Goal: Task Accomplishment & Management: Use online tool/utility

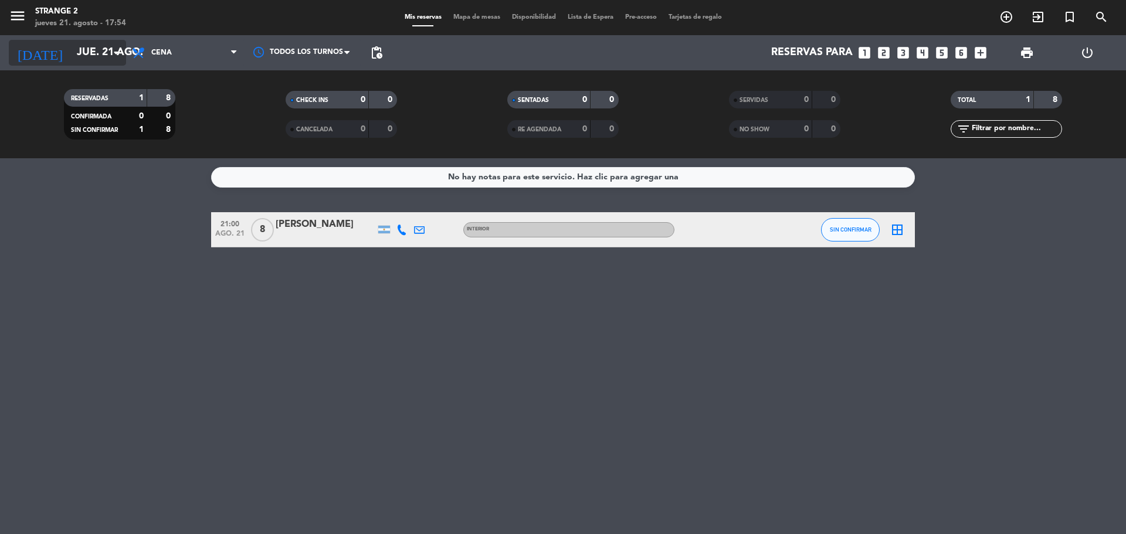
click at [77, 47] on input "jue. 21 ago." at bounding box center [139, 52] width 136 height 23
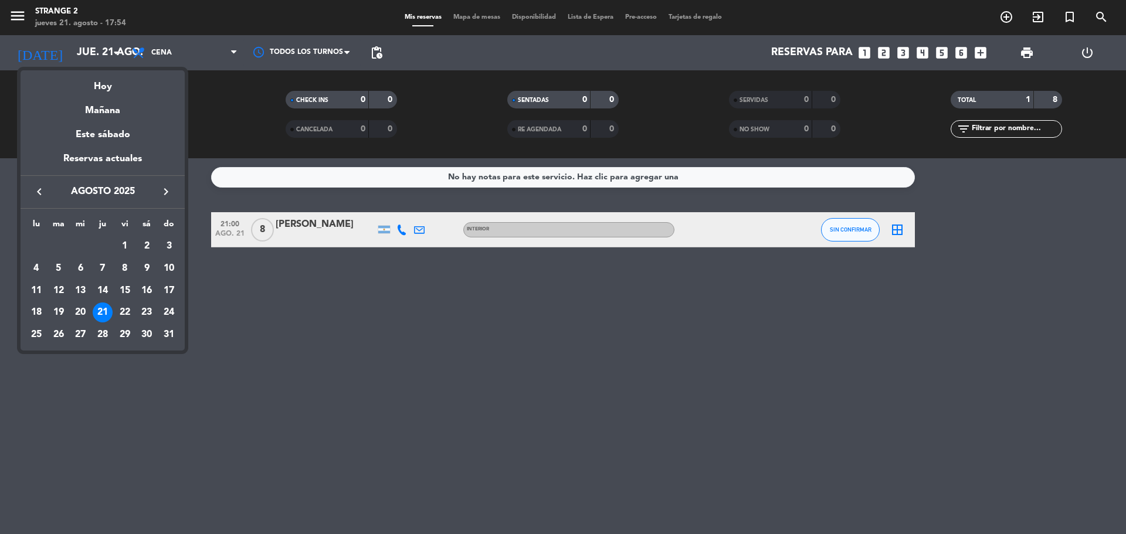
click at [164, 198] on icon "keyboard_arrow_right" at bounding box center [166, 192] width 14 height 14
drag, startPoint x: 116, startPoint y: 269, endPoint x: 162, endPoint y: 244, distance: 52.5
click at [116, 269] on div "5" at bounding box center [125, 269] width 20 height 20
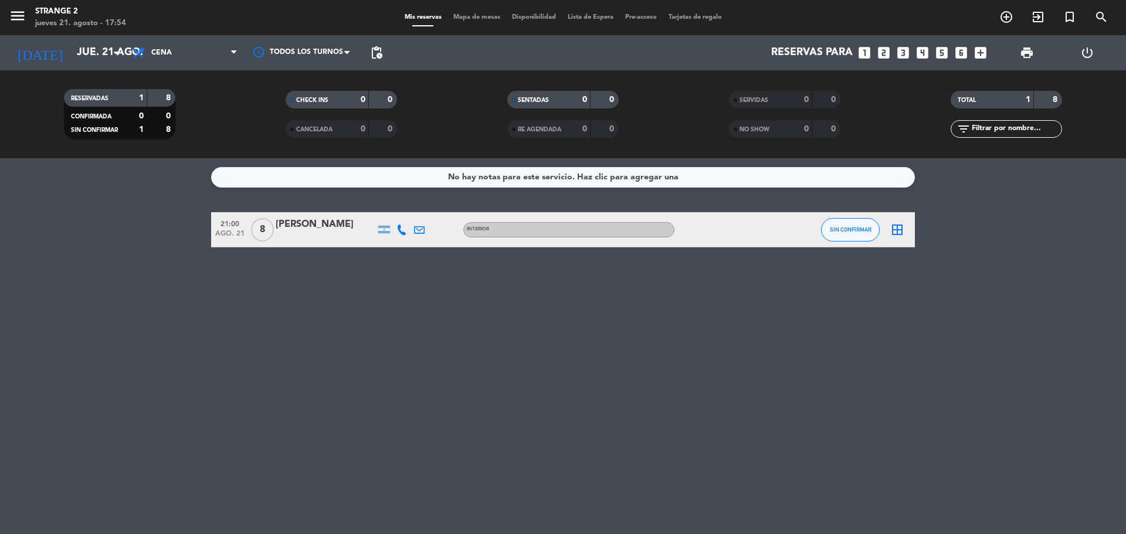
type input "[DATE]"
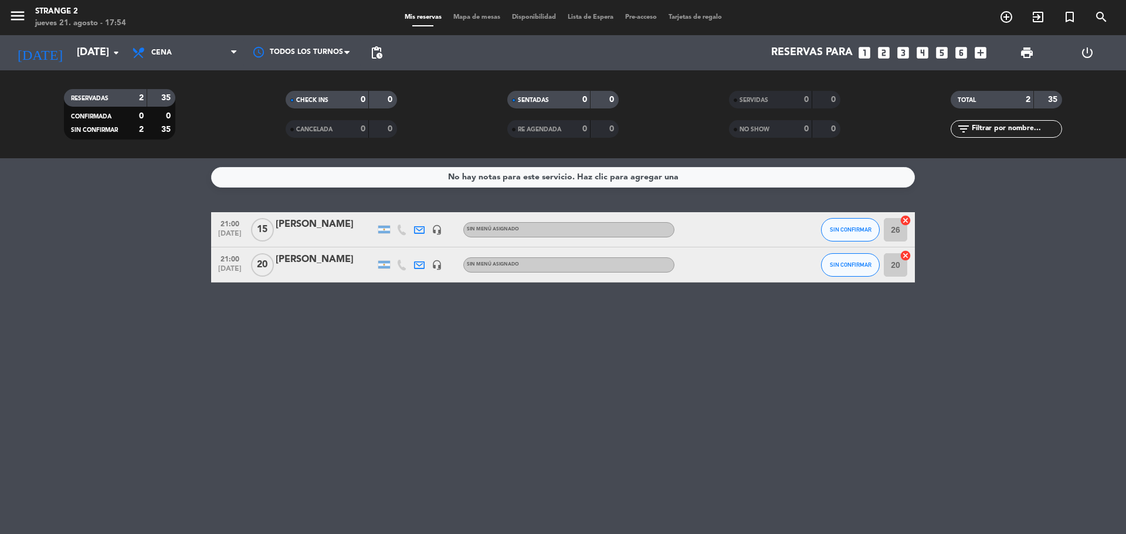
click at [472, 19] on span "Mapa de mesas" at bounding box center [477, 17] width 59 height 6
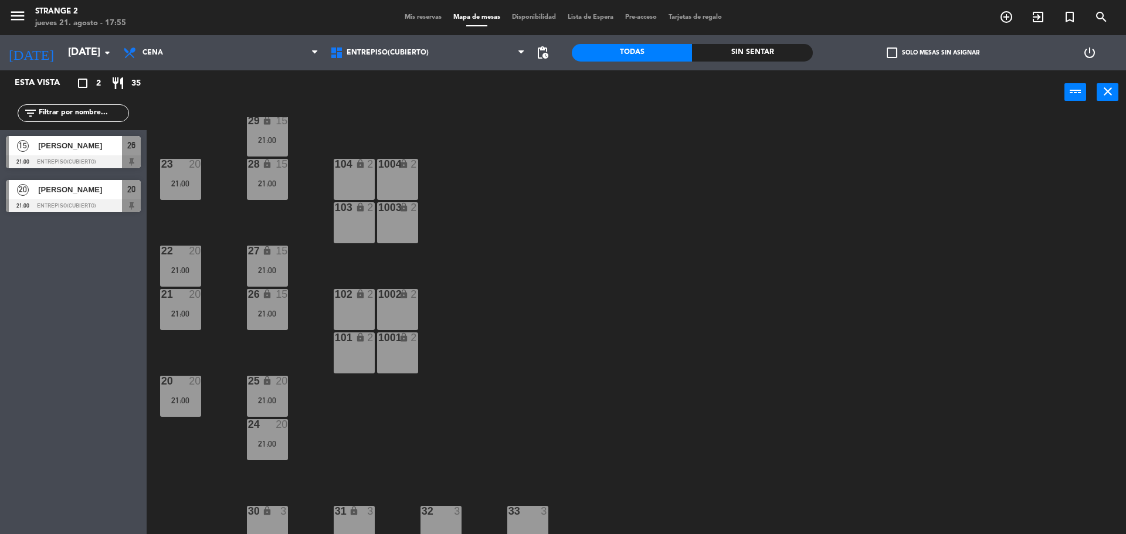
scroll to position [33, 0]
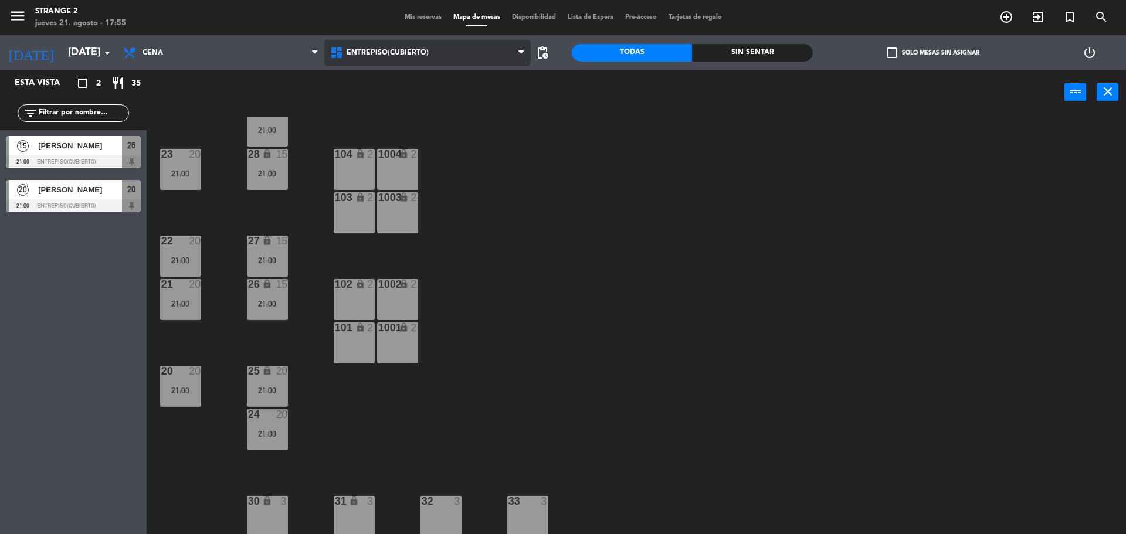
click at [384, 52] on span "Entrepiso(Cubierto)" at bounding box center [388, 53] width 82 height 8
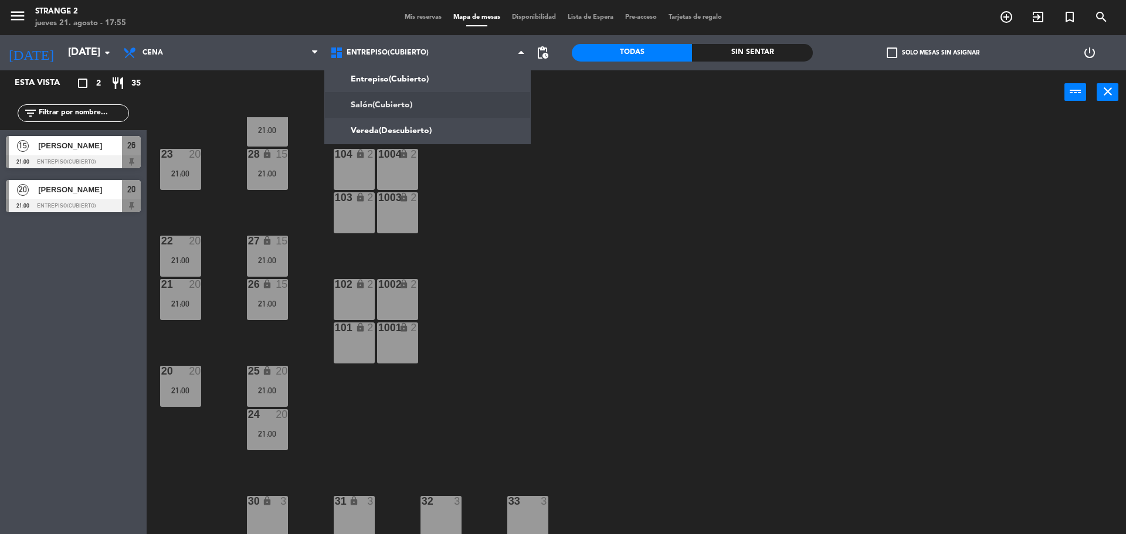
scroll to position [0, 0]
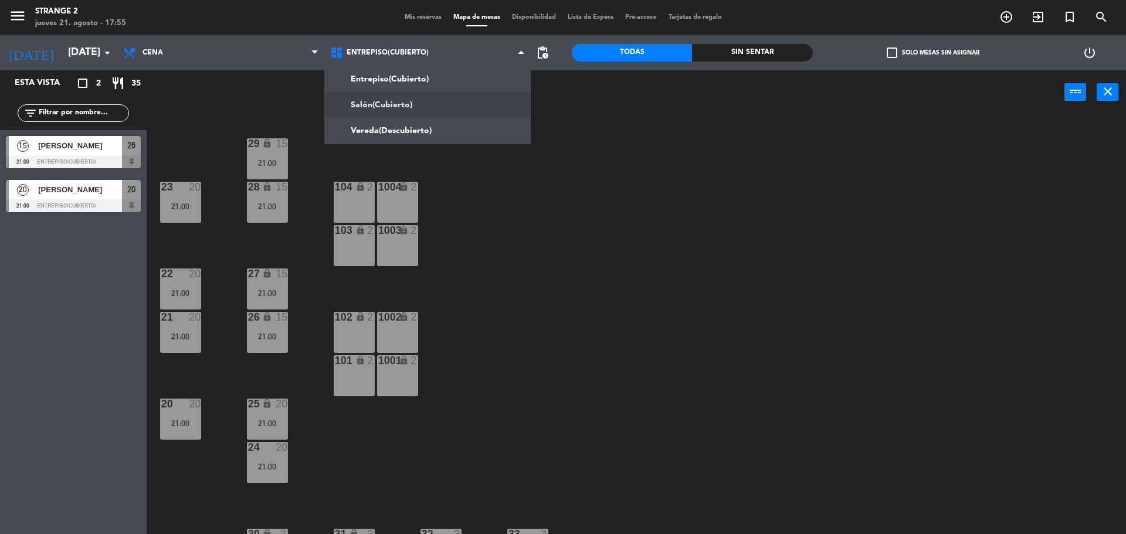
click at [384, 107] on ng-component "menu Strange 2 [DATE] 21. agosto - 17:55 Mis reservas Mapa de mesas Disponibili…" at bounding box center [563, 268] width 1126 height 537
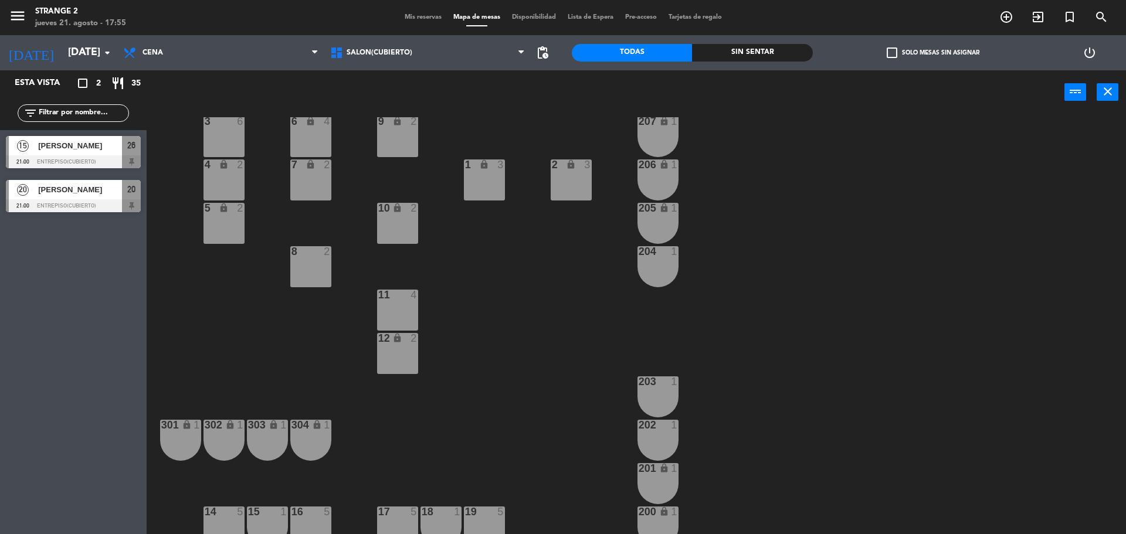
scroll to position [33, 0]
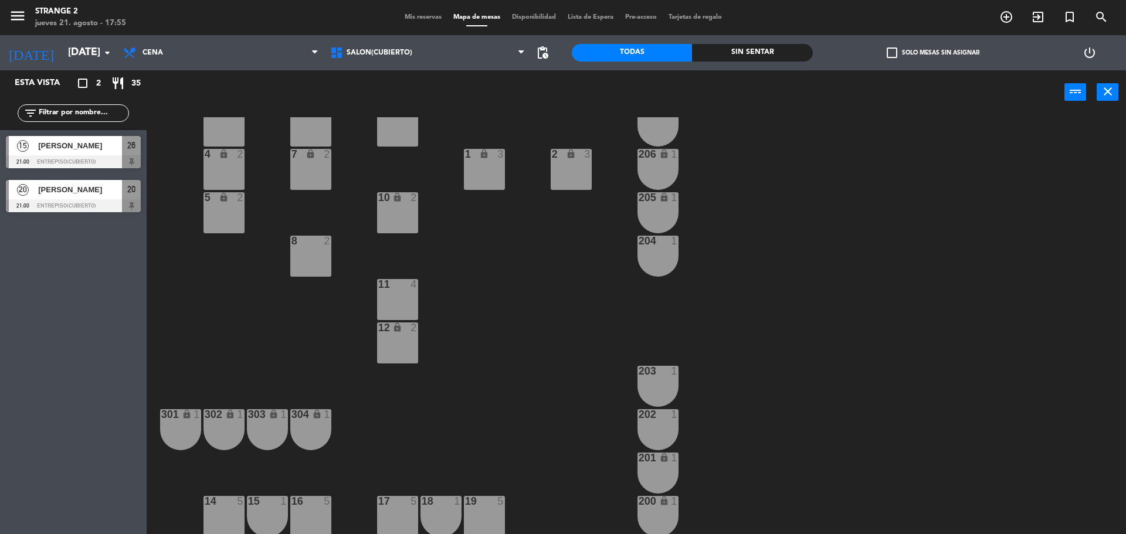
click at [311, 519] on div "16 5" at bounding box center [310, 516] width 41 height 41
click at [384, 441] on div "3 6 6 lock 4 9 lock 2 207 lock 1 4 lock 2 7 lock 2 206 lock 1 1 lock 3 2 lock 3…" at bounding box center [642, 327] width 968 height 420
click at [23, 18] on icon "menu" at bounding box center [18, 16] width 18 height 18
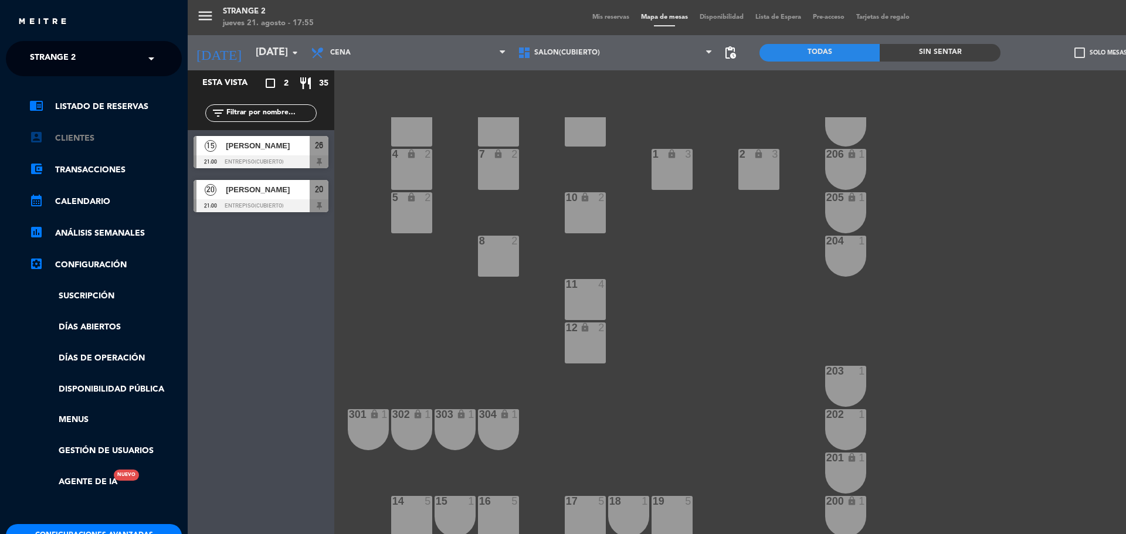
click at [100, 140] on link "account_box Clientes" at bounding box center [105, 138] width 153 height 14
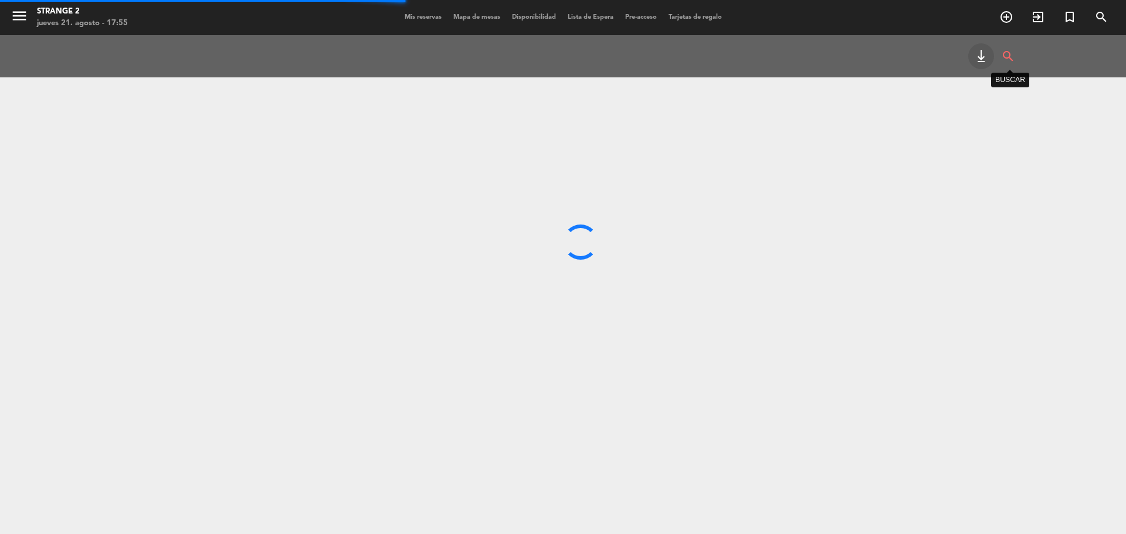
click at [1012, 57] on icon "search" at bounding box center [1008, 56] width 14 height 26
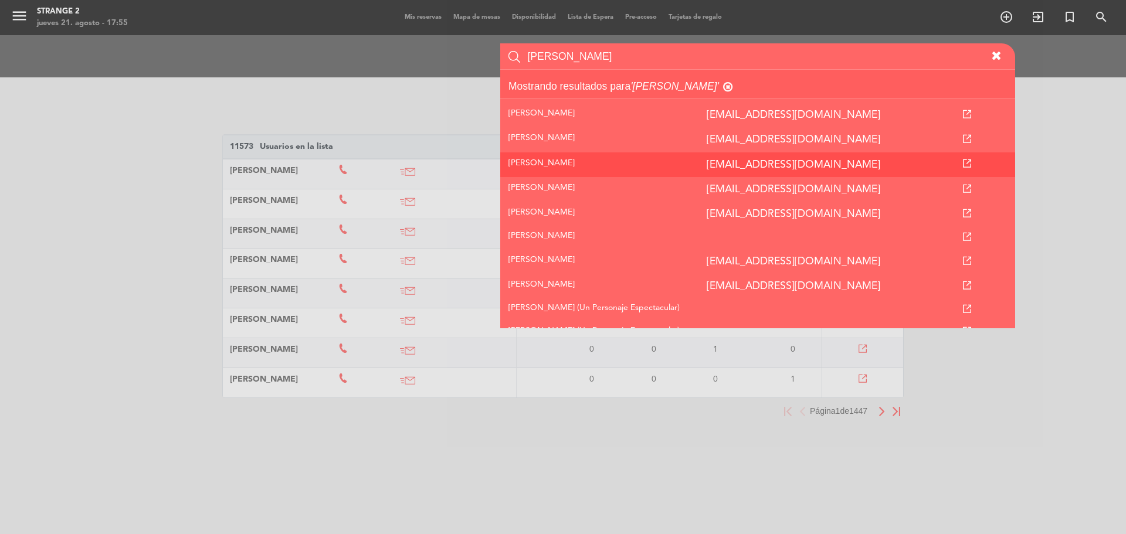
scroll to position [284, 0]
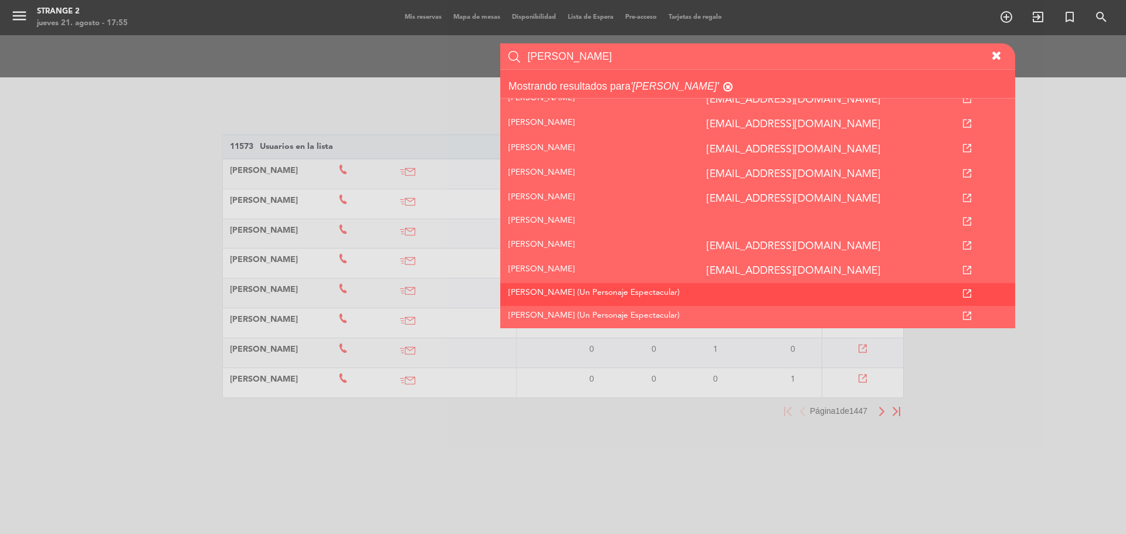
type input "[PERSON_NAME]"
click at [699, 293] on td at bounding box center [809, 294] width 220 height 22
click at [969, 293] on td at bounding box center [967, 294] width 97 height 22
click at [971, 293] on icon at bounding box center [967, 294] width 8 height 8
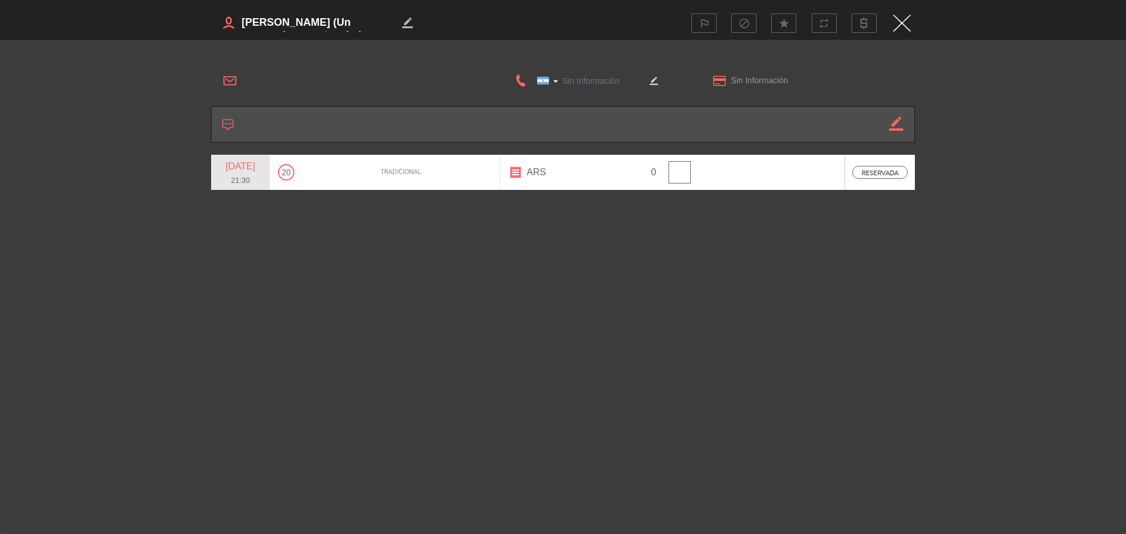
click at [899, 25] on img "Close" at bounding box center [902, 23] width 18 height 17
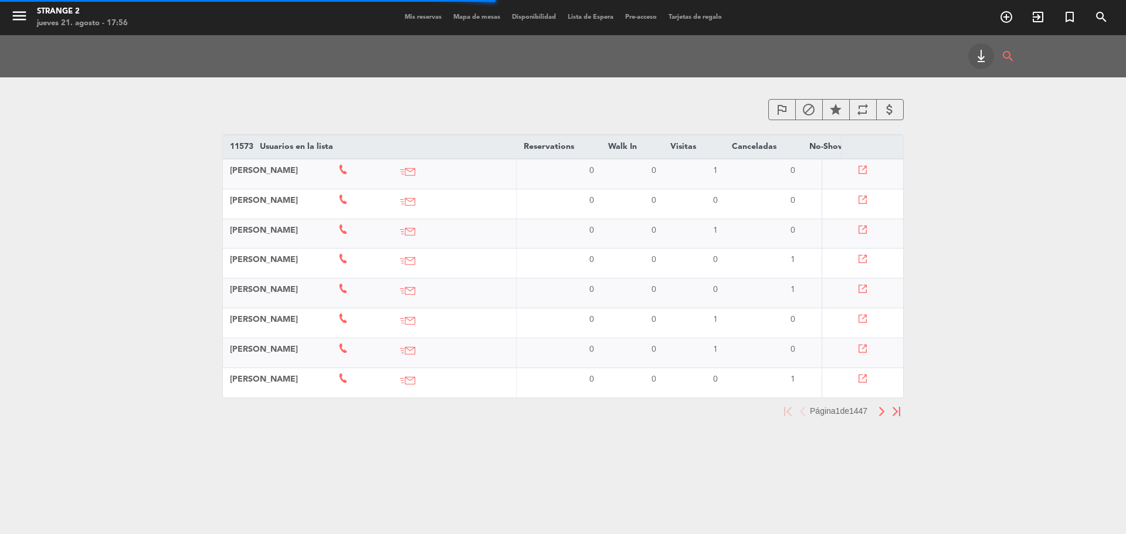
click at [473, 15] on span "Mapa de mesas" at bounding box center [477, 17] width 59 height 6
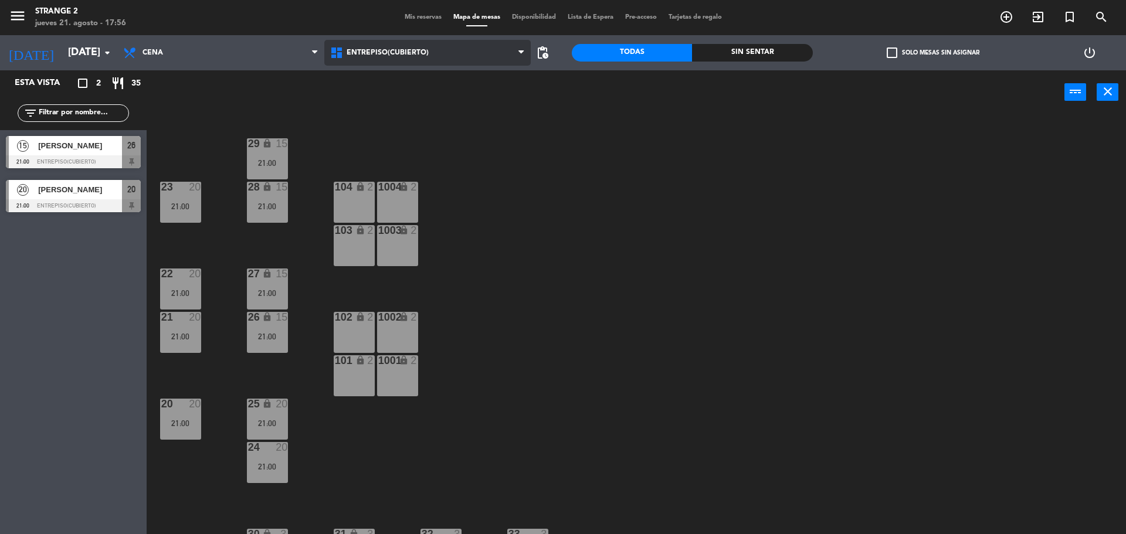
click at [386, 55] on span "Entrepiso(Cubierto)" at bounding box center [388, 53] width 82 height 8
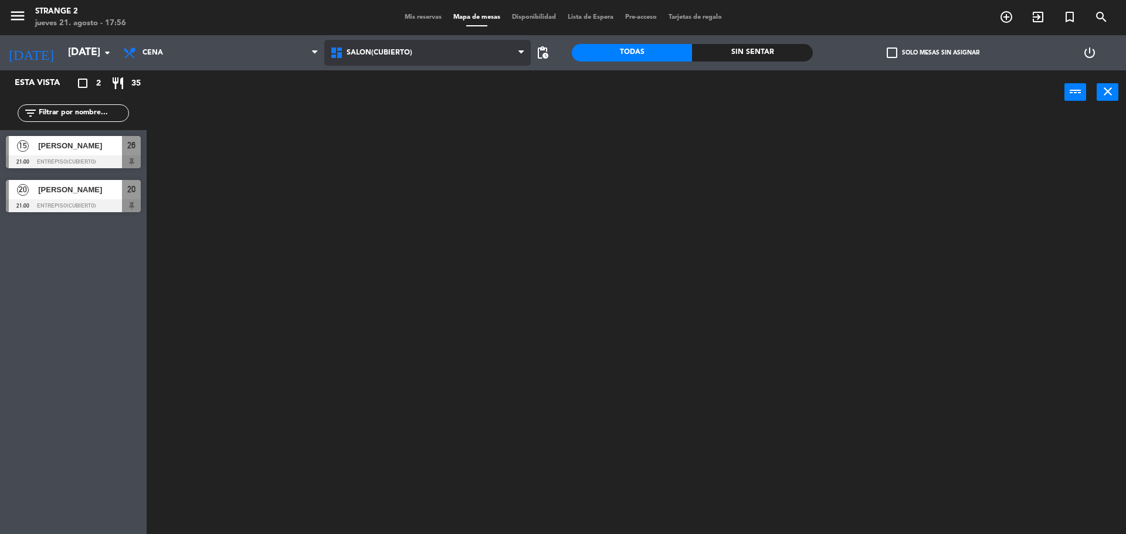
click at [393, 103] on ng-component "menu Strange 2 [DATE] 21. agosto - 17:56 Mis reservas Mapa de mesas Disponibili…" at bounding box center [563, 268] width 1126 height 537
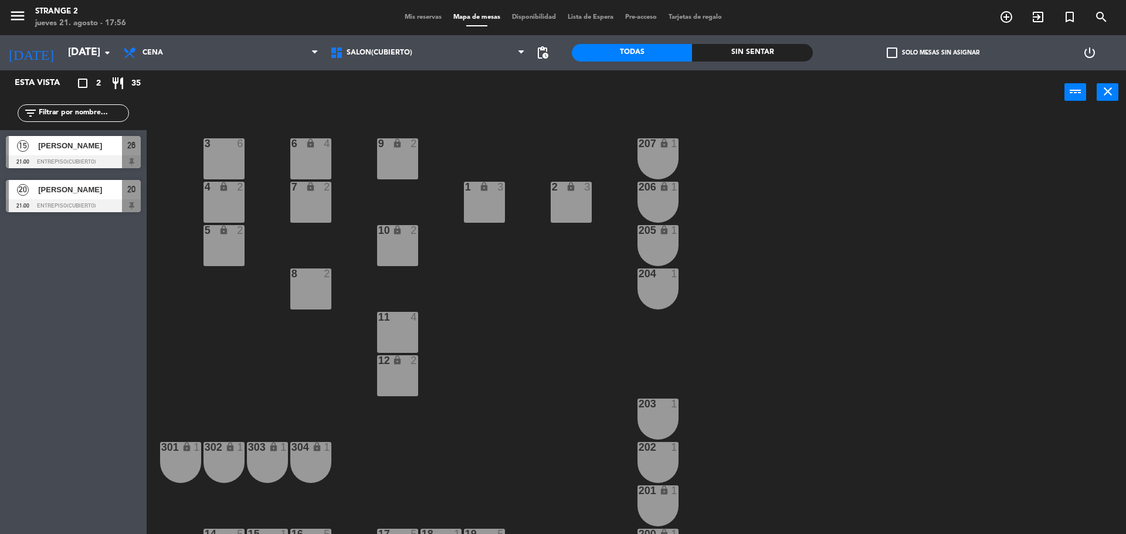
scroll to position [33, 0]
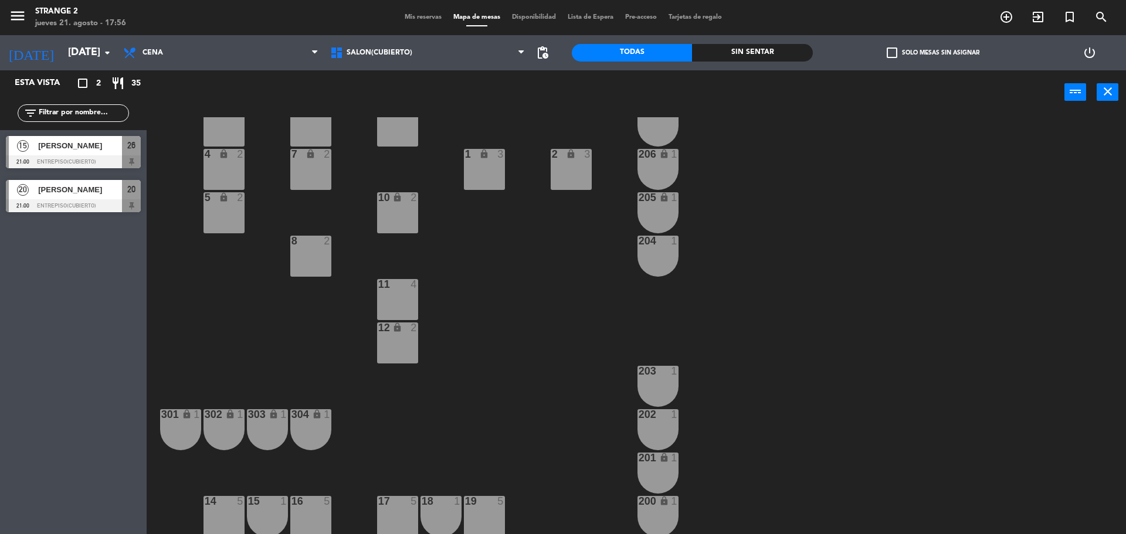
drag, startPoint x: 224, startPoint y: 510, endPoint x: 256, endPoint y: 514, distance: 32.0
click at [226, 510] on div "14 5" at bounding box center [224, 516] width 41 height 41
click at [264, 514] on div "15 1" at bounding box center [267, 516] width 41 height 41
click at [312, 518] on div "16 5" at bounding box center [310, 516] width 41 height 41
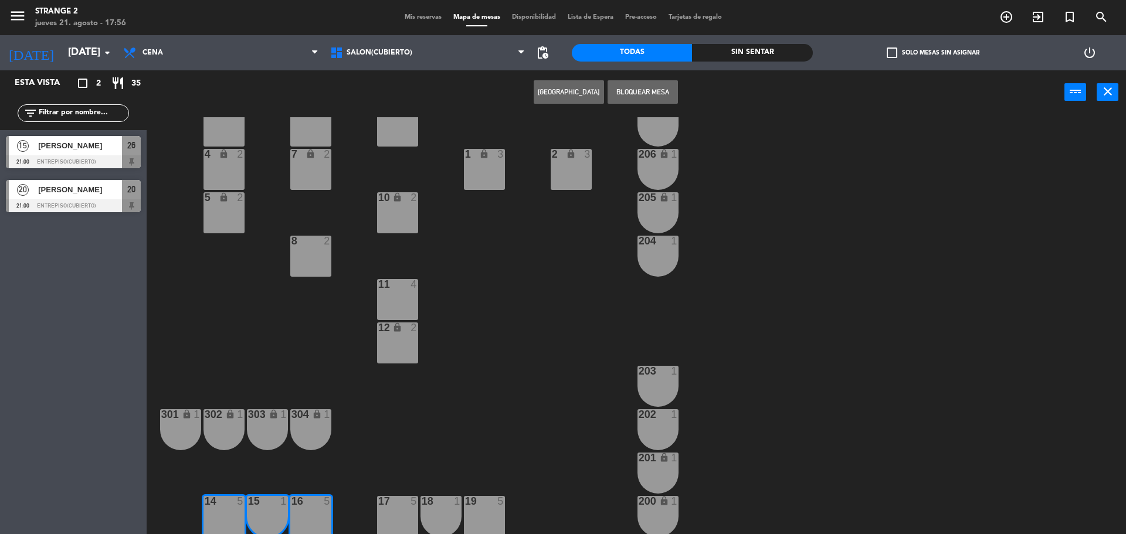
click at [397, 510] on div "17 5" at bounding box center [397, 516] width 41 height 41
click at [449, 517] on div "18 1" at bounding box center [441, 516] width 41 height 41
click at [580, 97] on button "[GEOGRAPHIC_DATA]" at bounding box center [569, 91] width 70 height 23
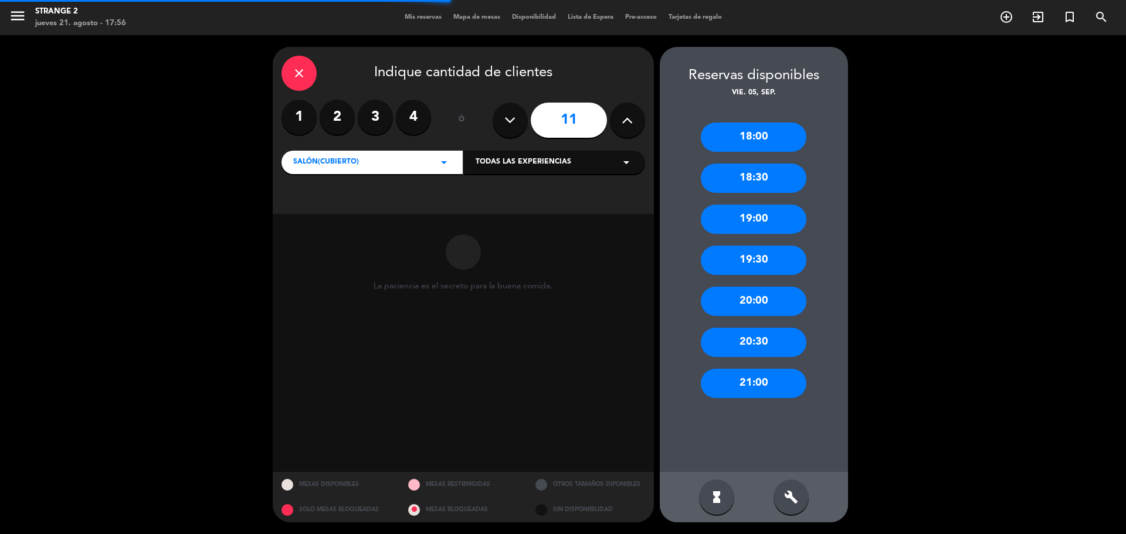
click at [632, 117] on icon at bounding box center [627, 120] width 11 height 18
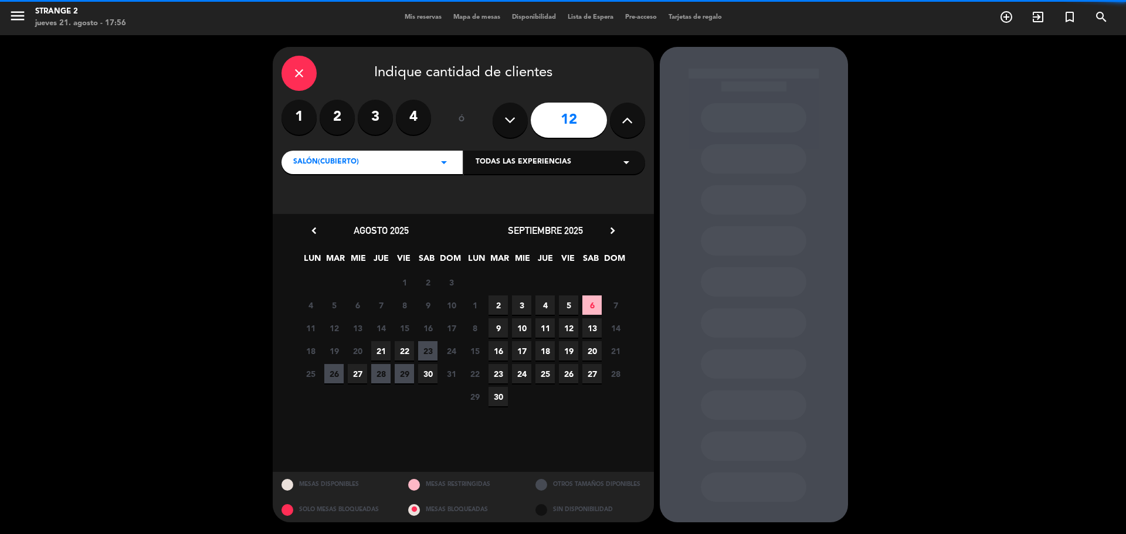
click at [632, 117] on icon at bounding box center [627, 120] width 11 height 18
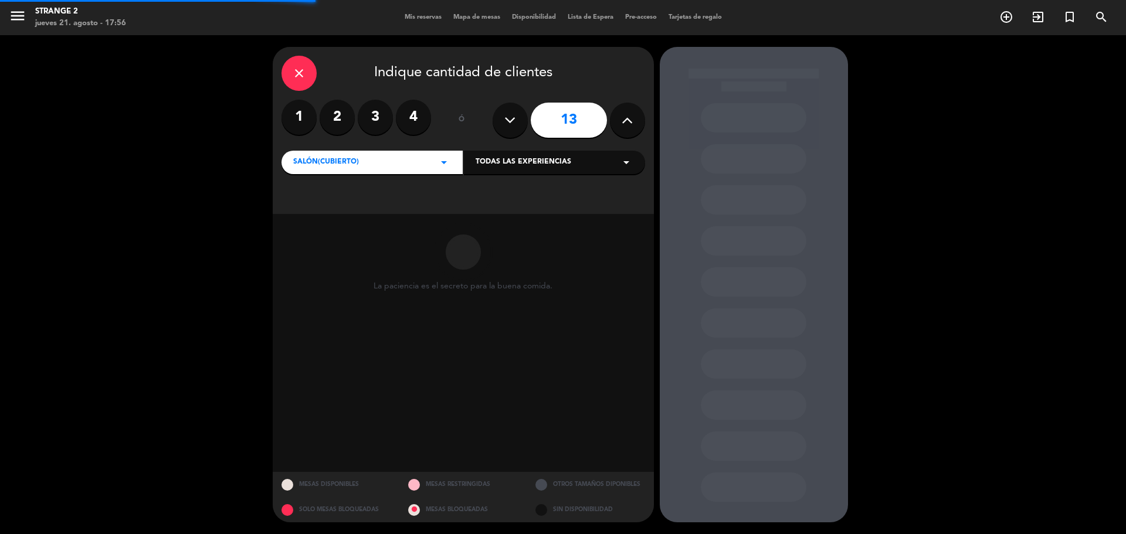
click at [521, 124] on button at bounding box center [510, 120] width 35 height 35
type input "10"
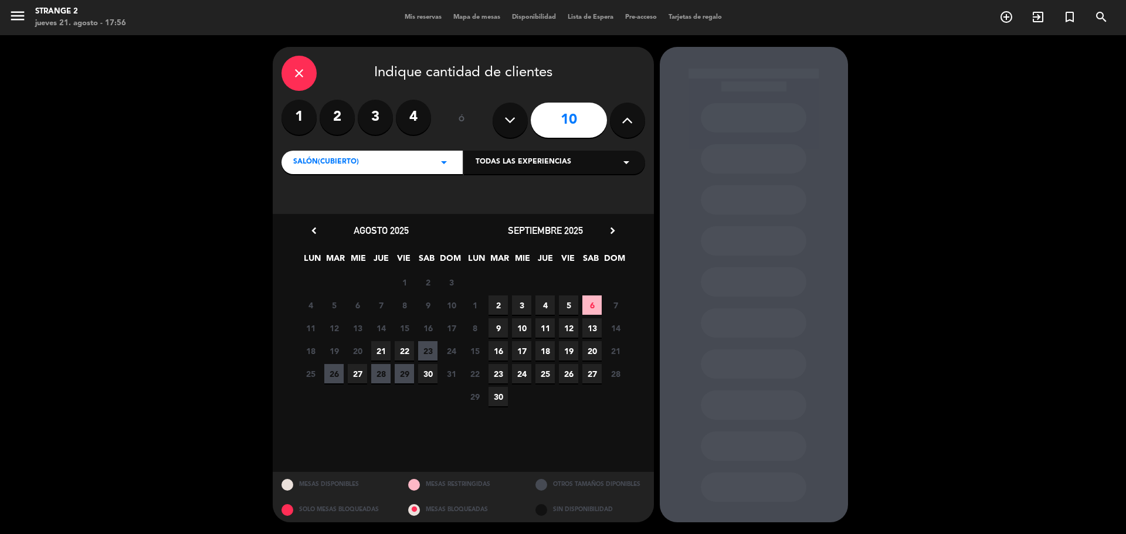
click at [565, 307] on span "5" at bounding box center [568, 305] width 19 height 19
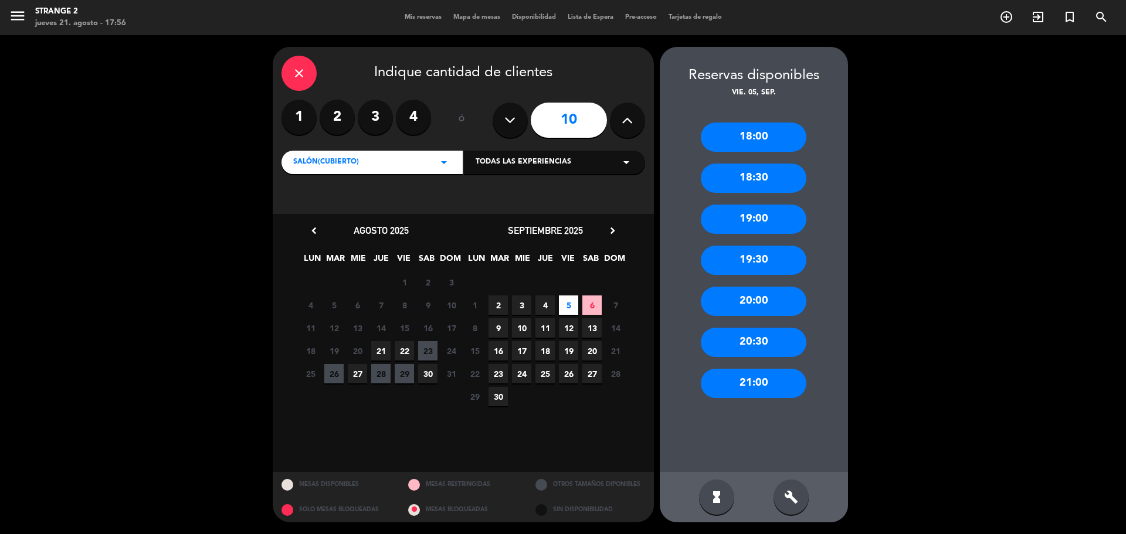
click at [781, 492] on div "build" at bounding box center [791, 497] width 35 height 35
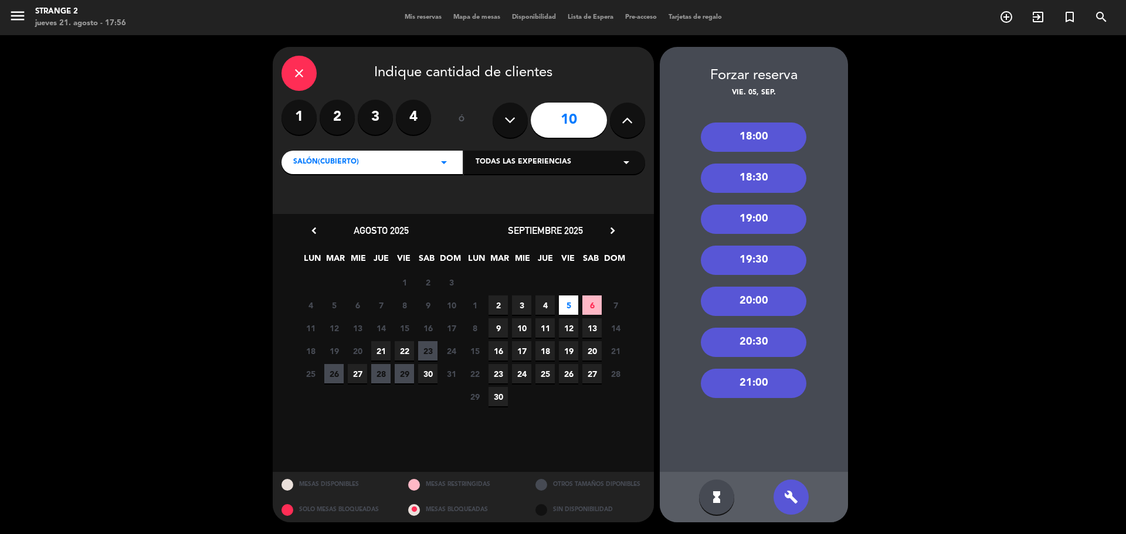
click at [762, 387] on div "21:00" at bounding box center [754, 383] width 106 height 29
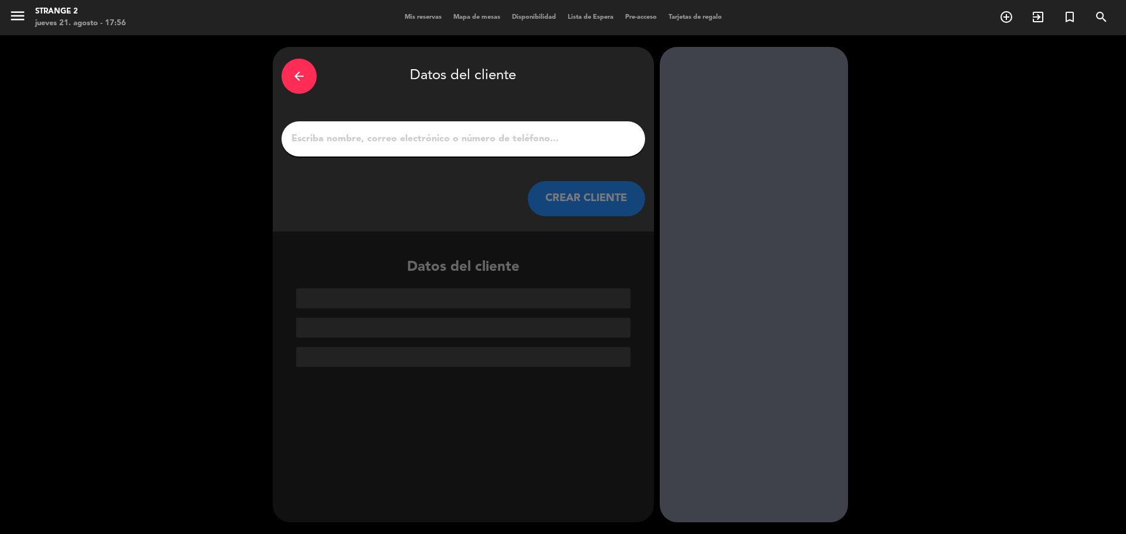
click at [425, 134] on input "1" at bounding box center [463, 139] width 346 height 16
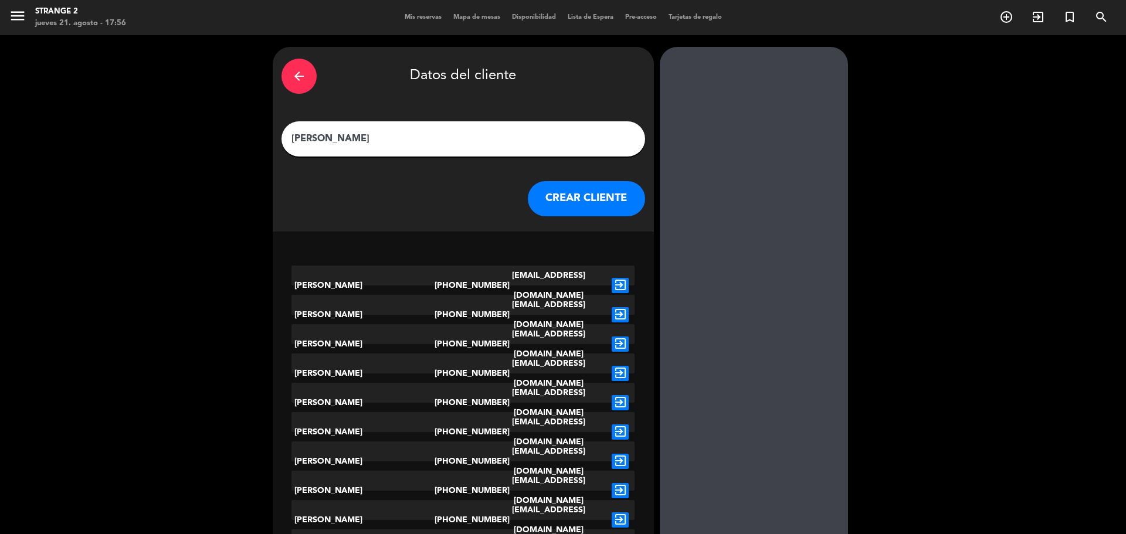
type input "[PERSON_NAME]"
click at [293, 76] on icon "arrow_back" at bounding box center [299, 76] width 14 height 14
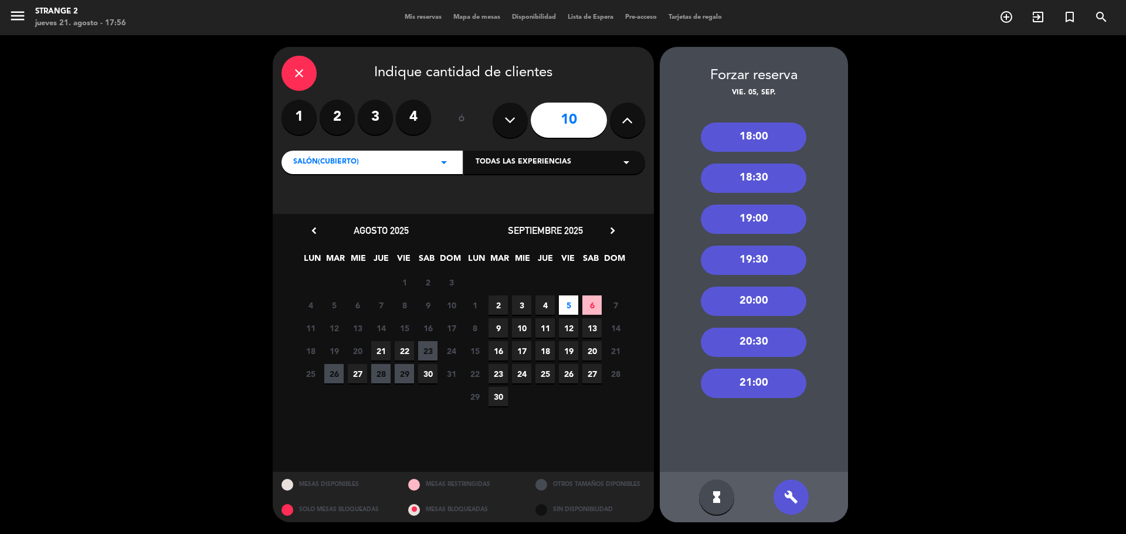
click at [293, 76] on icon "close" at bounding box center [299, 73] width 14 height 14
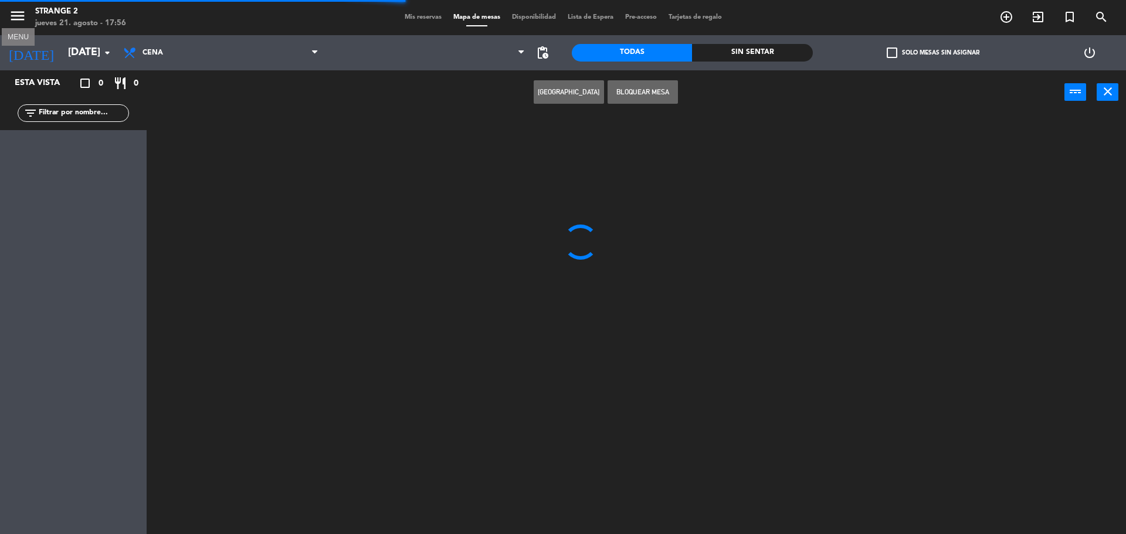
click at [11, 21] on icon "menu" at bounding box center [18, 16] width 18 height 18
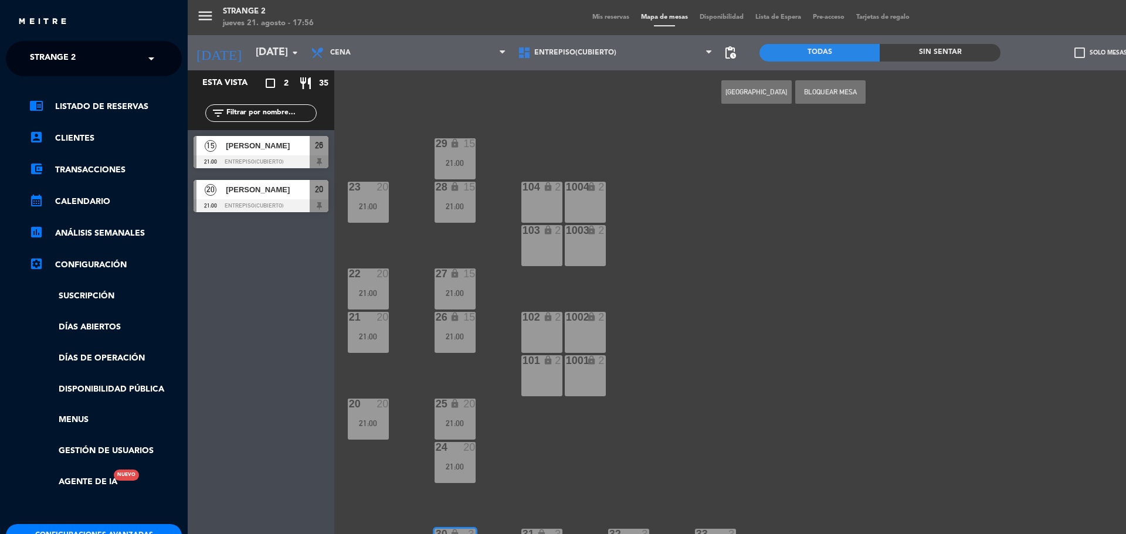
click at [147, 527] on button "Configuraciones avanzadas" at bounding box center [94, 535] width 176 height 23
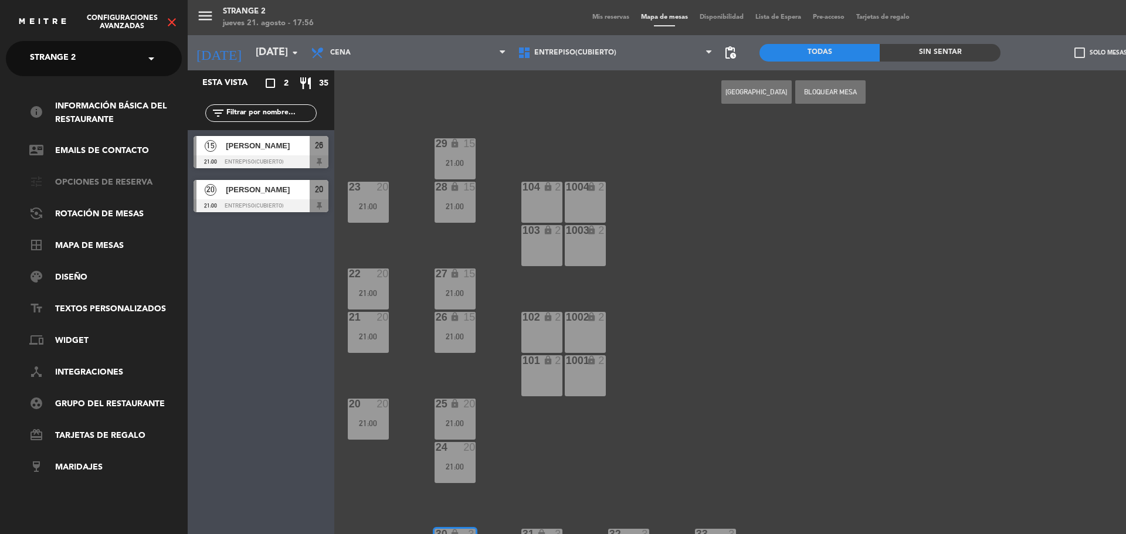
click at [122, 187] on link "tune Opciones de reserva" at bounding box center [105, 183] width 153 height 14
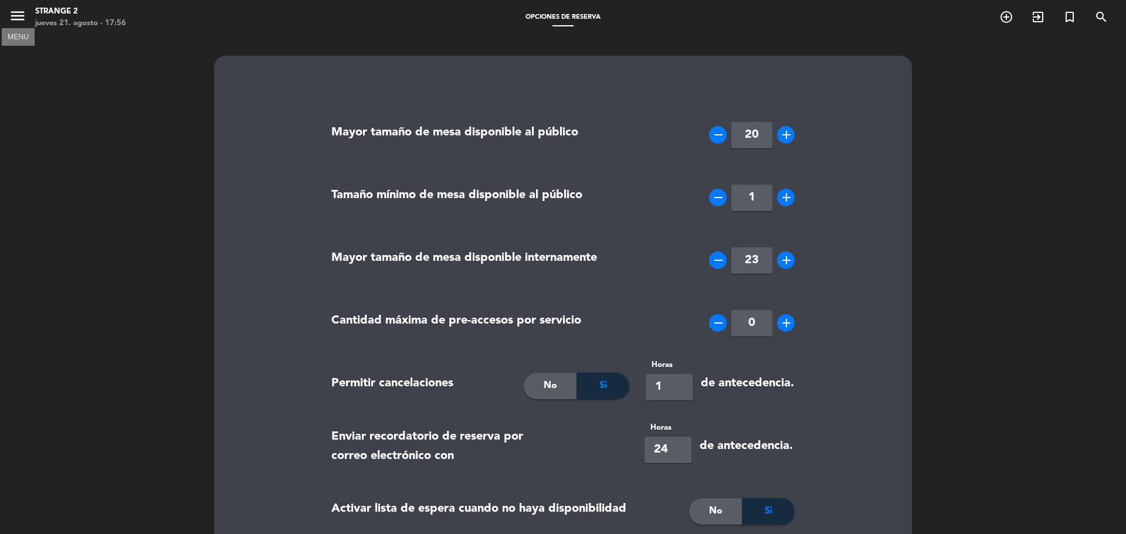
click at [16, 16] on icon "menu" at bounding box center [18, 16] width 18 height 18
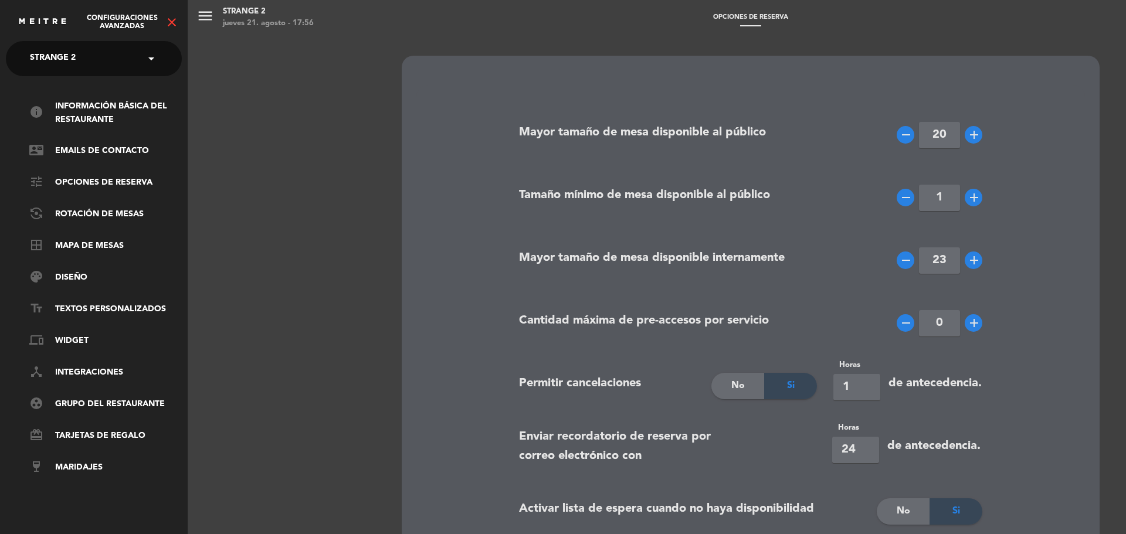
click at [164, 26] on span "Configuraciones avanzadas" at bounding box center [122, 22] width 86 height 16
click at [166, 24] on icon "close" at bounding box center [172, 22] width 14 height 14
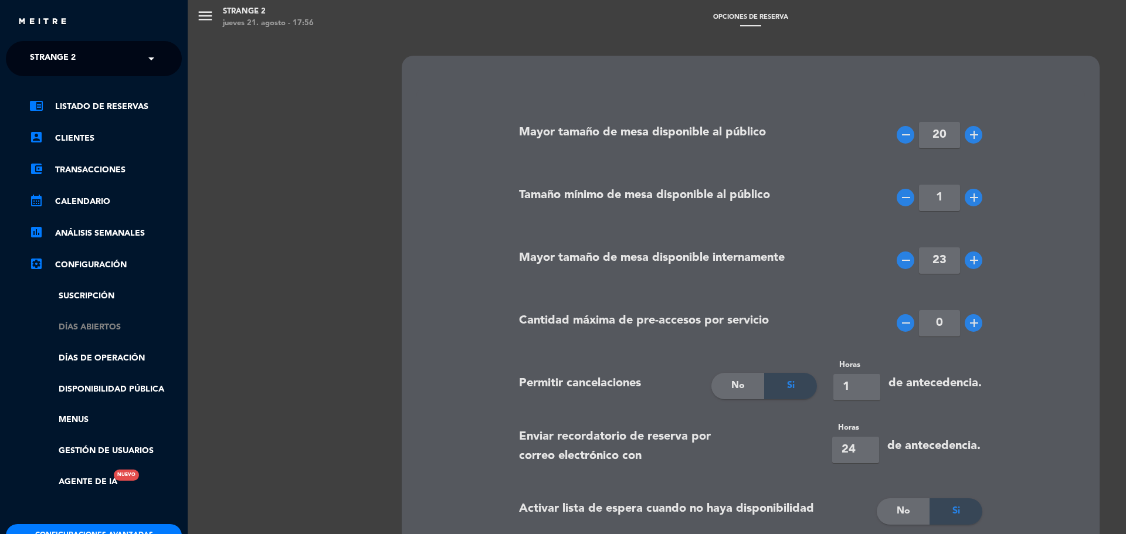
click at [91, 324] on link "Días abiertos" at bounding box center [105, 327] width 153 height 13
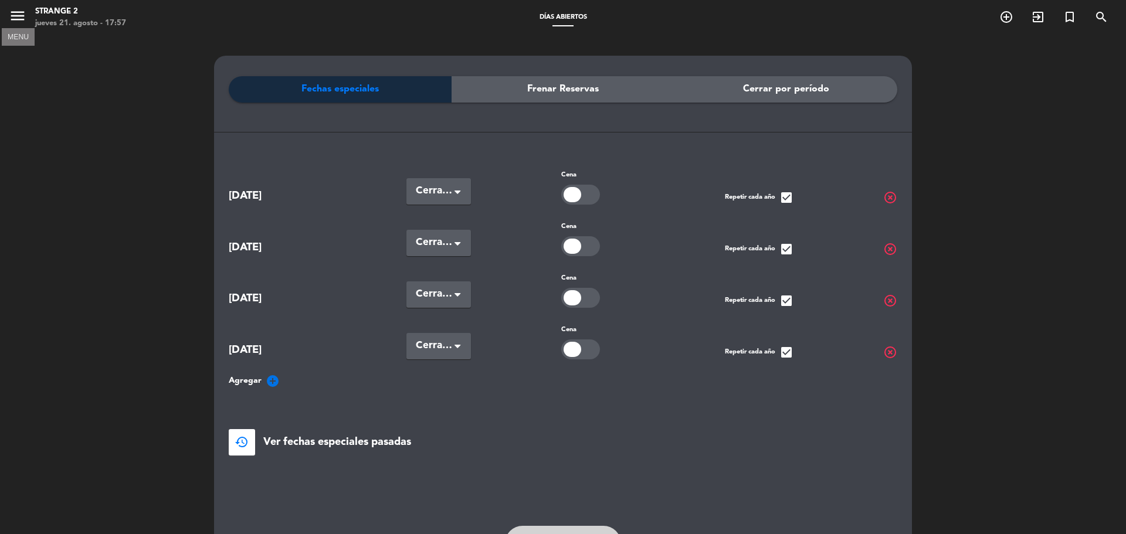
click at [20, 13] on icon "menu" at bounding box center [18, 16] width 18 height 18
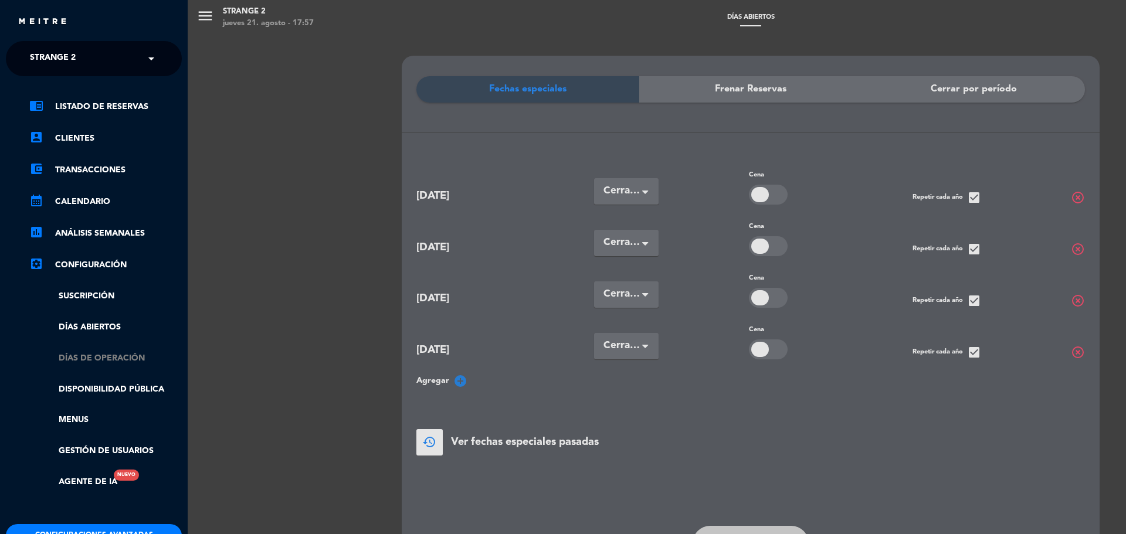
click at [101, 358] on link "Días de Operación" at bounding box center [105, 358] width 153 height 13
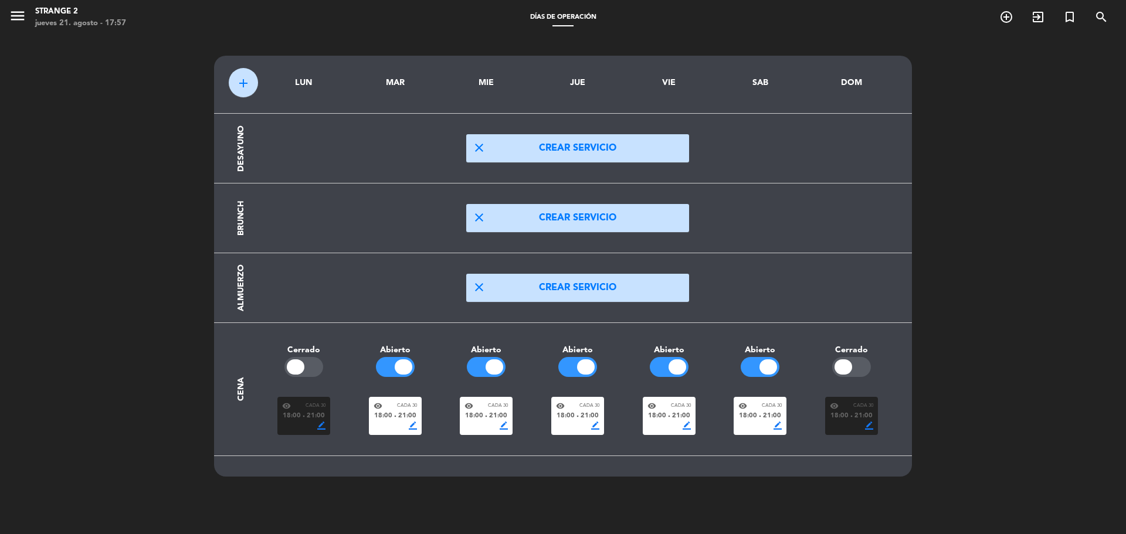
click at [415, 428] on span "border_color" at bounding box center [413, 426] width 8 height 8
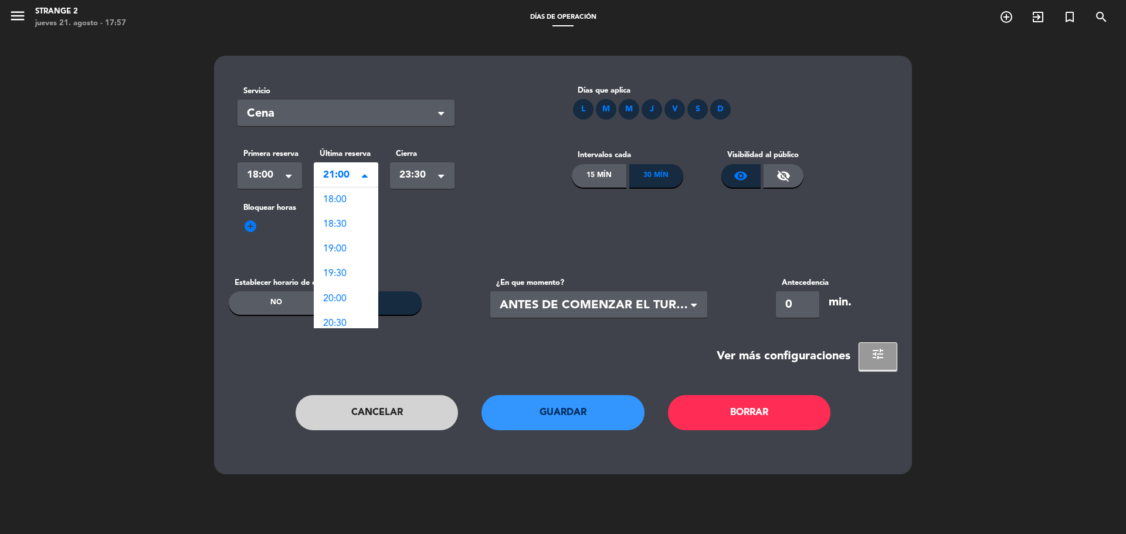
scroll to position [148, 0]
click at [361, 179] on div "Seleccionar × 21:00" at bounding box center [346, 175] width 65 height 26
click at [341, 245] on span "22:00" at bounding box center [334, 249] width 23 height 9
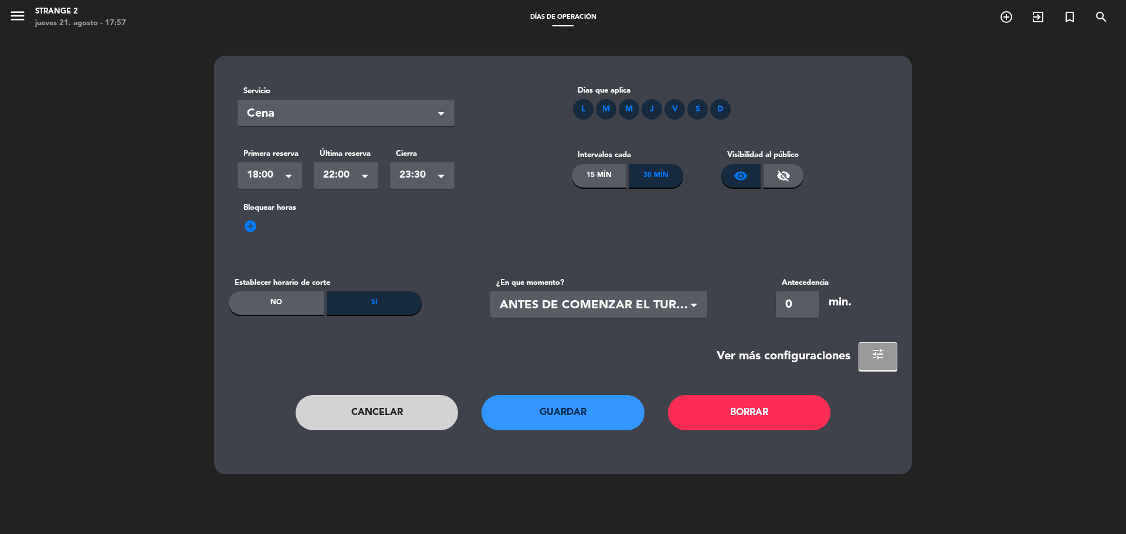
click at [618, 415] on button "Guardar" at bounding box center [563, 412] width 163 height 35
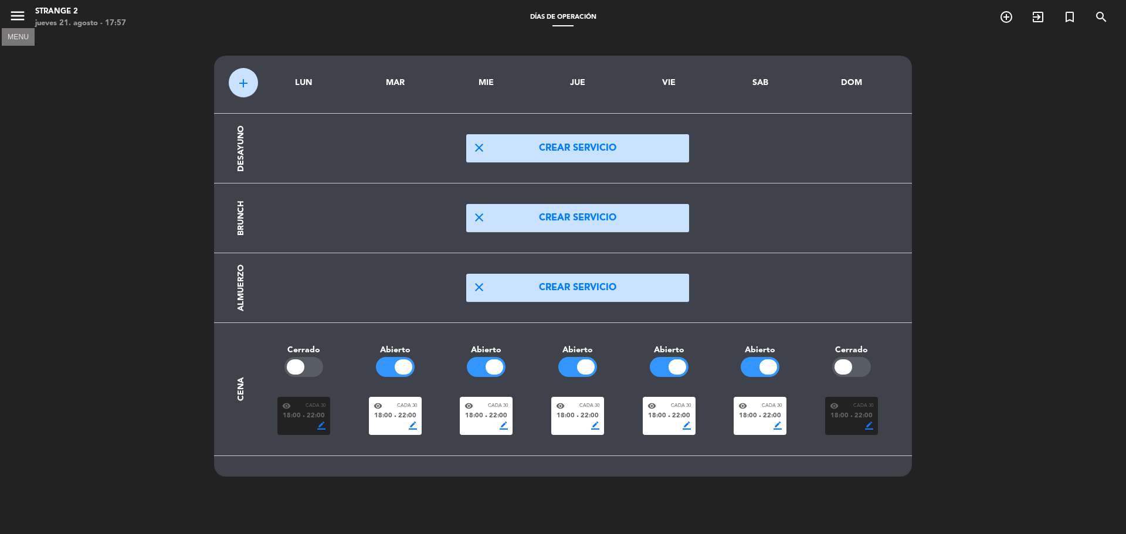
click at [10, 12] on icon "menu" at bounding box center [18, 16] width 18 height 18
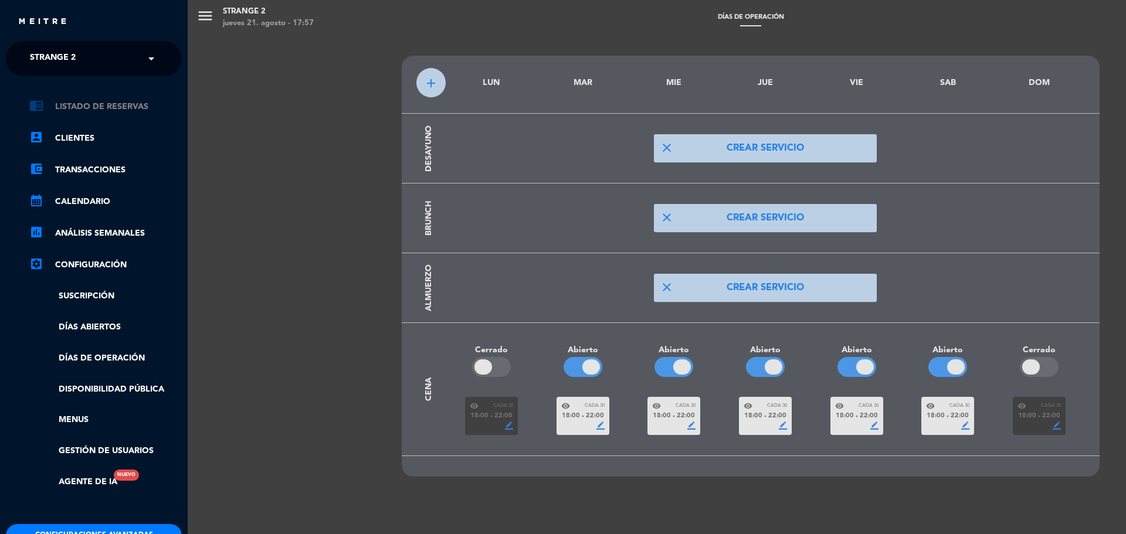
click at [123, 103] on link "chrome_reader_mode Listado de Reservas" at bounding box center [105, 107] width 153 height 14
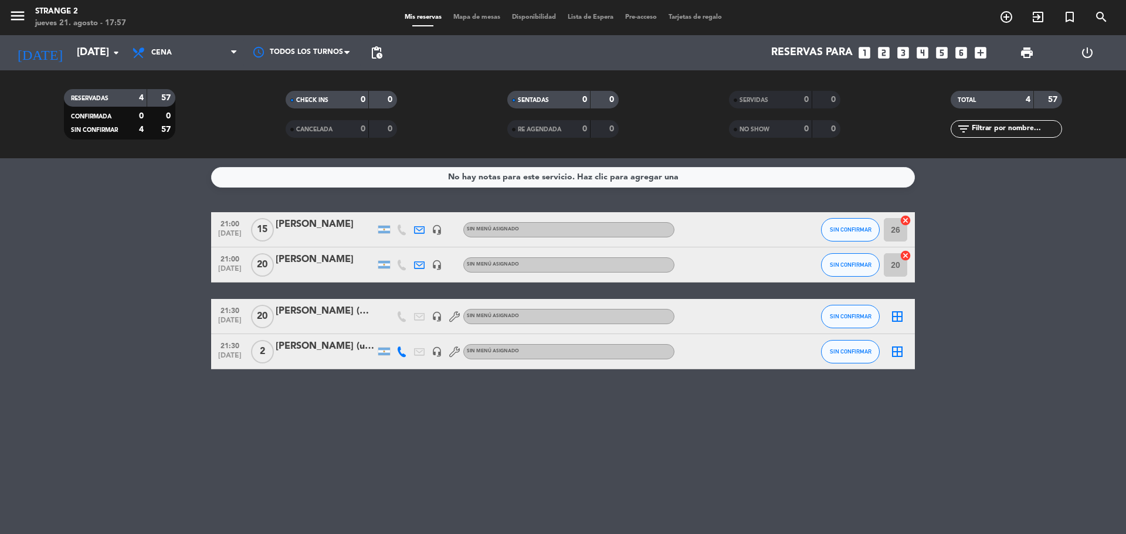
click at [478, 14] on span "Mapa de mesas" at bounding box center [477, 17] width 59 height 6
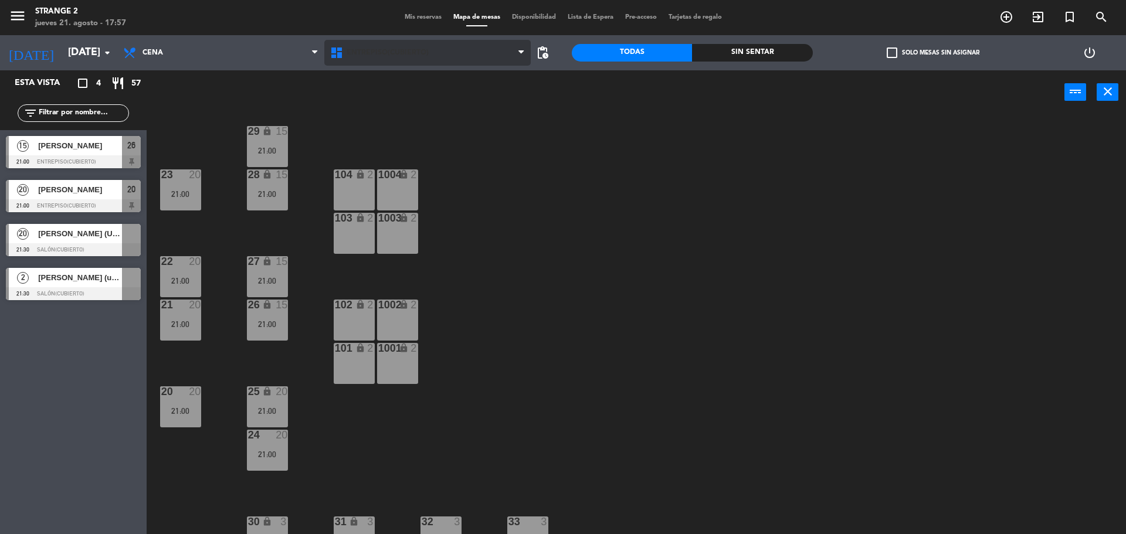
scroll to position [33, 0]
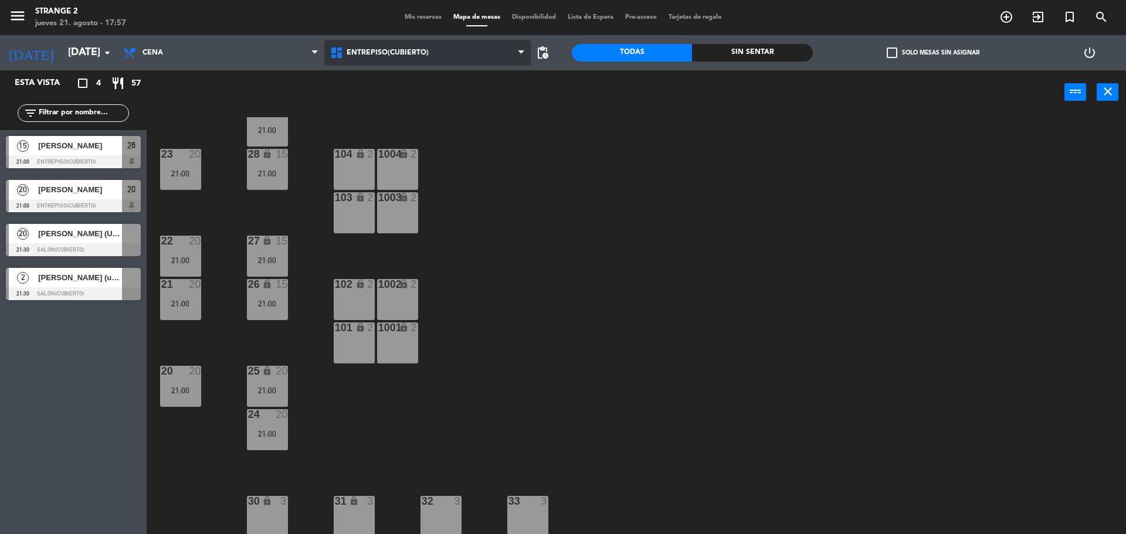
drag, startPoint x: 399, startPoint y: 50, endPoint x: 402, endPoint y: 60, distance: 10.4
click at [401, 50] on span "Entrepiso(Cubierto)" at bounding box center [388, 53] width 82 height 8
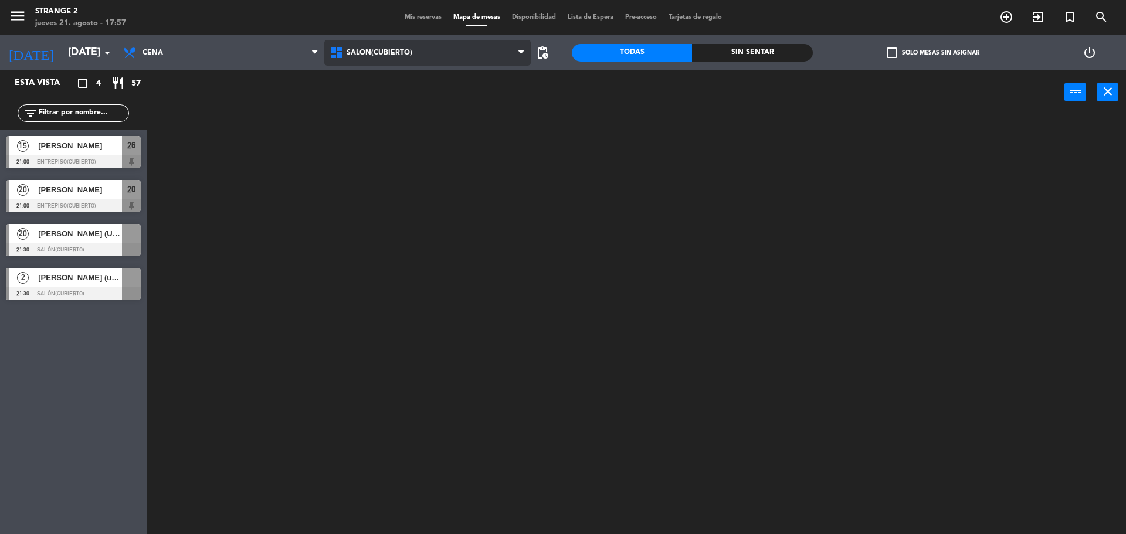
scroll to position [0, 0]
click at [404, 98] on ng-component "menu Strange 2 [DATE] 21. agosto - 17:57 Mis reservas Mapa de mesas Disponibili…" at bounding box center [563, 268] width 1126 height 537
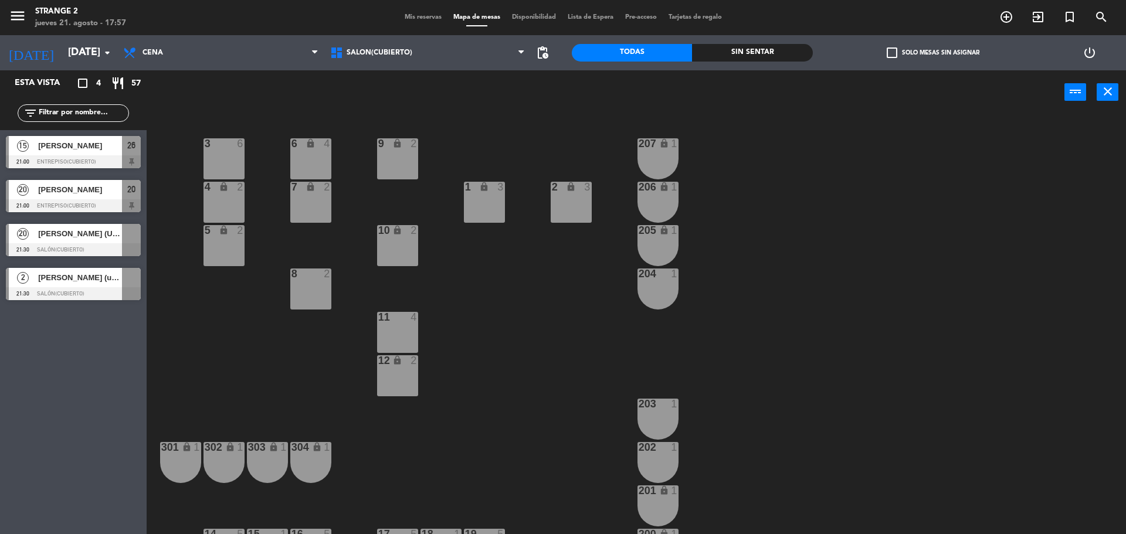
click at [48, 232] on span "[PERSON_NAME] (Un personaje espectacular)" at bounding box center [80, 234] width 84 height 12
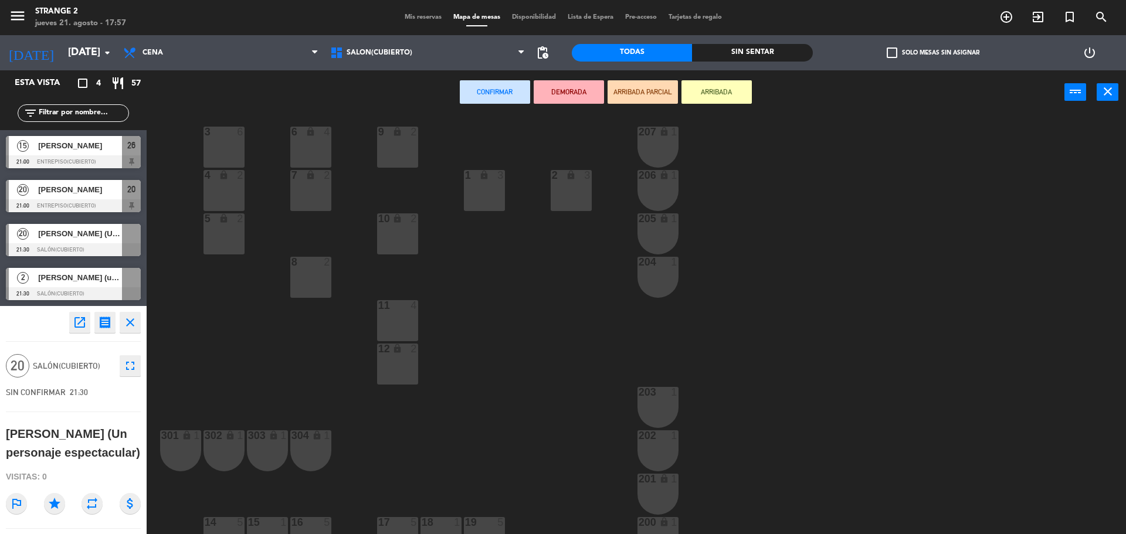
scroll to position [33, 0]
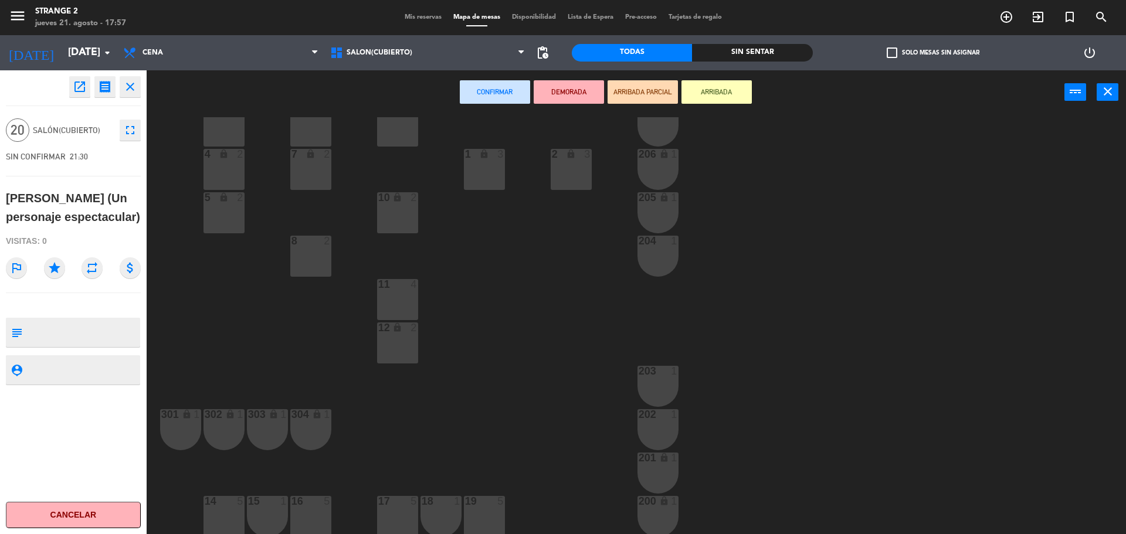
click at [233, 508] on div "14 5" at bounding box center [224, 516] width 41 height 41
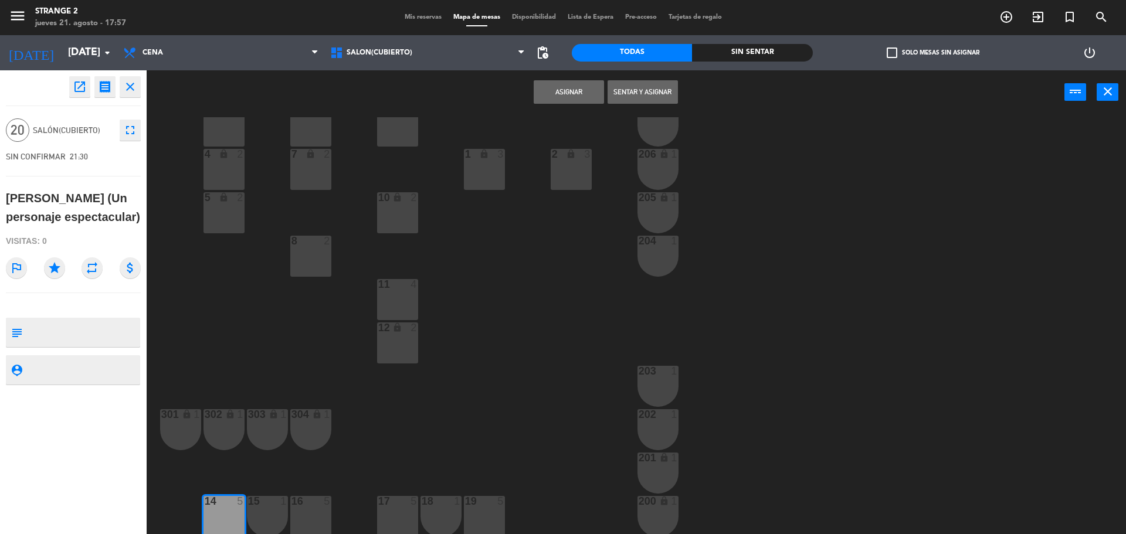
click at [272, 511] on div "15 1" at bounding box center [267, 516] width 41 height 41
click at [306, 517] on div "16 5" at bounding box center [310, 516] width 41 height 41
click at [406, 509] on div "17 5" at bounding box center [397, 516] width 41 height 41
drag, startPoint x: 436, startPoint y: 513, endPoint x: 453, endPoint y: 513, distance: 16.4
click at [442, 513] on div "18 1" at bounding box center [441, 516] width 41 height 41
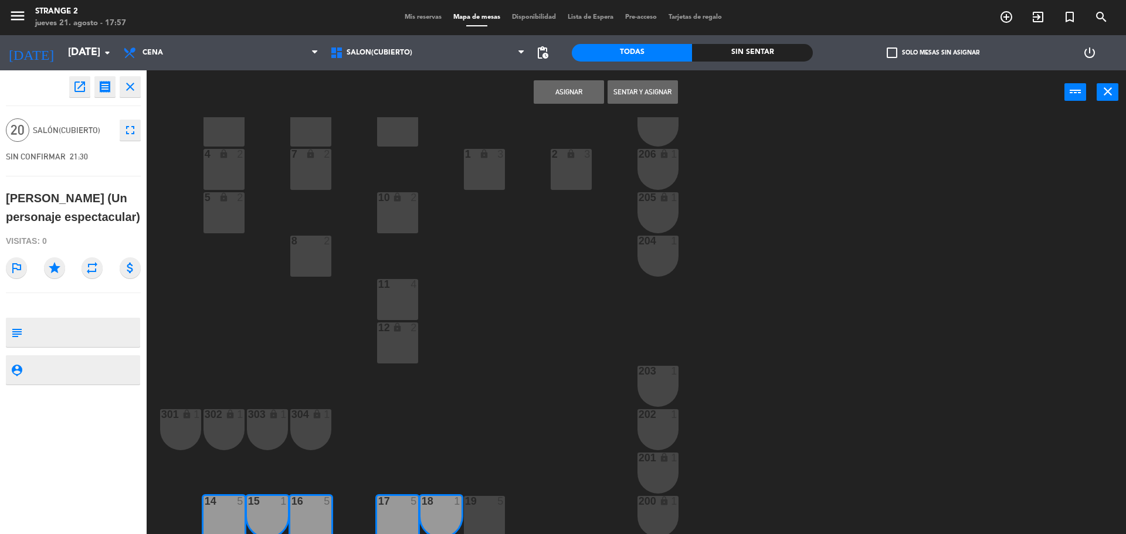
click at [473, 513] on div "19 5" at bounding box center [484, 516] width 41 height 41
click at [495, 519] on div "19 5" at bounding box center [484, 516] width 41 height 41
click at [560, 90] on button "Asignar" at bounding box center [569, 91] width 70 height 23
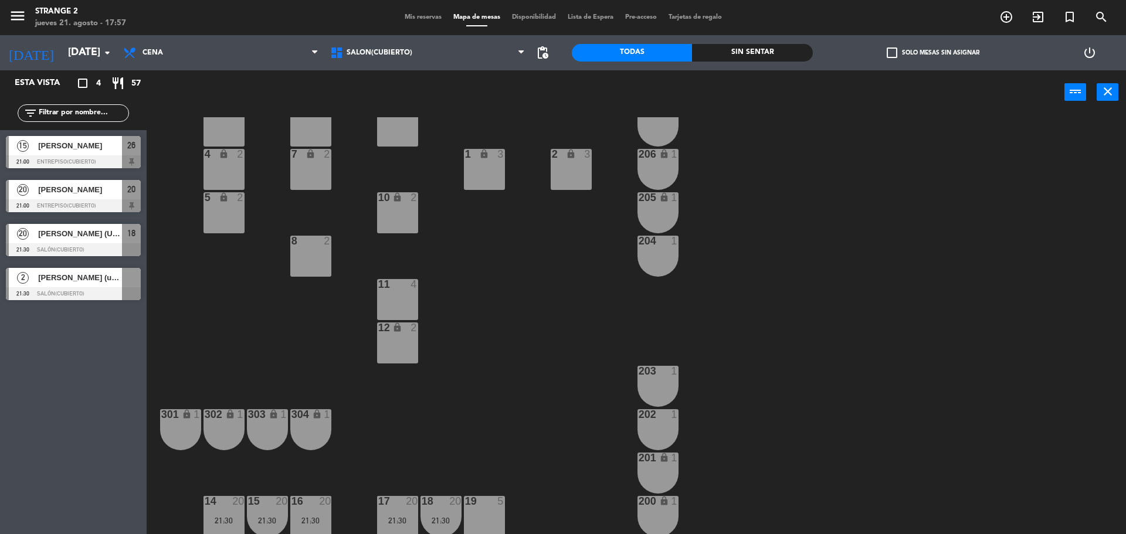
click at [74, 273] on span "[PERSON_NAME] (un personaje espectacular)" at bounding box center [80, 278] width 84 height 12
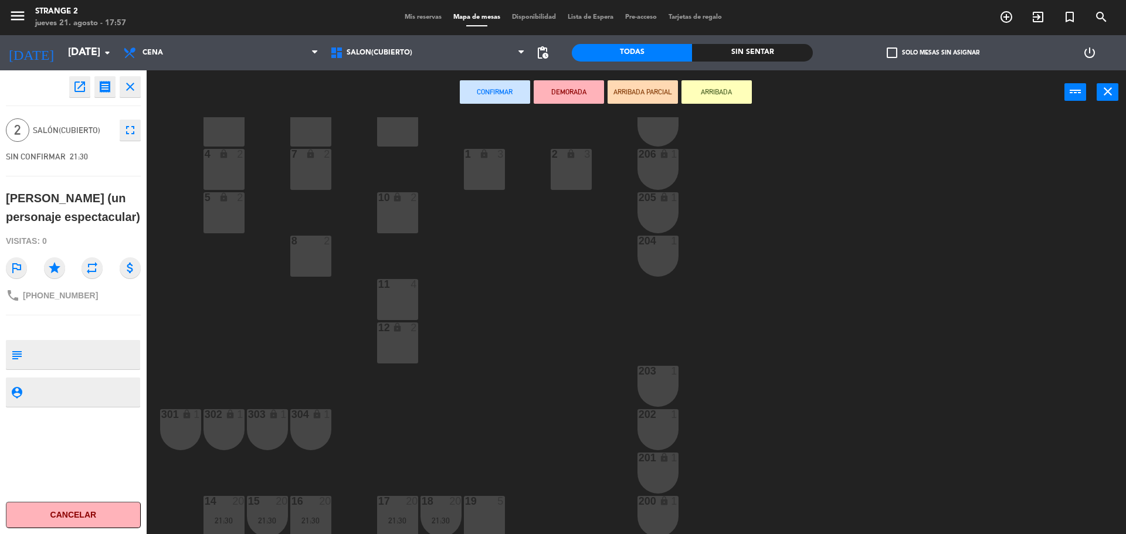
drag, startPoint x: 485, startPoint y: 514, endPoint x: 496, endPoint y: 495, distance: 22.3
click at [486, 515] on div "19 5" at bounding box center [484, 516] width 41 height 41
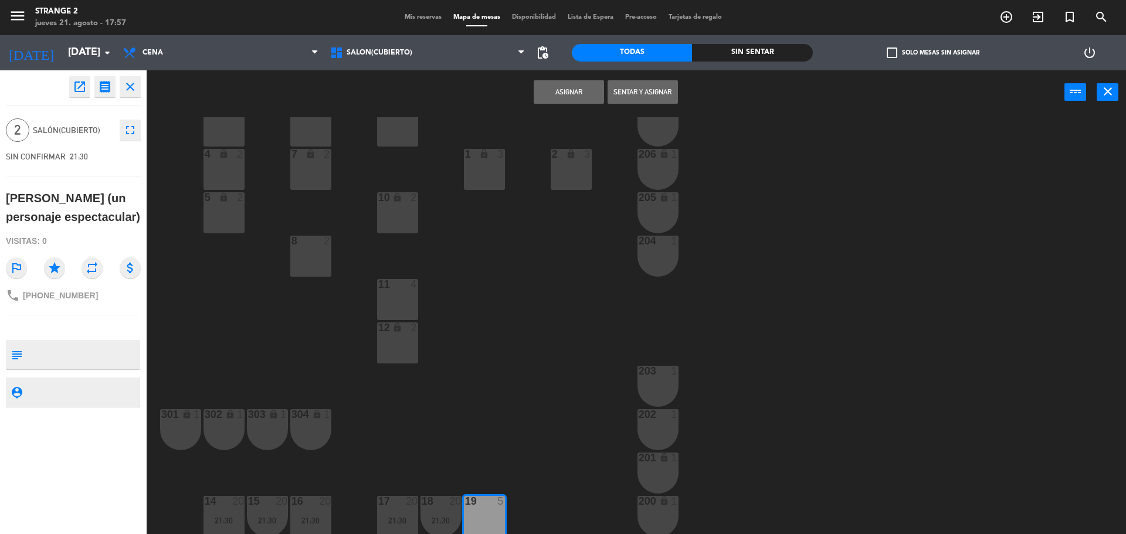
click at [551, 95] on button "Asignar" at bounding box center [569, 91] width 70 height 23
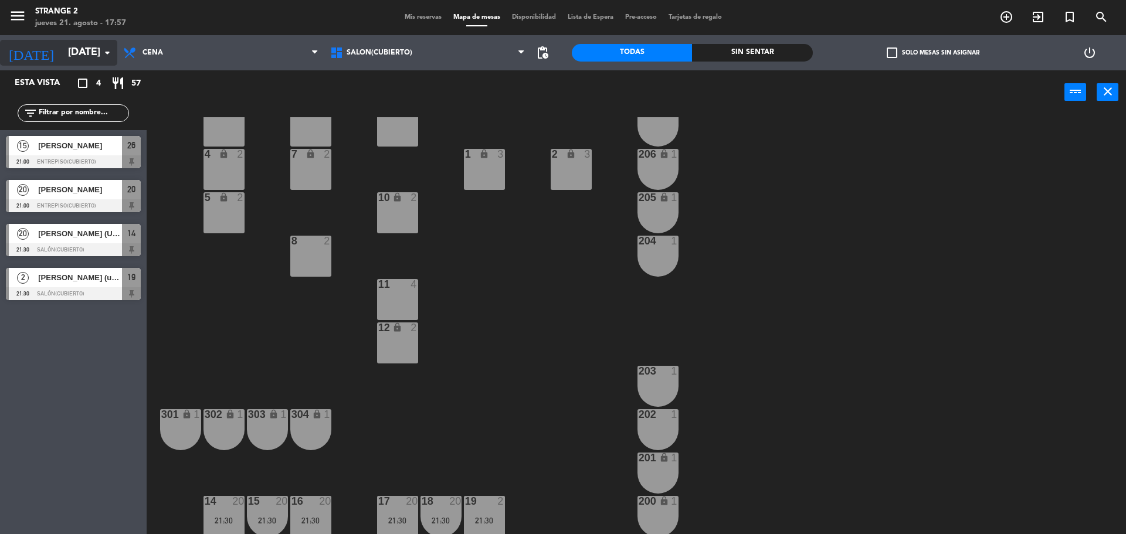
click at [69, 53] on input "[DATE]" at bounding box center [130, 52] width 136 height 23
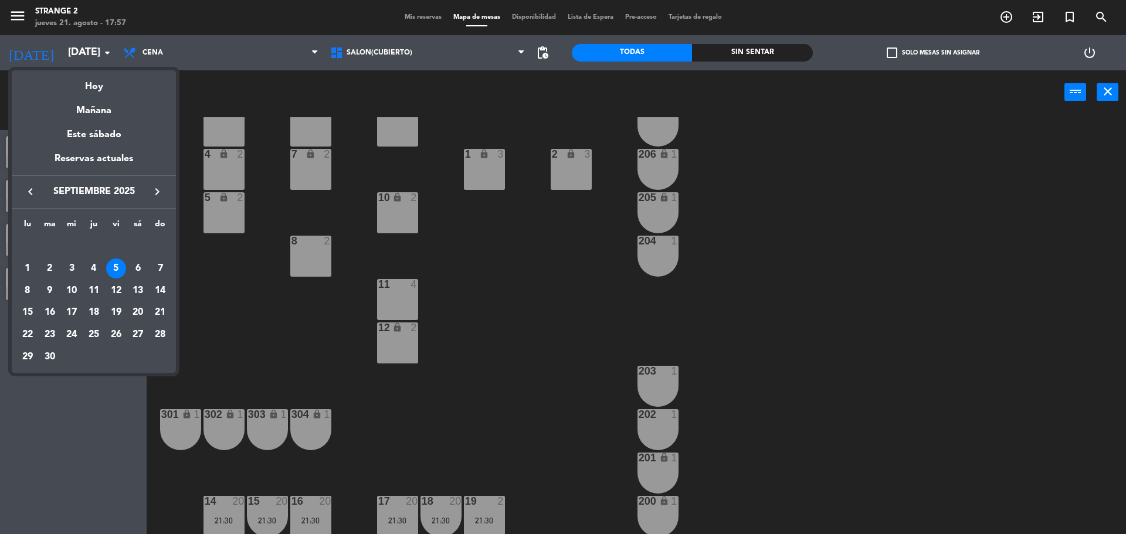
drag, startPoint x: 226, startPoint y: 311, endPoint x: 300, endPoint y: 269, distance: 85.1
click at [232, 310] on div at bounding box center [563, 267] width 1126 height 534
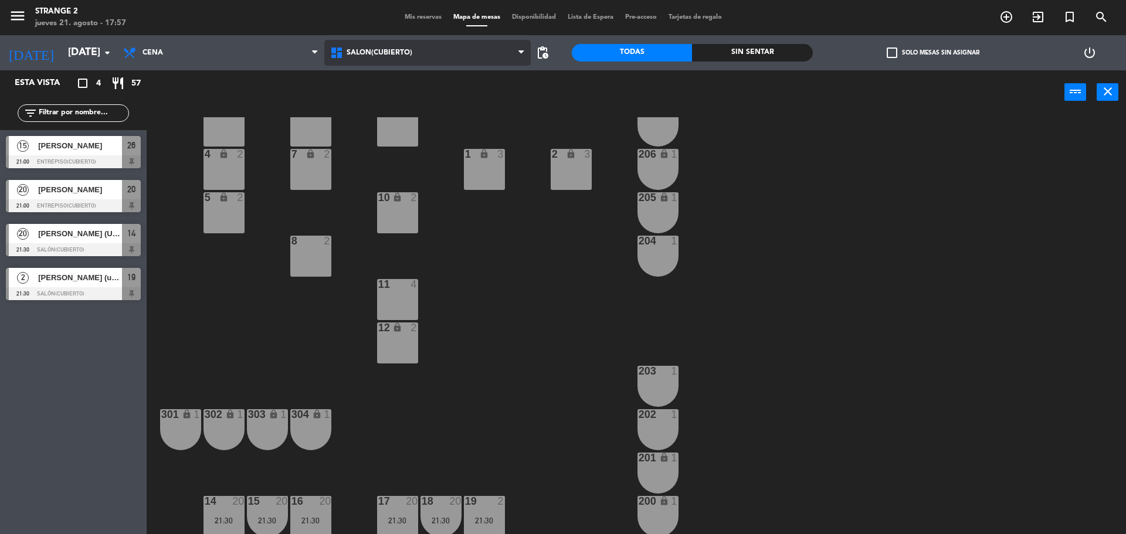
click at [421, 57] on span "Salón(Cubierto)" at bounding box center [427, 53] width 207 height 26
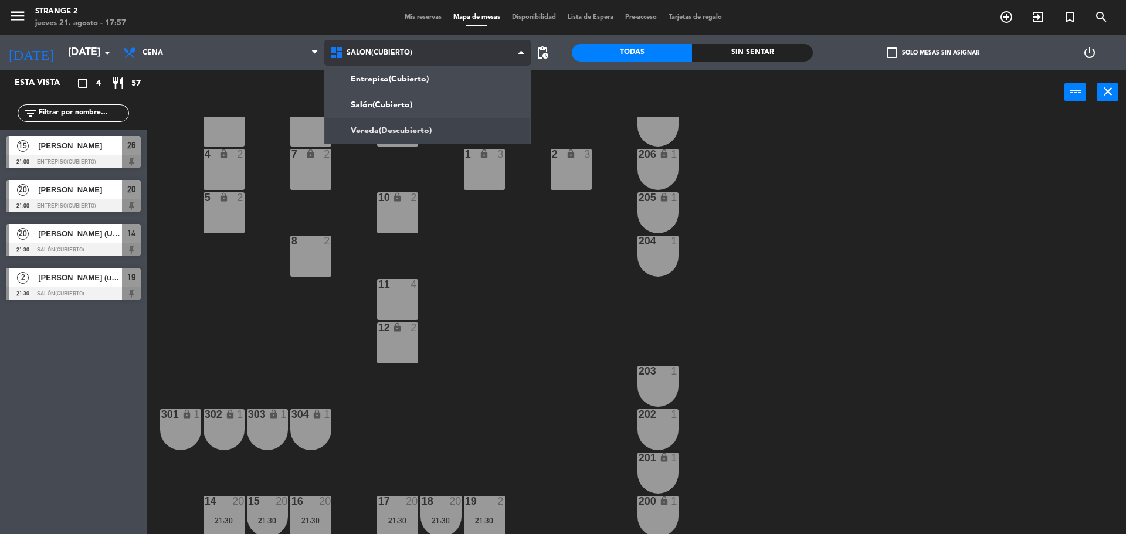
scroll to position [0, 0]
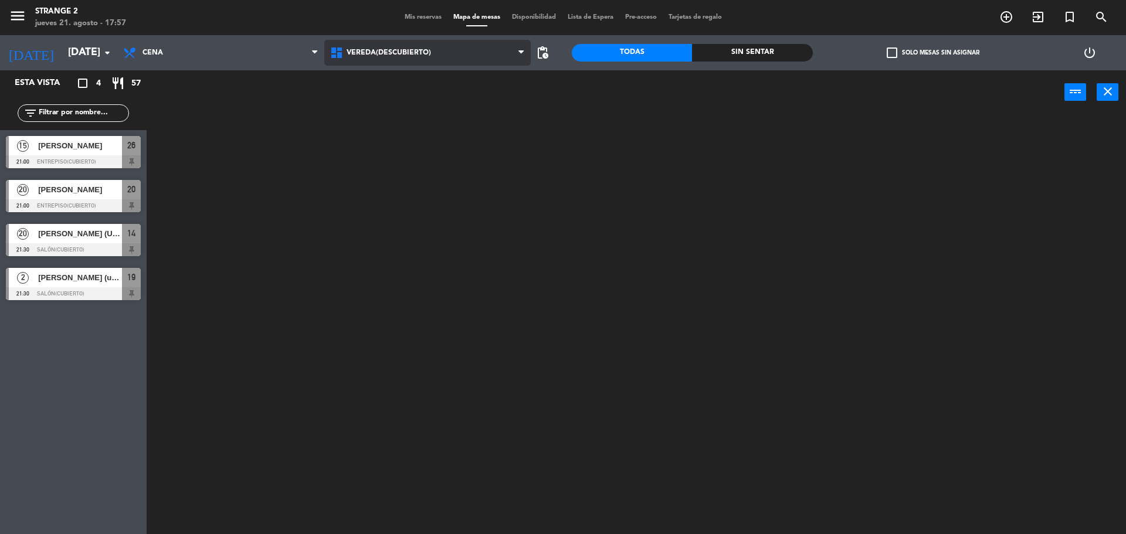
click at [404, 125] on ng-component "menu Strange 2 [DATE] 21. agosto - 17:57 Mis reservas Mapa de mesas Disponibili…" at bounding box center [563, 268] width 1126 height 537
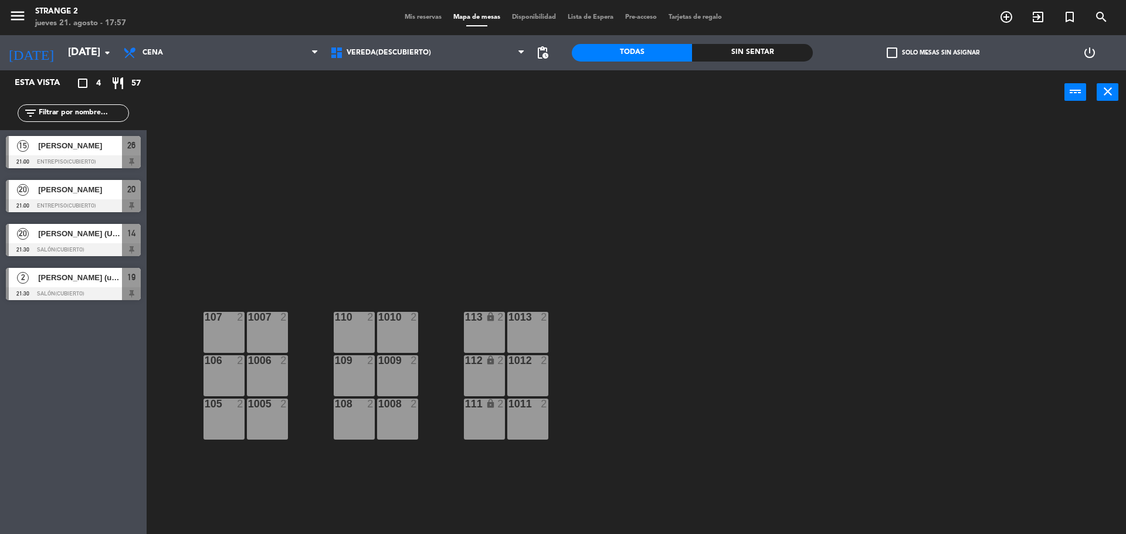
click at [221, 334] on div "107 2" at bounding box center [224, 332] width 41 height 41
click at [555, 89] on button "[GEOGRAPHIC_DATA]" at bounding box center [569, 91] width 70 height 23
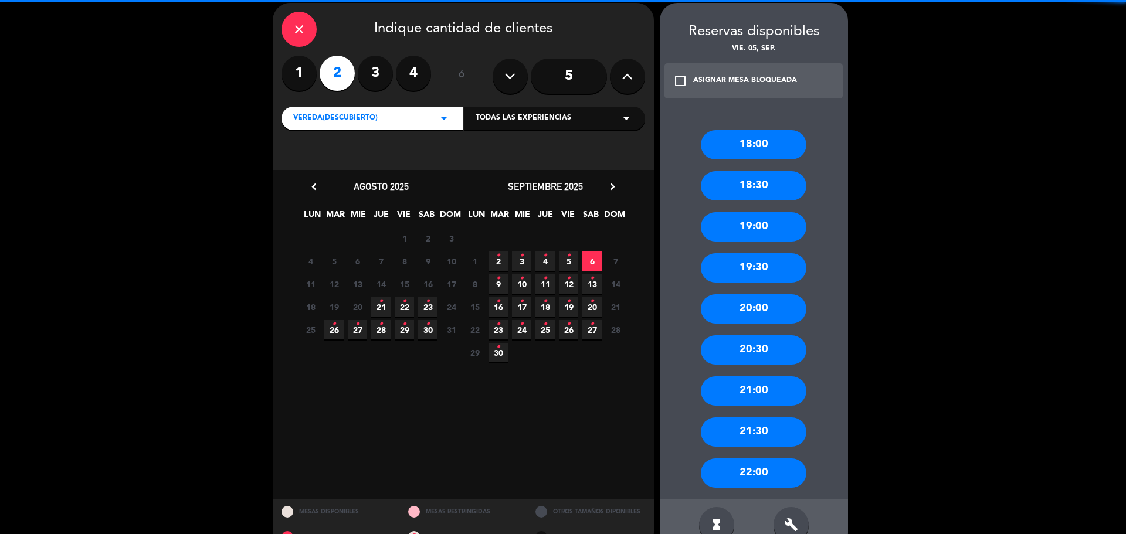
scroll to position [72, 0]
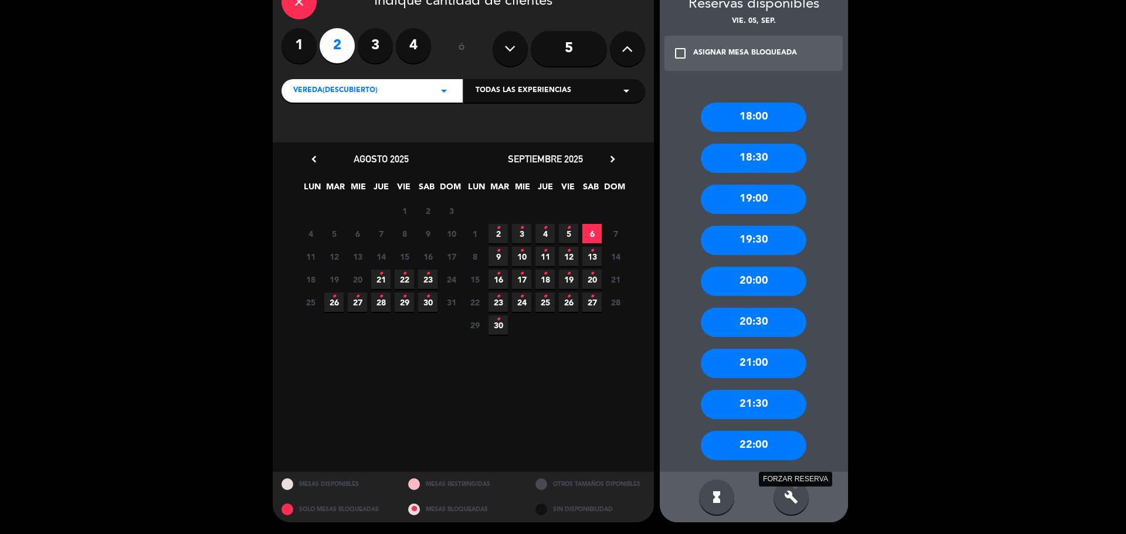
click at [792, 492] on icon "build" at bounding box center [791, 497] width 14 height 14
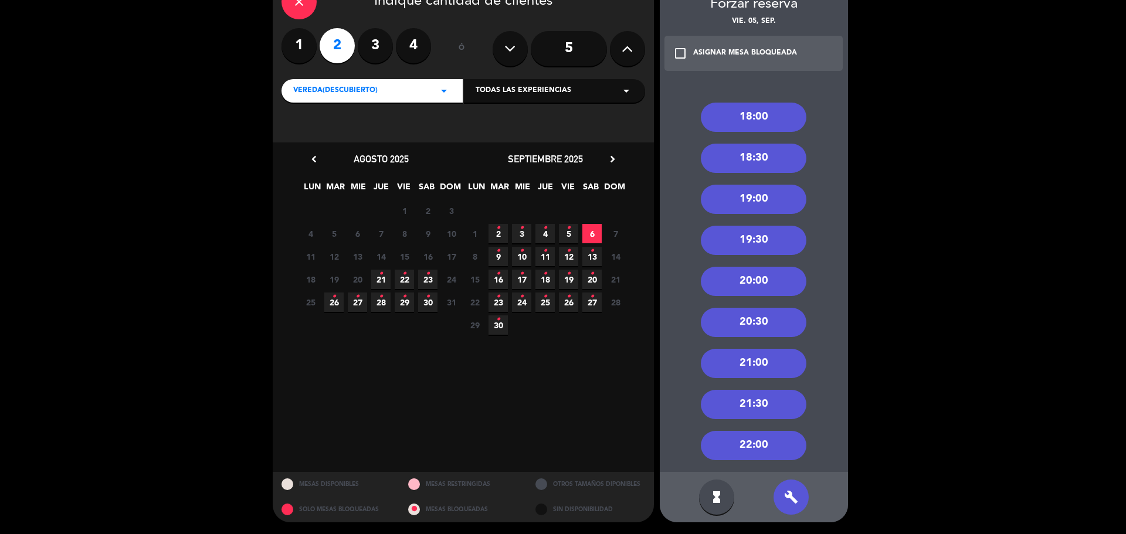
click at [560, 236] on span "5 •" at bounding box center [568, 233] width 19 height 19
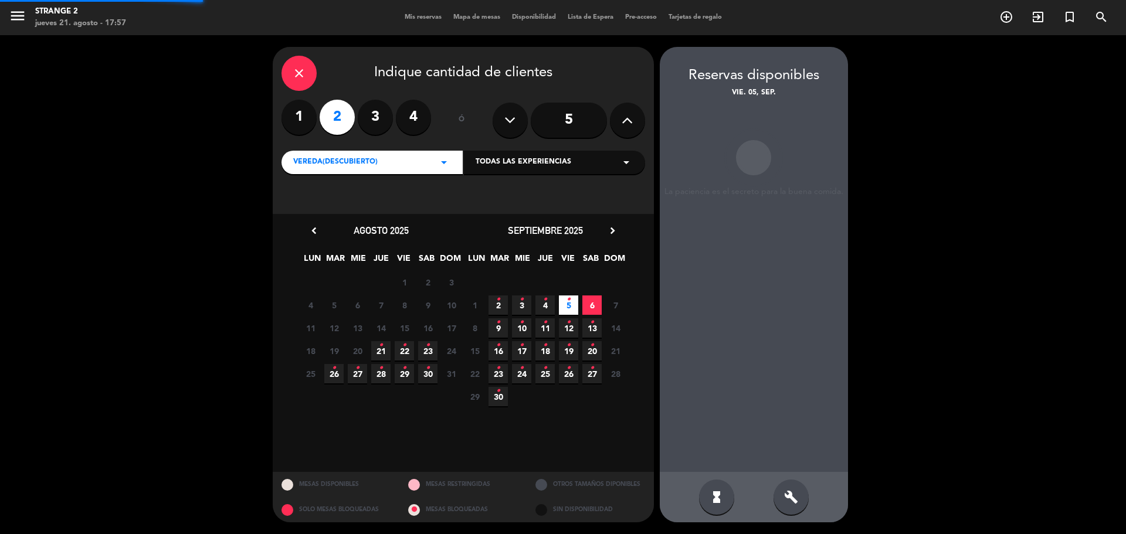
scroll to position [0, 0]
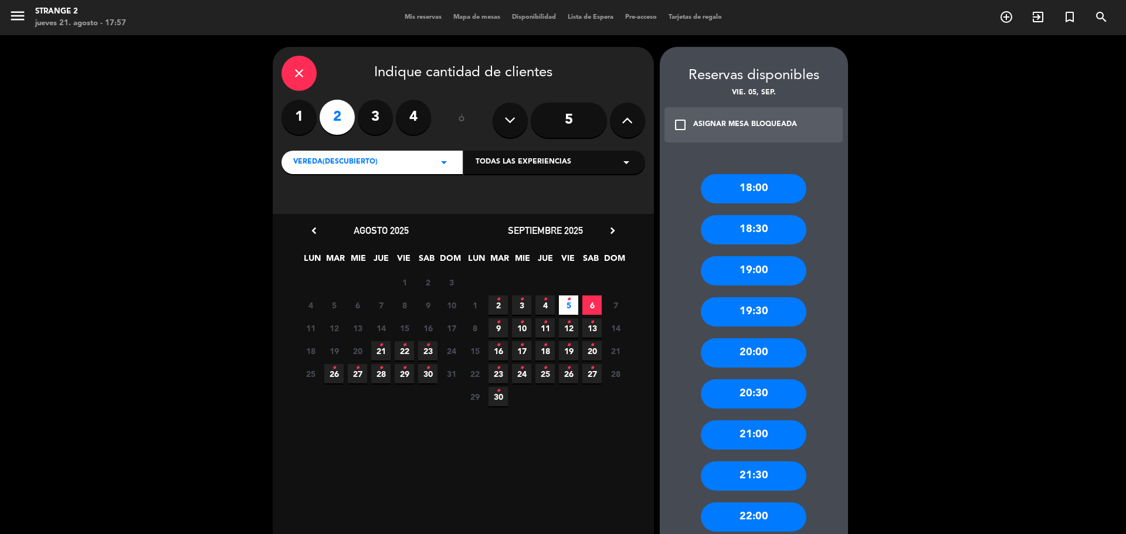
click at [595, 129] on input "5" at bounding box center [569, 120] width 76 height 35
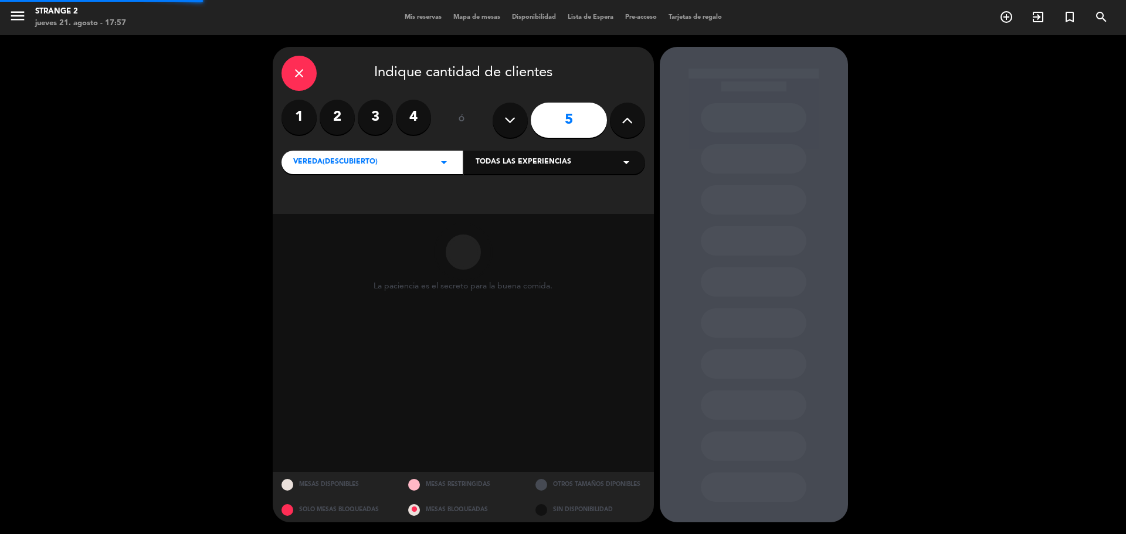
click at [616, 127] on button at bounding box center [627, 120] width 35 height 35
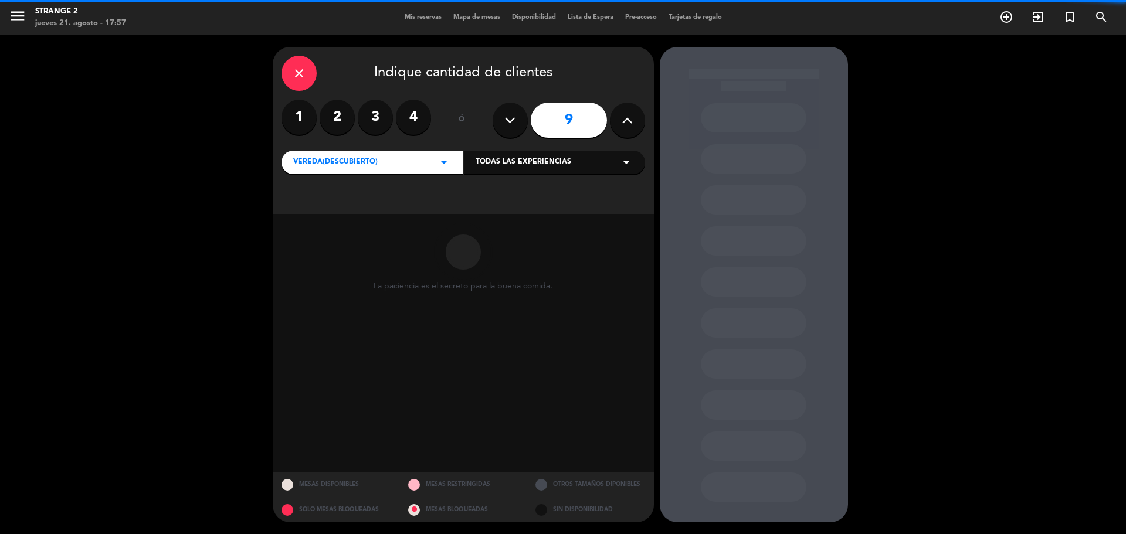
click at [616, 127] on button at bounding box center [627, 120] width 35 height 35
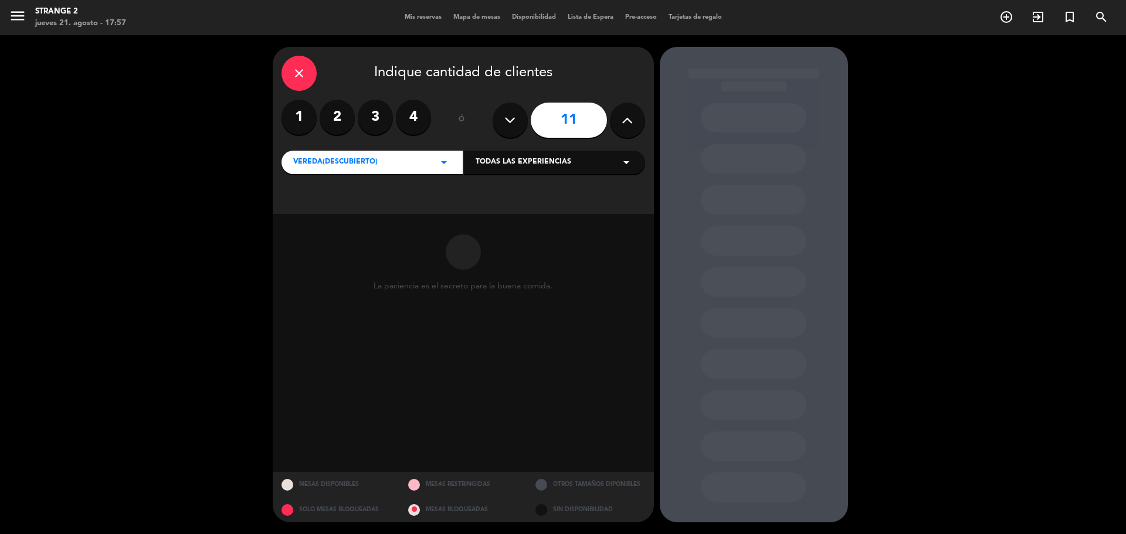
click at [524, 123] on button at bounding box center [510, 120] width 35 height 35
type input "10"
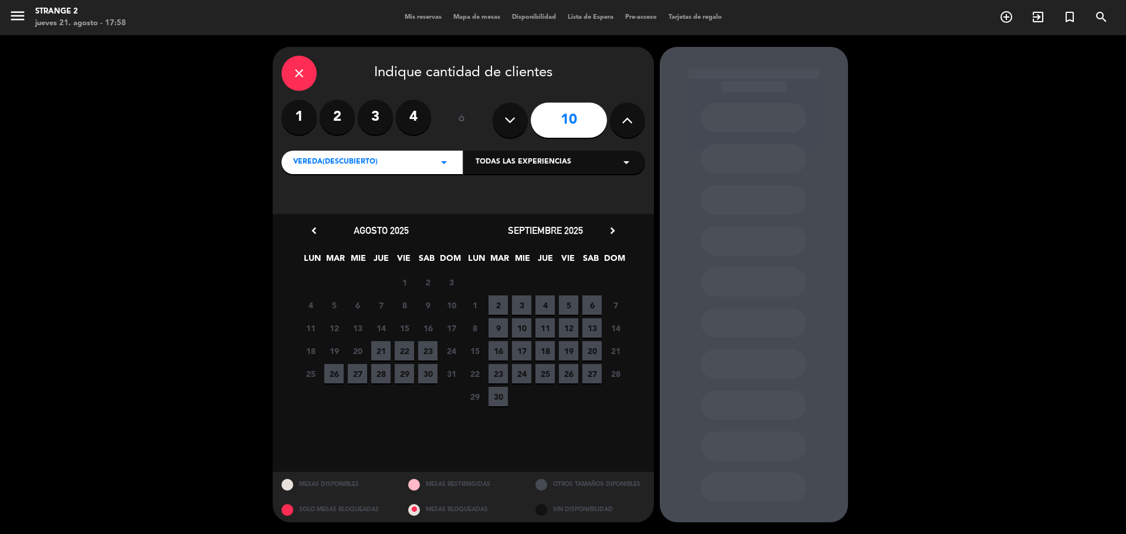
click at [570, 304] on span "5" at bounding box center [568, 305] width 19 height 19
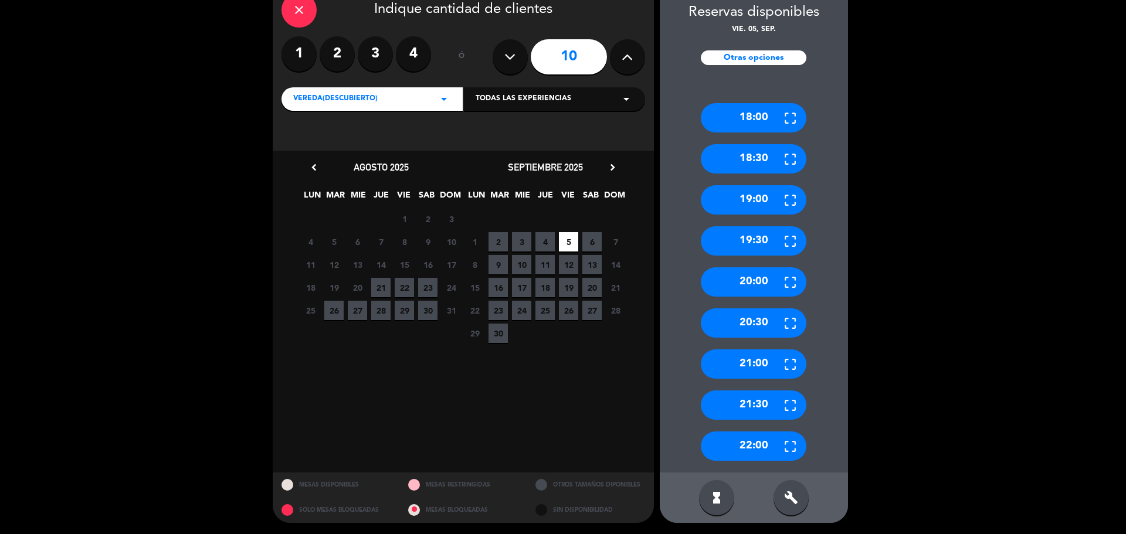
scroll to position [64, 0]
click at [796, 493] on icon "build" at bounding box center [791, 497] width 14 height 14
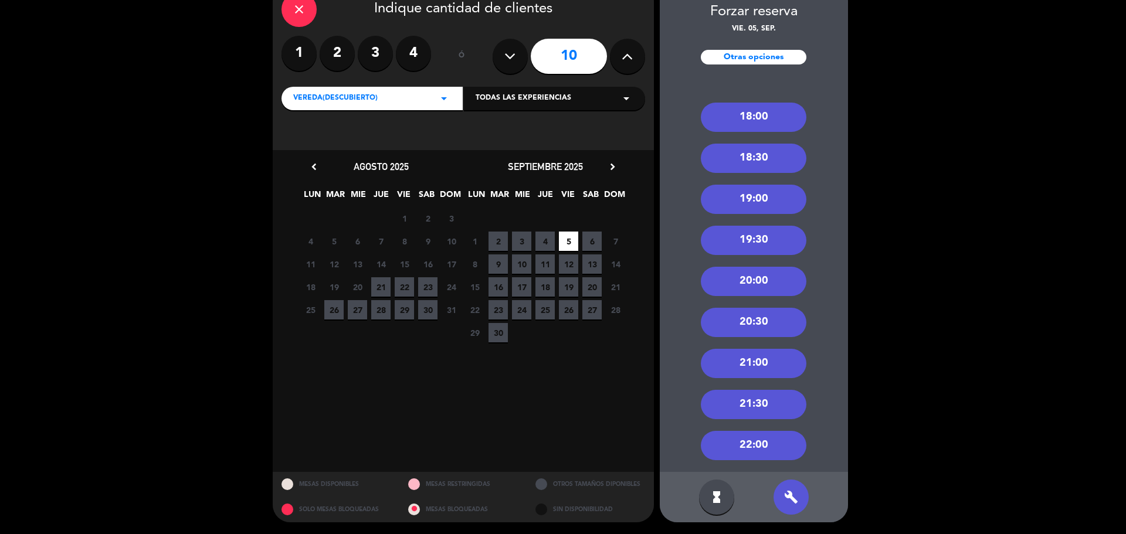
click at [740, 362] on div "21:00" at bounding box center [754, 363] width 106 height 29
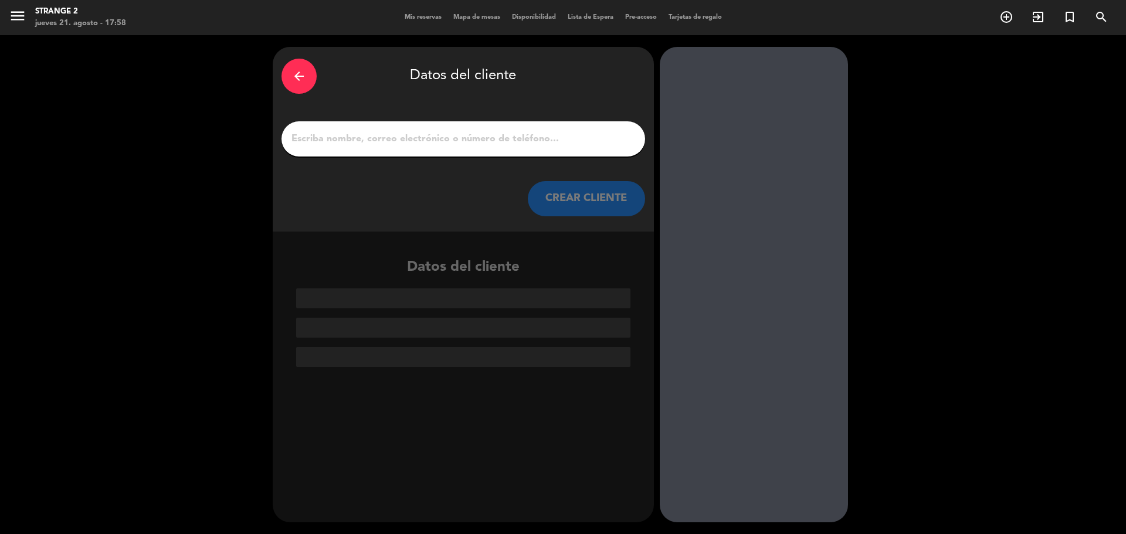
scroll to position [0, 0]
click at [402, 135] on input "1" at bounding box center [463, 139] width 346 height 16
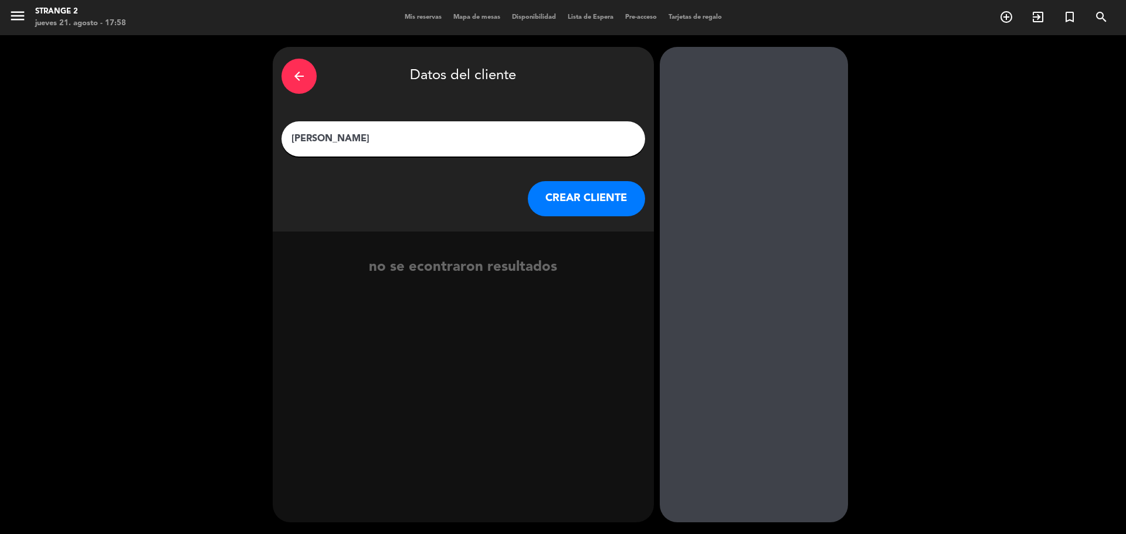
type input "[PERSON_NAME]"
click at [602, 192] on button "CREAR CLIENTE" at bounding box center [586, 198] width 117 height 35
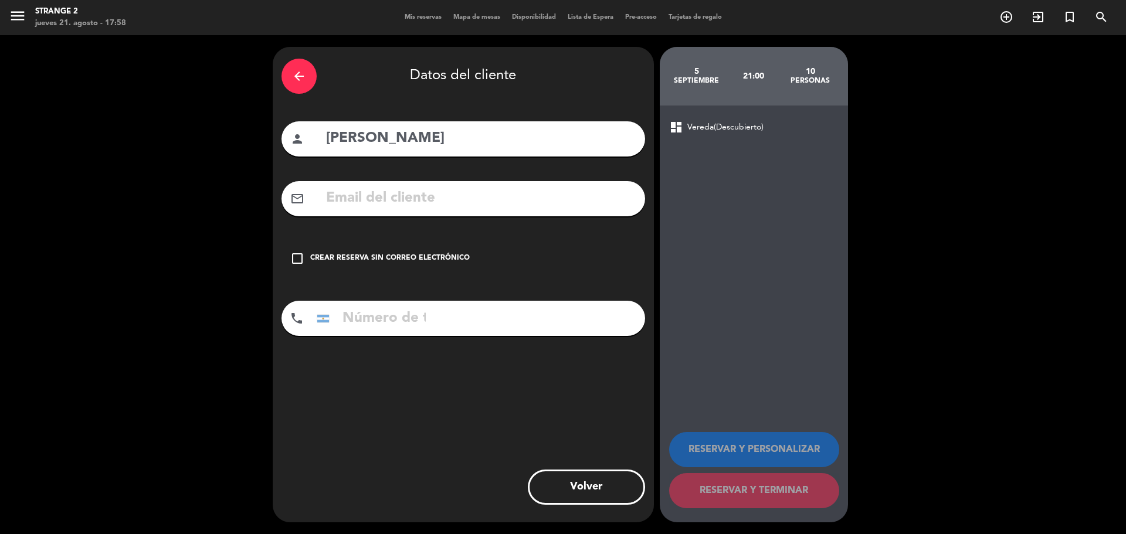
click at [455, 260] on div "Crear reserva sin correo electrónico" at bounding box center [390, 259] width 160 height 12
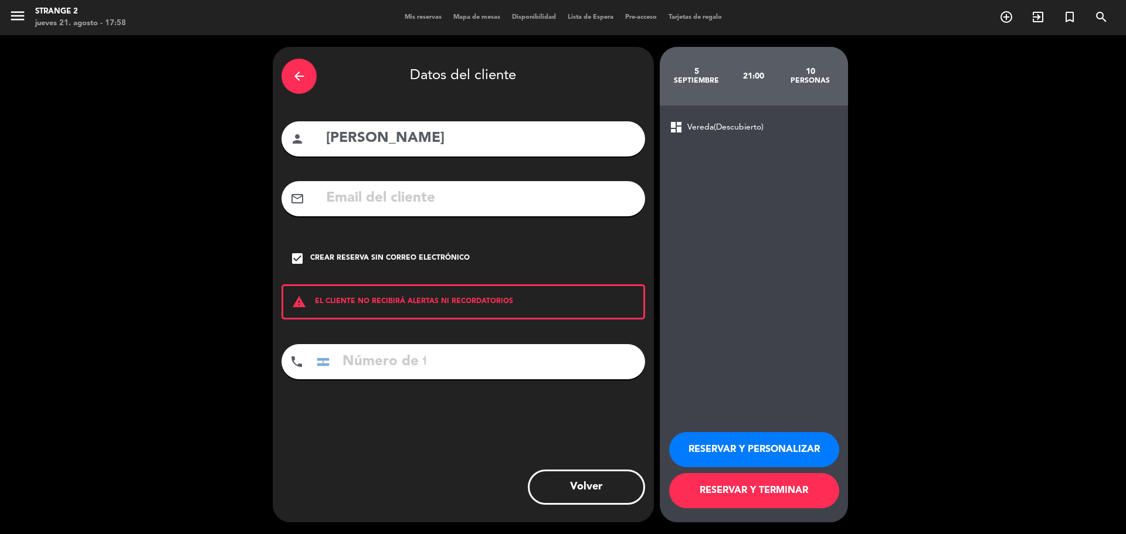
click at [755, 495] on button "RESERVAR Y TERMINAR" at bounding box center [754, 490] width 170 height 35
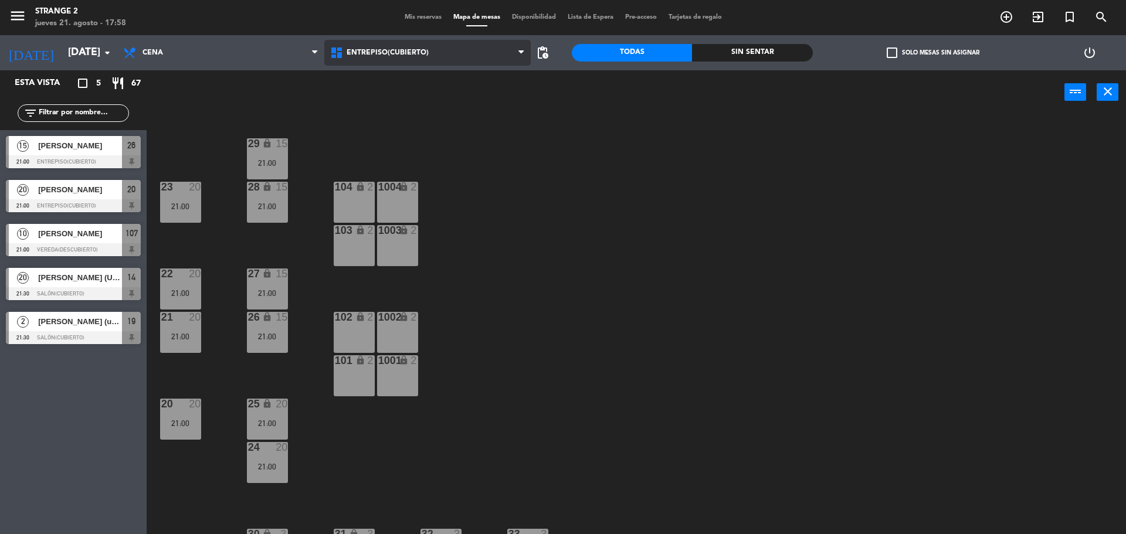
click at [389, 59] on span "Entrepiso(Cubierto)" at bounding box center [427, 53] width 207 height 26
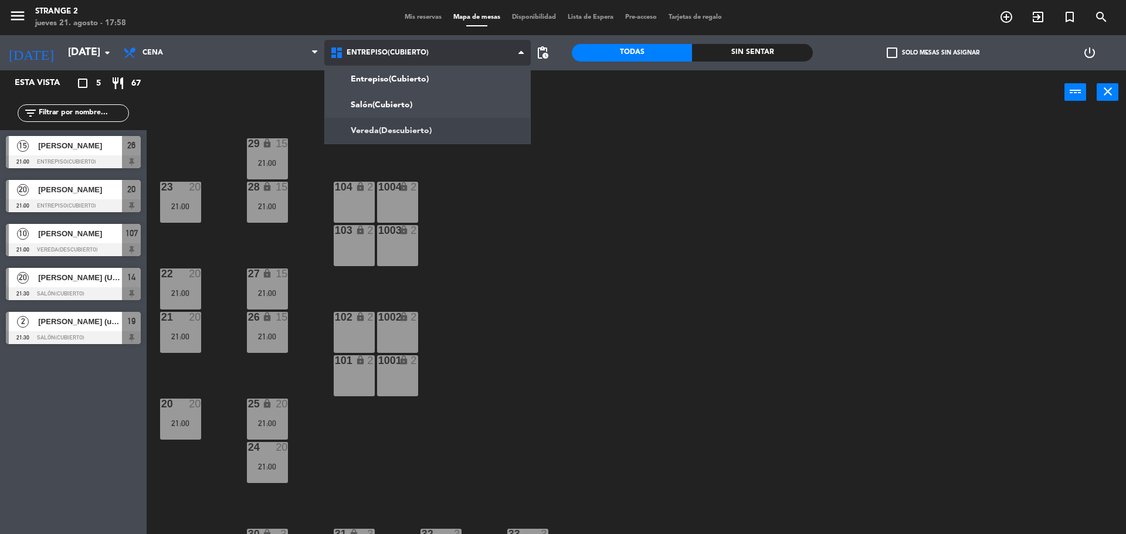
click at [389, 130] on ng-component "menu Strange 2 [DATE] 21. agosto - 17:58 Mis reservas Mapa de mesas Disponibili…" at bounding box center [563, 268] width 1126 height 537
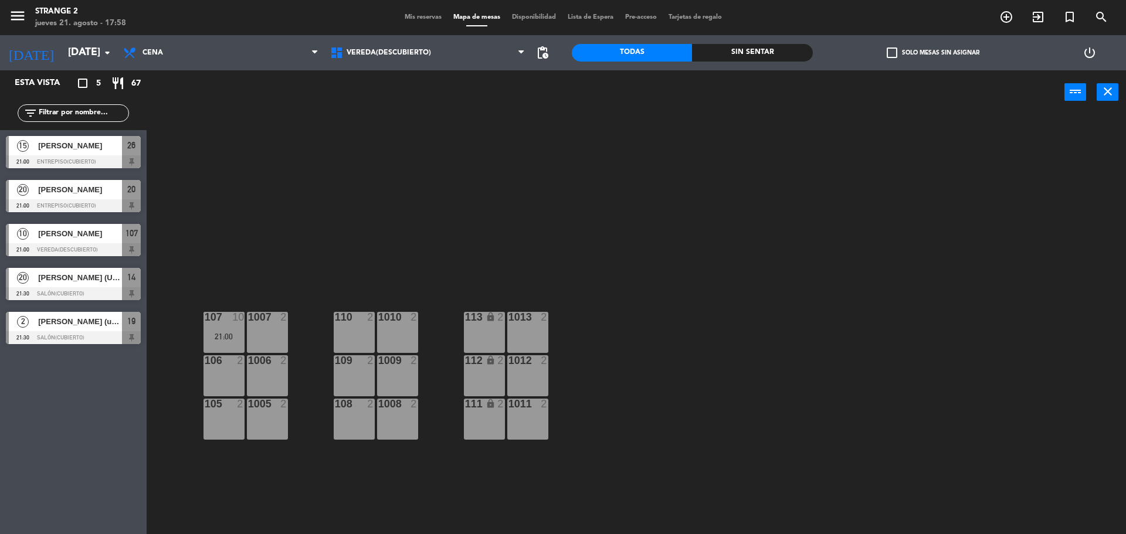
click at [340, 331] on div "110 2" at bounding box center [354, 332] width 41 height 41
click at [562, 87] on button "[GEOGRAPHIC_DATA]" at bounding box center [569, 91] width 70 height 23
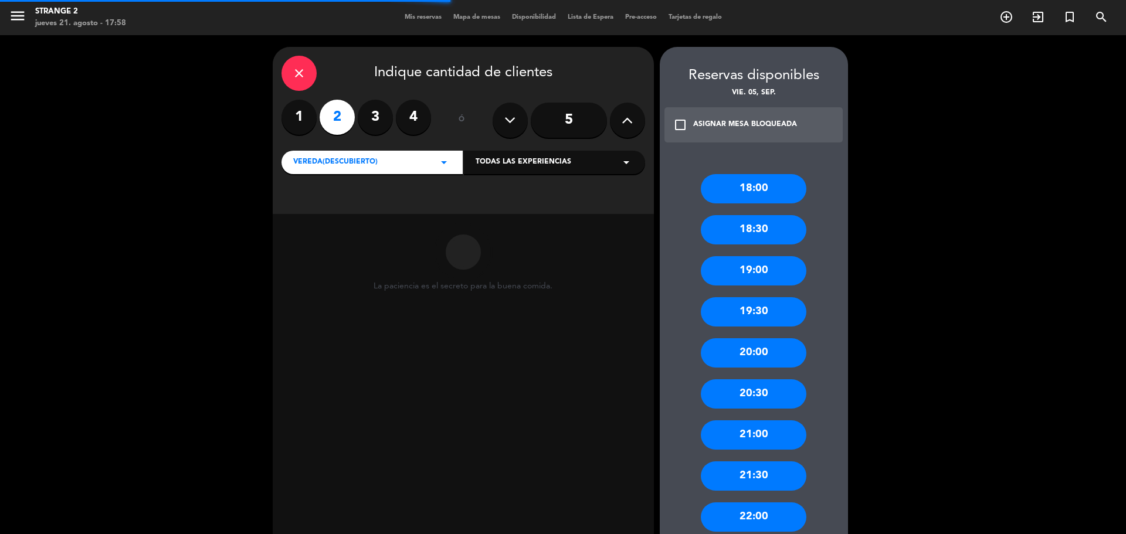
click at [567, 124] on input "5" at bounding box center [569, 120] width 76 height 35
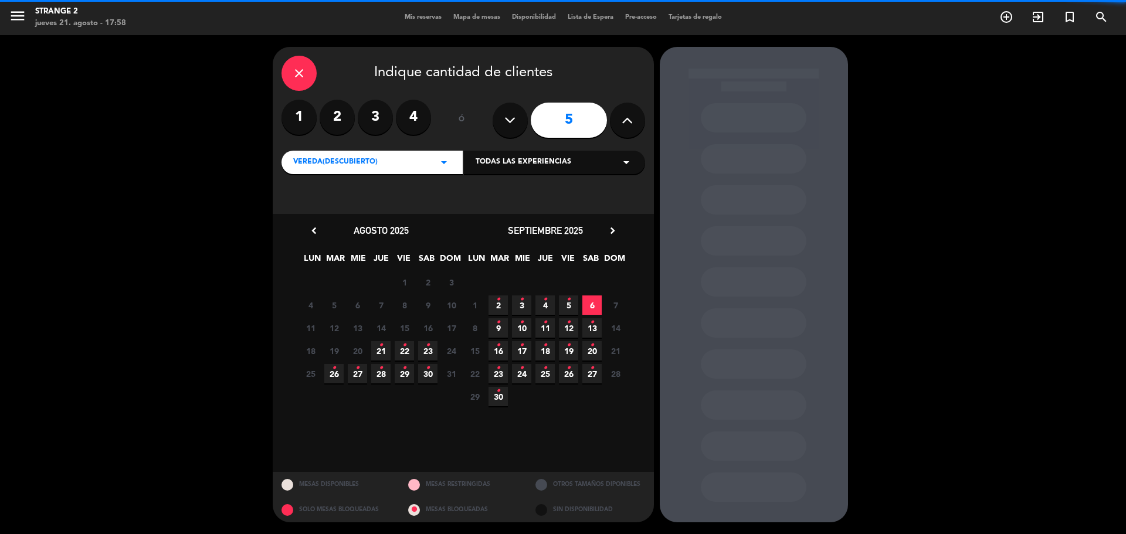
click at [618, 118] on button at bounding box center [627, 120] width 35 height 35
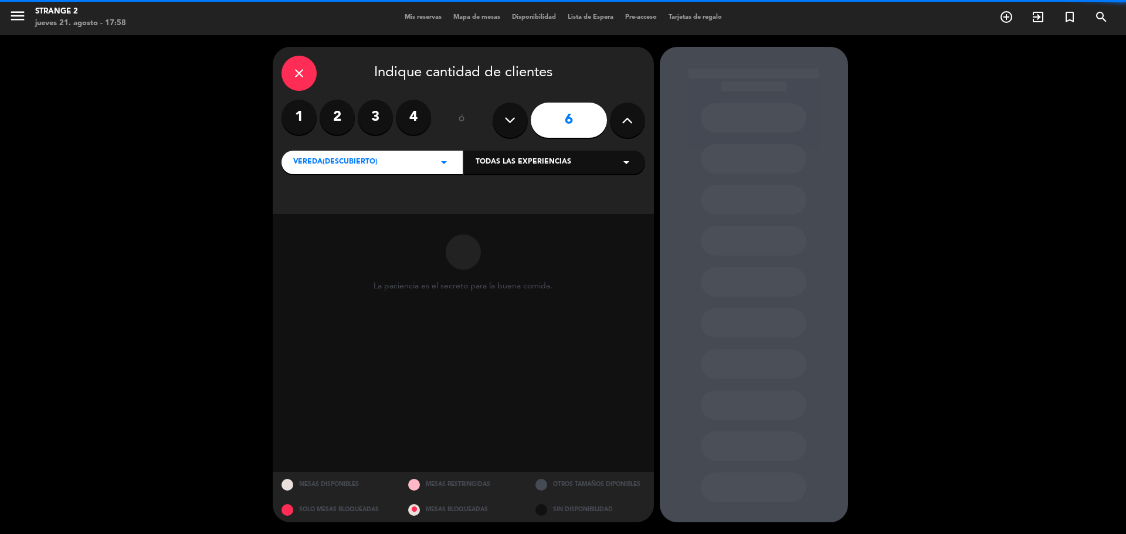
click at [618, 123] on button at bounding box center [627, 120] width 35 height 35
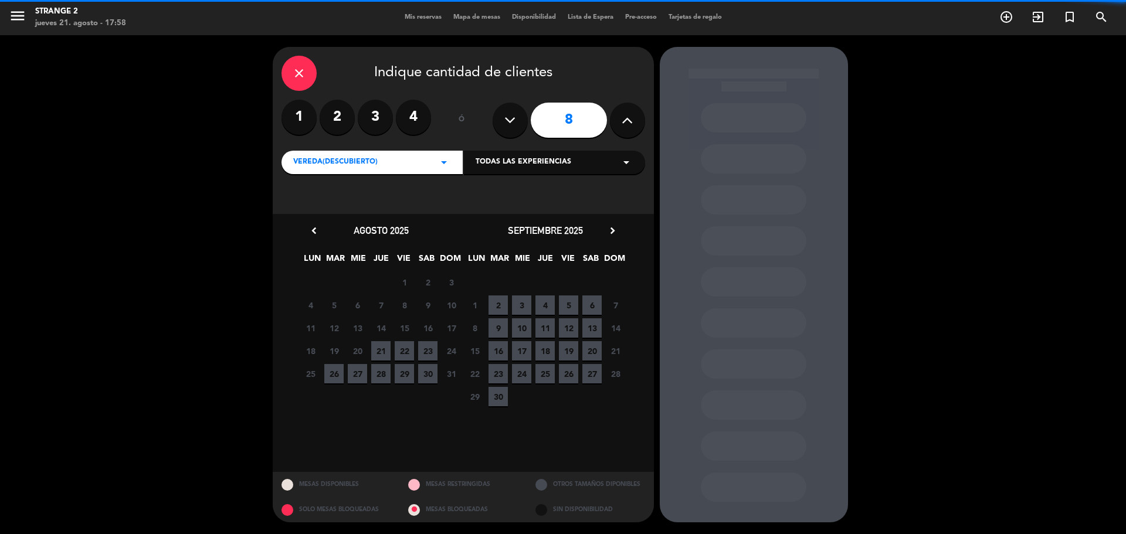
click at [618, 123] on button at bounding box center [627, 120] width 35 height 35
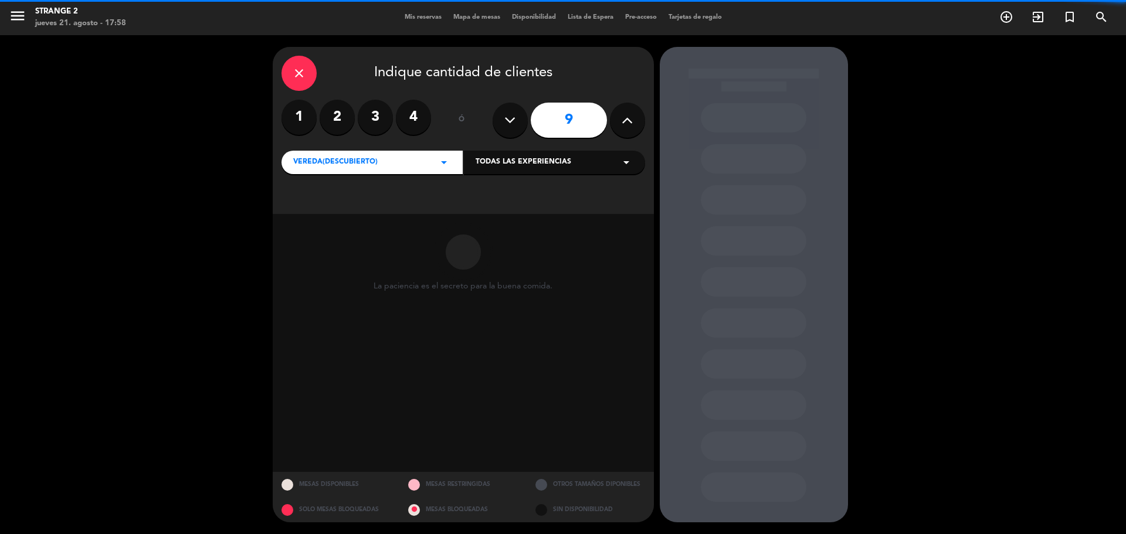
click at [618, 123] on button at bounding box center [627, 120] width 35 height 35
type input "10"
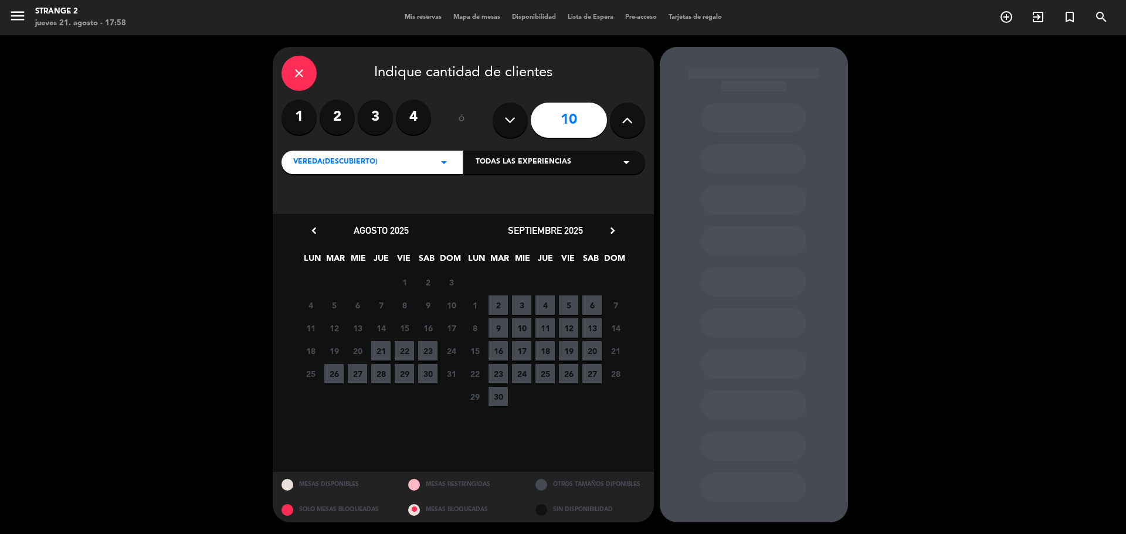
click at [569, 309] on span "5" at bounding box center [568, 305] width 19 height 19
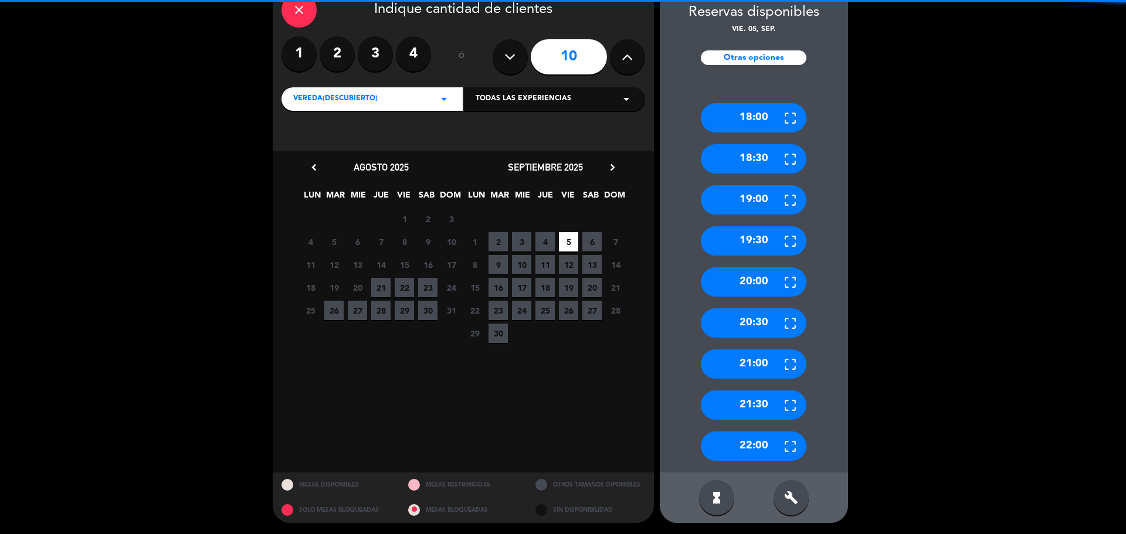
scroll to position [64, 0]
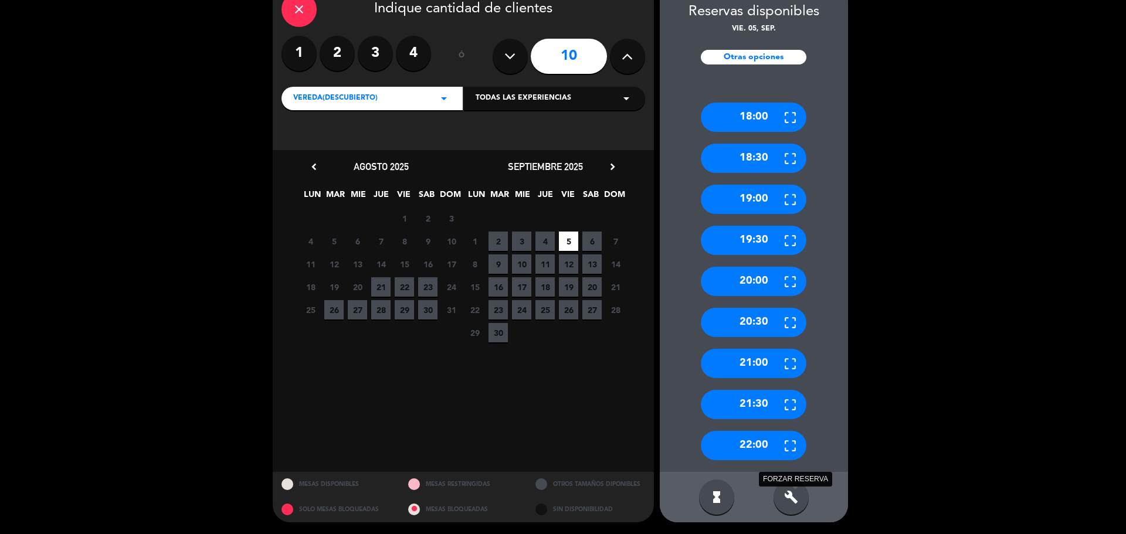
click at [797, 497] on icon "build" at bounding box center [791, 497] width 14 height 14
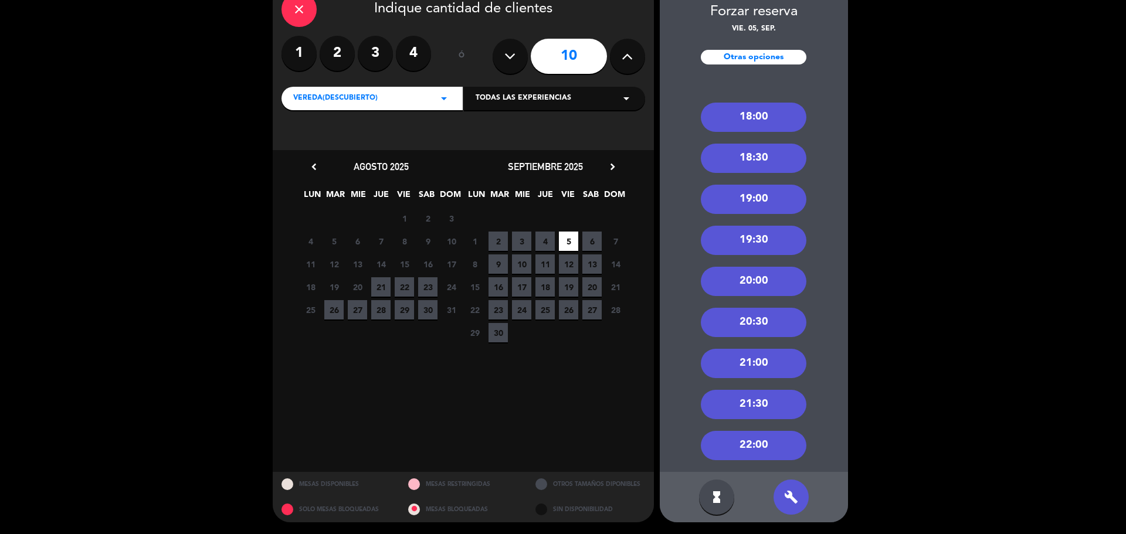
click at [748, 356] on div "21:00" at bounding box center [754, 363] width 106 height 29
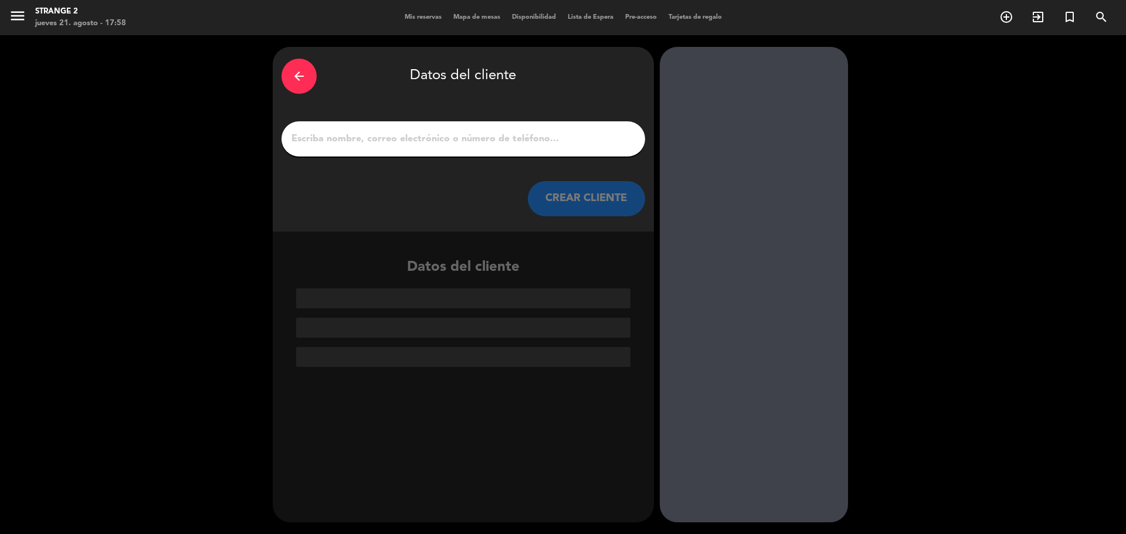
scroll to position [0, 0]
click at [362, 131] on input "1" at bounding box center [463, 139] width 346 height 16
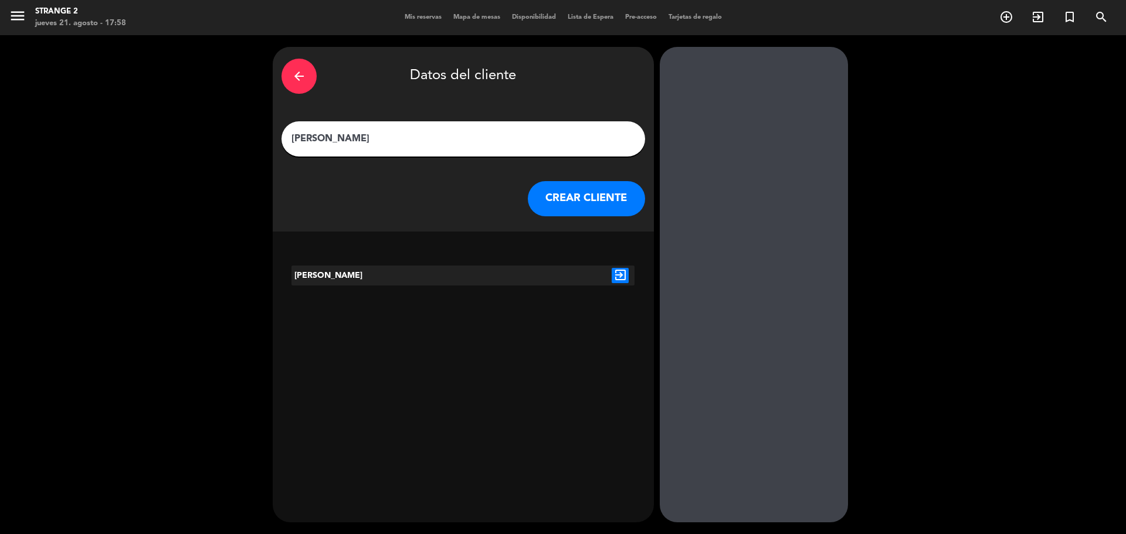
type input "[PERSON_NAME]"
click at [617, 275] on icon "exit_to_app" at bounding box center [620, 275] width 17 height 15
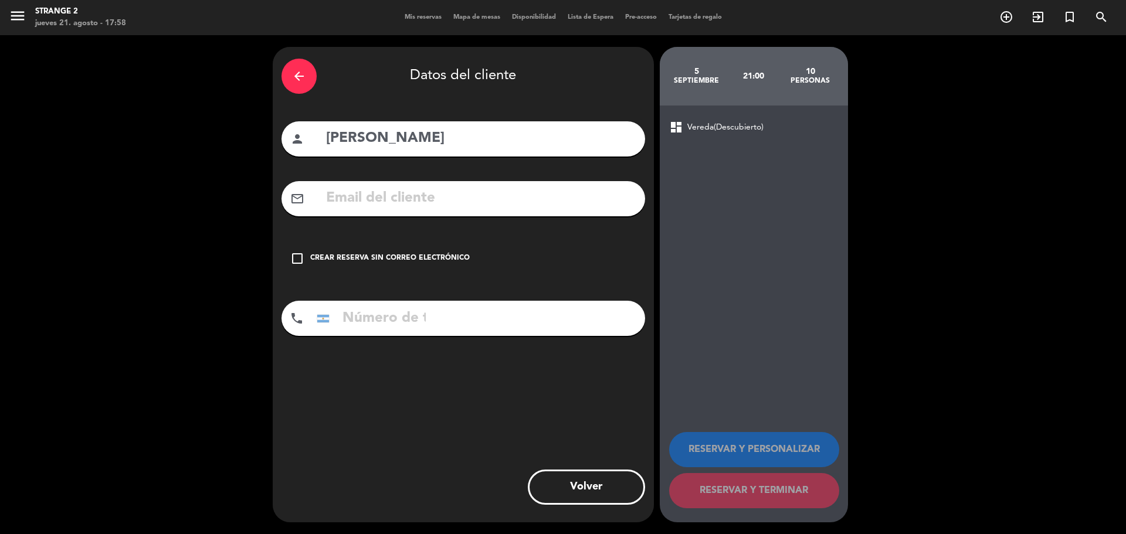
click at [439, 252] on div "check_box_outline_blank Crear reserva sin correo electrónico" at bounding box center [464, 258] width 364 height 35
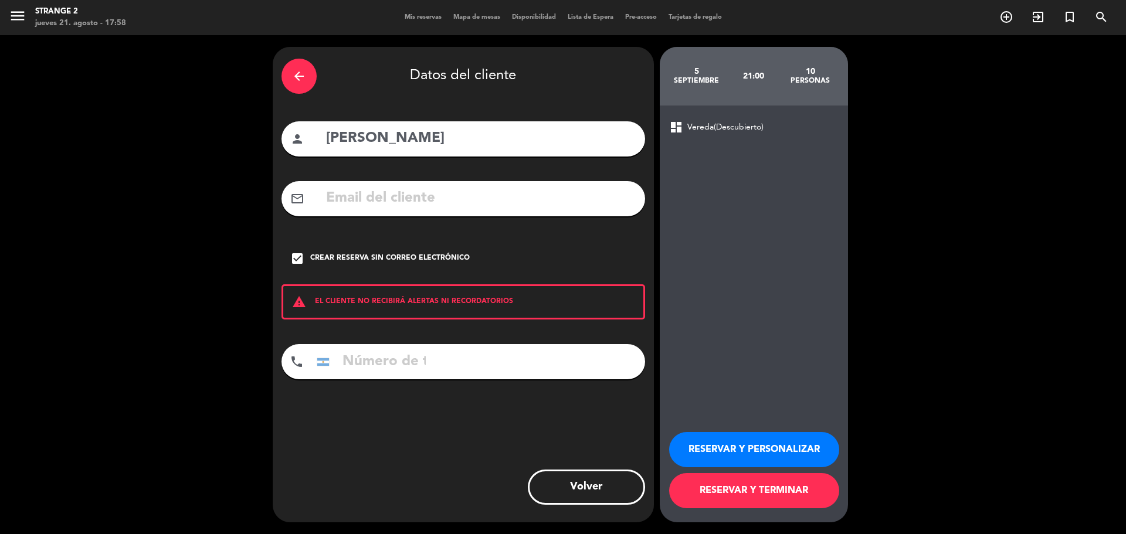
click at [761, 496] on button "RESERVAR Y TERMINAR" at bounding box center [754, 490] width 170 height 35
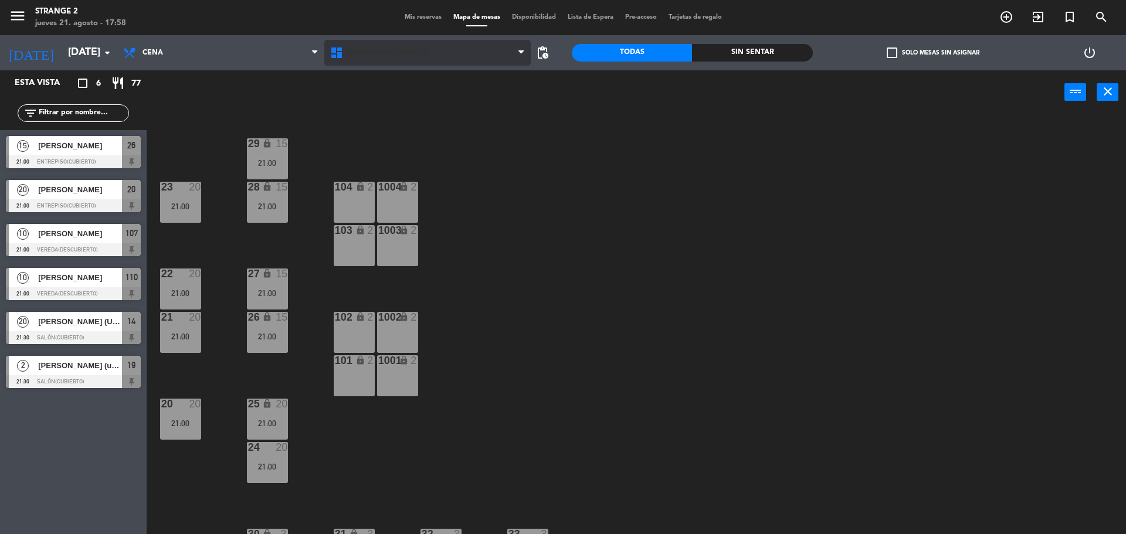
click at [402, 56] on span "Entrepiso(Cubierto)" at bounding box center [388, 53] width 82 height 8
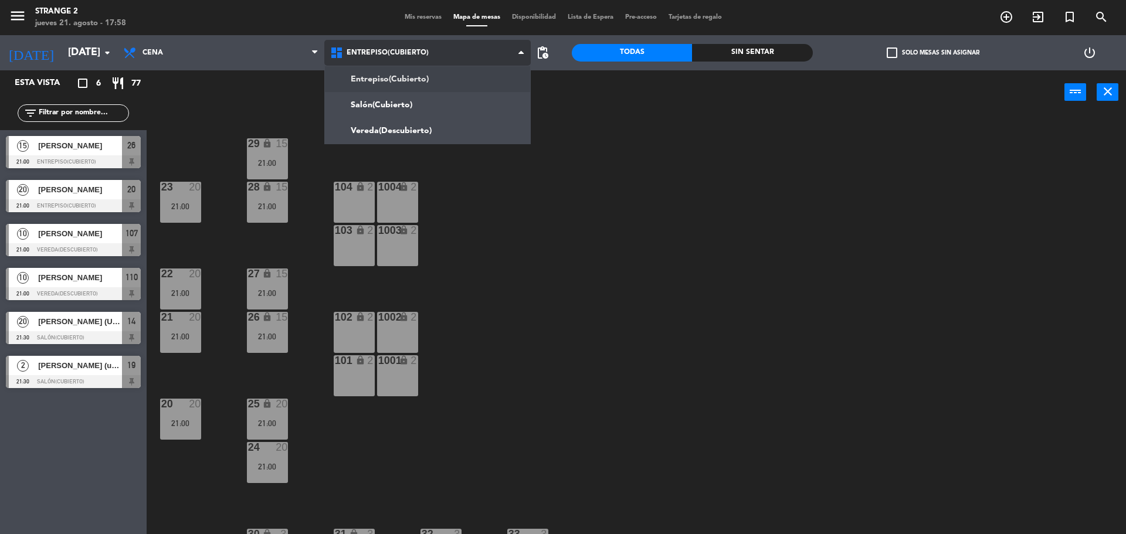
click at [396, 133] on ng-component "menu Strange 2 [DATE] 21. agosto - 17:58 Mis reservas Mapa de mesas Disponibili…" at bounding box center [563, 268] width 1126 height 537
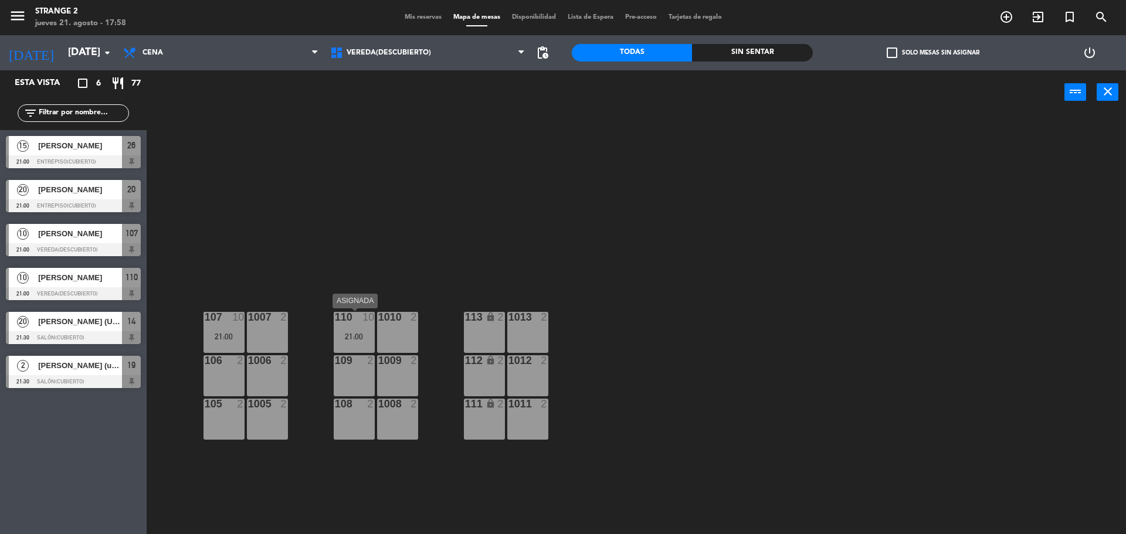
click at [361, 325] on div "110 10 21:00" at bounding box center [354, 332] width 41 height 41
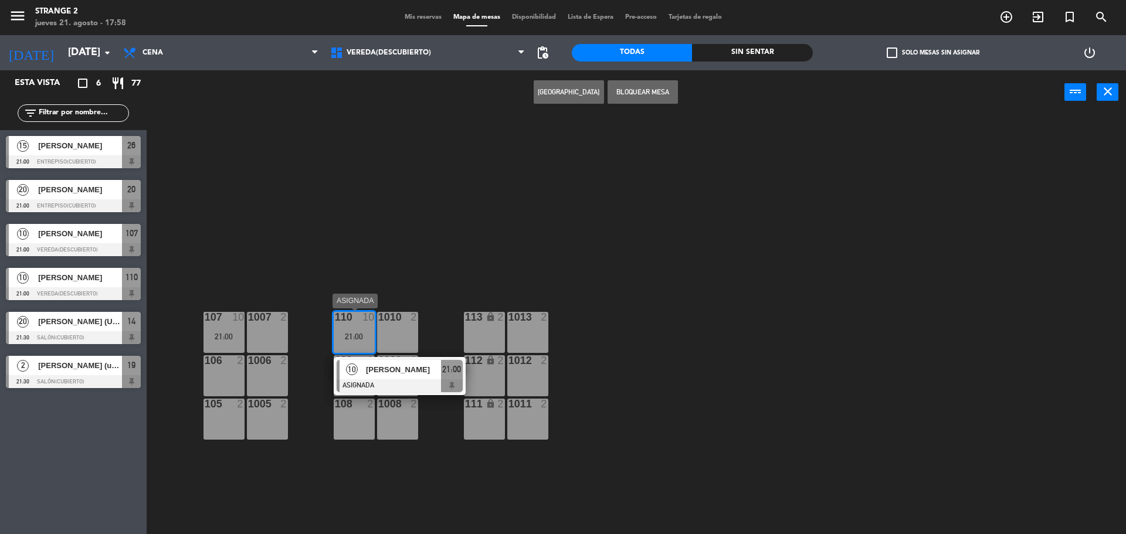
click at [407, 381] on div at bounding box center [400, 386] width 126 height 13
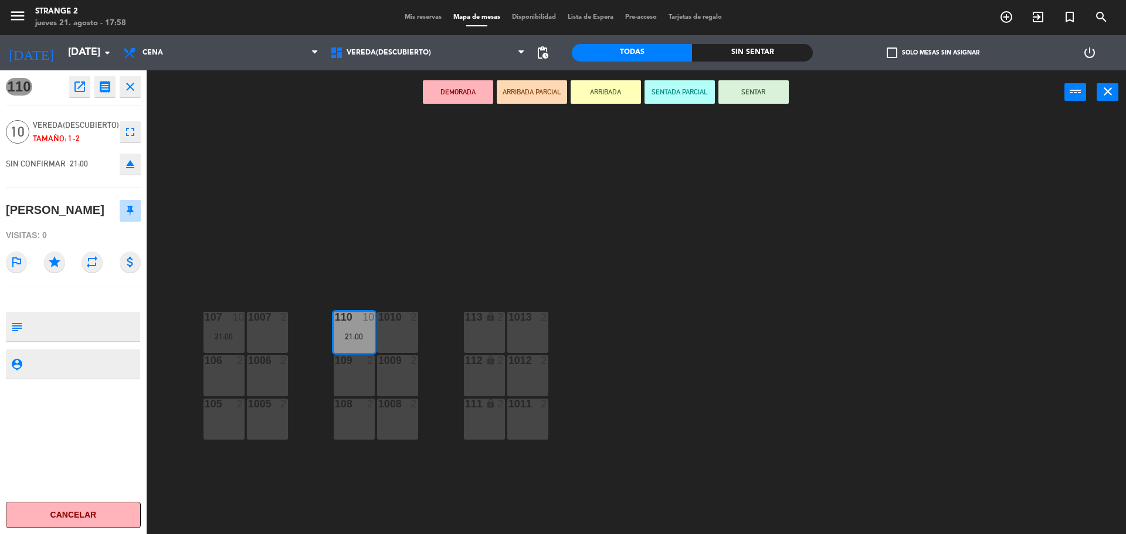
click at [130, 167] on icon "eject" at bounding box center [130, 164] width 14 height 14
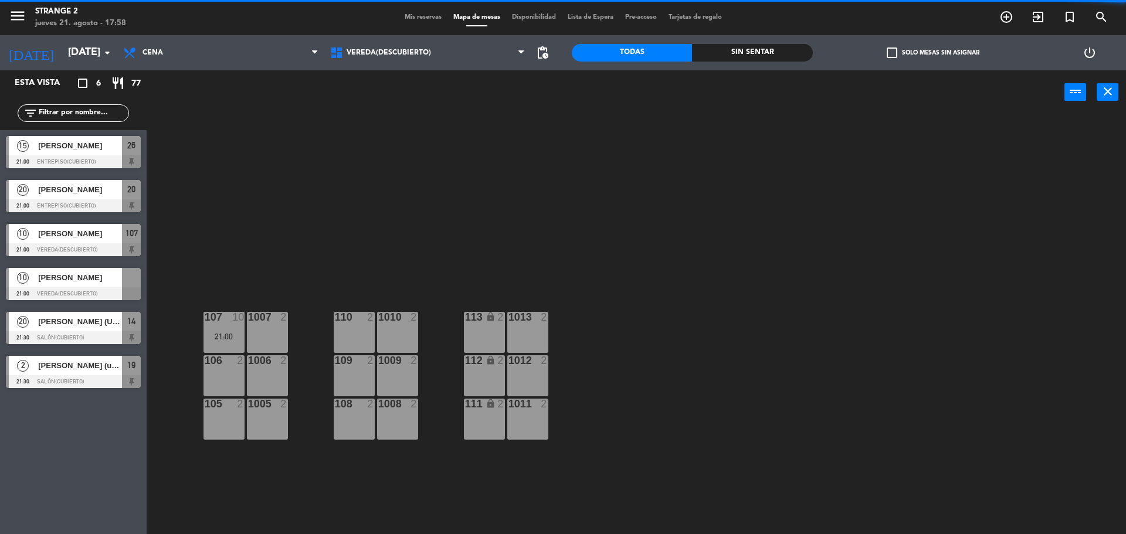
click at [89, 282] on span "[PERSON_NAME]" at bounding box center [80, 278] width 84 height 12
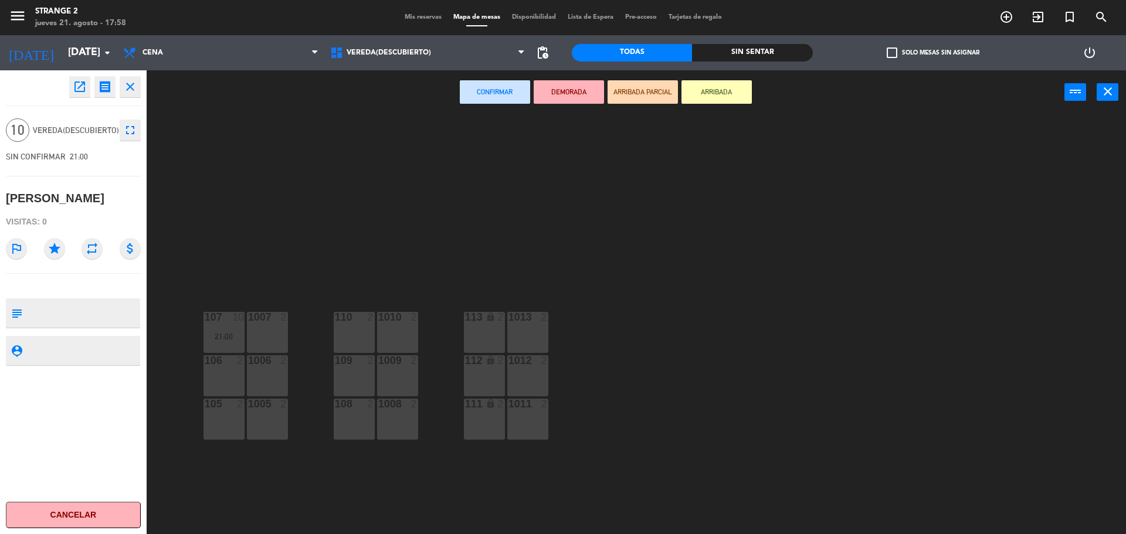
click at [337, 331] on div "110 2" at bounding box center [354, 332] width 41 height 41
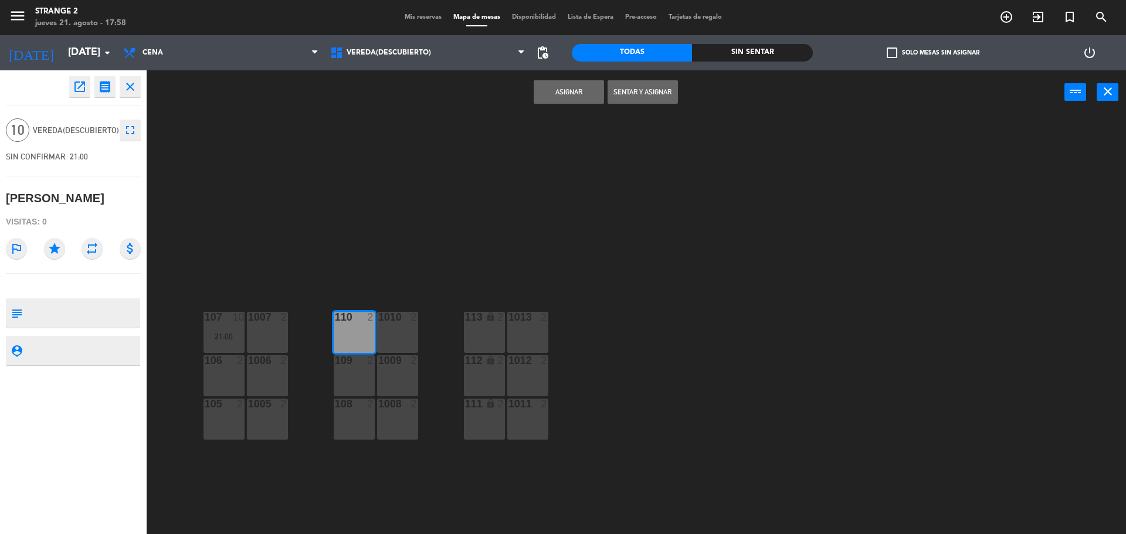
click at [387, 336] on div "1010 2" at bounding box center [397, 332] width 41 height 41
click at [404, 378] on div "1009 2" at bounding box center [397, 375] width 41 height 41
click at [360, 385] on div "109 2" at bounding box center [354, 375] width 41 height 41
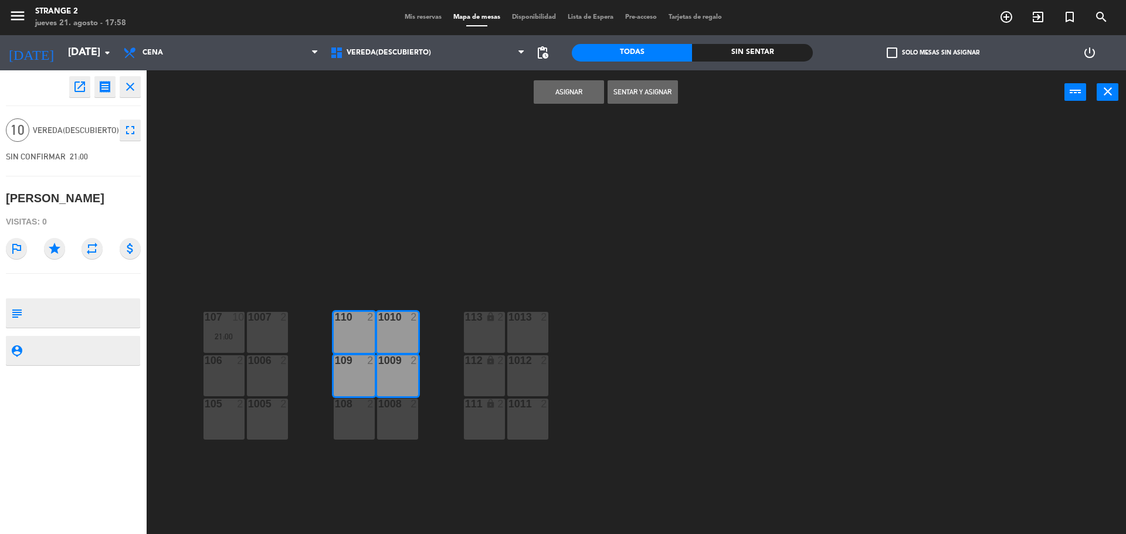
click at [370, 434] on div "108 2" at bounding box center [354, 419] width 41 height 41
click at [406, 423] on div "1008 2" at bounding box center [397, 419] width 41 height 41
click at [485, 333] on div "113 lock 2" at bounding box center [484, 332] width 41 height 41
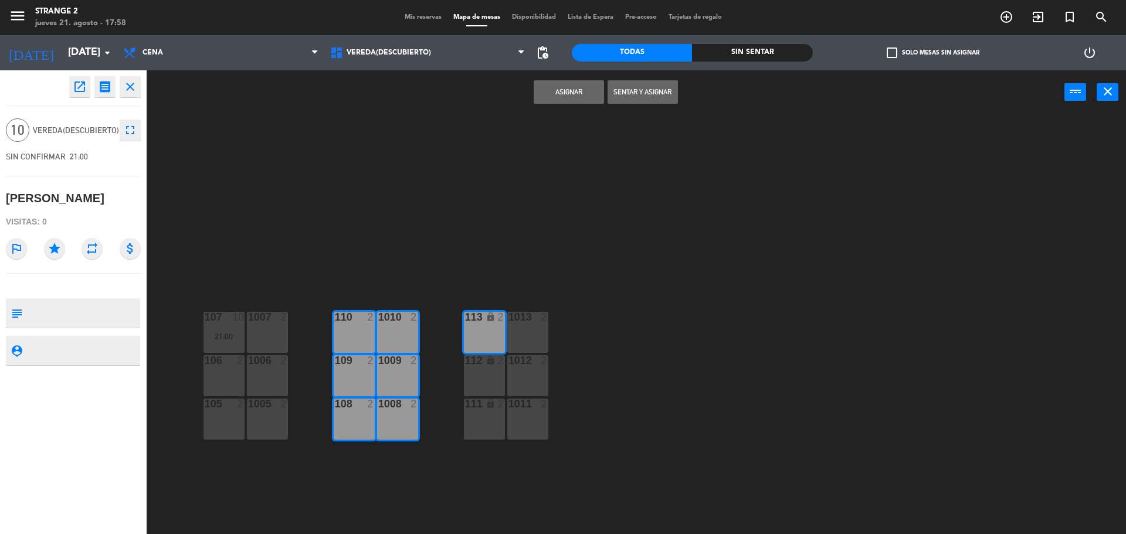
click at [531, 341] on div "1013 2" at bounding box center [527, 332] width 41 height 41
click at [523, 386] on div "1012 2" at bounding box center [527, 375] width 41 height 41
click at [483, 384] on div "112 lock 2" at bounding box center [484, 375] width 41 height 41
click at [578, 93] on button "Asignar" at bounding box center [569, 91] width 70 height 23
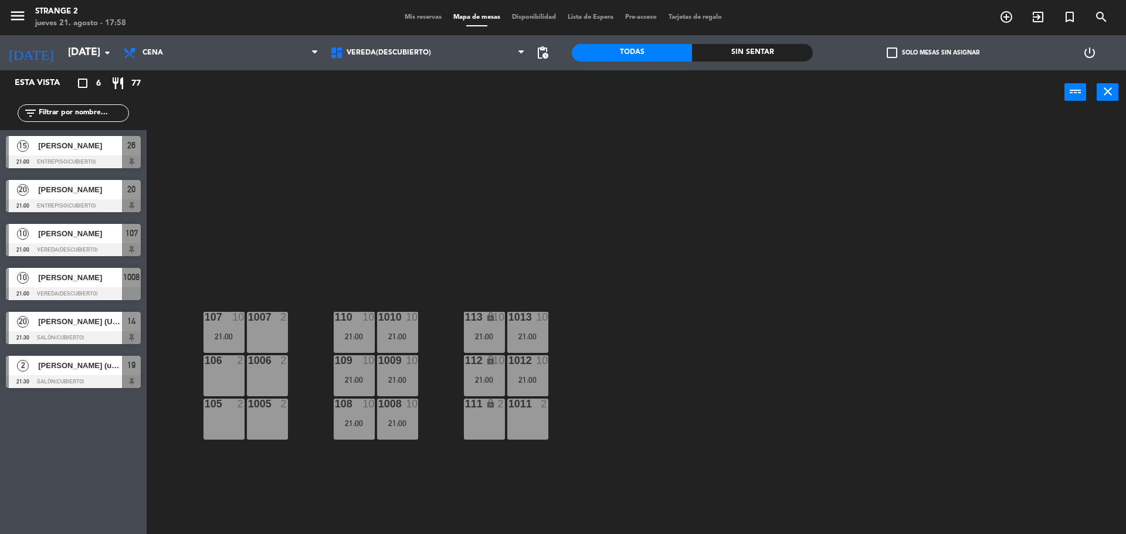
click at [228, 329] on div "107 10 21:00" at bounding box center [224, 332] width 41 height 41
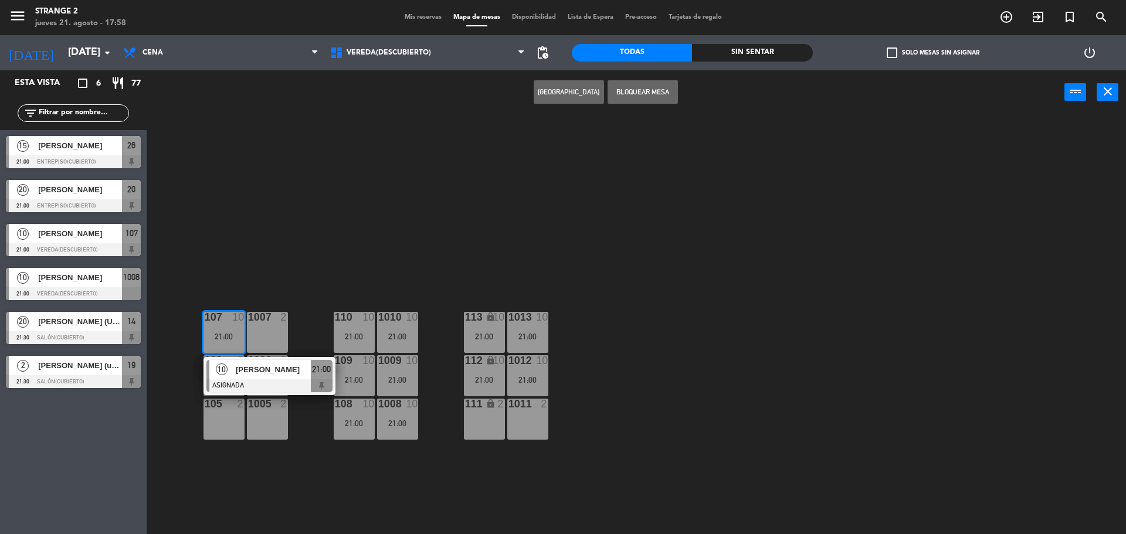
click at [292, 377] on div "[PERSON_NAME]" at bounding box center [273, 369] width 76 height 19
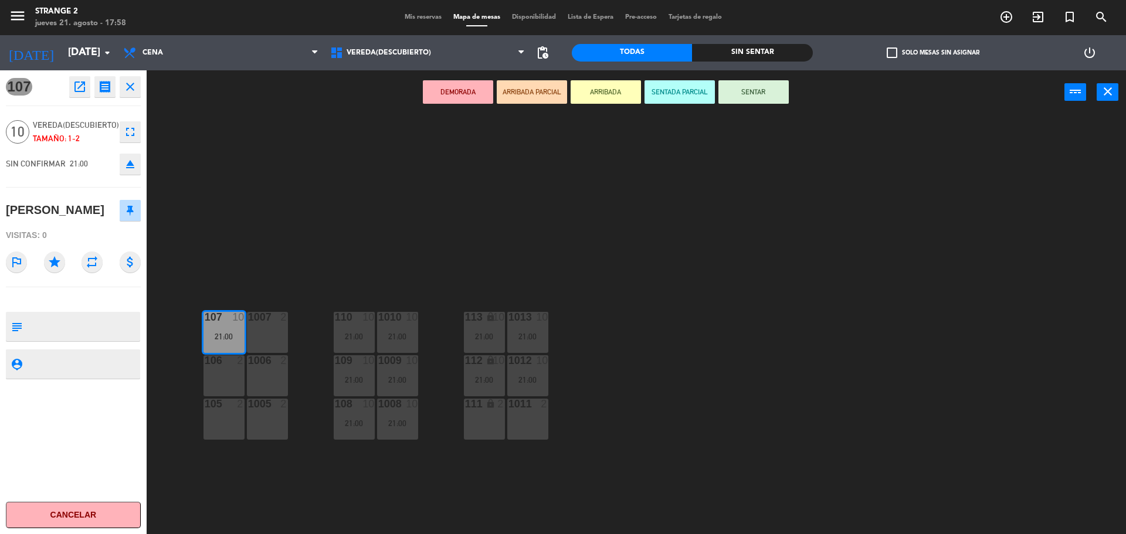
click at [136, 166] on icon "eject" at bounding box center [130, 164] width 14 height 14
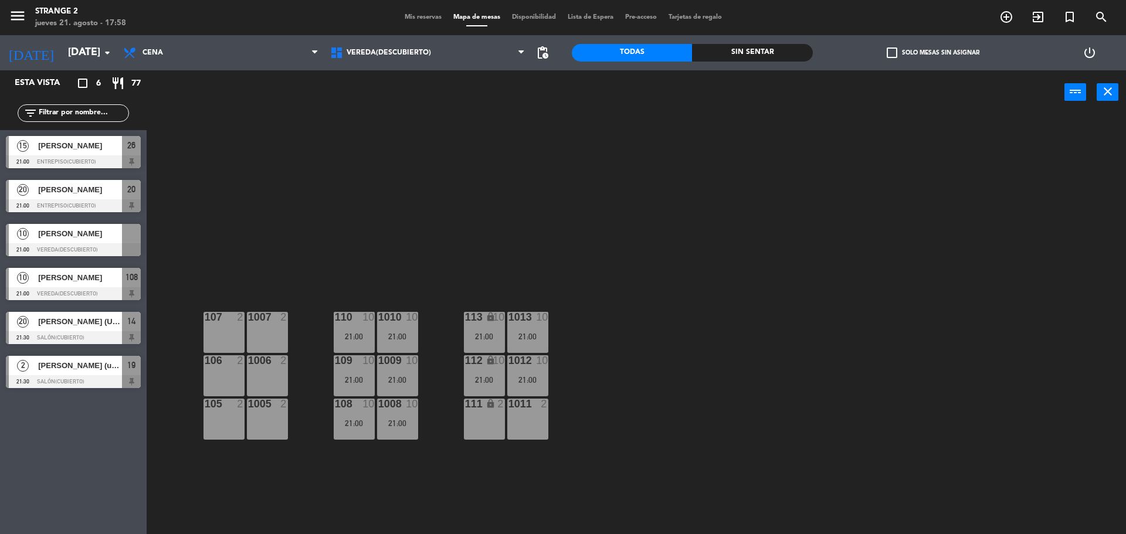
click at [98, 245] on div at bounding box center [73, 249] width 135 height 13
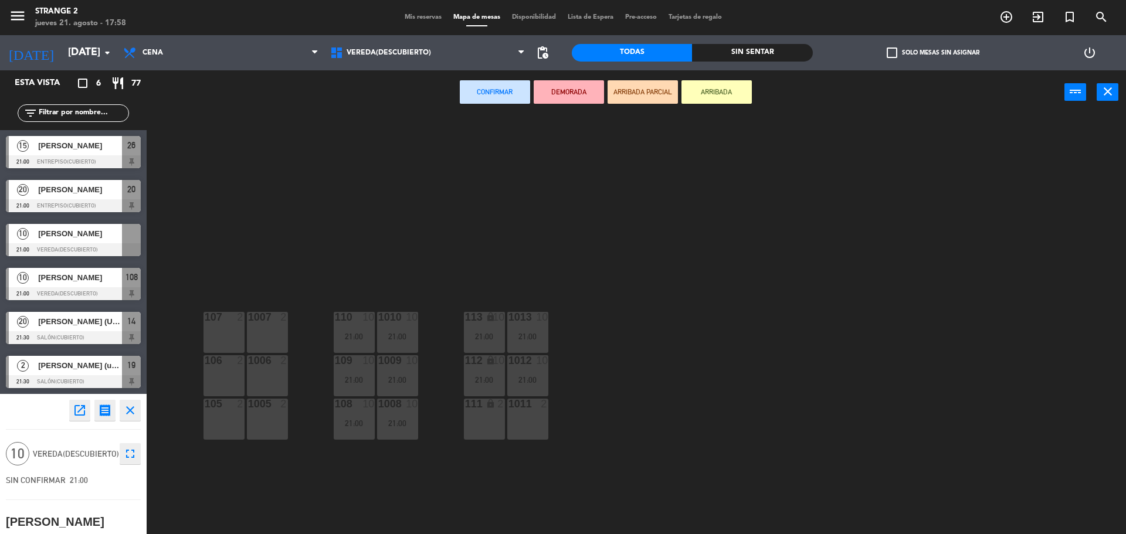
click at [211, 343] on div "107 2" at bounding box center [224, 332] width 41 height 41
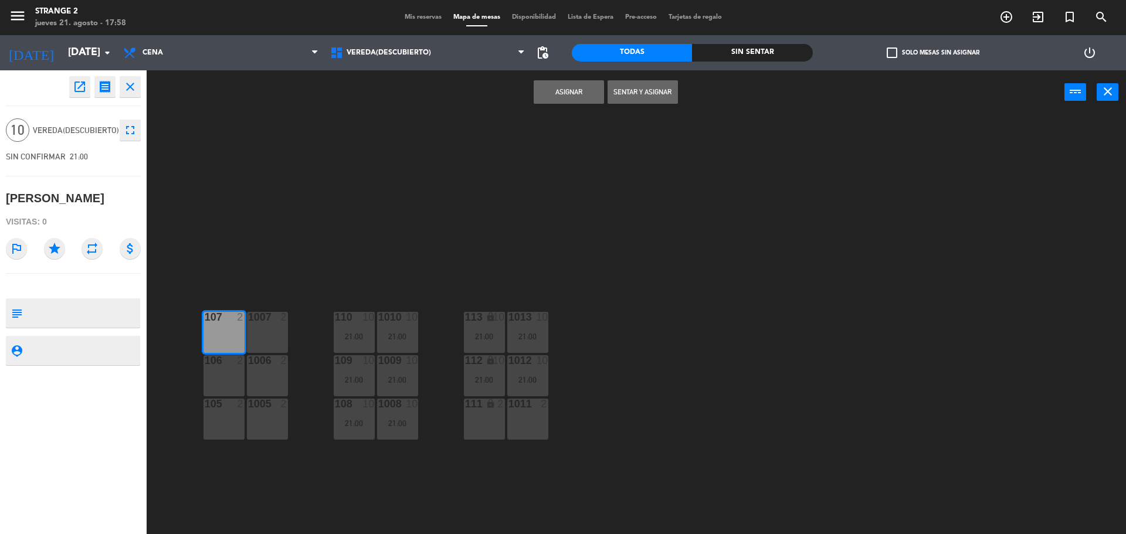
click at [266, 335] on div "1007 2" at bounding box center [267, 332] width 41 height 41
click at [266, 378] on div "1006 2" at bounding box center [267, 375] width 41 height 41
click at [223, 387] on div "106 2" at bounding box center [224, 375] width 41 height 41
click at [231, 431] on div "105 2" at bounding box center [224, 419] width 41 height 41
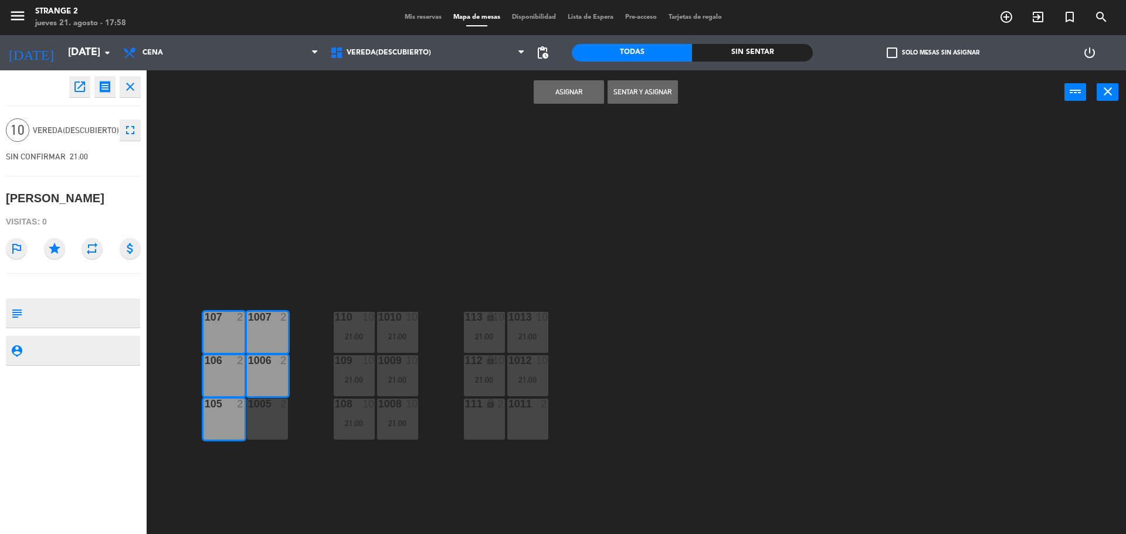
click at [274, 419] on div "1005 2" at bounding box center [267, 419] width 41 height 41
click at [480, 418] on div "111 lock 2" at bounding box center [484, 419] width 41 height 41
click at [537, 414] on div "1011 2" at bounding box center [527, 419] width 41 height 41
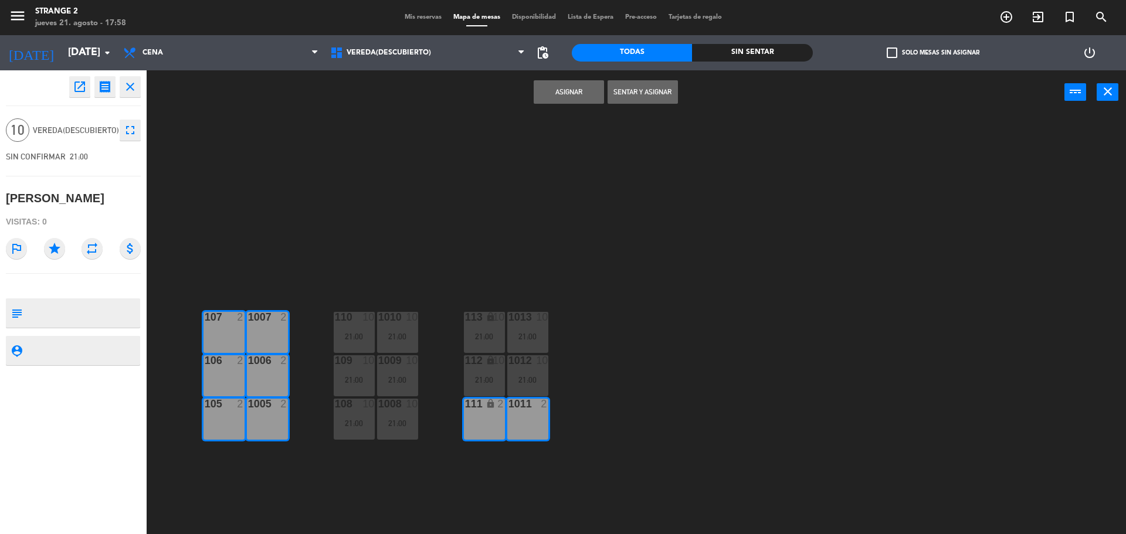
click at [568, 93] on button "Asignar" at bounding box center [569, 91] width 70 height 23
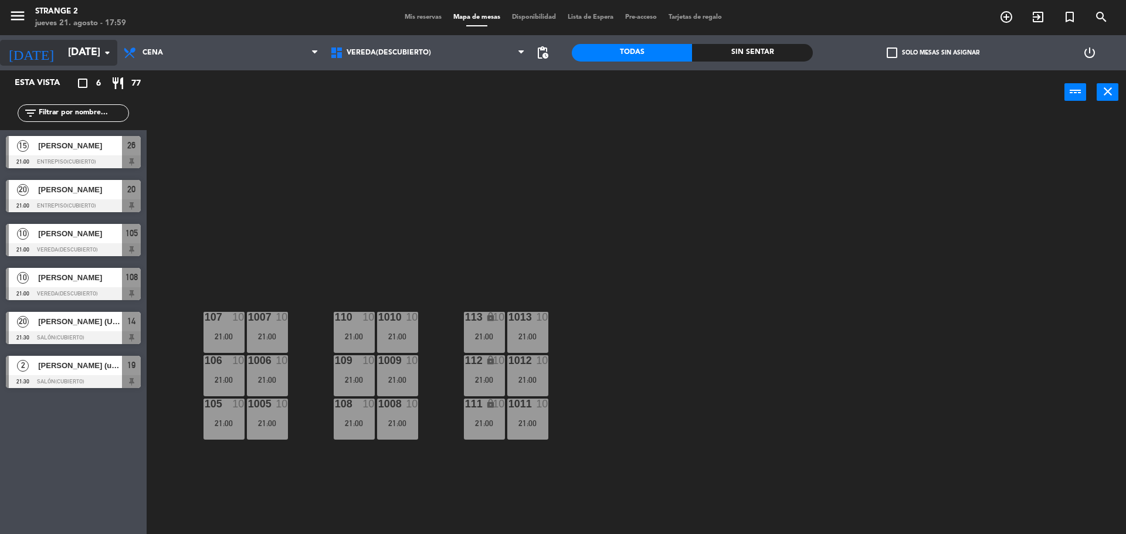
click at [62, 49] on input "[DATE]" at bounding box center [130, 52] width 136 height 23
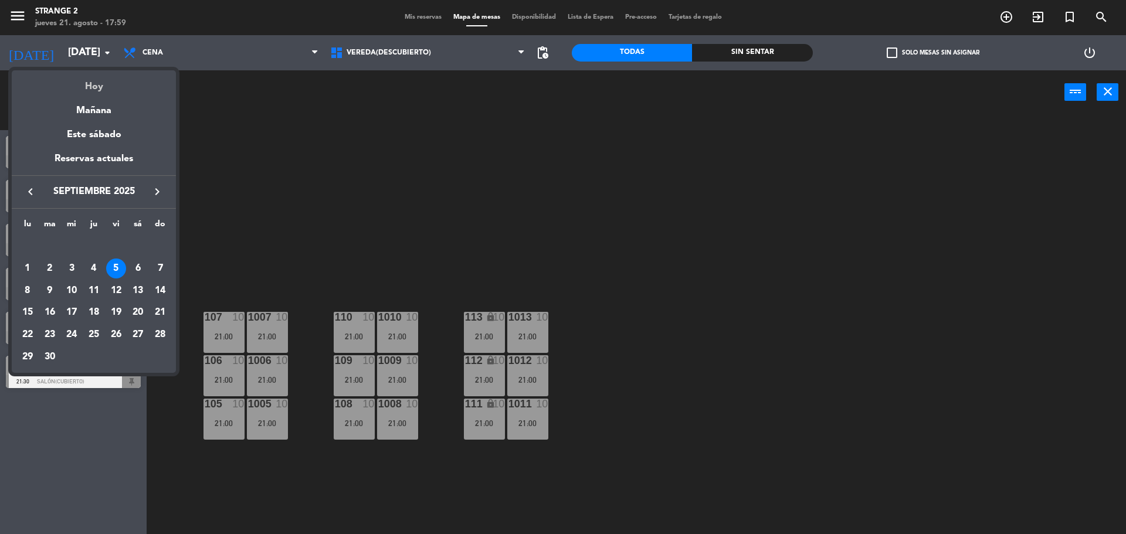
click at [93, 80] on div "Hoy" at bounding box center [94, 82] width 164 height 24
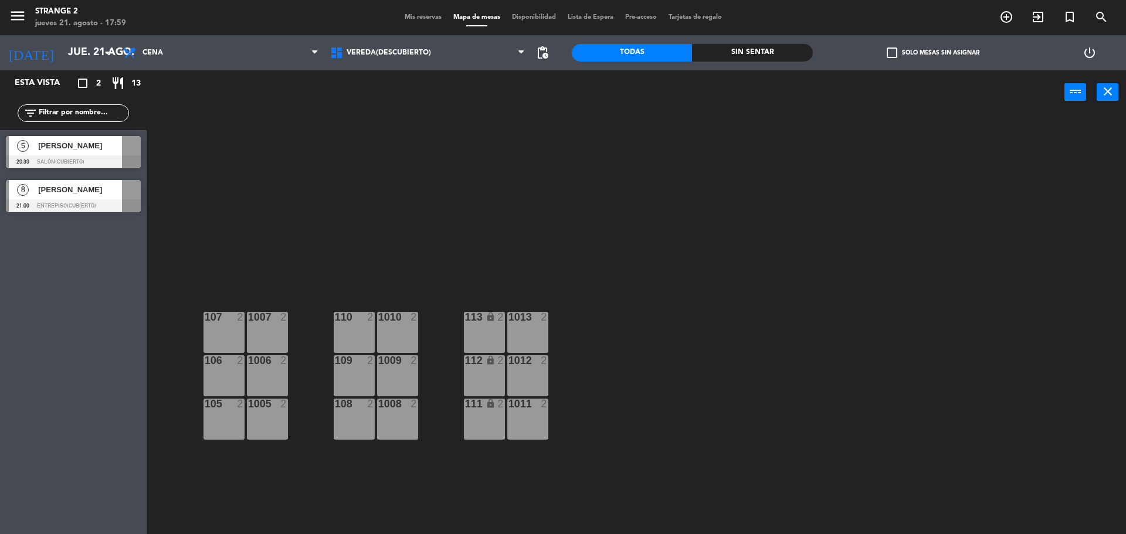
drag, startPoint x: 395, startPoint y: 62, endPoint x: 402, endPoint y: 70, distance: 10.8
click at [401, 68] on div "Entrepiso(Cubierto) Salón(Cubierto) Vereda(Descubierto) Vereda(Descubierto) Ent…" at bounding box center [427, 52] width 207 height 35
click at [387, 66] on div "Entrepiso(Cubierto) Salón(Cubierto) Vereda(Descubierto) Vereda(Descubierto) Ent…" at bounding box center [427, 52] width 207 height 35
click at [389, 57] on span "Vereda(Descubierto)" at bounding box center [427, 53] width 207 height 26
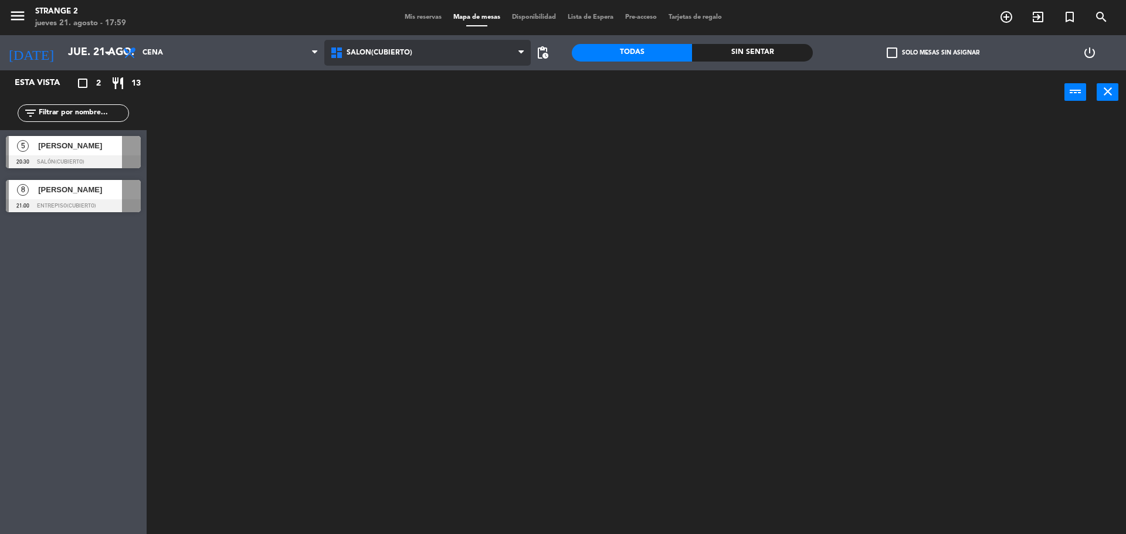
click at [386, 109] on ng-component "menu Strange 2 [DATE] 21. agosto - 17:59 Mis reservas Mapa de mesas Disponibili…" at bounding box center [563, 268] width 1126 height 537
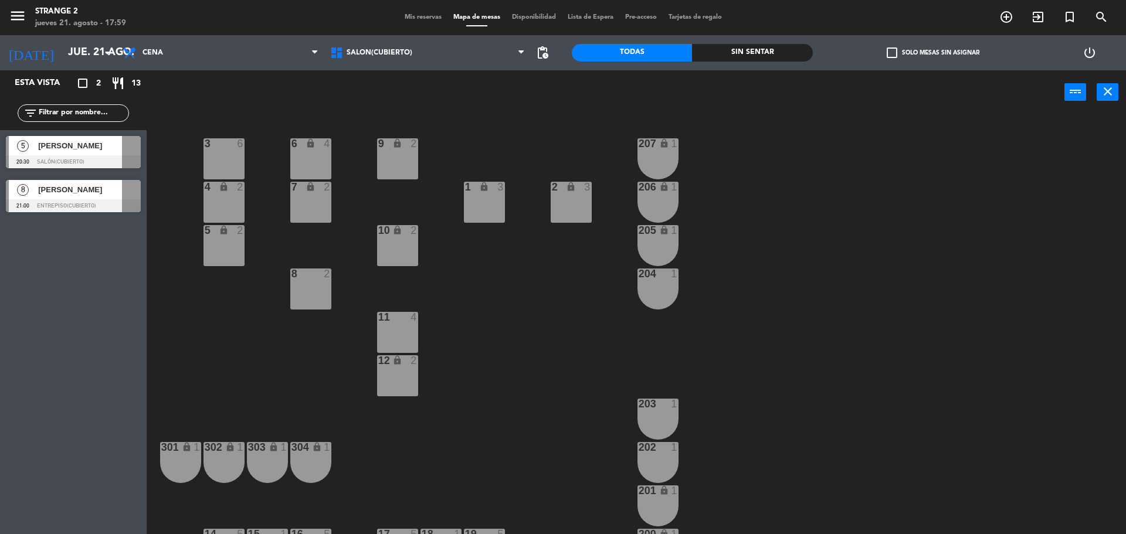
click at [103, 154] on div "[PERSON_NAME]" at bounding box center [79, 145] width 85 height 19
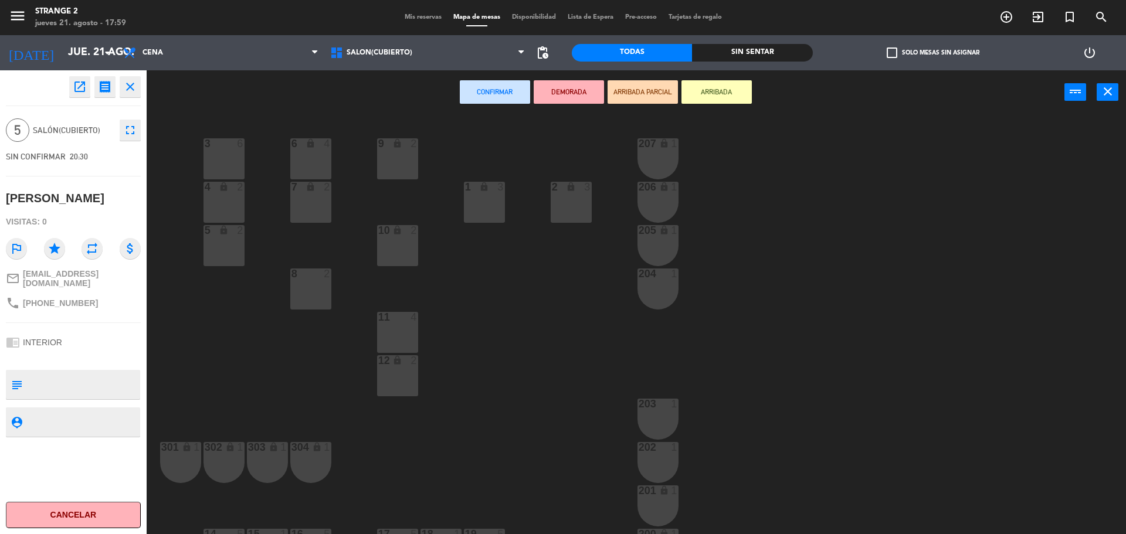
click at [218, 160] on div "3 6" at bounding box center [224, 158] width 41 height 41
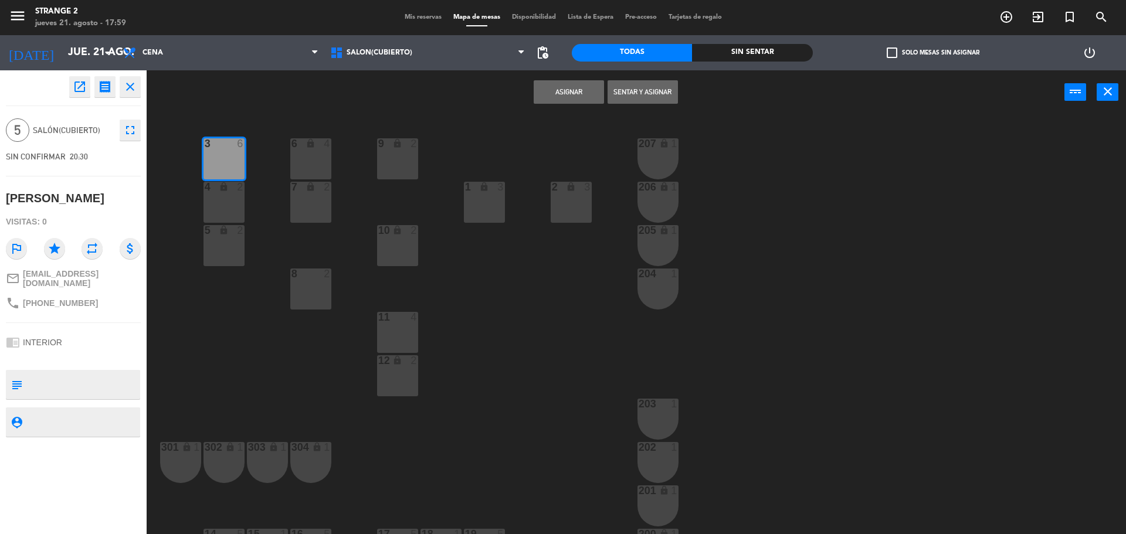
click at [223, 208] on div "4 lock 2" at bounding box center [224, 202] width 41 height 41
click at [221, 256] on div "5 lock 2" at bounding box center [224, 245] width 41 height 41
click at [553, 100] on button "Asignar" at bounding box center [569, 91] width 70 height 23
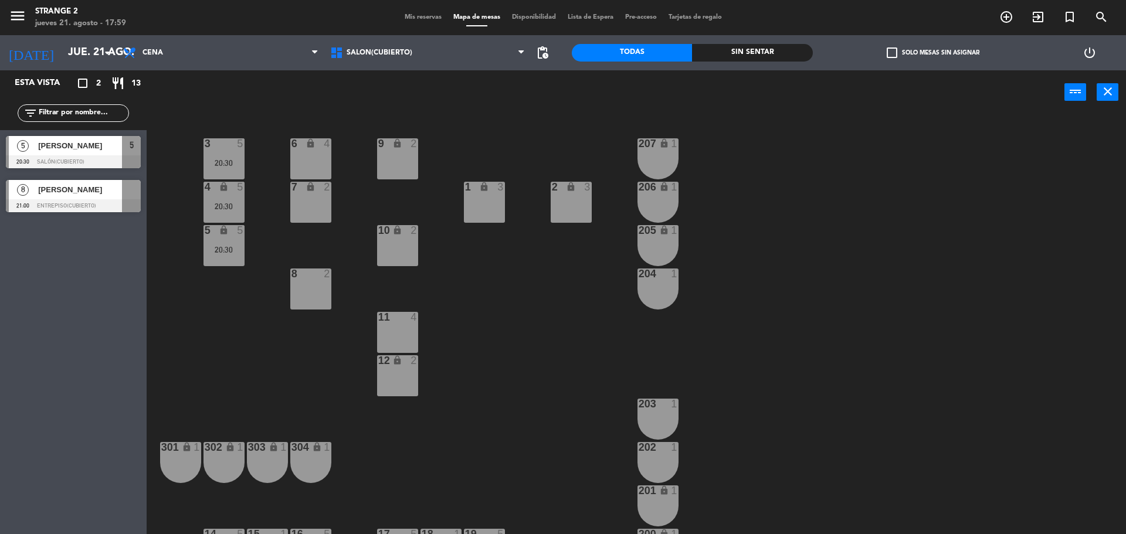
click at [104, 189] on span "[PERSON_NAME]" at bounding box center [80, 190] width 84 height 12
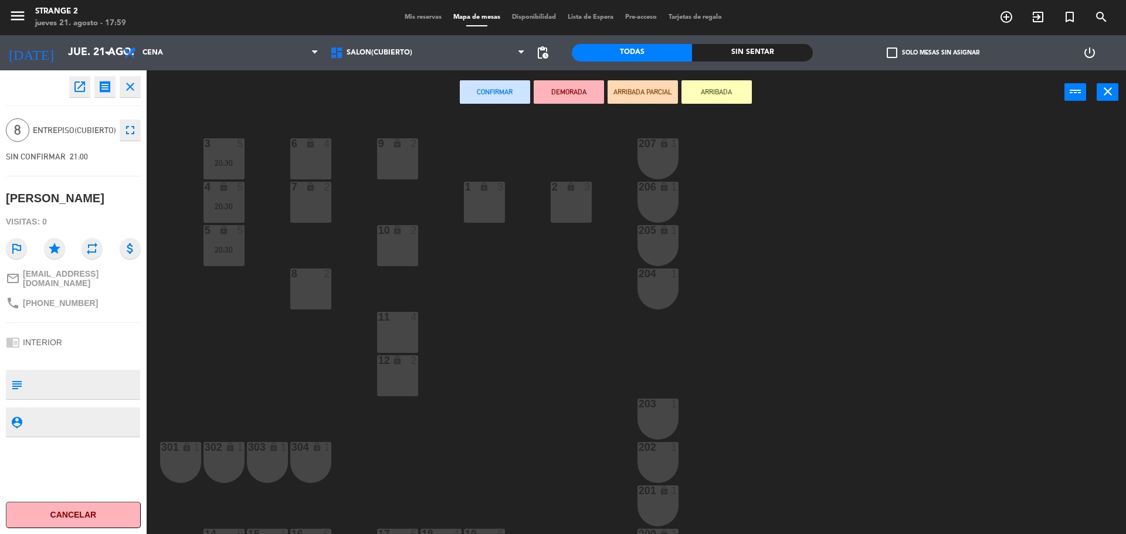
scroll to position [33, 0]
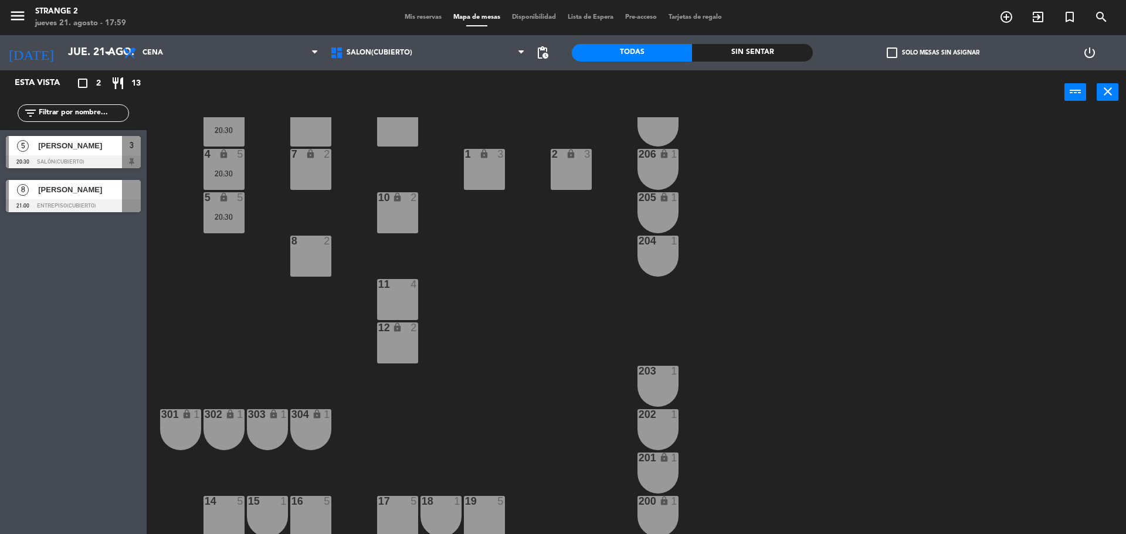
click at [102, 202] on div at bounding box center [73, 205] width 135 height 13
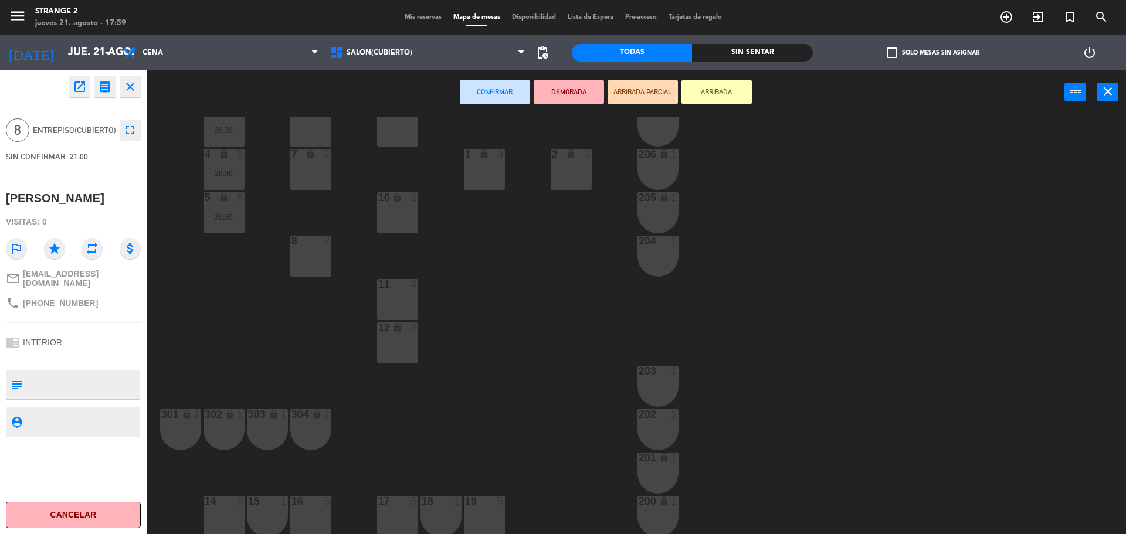
click at [228, 519] on div "14 5" at bounding box center [224, 516] width 41 height 41
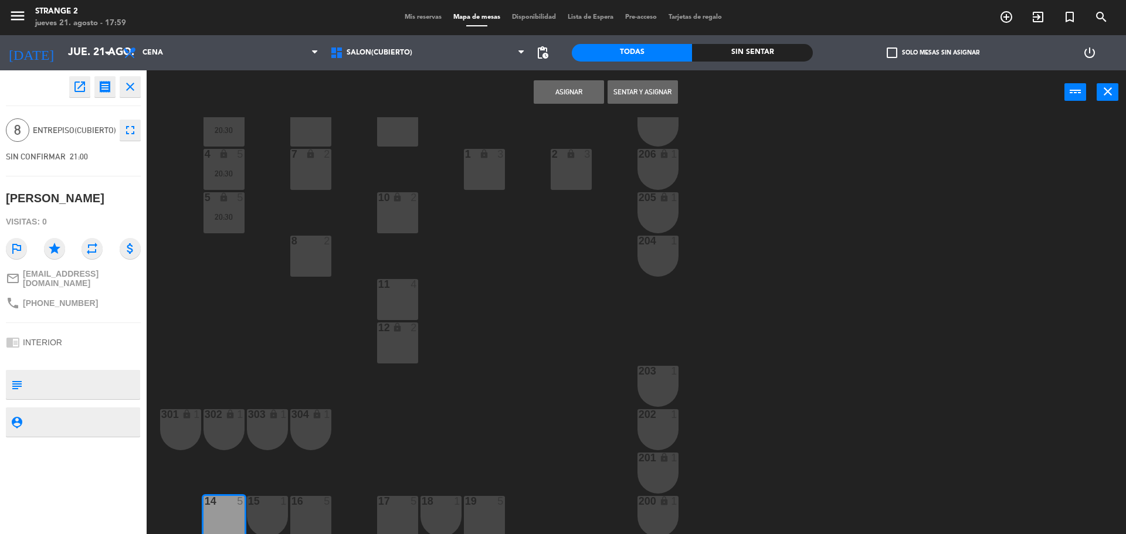
click at [270, 520] on div "15 1" at bounding box center [267, 516] width 41 height 41
click at [316, 519] on div "16 5" at bounding box center [310, 516] width 41 height 41
click at [563, 92] on button "Asignar" at bounding box center [569, 91] width 70 height 23
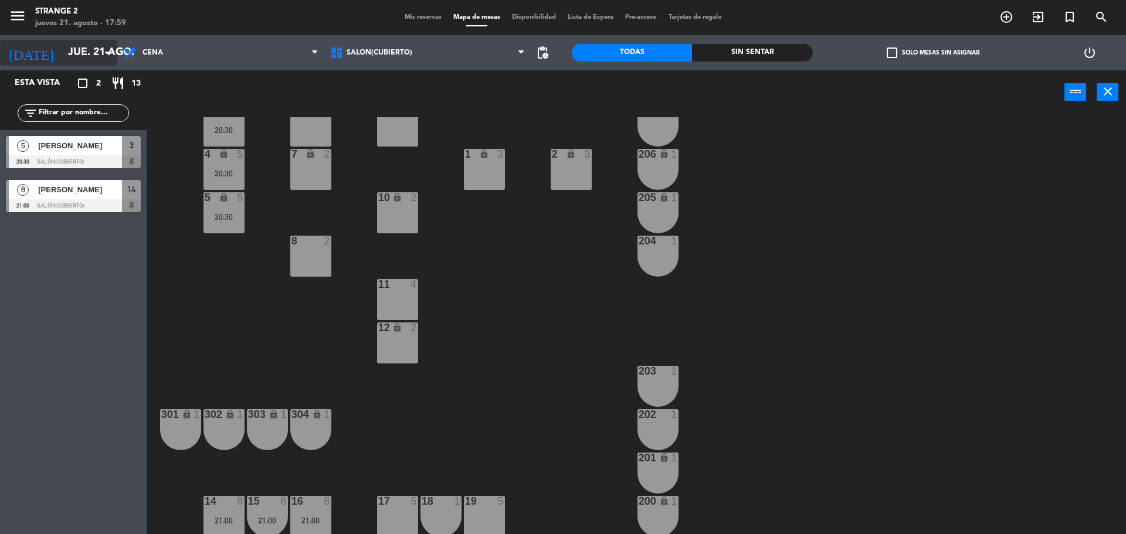
click at [83, 56] on input "jue. 21 ago." at bounding box center [130, 52] width 136 height 23
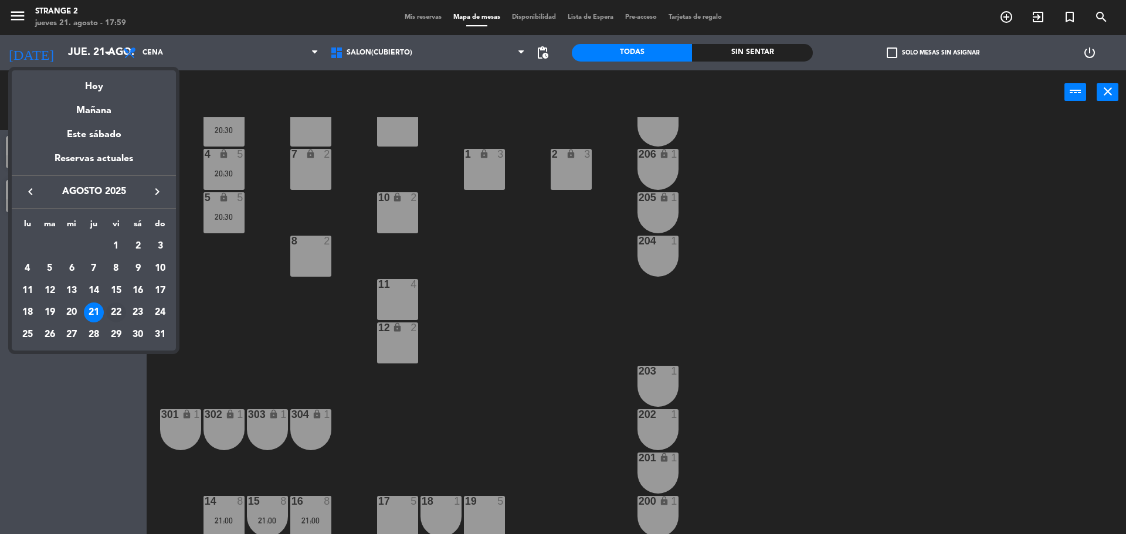
click at [117, 309] on div "22" at bounding box center [116, 313] width 20 height 20
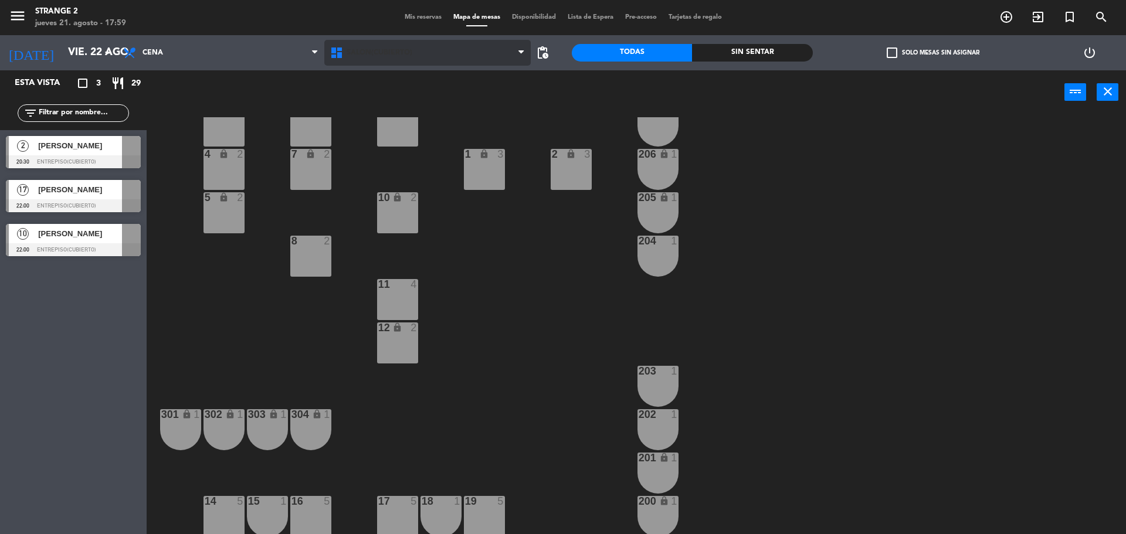
click at [389, 53] on span "Salón(Cubierto)" at bounding box center [380, 53] width 66 height 8
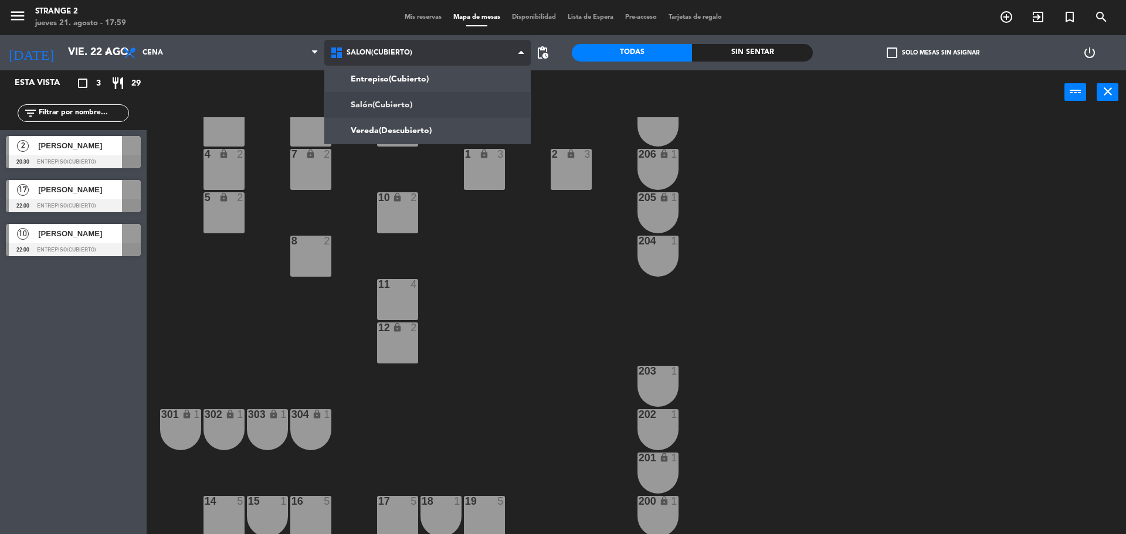
click at [401, 81] on ng-component "menu Strange 2 [DATE] 21. agosto - 17:59 Mis reservas Mapa de mesas Disponibili…" at bounding box center [563, 268] width 1126 height 537
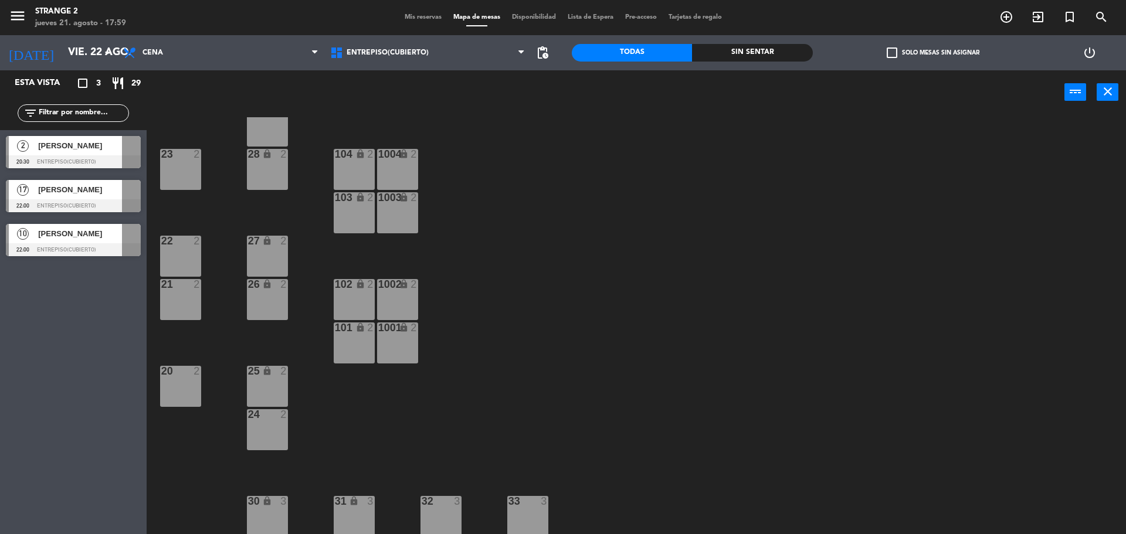
click at [111, 237] on span "[PERSON_NAME]" at bounding box center [80, 234] width 84 height 12
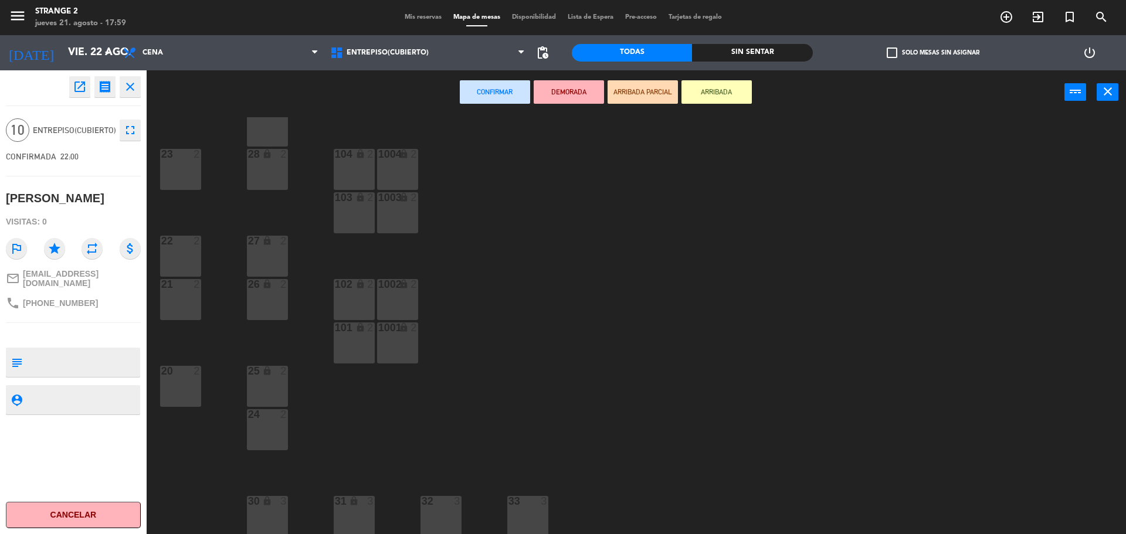
click at [270, 445] on div "24 2" at bounding box center [267, 429] width 41 height 41
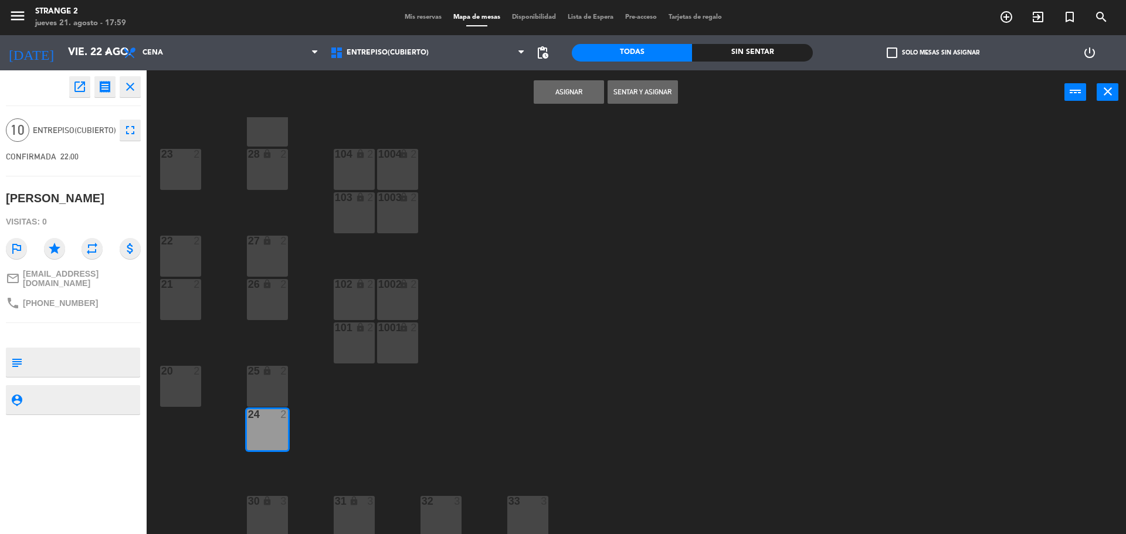
click at [269, 390] on div "25 lock 2" at bounding box center [267, 386] width 41 height 41
click at [262, 313] on div "26 lock 2" at bounding box center [267, 299] width 41 height 41
click at [265, 255] on div "27 lock 2" at bounding box center [267, 256] width 41 height 41
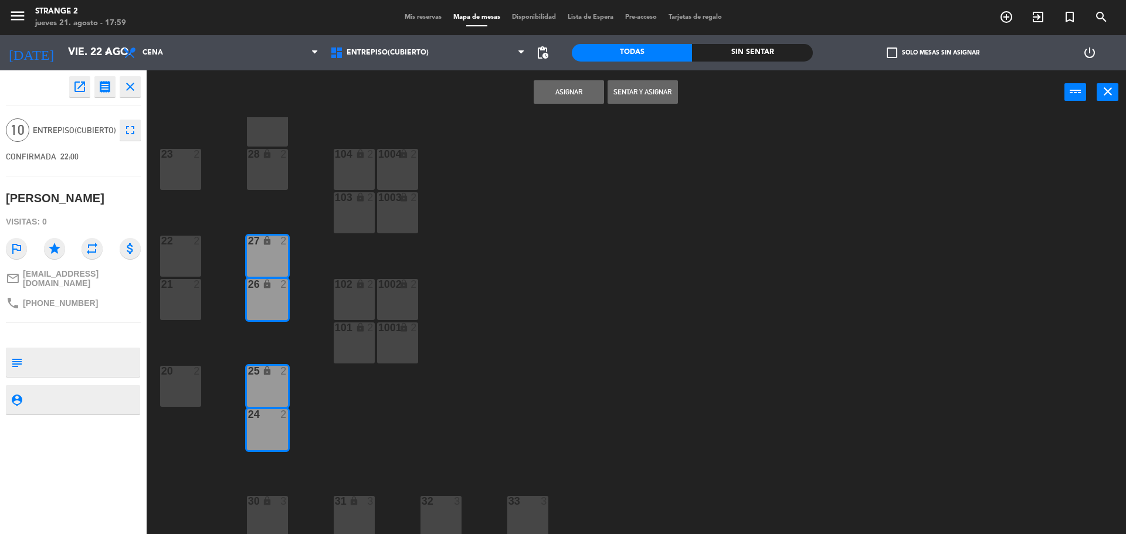
click at [265, 172] on div "28 lock 2" at bounding box center [267, 169] width 41 height 41
click at [269, 129] on div "29 lock 2" at bounding box center [267, 126] width 41 height 41
click at [552, 89] on button "Asignar" at bounding box center [569, 91] width 70 height 23
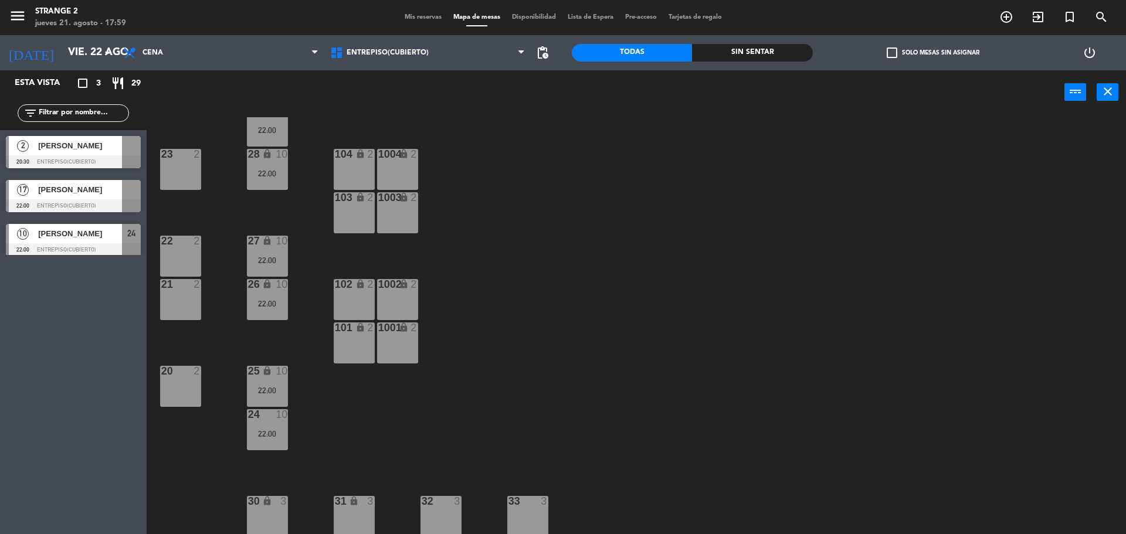
scroll to position [0, 0]
click at [90, 201] on div at bounding box center [73, 205] width 135 height 13
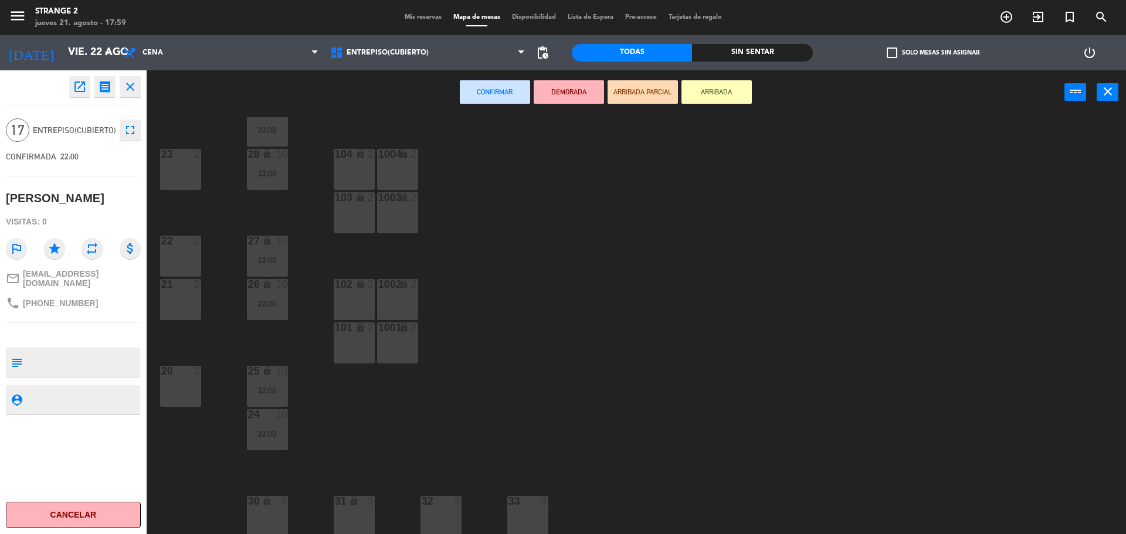
click at [358, 357] on div "101 lock 2" at bounding box center [354, 343] width 41 height 41
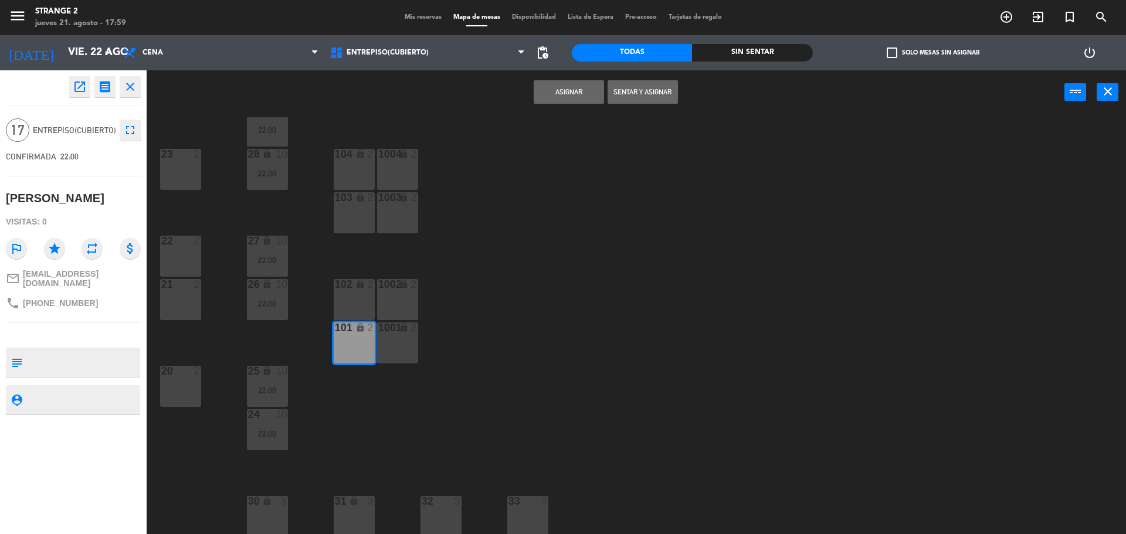
click at [405, 344] on div "1001 lock 2" at bounding box center [397, 343] width 41 height 41
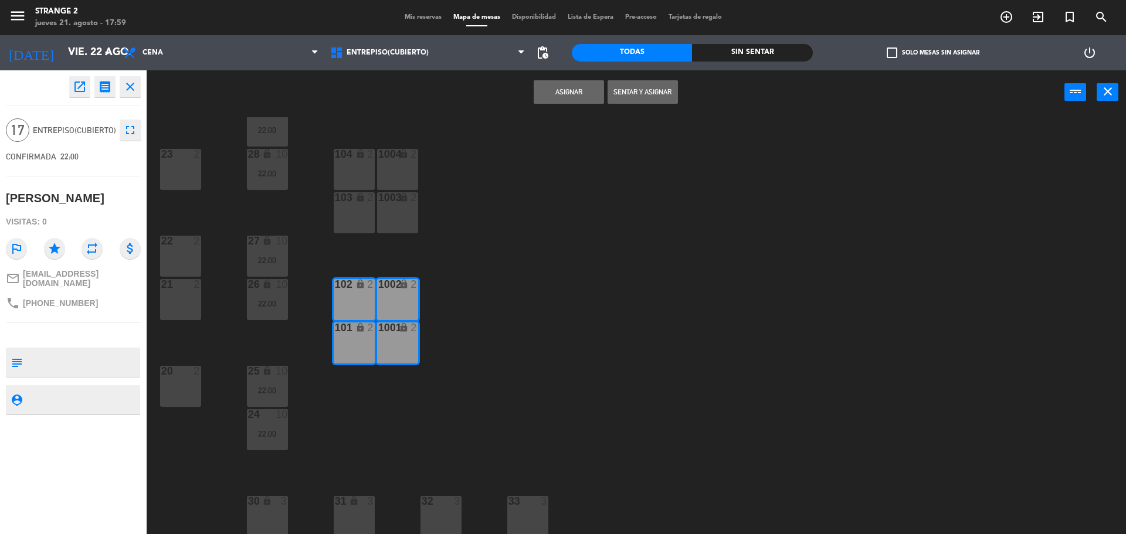
click at [367, 213] on div "103 lock 2" at bounding box center [354, 212] width 41 height 41
click at [406, 202] on div "lock" at bounding box center [397, 197] width 19 height 11
click at [382, 167] on div "1004 lock 2" at bounding box center [397, 169] width 41 height 41
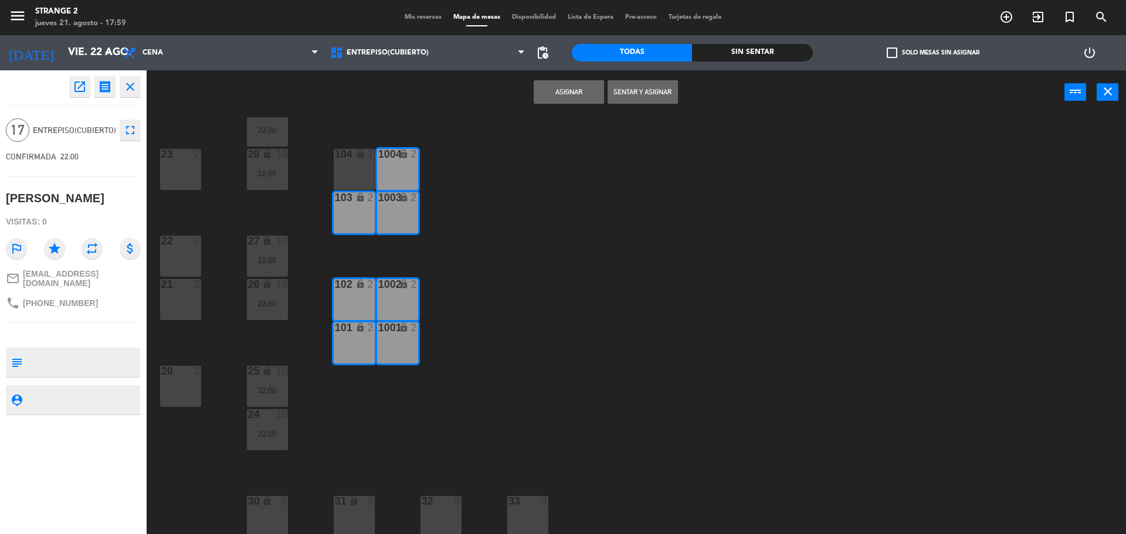
click at [340, 175] on div "104 lock 2" at bounding box center [354, 169] width 41 height 41
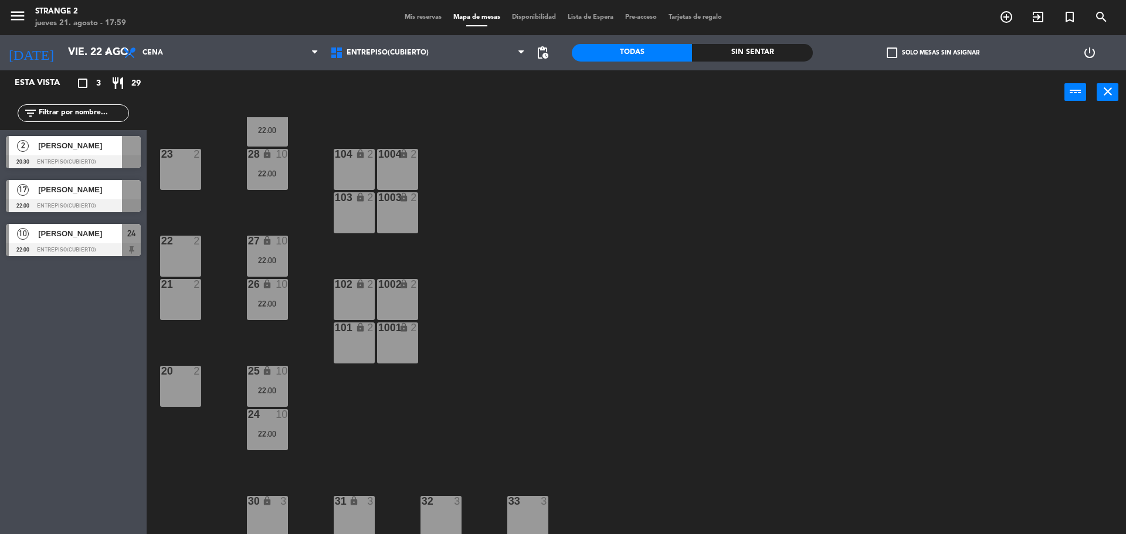
click at [220, 118] on div "29 lock 10 22:00 23 2 28 lock 10 22:00 104 lock 2 1004 lock 2 103 lock 2 1003 l…" at bounding box center [642, 327] width 968 height 420
click at [276, 182] on div "28 lock 10 22:00" at bounding box center [267, 169] width 41 height 41
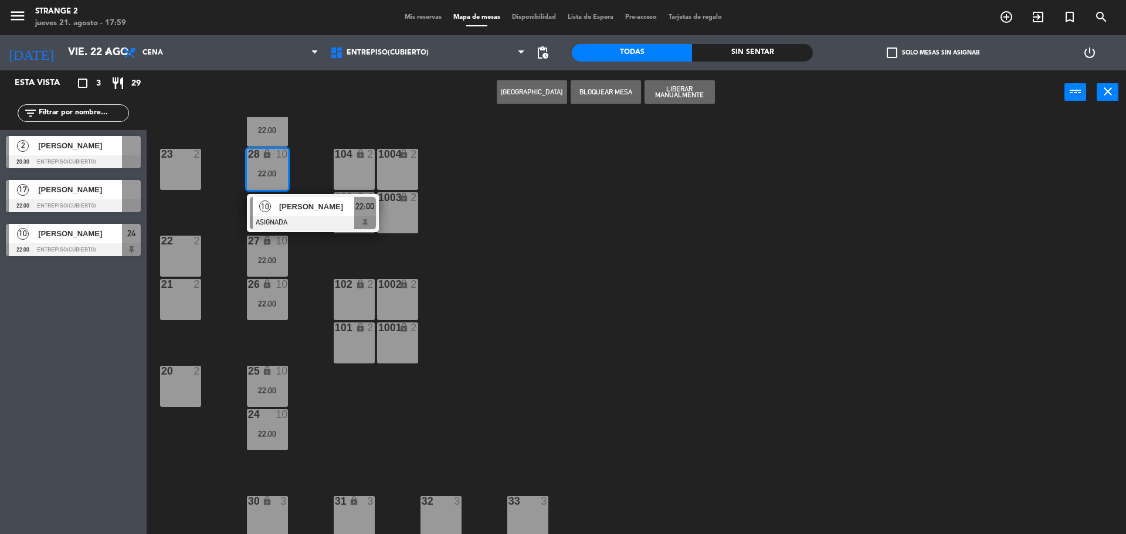
click at [309, 221] on div at bounding box center [313, 222] width 126 height 13
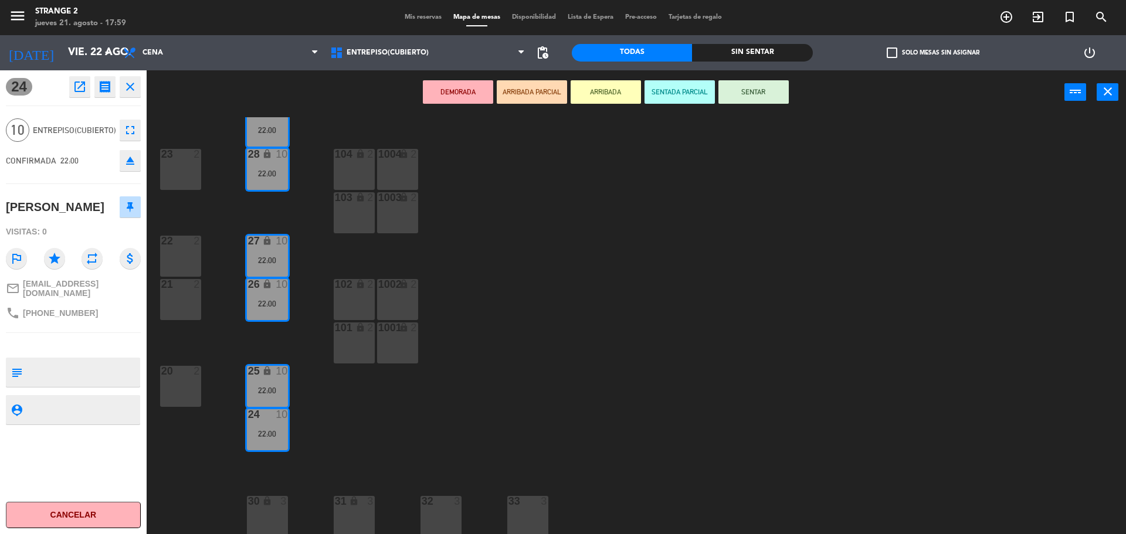
click at [140, 167] on button "eject" at bounding box center [130, 160] width 21 height 21
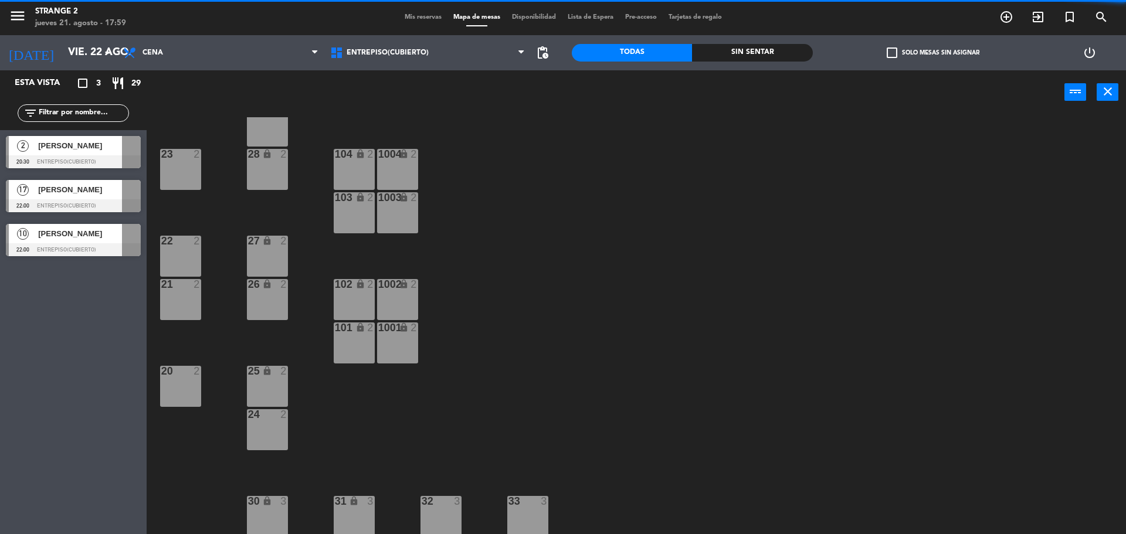
click at [94, 201] on div at bounding box center [73, 205] width 135 height 13
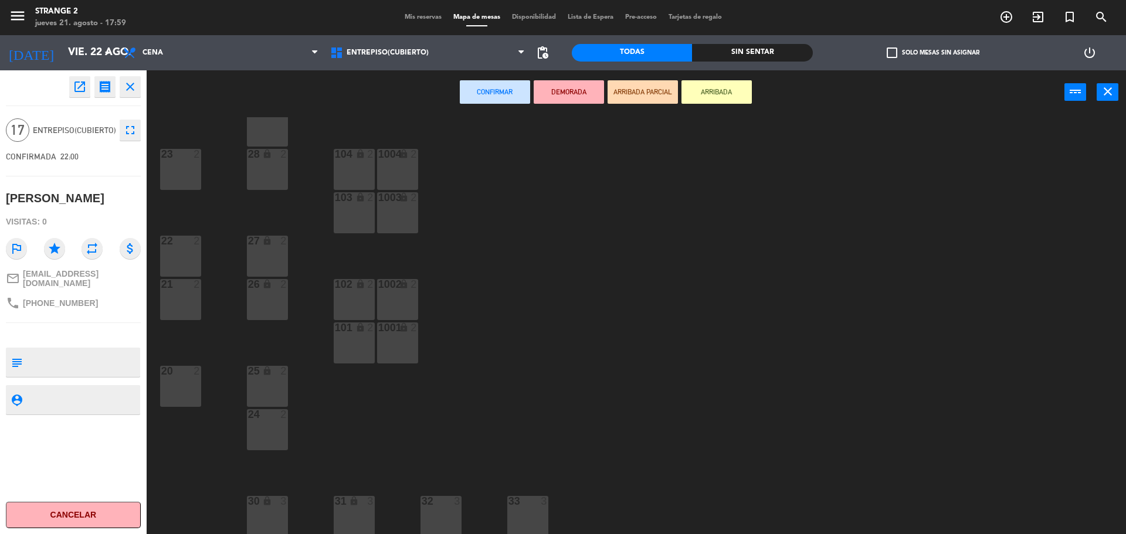
click at [270, 441] on div "24 2" at bounding box center [267, 429] width 41 height 41
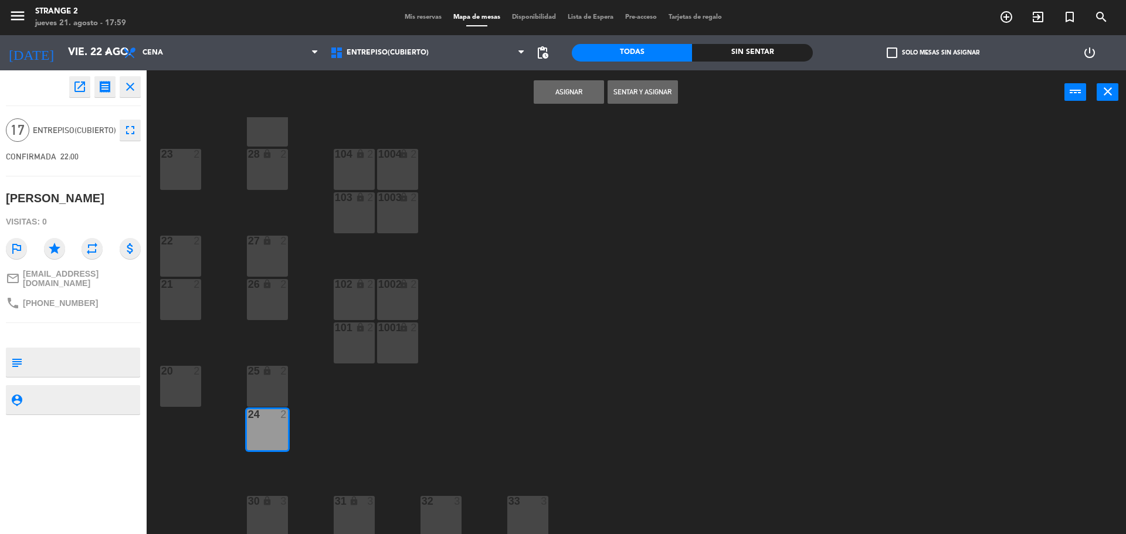
click at [267, 389] on div "25 lock 2" at bounding box center [267, 386] width 41 height 41
click at [270, 299] on div "26 lock 2" at bounding box center [267, 299] width 41 height 41
click at [270, 254] on div "27 lock 2" at bounding box center [267, 256] width 41 height 41
click at [272, 170] on div "28 lock 2" at bounding box center [267, 169] width 41 height 41
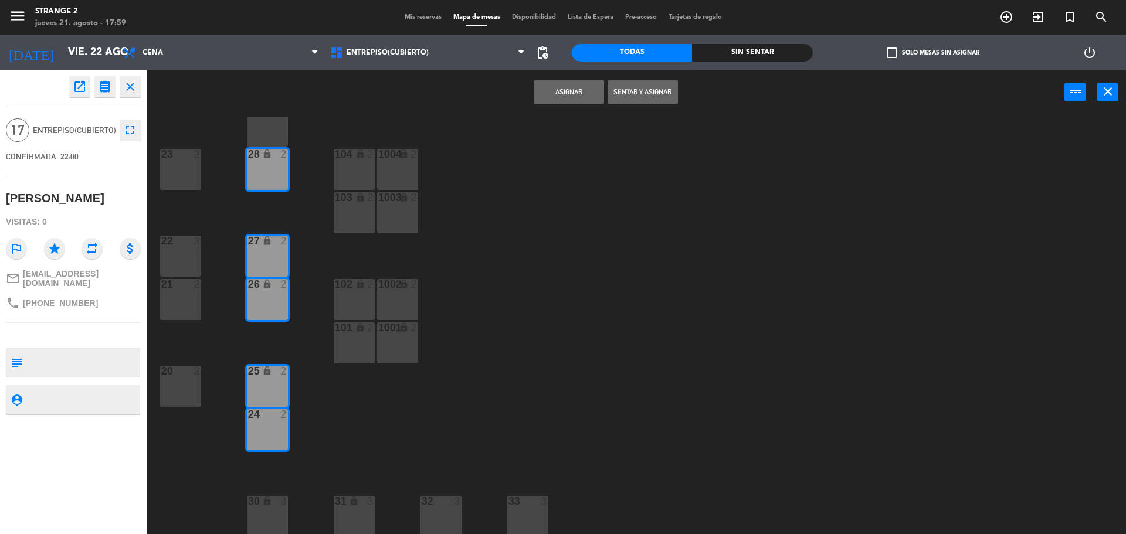
click at [268, 131] on div "29 lock 2" at bounding box center [267, 126] width 41 height 41
click at [553, 94] on button "Asignar" at bounding box center [569, 91] width 70 height 23
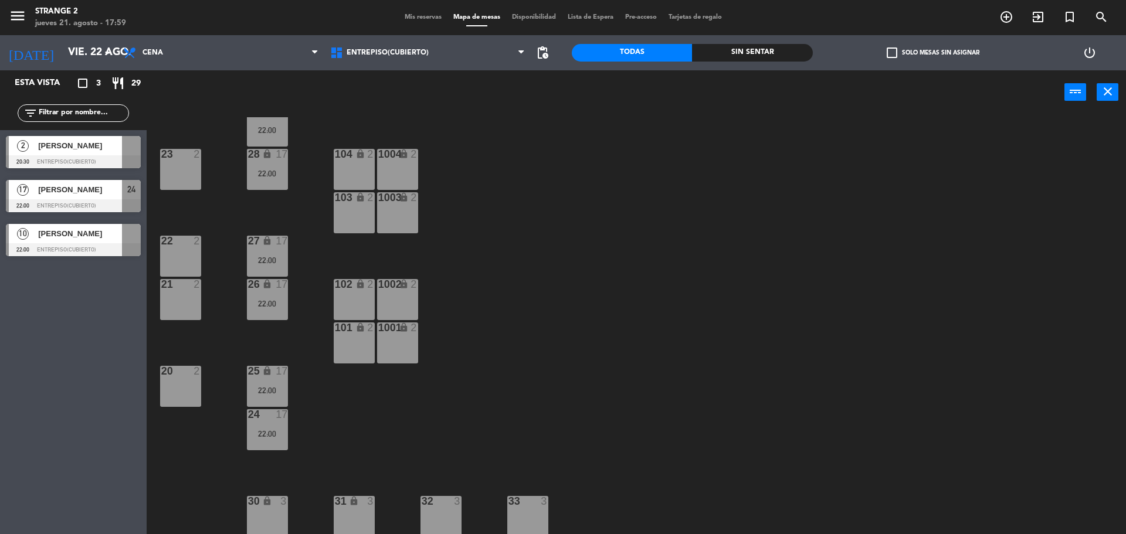
click at [86, 246] on div at bounding box center [73, 249] width 135 height 13
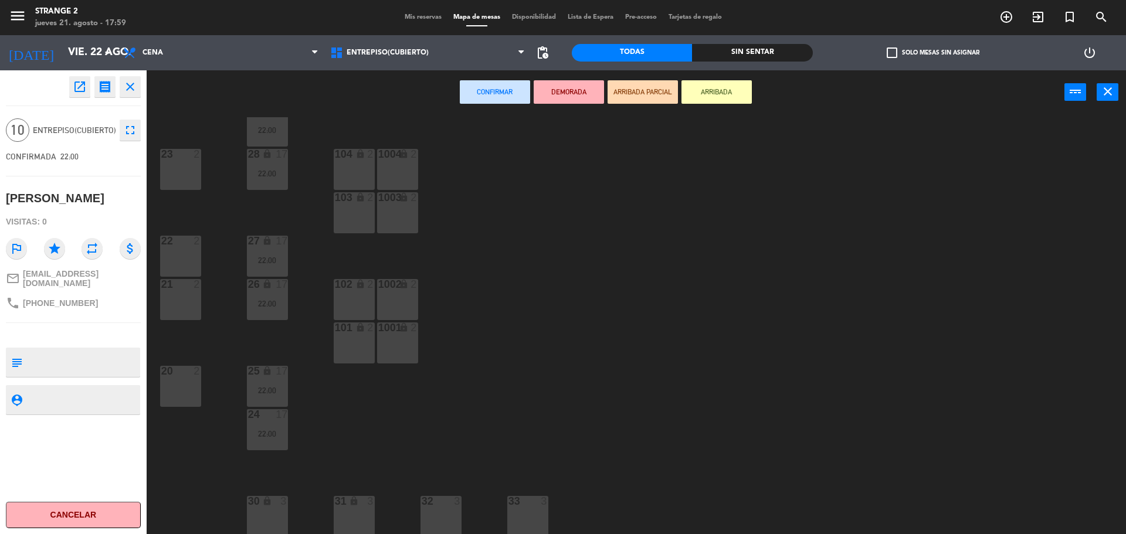
click at [363, 345] on div "101 lock 2" at bounding box center [354, 343] width 41 height 41
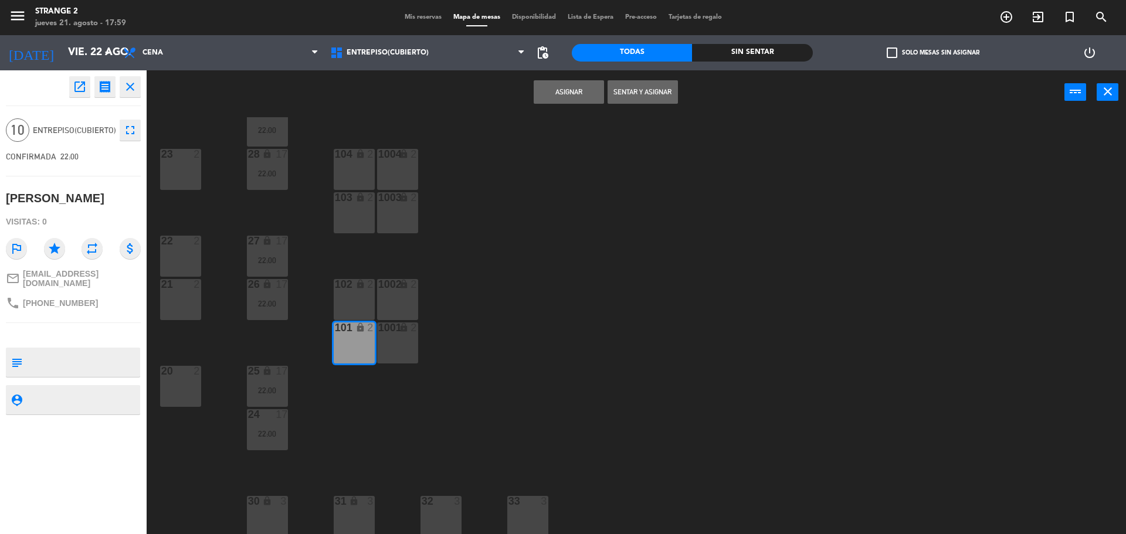
click at [402, 331] on icon "lock" at bounding box center [404, 328] width 10 height 10
click at [389, 297] on div "1002 lock 2" at bounding box center [397, 299] width 41 height 41
click at [348, 306] on div "102 lock 2" at bounding box center [354, 299] width 41 height 41
click at [357, 216] on div "103 lock 2" at bounding box center [354, 212] width 41 height 41
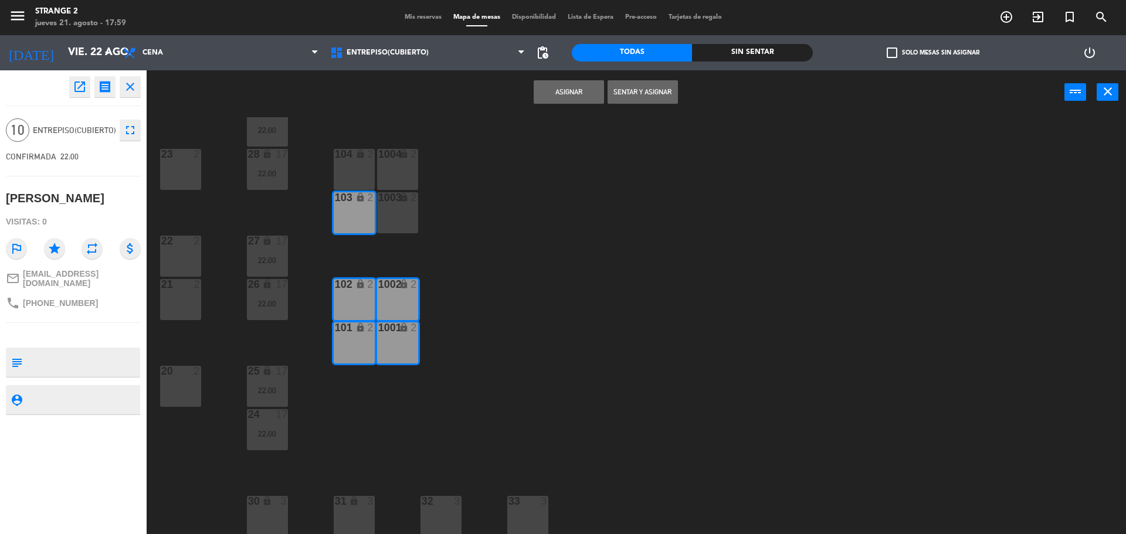
click at [396, 220] on div "1003 lock 2" at bounding box center [397, 212] width 41 height 41
click at [400, 174] on div "1004 lock 2" at bounding box center [397, 169] width 41 height 41
click at [350, 178] on div "104 lock 2" at bounding box center [354, 169] width 41 height 41
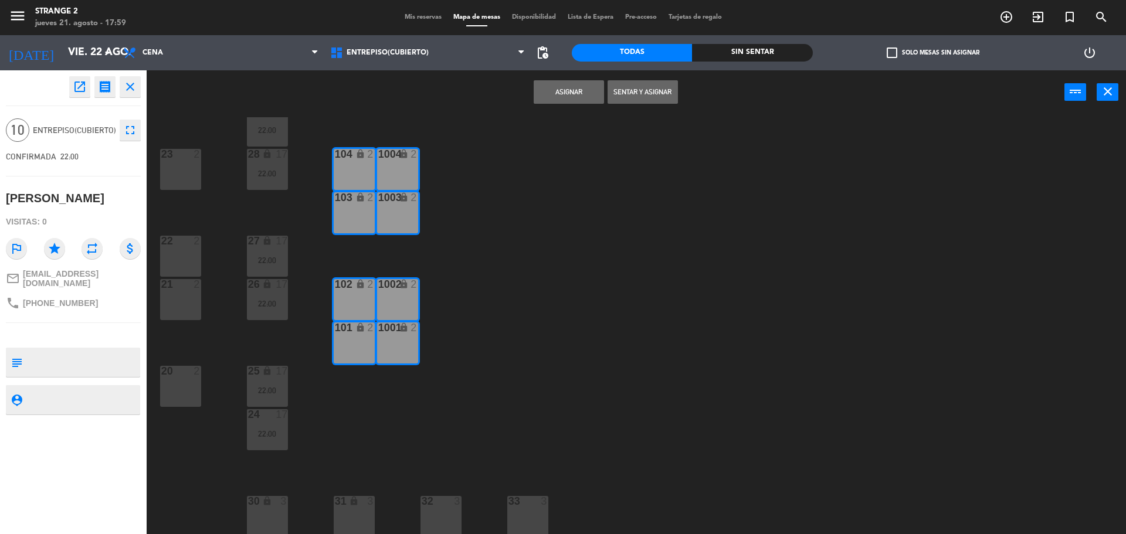
click at [555, 95] on button "Asignar" at bounding box center [569, 91] width 70 height 23
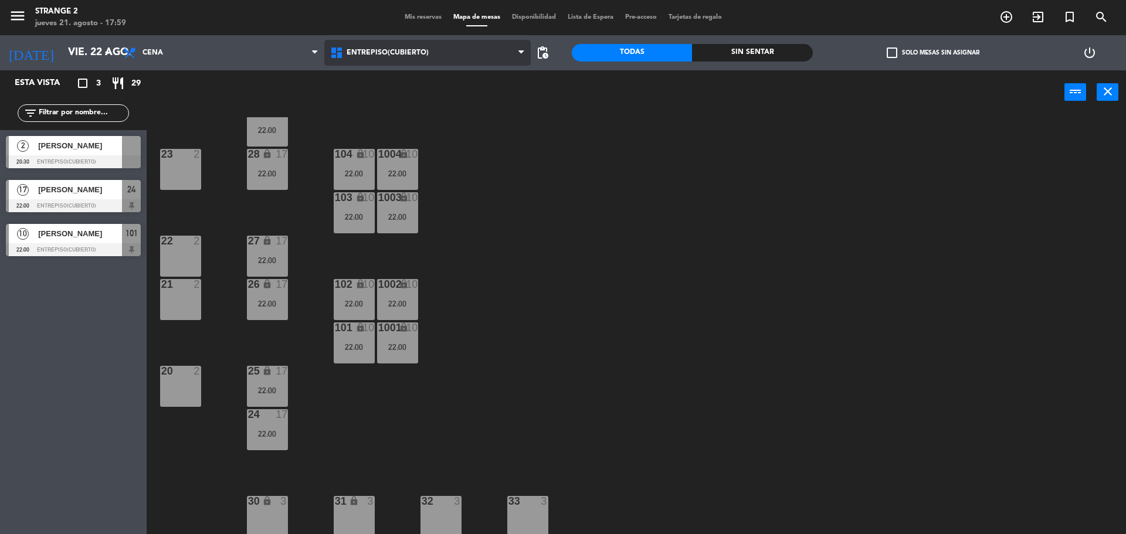
click at [385, 55] on span "Entrepiso(Cubierto)" at bounding box center [388, 53] width 82 height 8
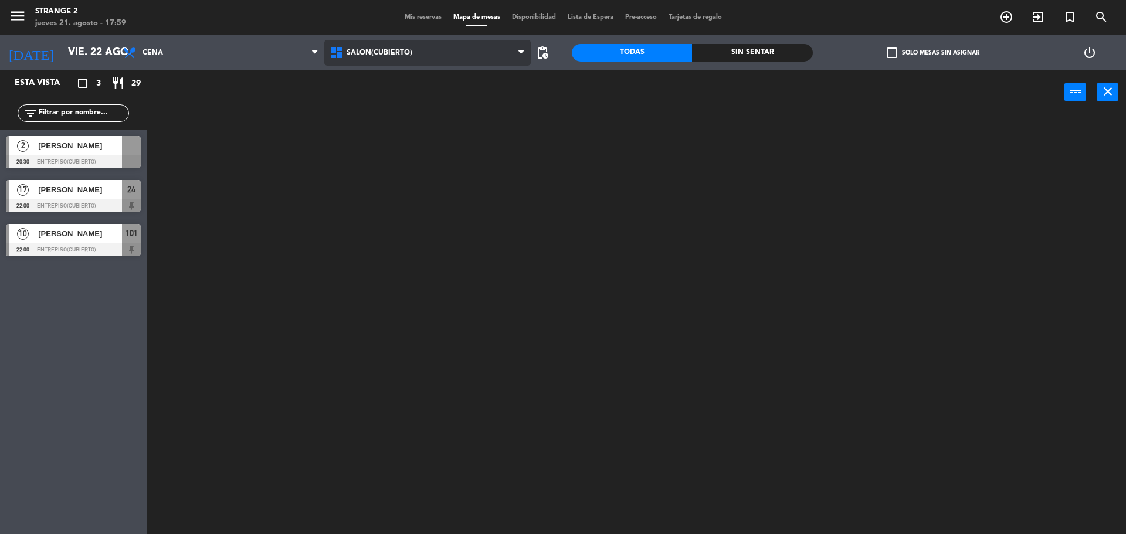
click at [375, 105] on ng-component "menu Strange 2 [DATE] 21. agosto - 17:59 Mis reservas Mapa de mesas Disponibili…" at bounding box center [563, 268] width 1126 height 537
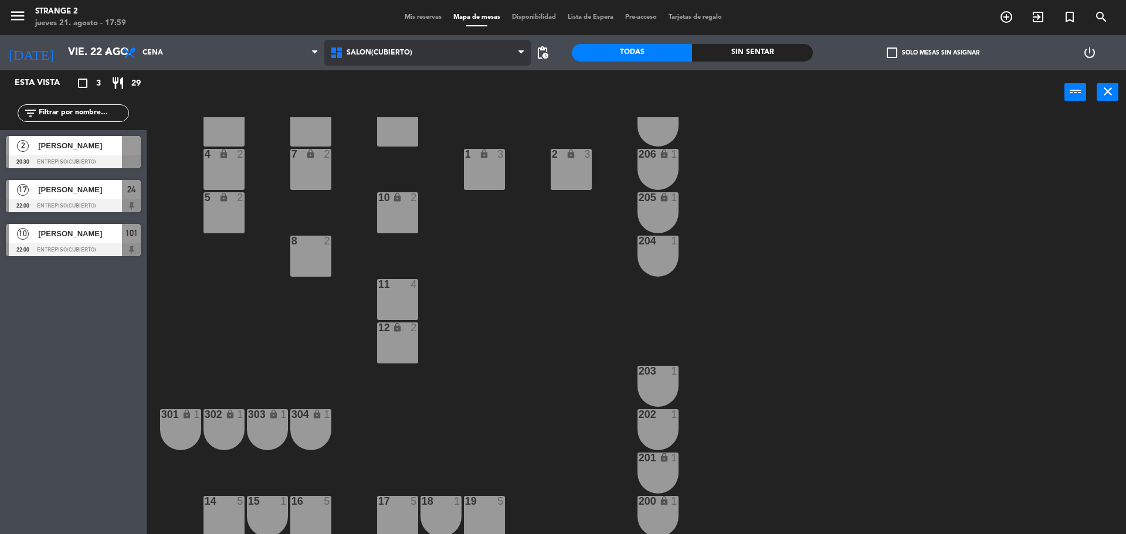
scroll to position [32, 0]
click at [97, 148] on span "[PERSON_NAME]" at bounding box center [80, 146] width 84 height 12
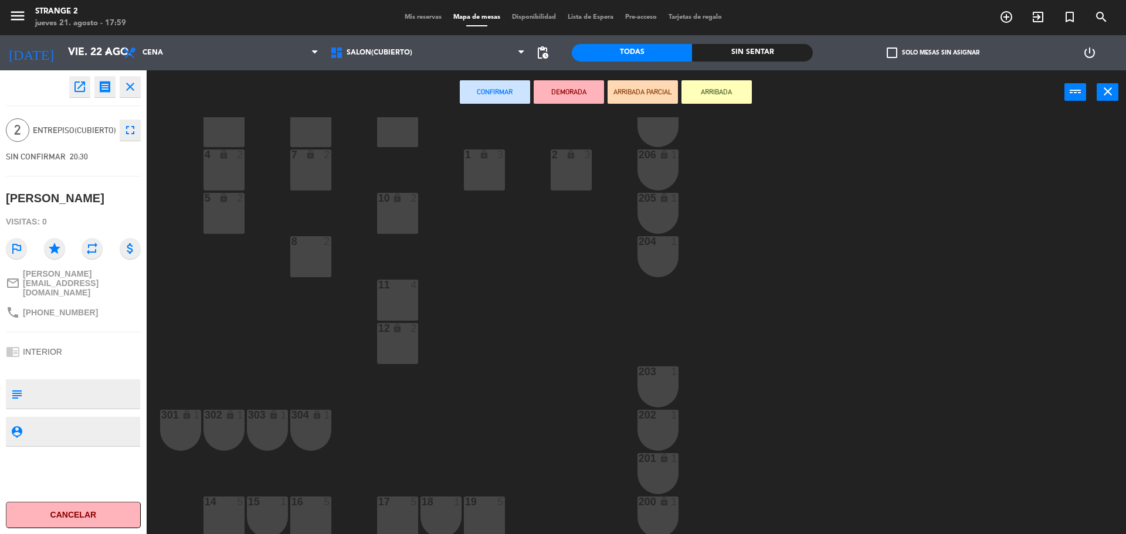
click at [316, 256] on div "8 2" at bounding box center [310, 256] width 41 height 41
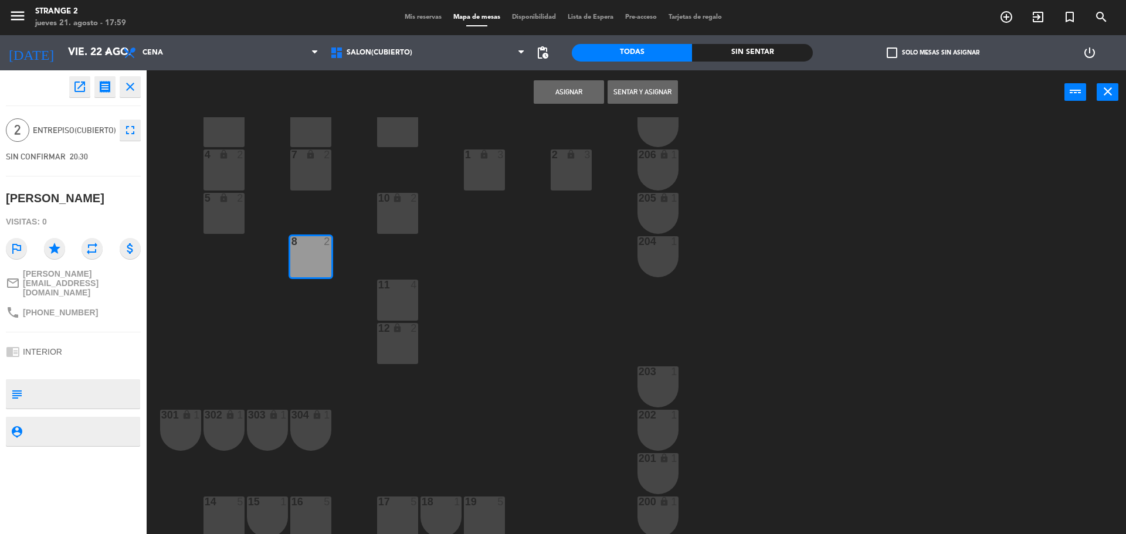
click at [563, 96] on button "Asignar" at bounding box center [569, 91] width 70 height 23
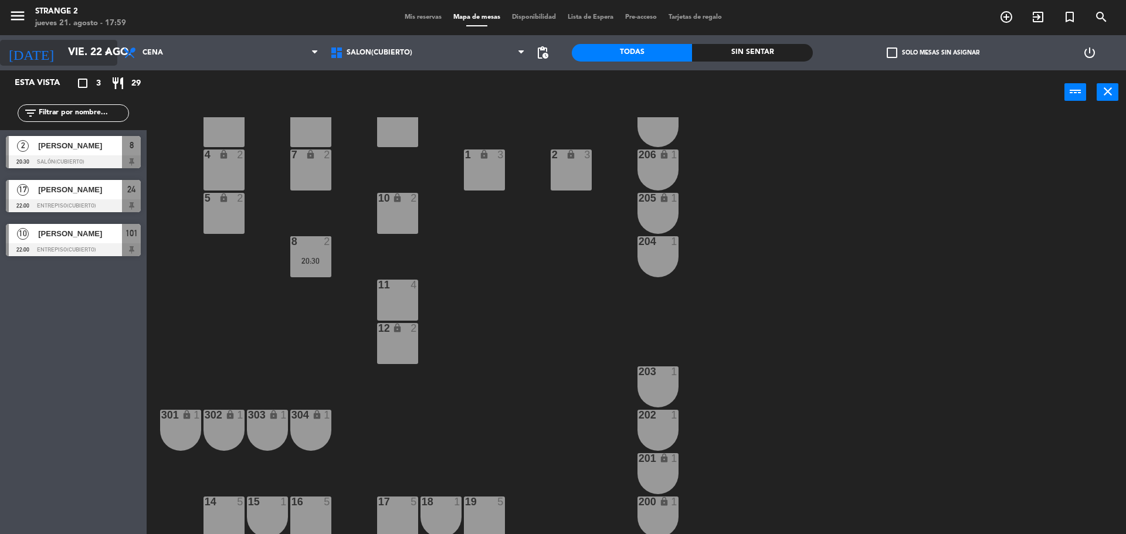
click at [84, 56] on input "vie. 22 ago." at bounding box center [130, 52] width 136 height 23
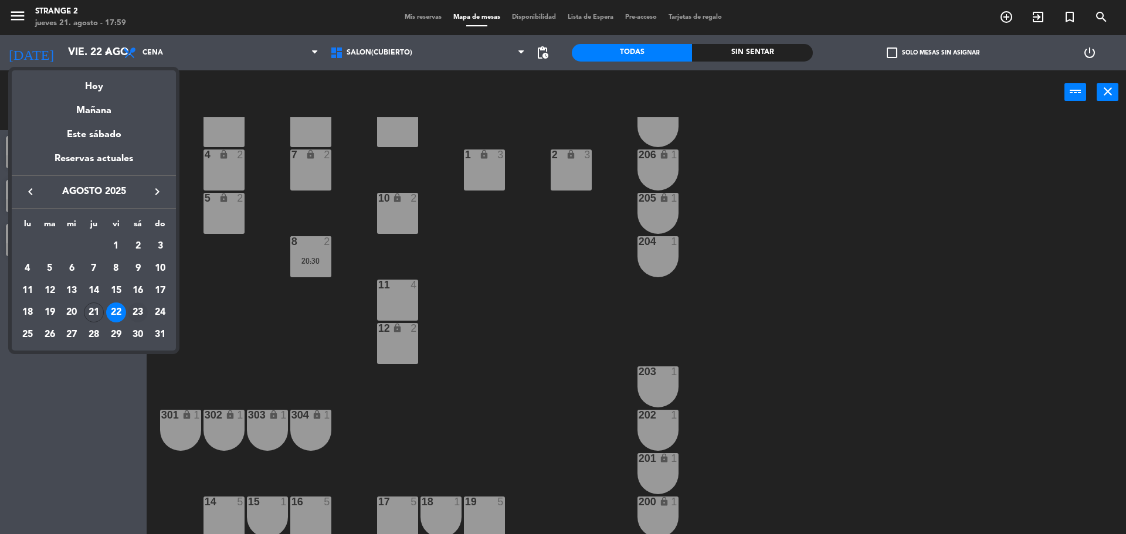
click at [131, 307] on div "23" at bounding box center [138, 313] width 20 height 20
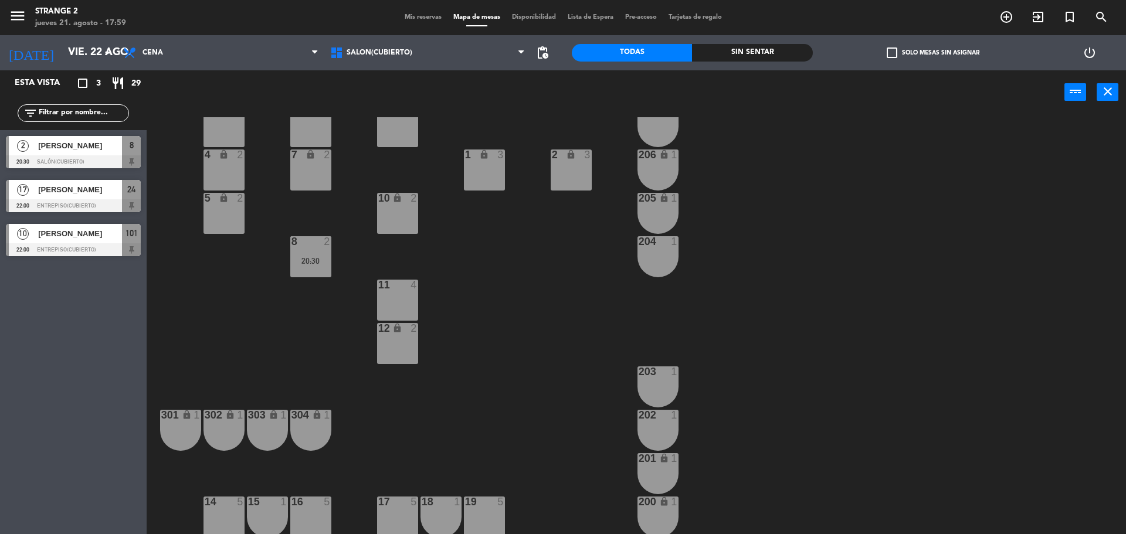
type input "sáb. 23 ago."
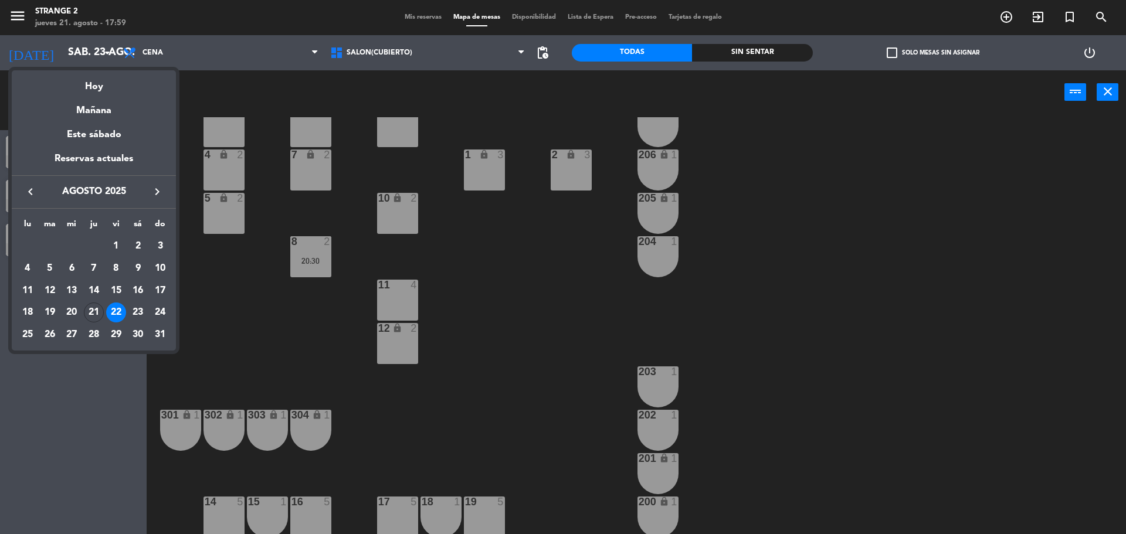
scroll to position [0, 0]
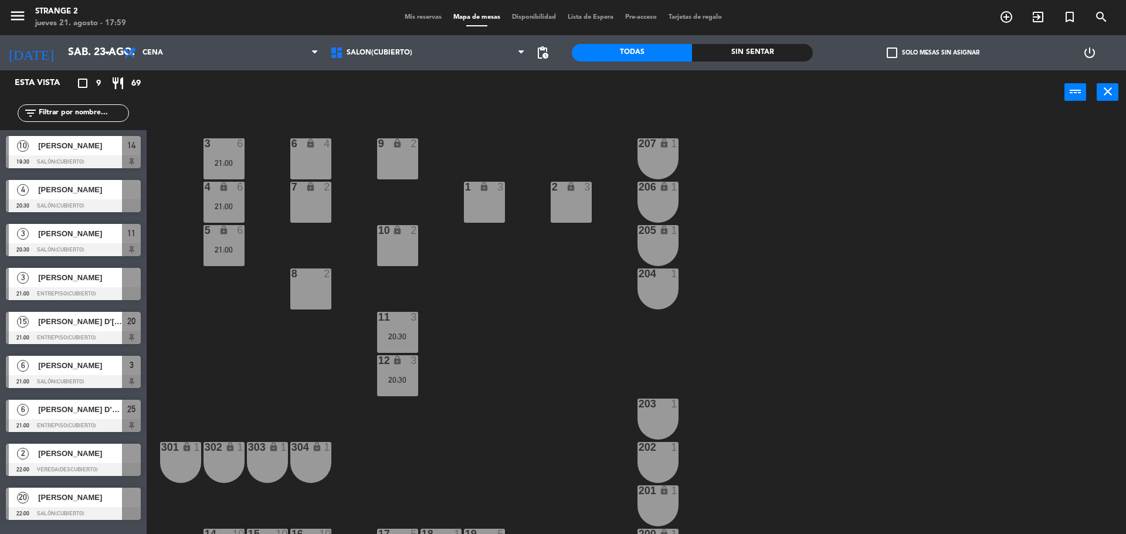
click at [97, 199] on div at bounding box center [73, 205] width 135 height 13
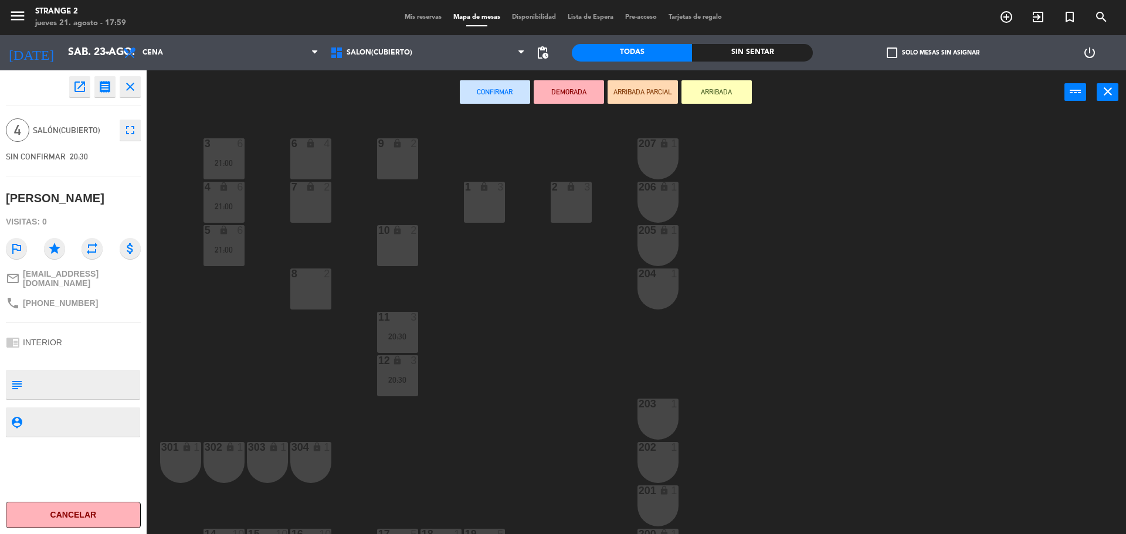
click at [309, 164] on div "6 lock 4" at bounding box center [310, 158] width 41 height 41
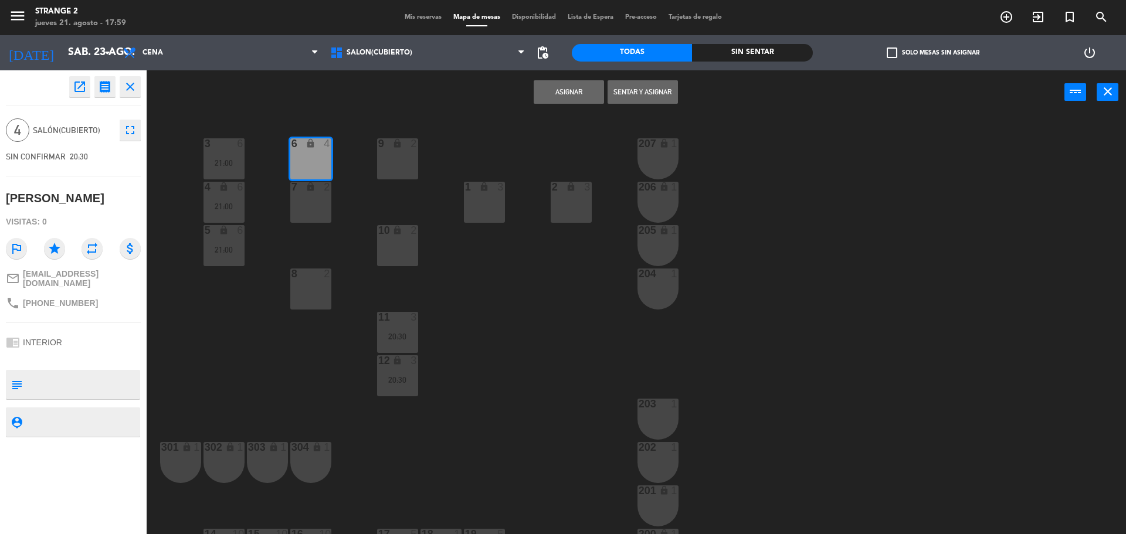
click at [300, 216] on div "7 lock 2" at bounding box center [310, 202] width 41 height 41
click at [561, 101] on button "Asignar" at bounding box center [569, 91] width 70 height 23
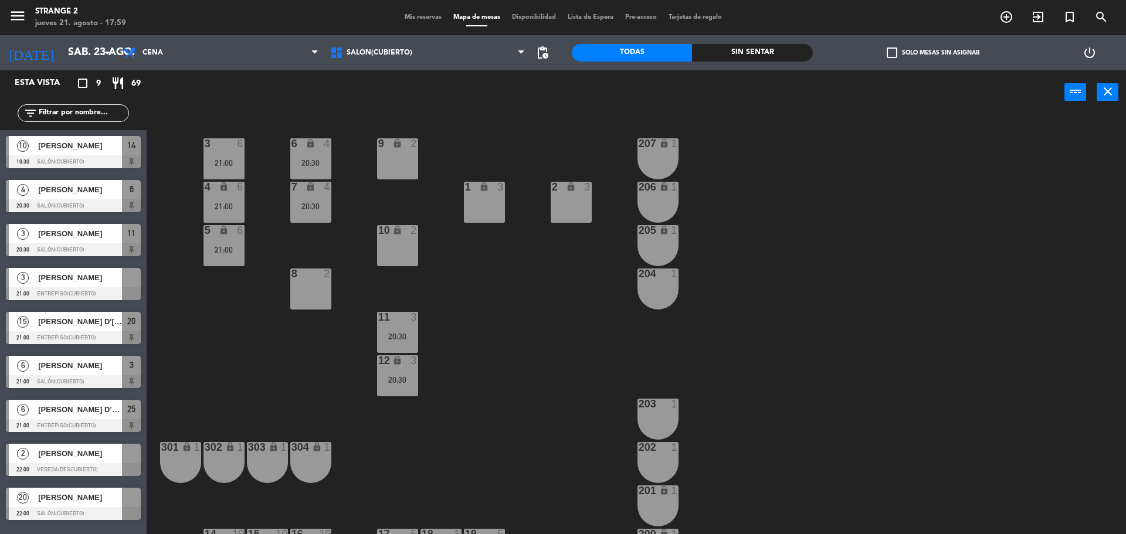
scroll to position [33, 0]
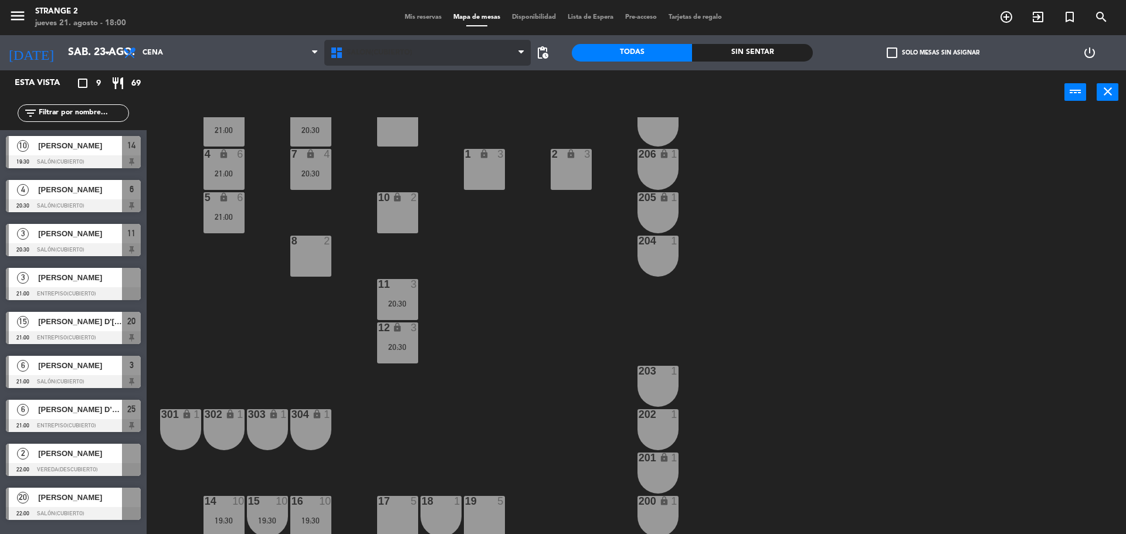
click at [387, 62] on span "Salón(Cubierto)" at bounding box center [427, 53] width 207 height 26
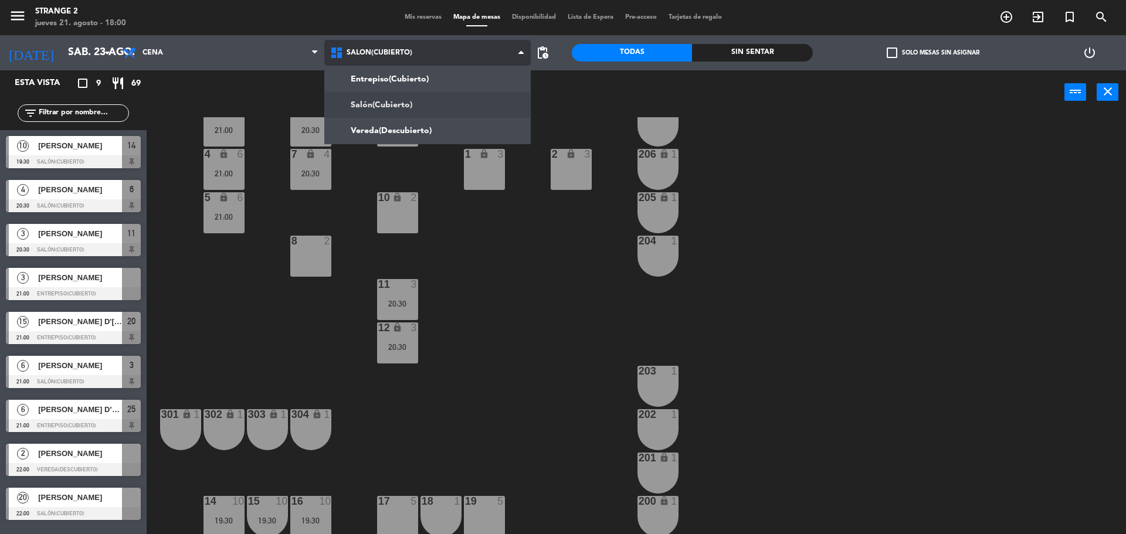
click at [389, 77] on ng-component "menu Strange 2 [DATE] 21. agosto - 18:00 Mis reservas Mapa de mesas Disponibili…" at bounding box center [563, 268] width 1126 height 537
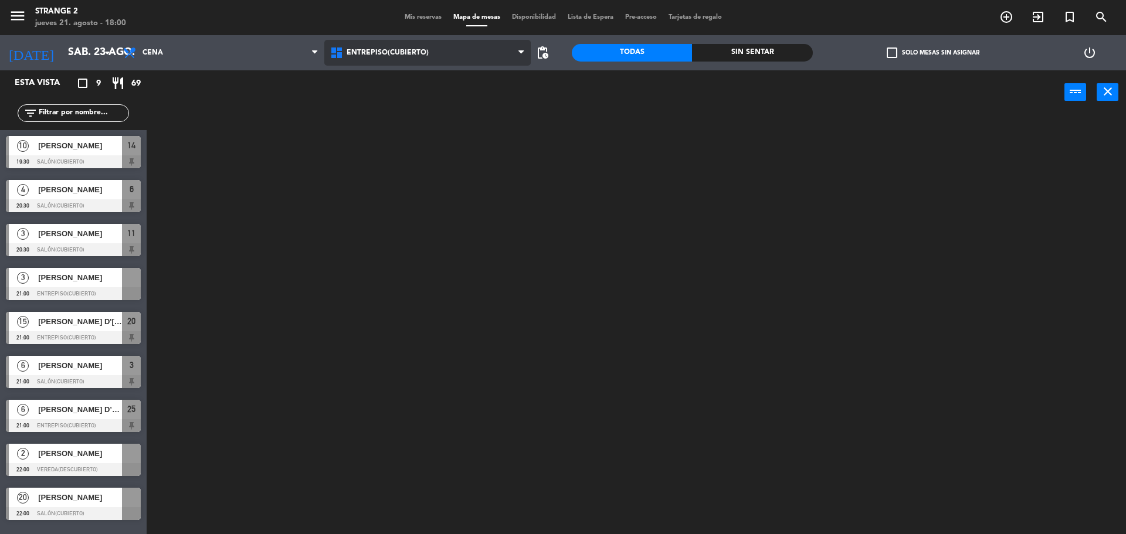
scroll to position [0, 0]
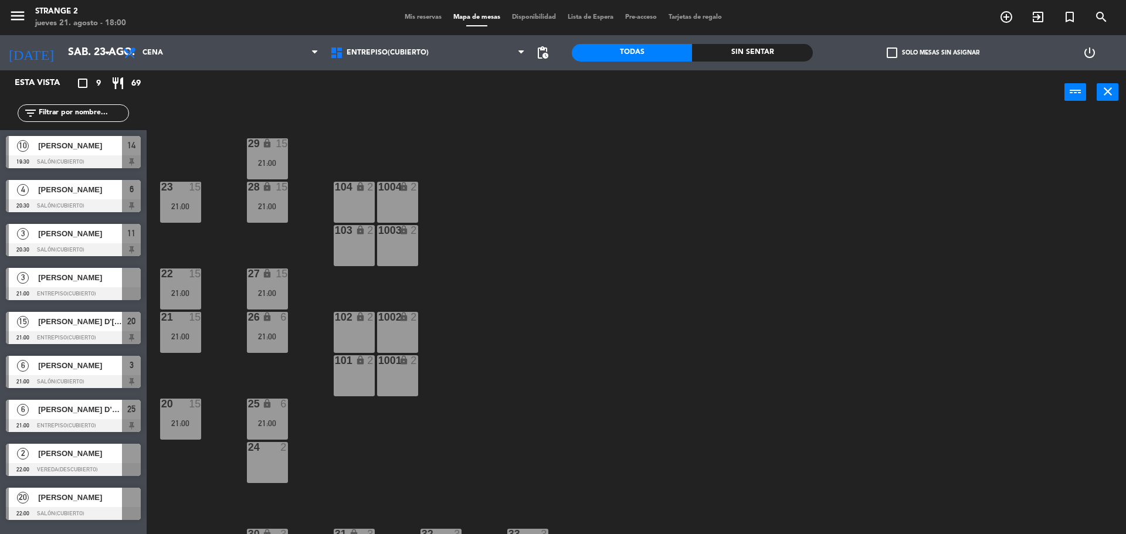
click at [86, 289] on div at bounding box center [73, 293] width 135 height 13
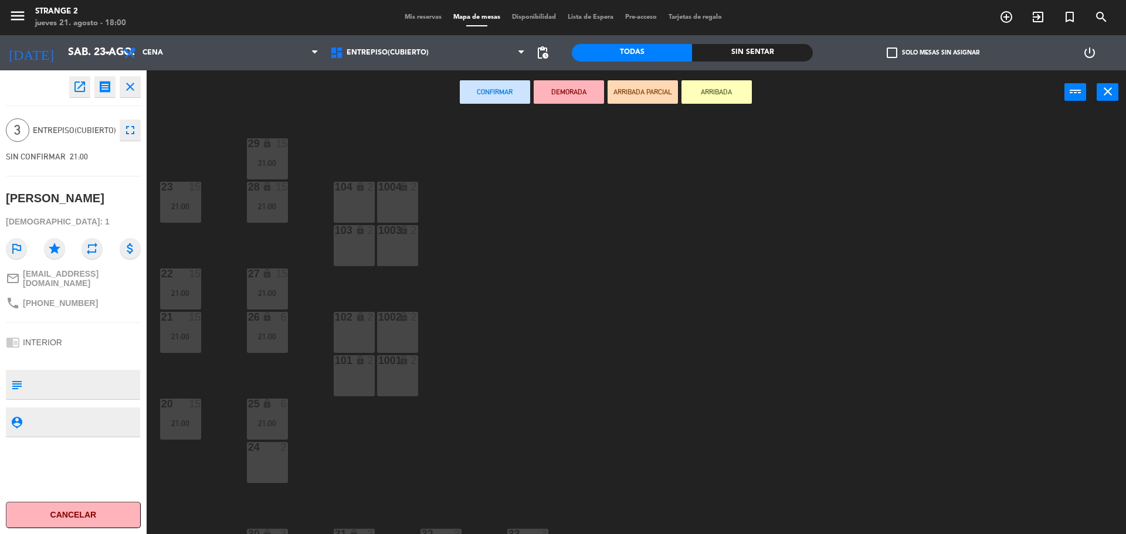
scroll to position [33, 0]
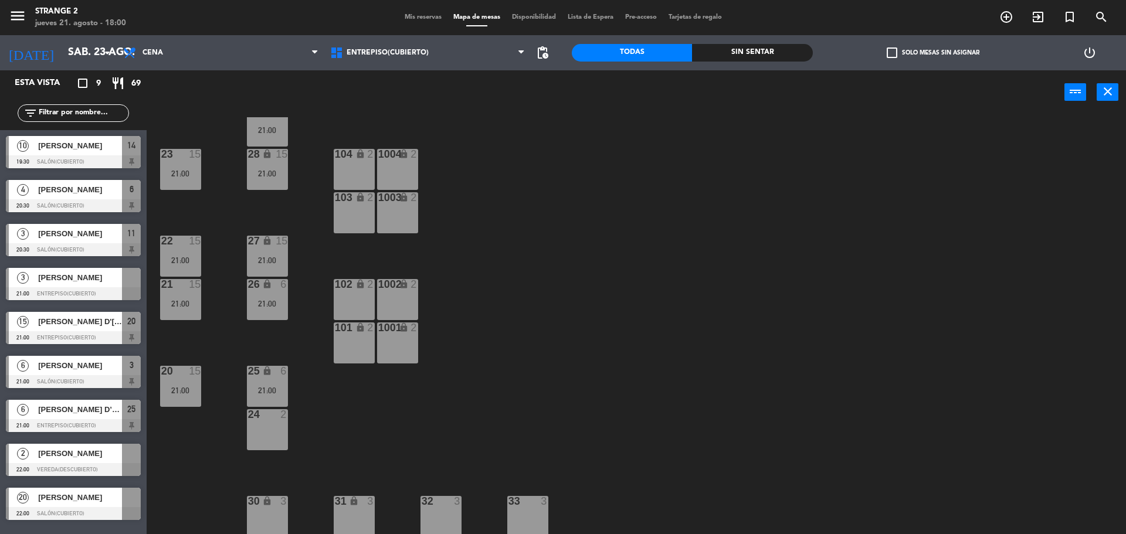
click at [96, 276] on span "[PERSON_NAME]" at bounding box center [80, 278] width 84 height 12
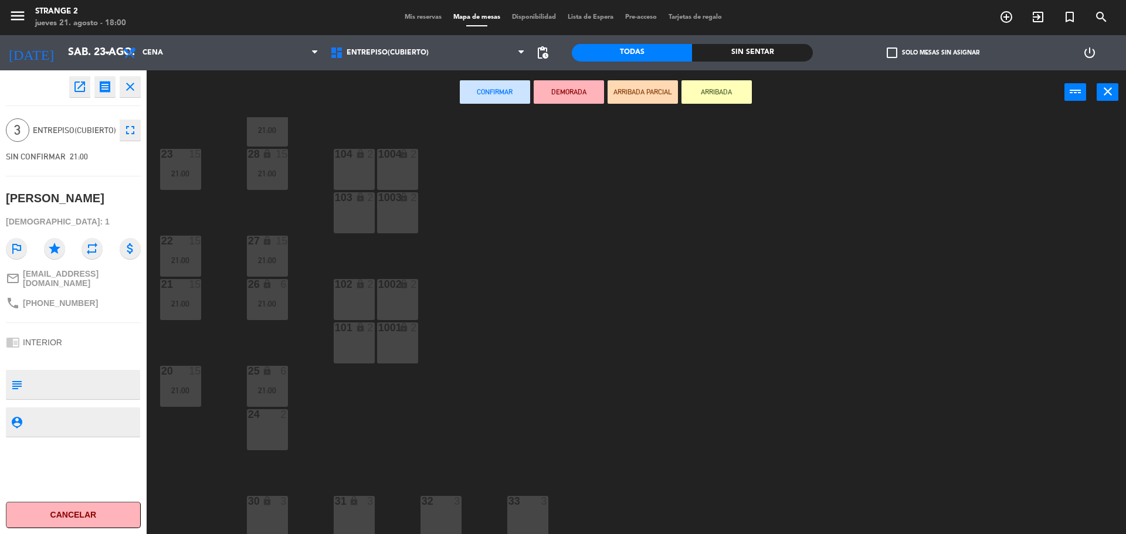
click at [455, 516] on div "32 3" at bounding box center [441, 516] width 41 height 41
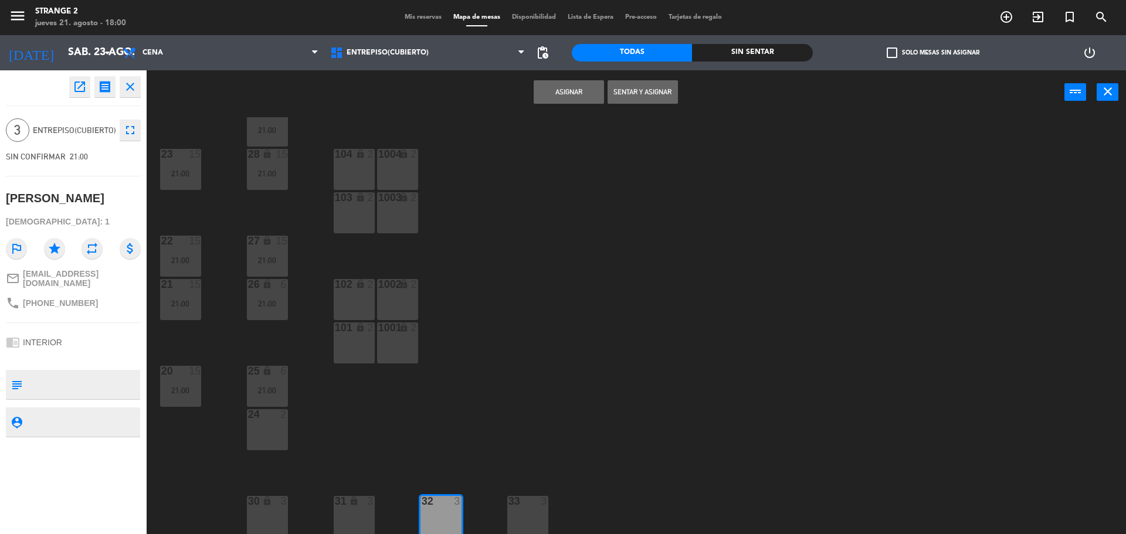
click at [561, 97] on button "Asignar" at bounding box center [569, 91] width 70 height 23
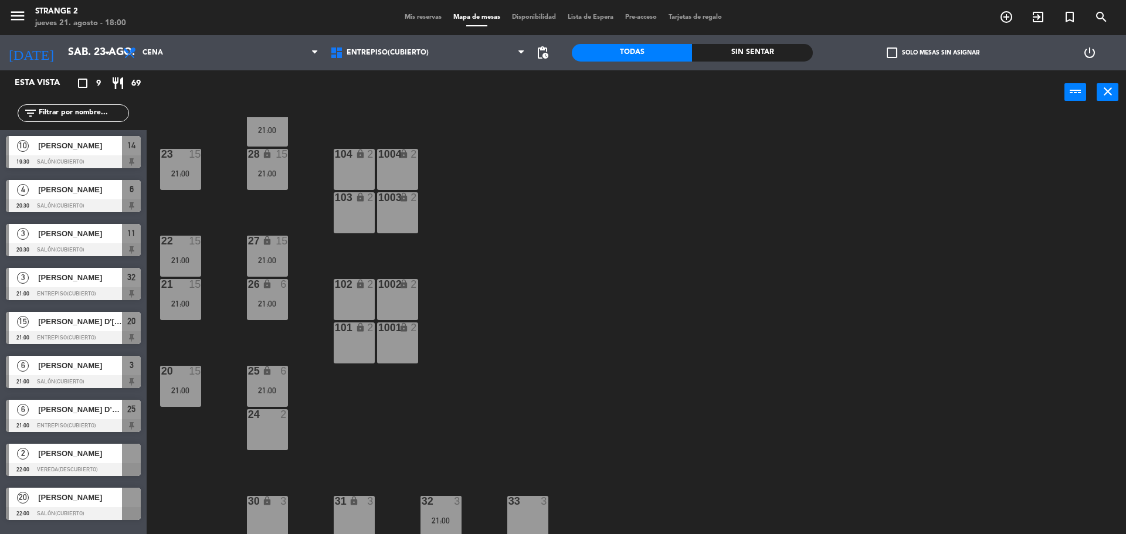
click at [336, 430] on div "29 lock 15 21:00 23 15 21:00 28 lock 15 21:00 104 lock 2 1004 lock 2 103 lock 2…" at bounding box center [642, 327] width 968 height 420
click at [269, 270] on div "27 lock 15 21:00" at bounding box center [267, 256] width 41 height 41
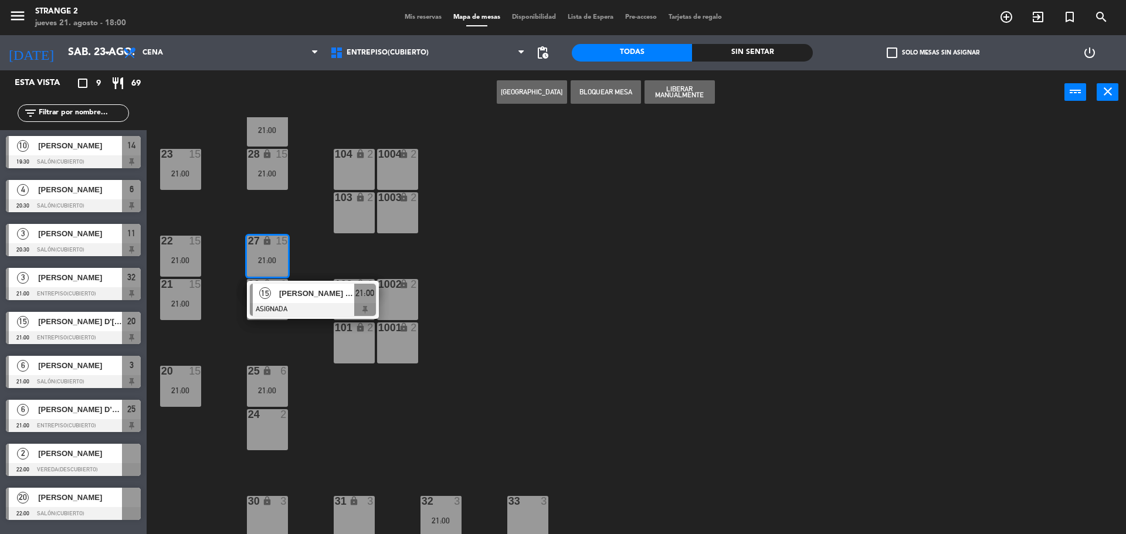
click at [337, 414] on div "29 lock 15 21:00 23 15 21:00 28 lock 15 21:00 104 lock 2 1004 lock 2 103 lock 2…" at bounding box center [642, 327] width 968 height 420
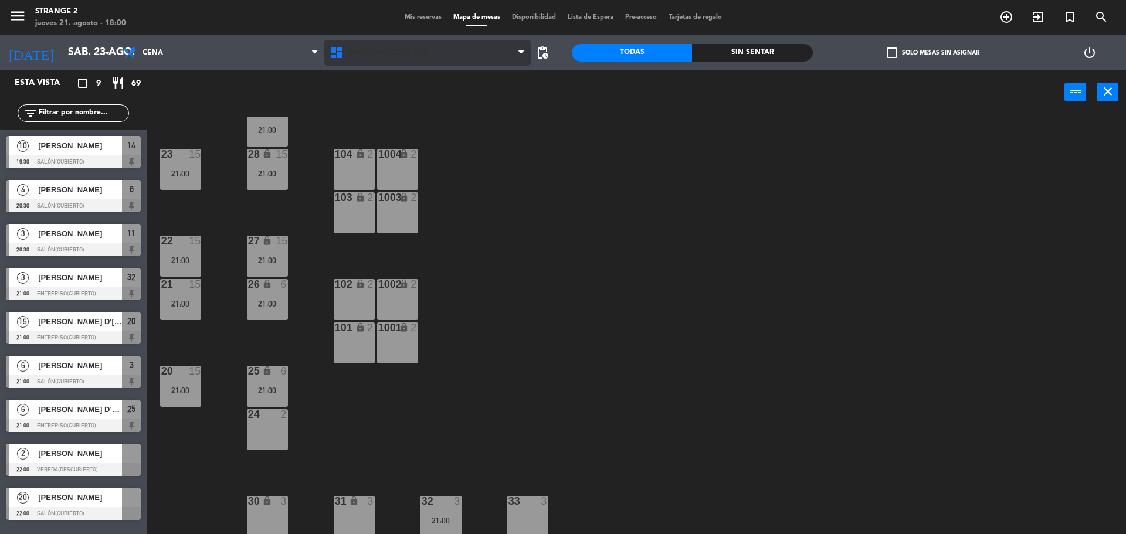
click at [401, 50] on span "Entrepiso(Cubierto)" at bounding box center [388, 53] width 82 height 8
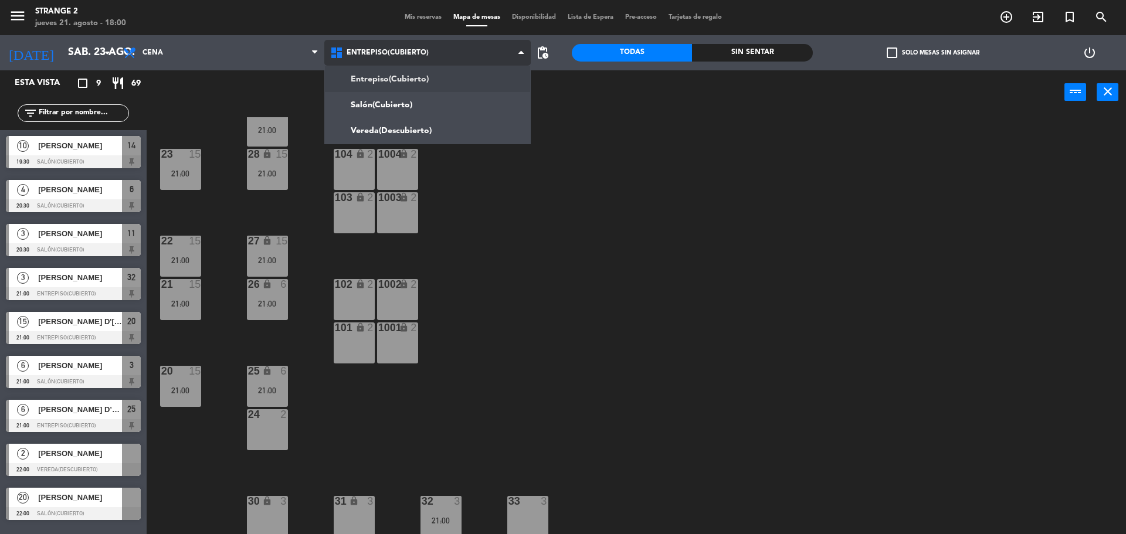
click at [399, 106] on ng-component "menu Strange 2 [DATE] 21. agosto - 18:00 Mis reservas Mapa de mesas Disponibili…" at bounding box center [563, 268] width 1126 height 537
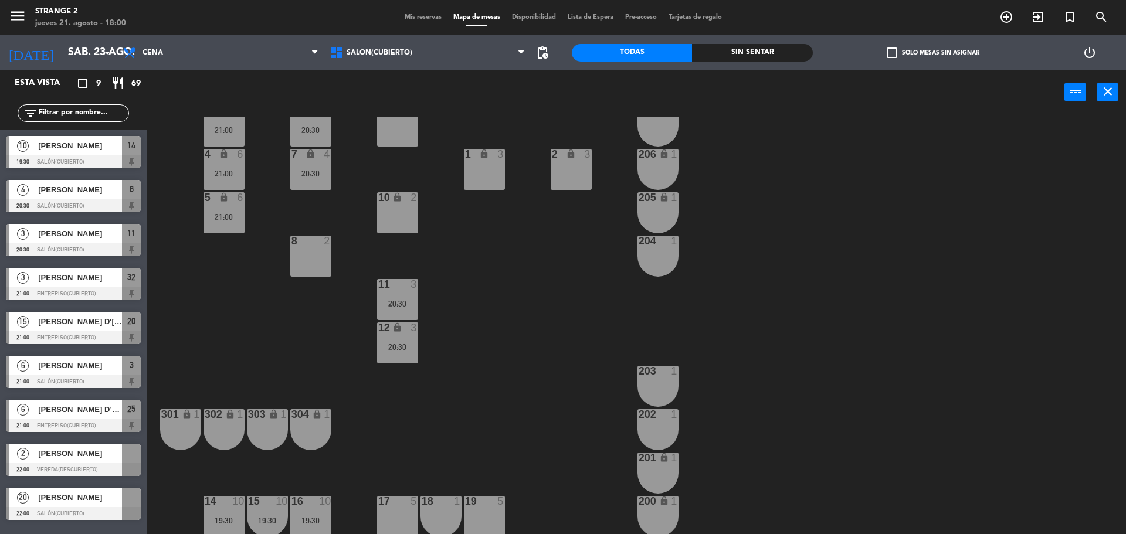
click at [104, 504] on span "[PERSON_NAME]" at bounding box center [80, 498] width 84 height 12
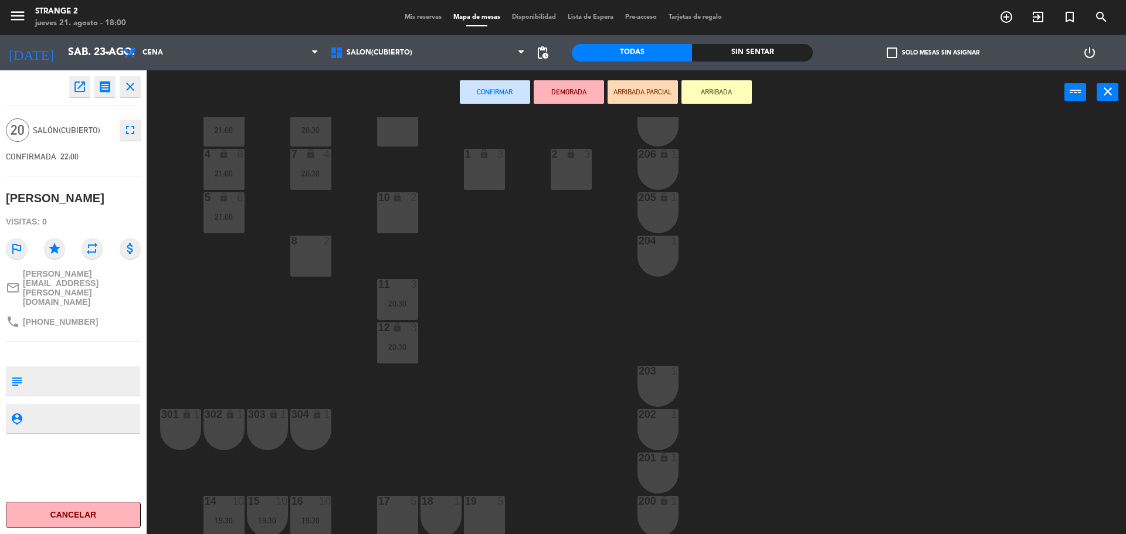
click at [536, 361] on div "3 6 21:00 6 lock 4 20:30 9 lock 2 207 lock 1 4 lock 6 21:00 7 lock 4 20:30 206 …" at bounding box center [642, 327] width 968 height 420
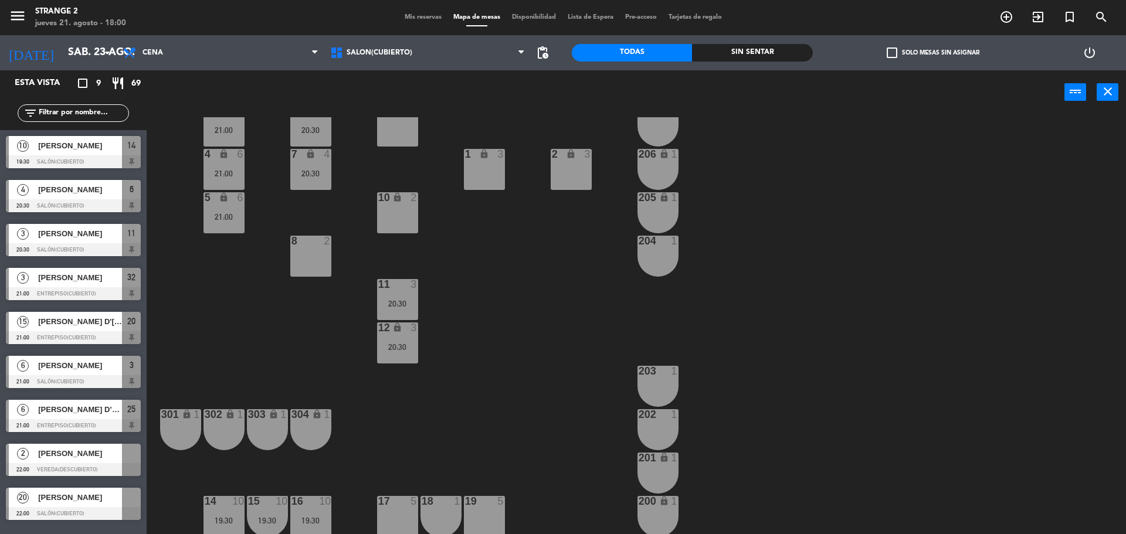
click at [419, 19] on span "Mis reservas" at bounding box center [423, 17] width 49 height 6
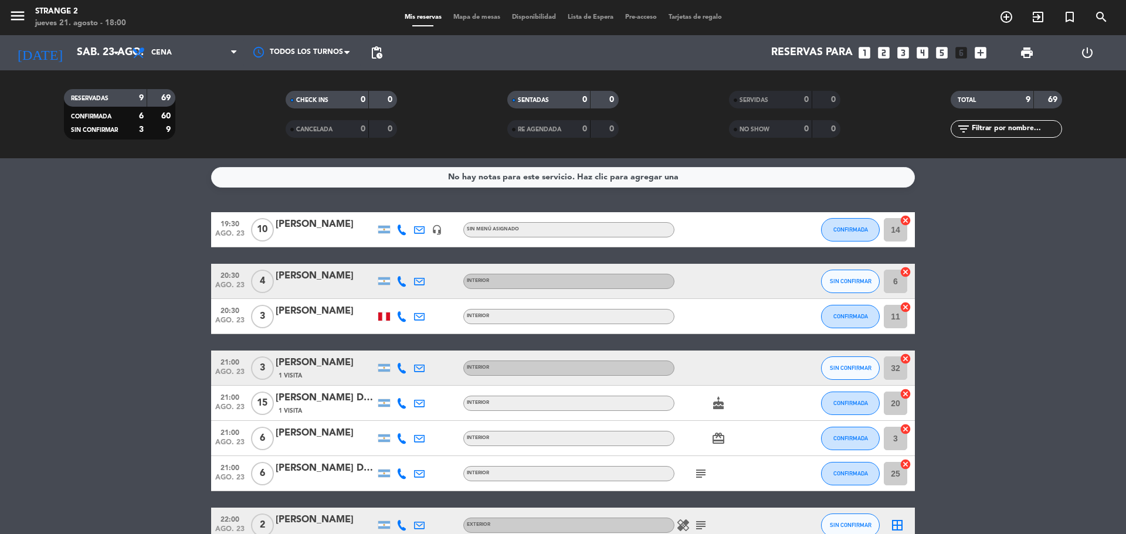
scroll to position [103, 0]
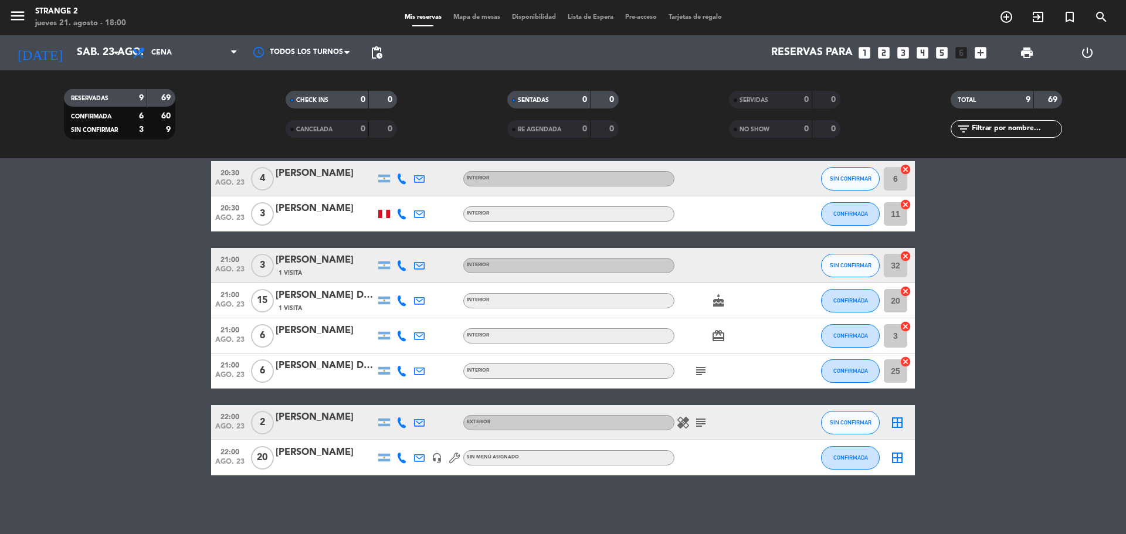
click at [432, 455] on icon "headset_mic" at bounding box center [437, 458] width 11 height 11
click at [453, 456] on icon at bounding box center [454, 458] width 11 height 11
click at [1074, 218] on bookings-row "19:30 [DATE] [PERSON_NAME] headset_mic Sin menú asignado CONFIRMADA 14 cancel 2…" at bounding box center [563, 293] width 1126 height 366
click at [907, 363] on icon "cancel" at bounding box center [906, 362] width 12 height 12
click at [907, 325] on icon "cancel" at bounding box center [906, 327] width 12 height 12
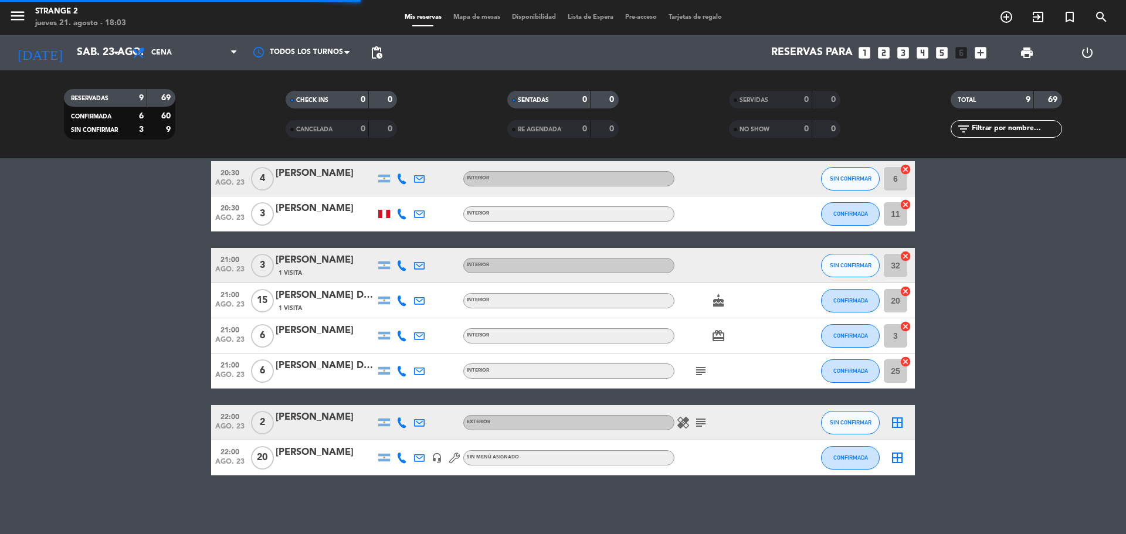
click at [904, 291] on icon "cancel" at bounding box center [906, 292] width 12 height 12
click at [900, 253] on icon "cancel" at bounding box center [906, 256] width 12 height 12
click at [901, 203] on icon "cancel" at bounding box center [906, 205] width 12 height 12
click at [902, 173] on icon "cancel" at bounding box center [906, 170] width 12 height 12
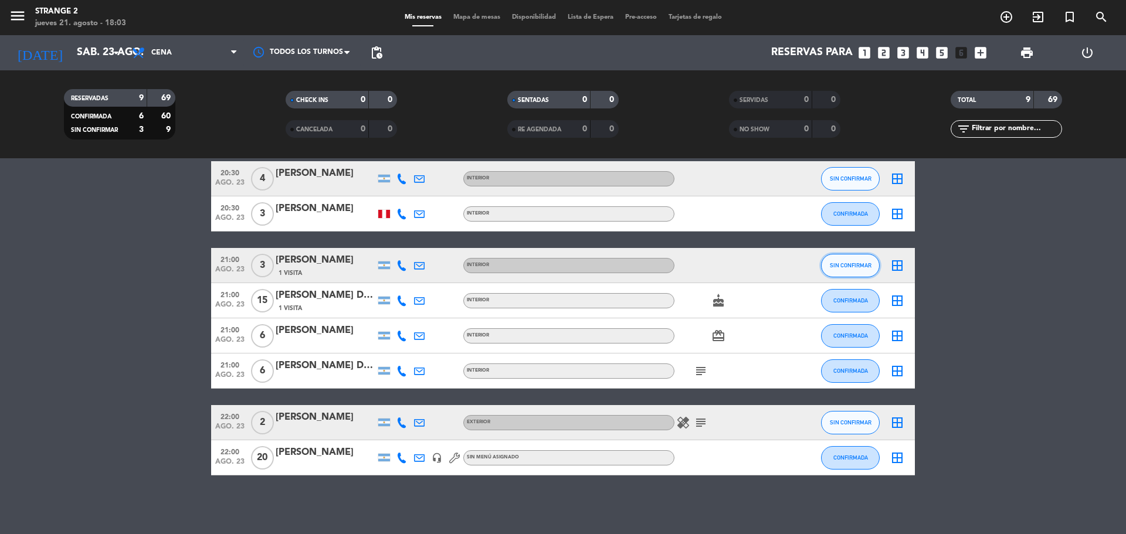
click at [855, 263] on span "SIN CONFIRMAR" at bounding box center [851, 265] width 42 height 6
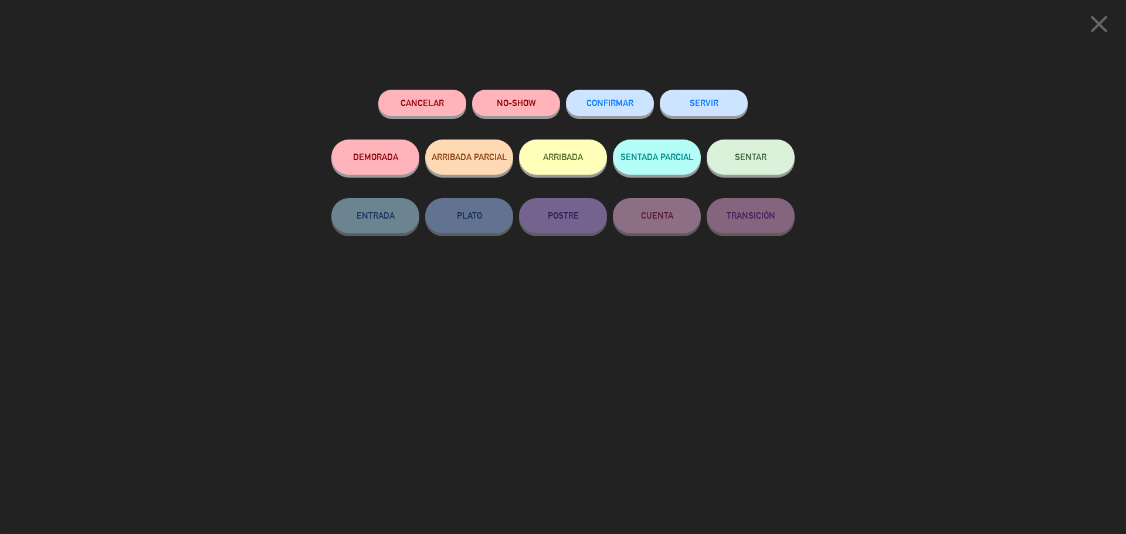
click at [628, 100] on span "CONFIRMAR" at bounding box center [610, 103] width 47 height 10
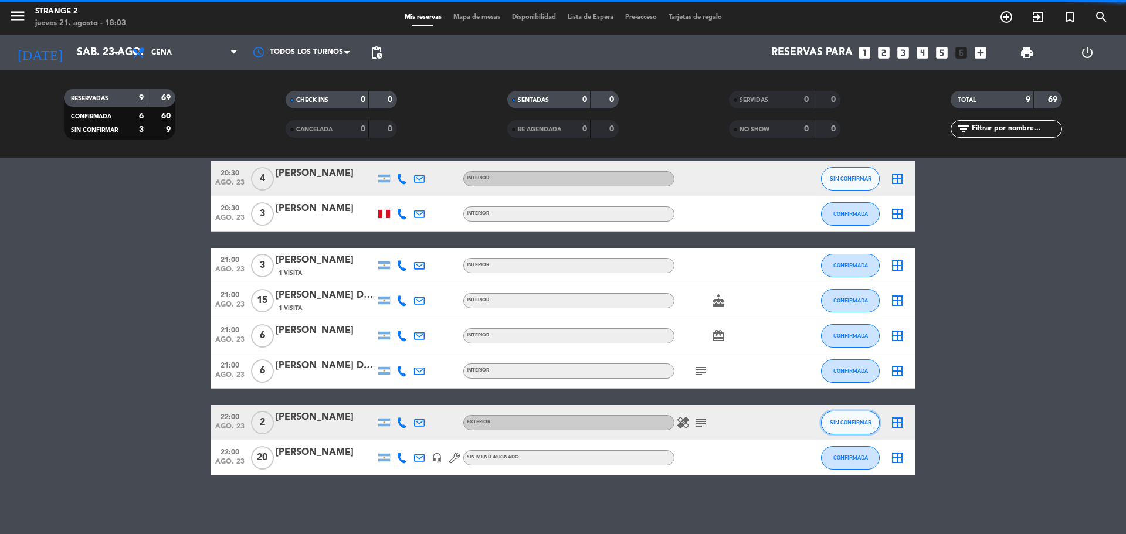
click at [846, 422] on span "SIN CONFIRMAR" at bounding box center [851, 422] width 42 height 6
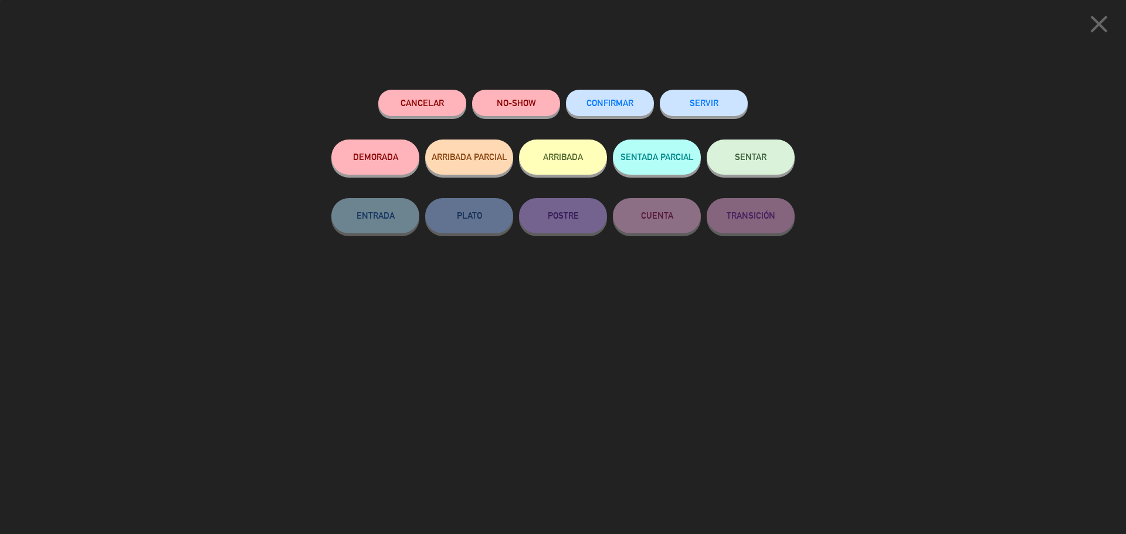
click at [622, 103] on span "CONFIRMAR" at bounding box center [610, 103] width 47 height 10
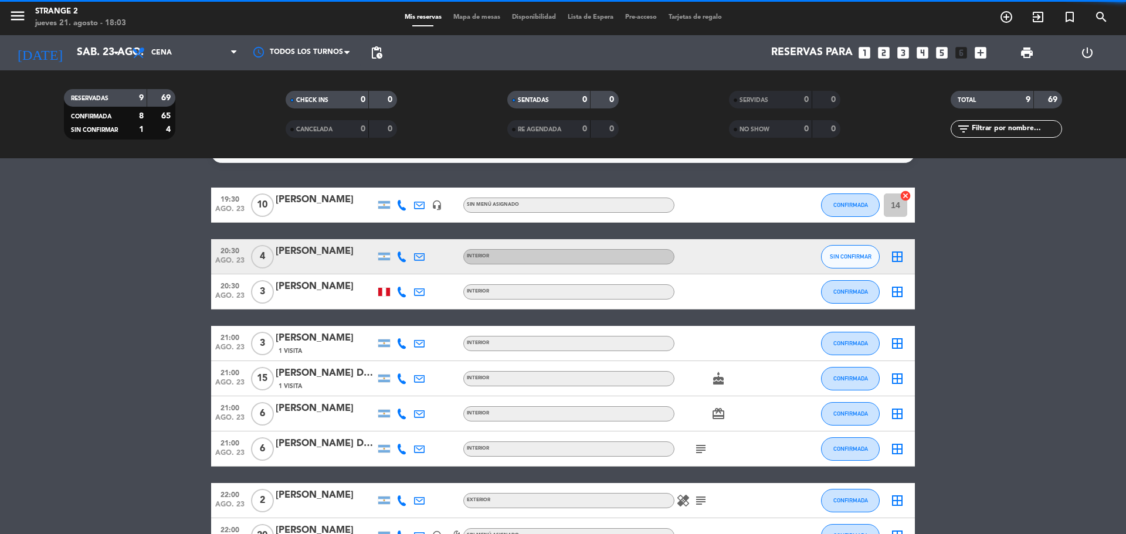
scroll to position [0, 0]
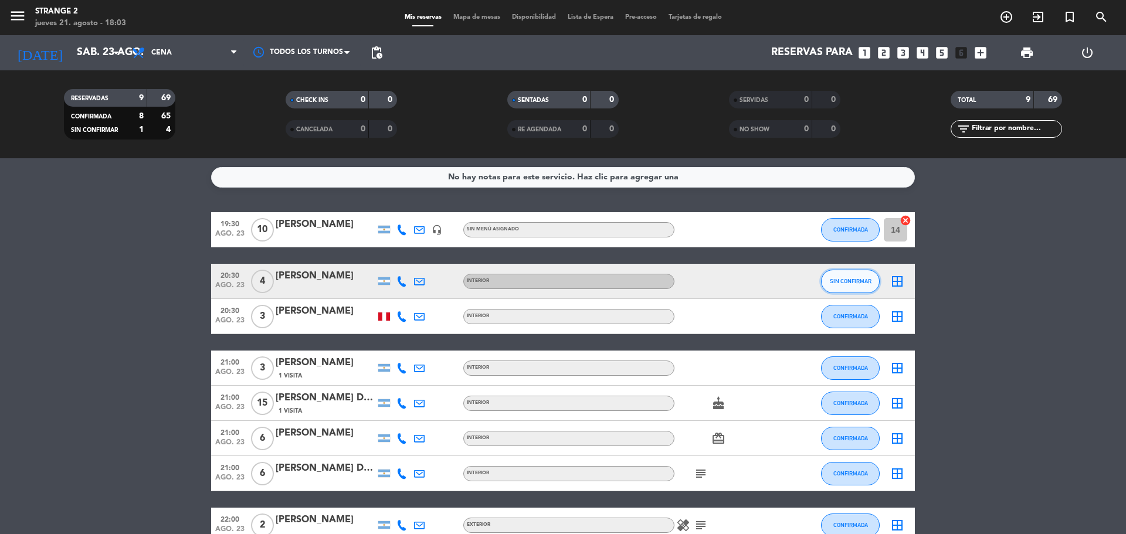
click at [860, 273] on button "SIN CONFIRMAR" at bounding box center [850, 281] width 59 height 23
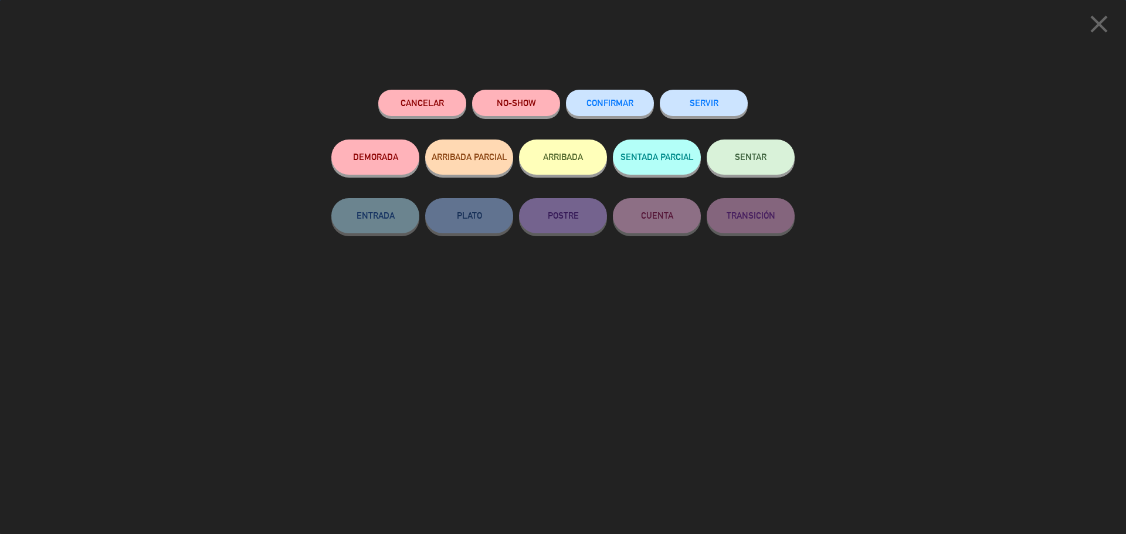
click at [621, 106] on span "CONFIRMAR" at bounding box center [610, 103] width 47 height 10
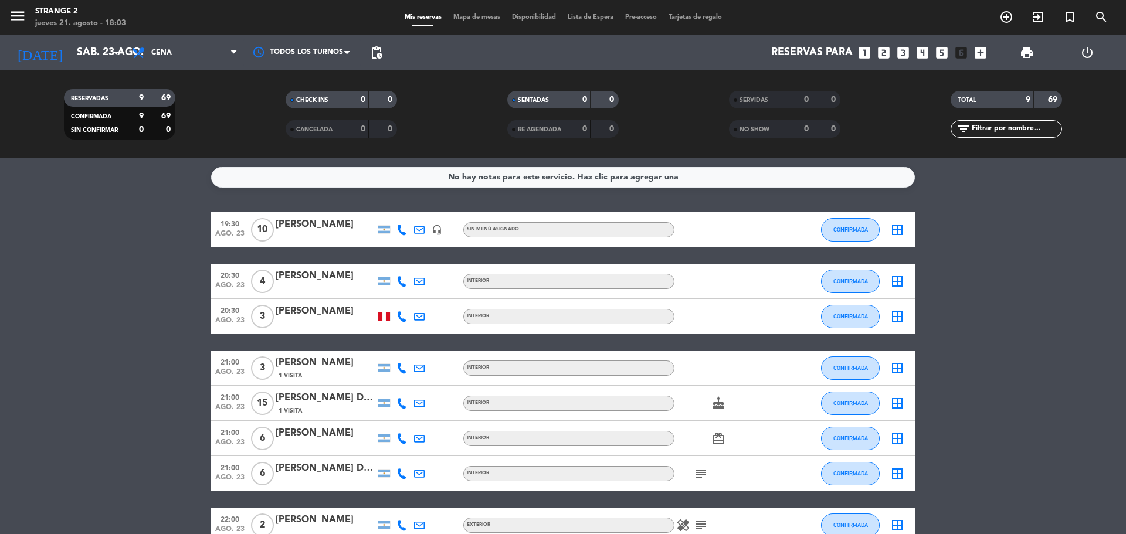
click at [481, 21] on div "Mis reservas Mapa de mesas Disponibilidad Lista de Espera Pre-acceso Tarjetas d…" at bounding box center [563, 17] width 329 height 11
click at [436, 229] on icon "headset_mic" at bounding box center [437, 230] width 11 height 11
click at [479, 18] on span "Mapa de mesas" at bounding box center [477, 17] width 59 height 6
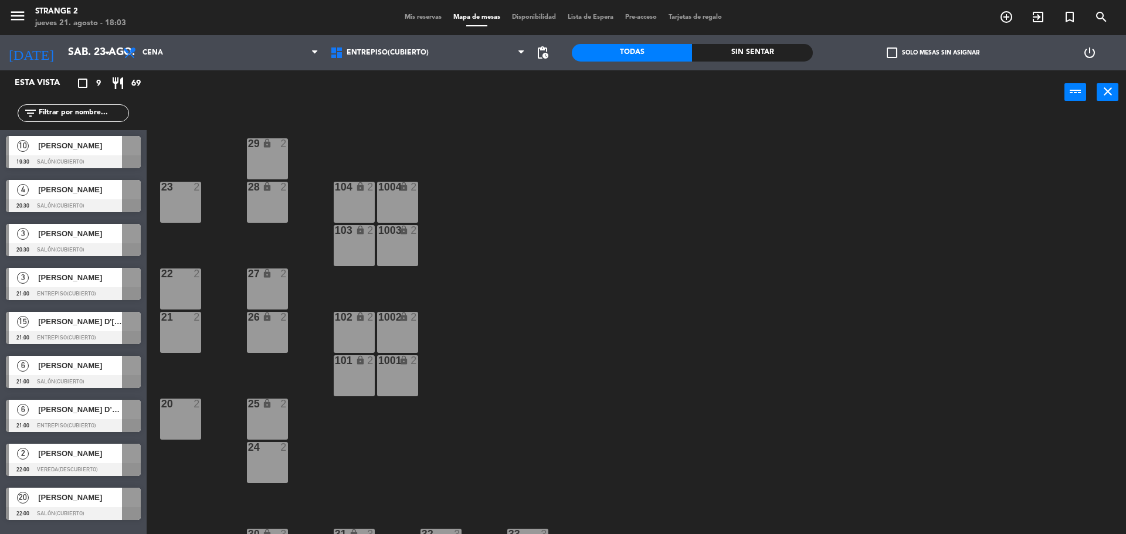
scroll to position [33, 0]
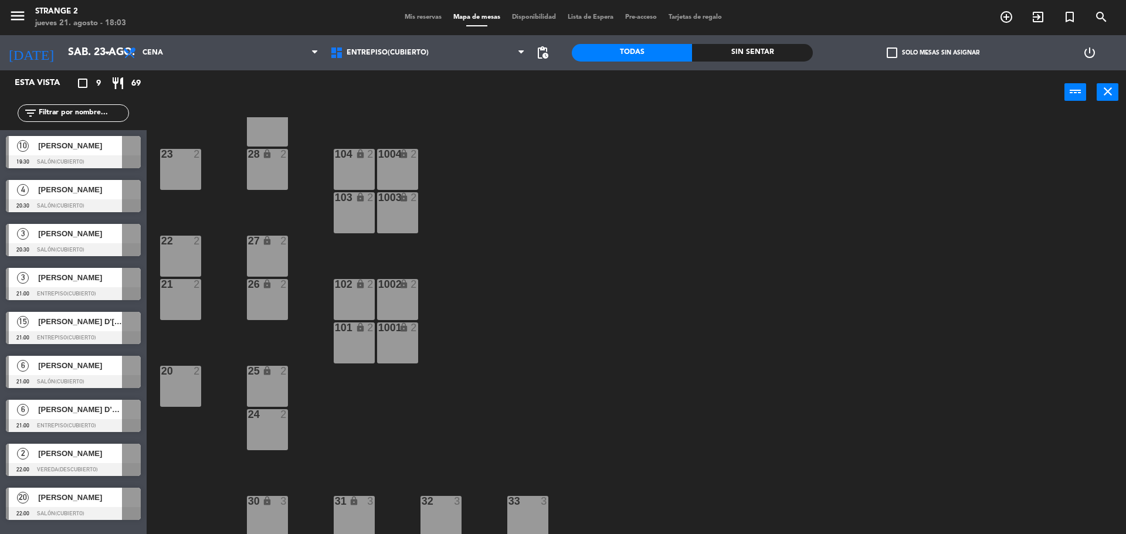
click at [84, 289] on div at bounding box center [73, 293] width 135 height 13
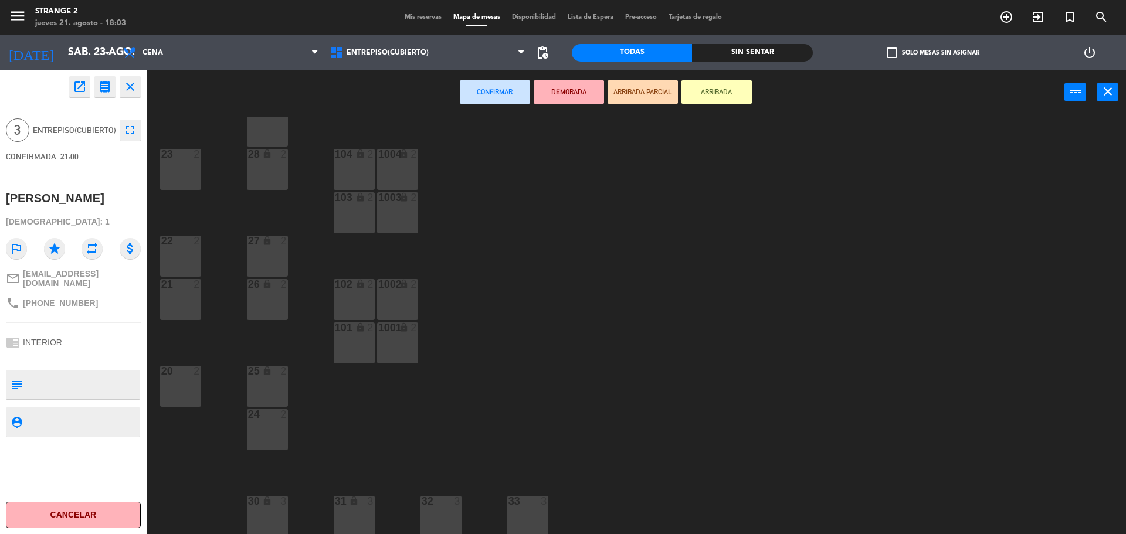
click at [429, 509] on div "32 3" at bounding box center [441, 516] width 41 height 41
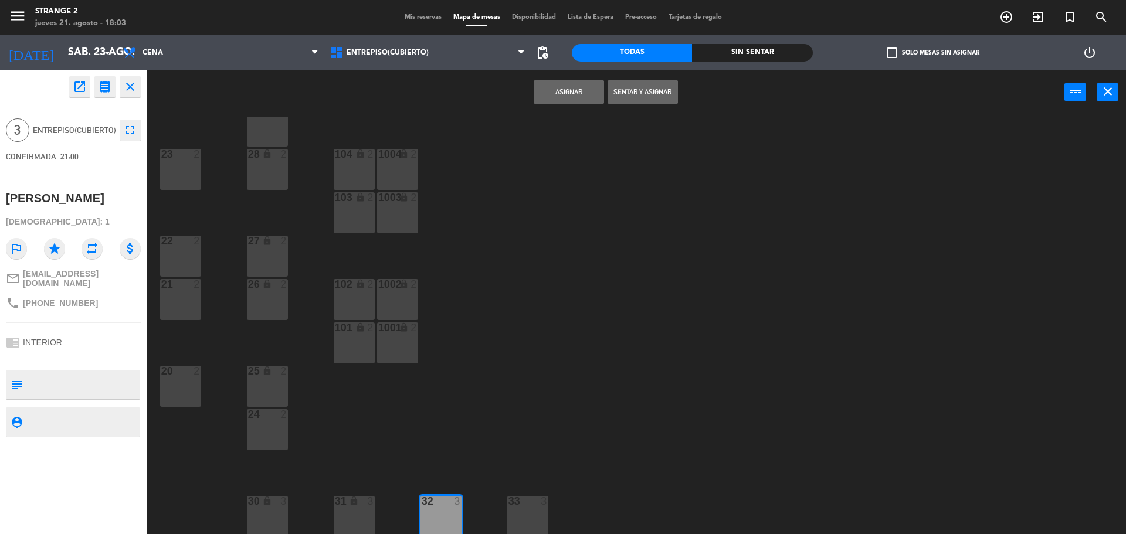
click at [551, 81] on button "Asignar" at bounding box center [569, 91] width 70 height 23
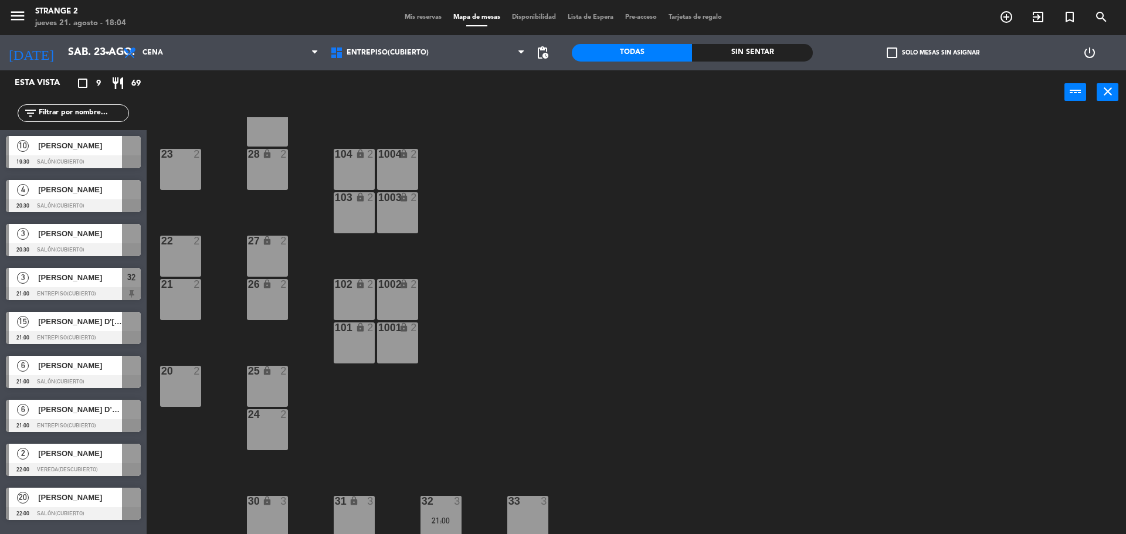
click at [72, 238] on span "[PERSON_NAME]" at bounding box center [80, 234] width 84 height 12
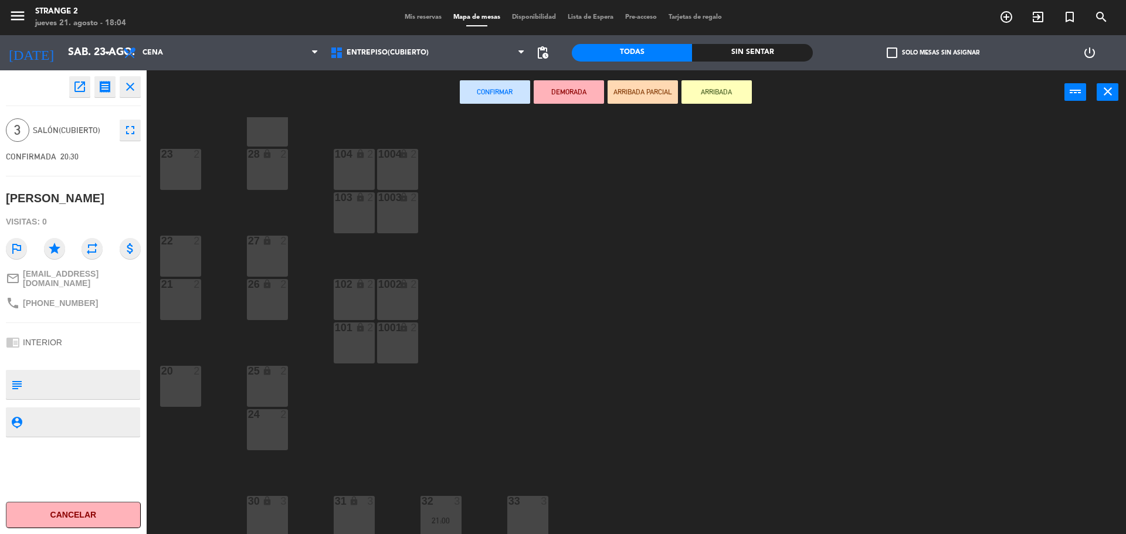
click at [520, 512] on div "33 3" at bounding box center [527, 516] width 41 height 41
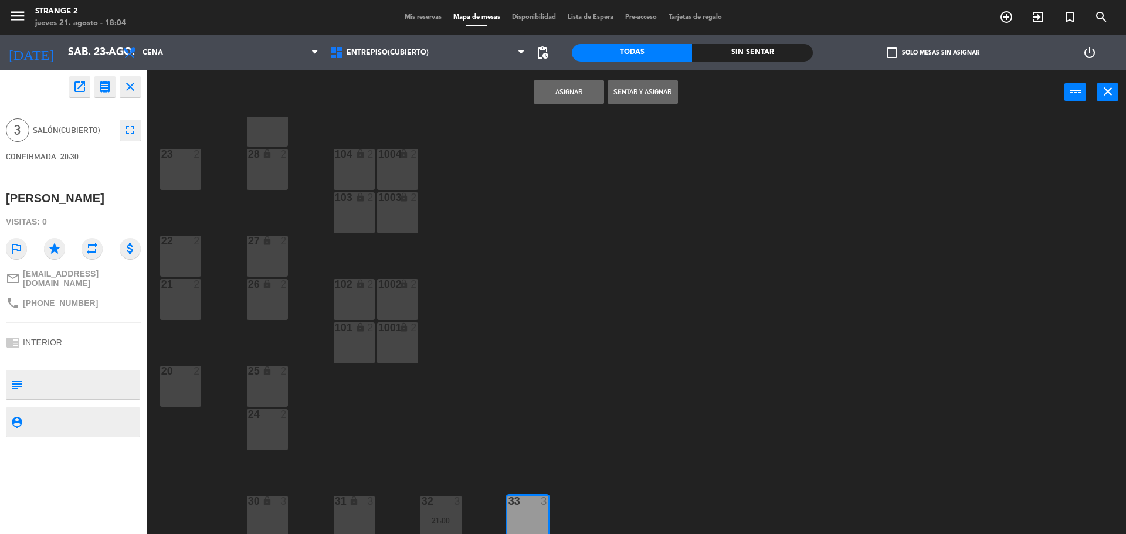
click at [547, 90] on button "Asignar" at bounding box center [569, 91] width 70 height 23
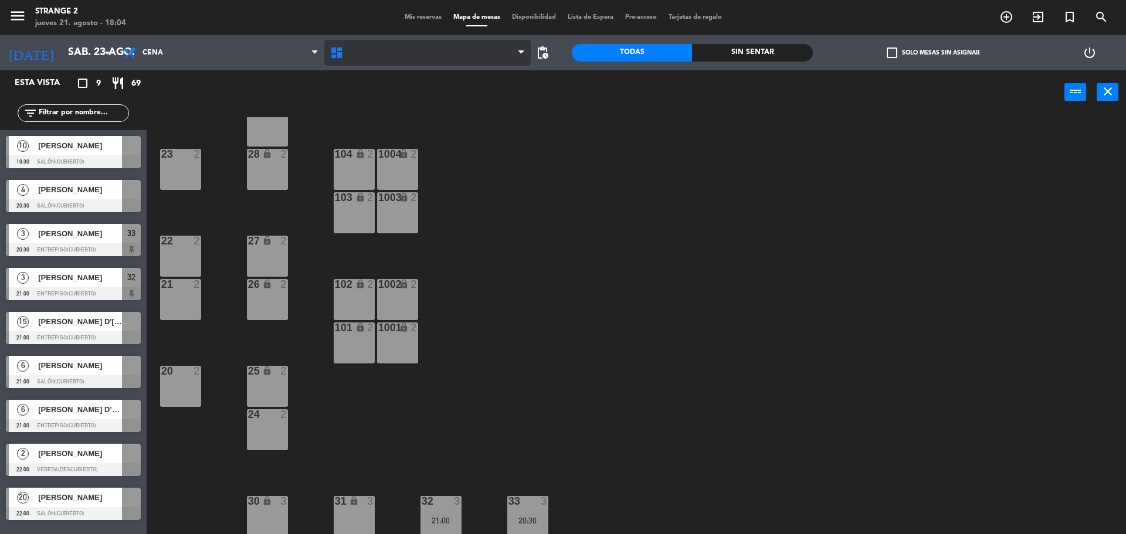
click at [409, 62] on span "Entrepiso(Cubierto)" at bounding box center [427, 53] width 207 height 26
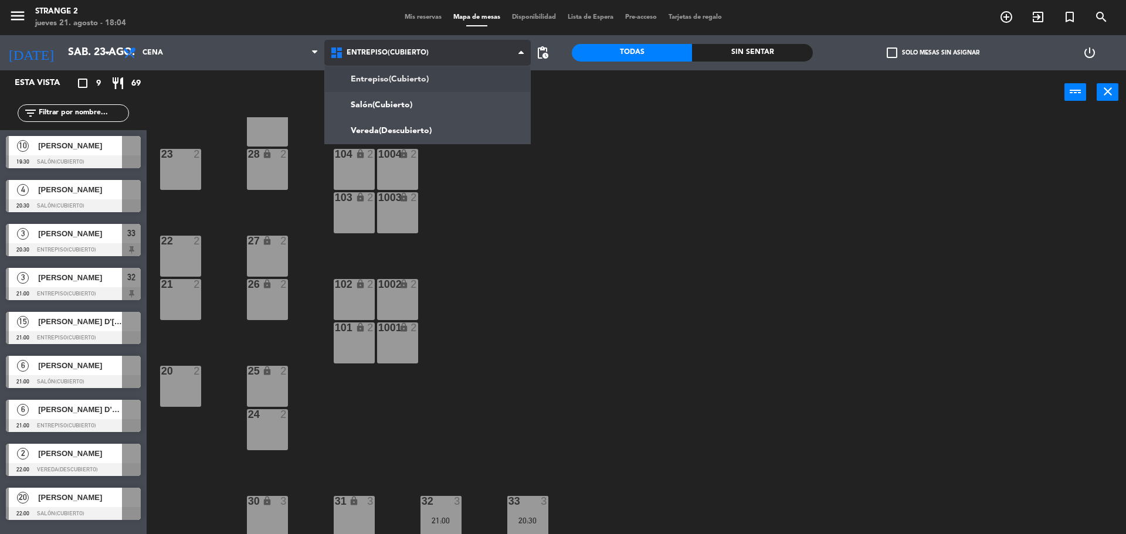
click at [384, 109] on ng-component "menu Strange 2 [DATE] 21. agosto - 18:04 Mis reservas Mapa de mesas Disponibili…" at bounding box center [563, 268] width 1126 height 537
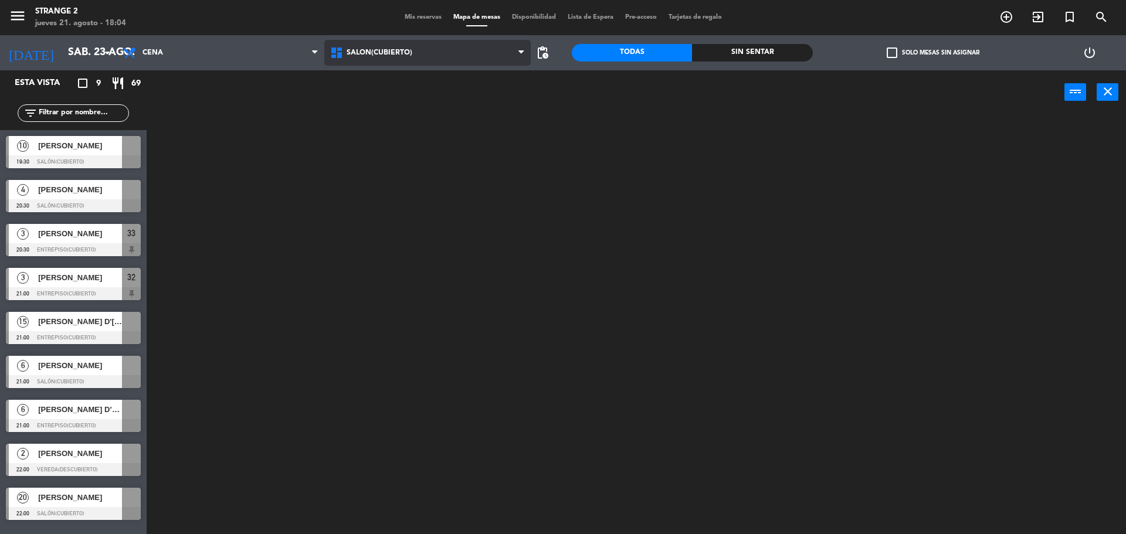
scroll to position [0, 0]
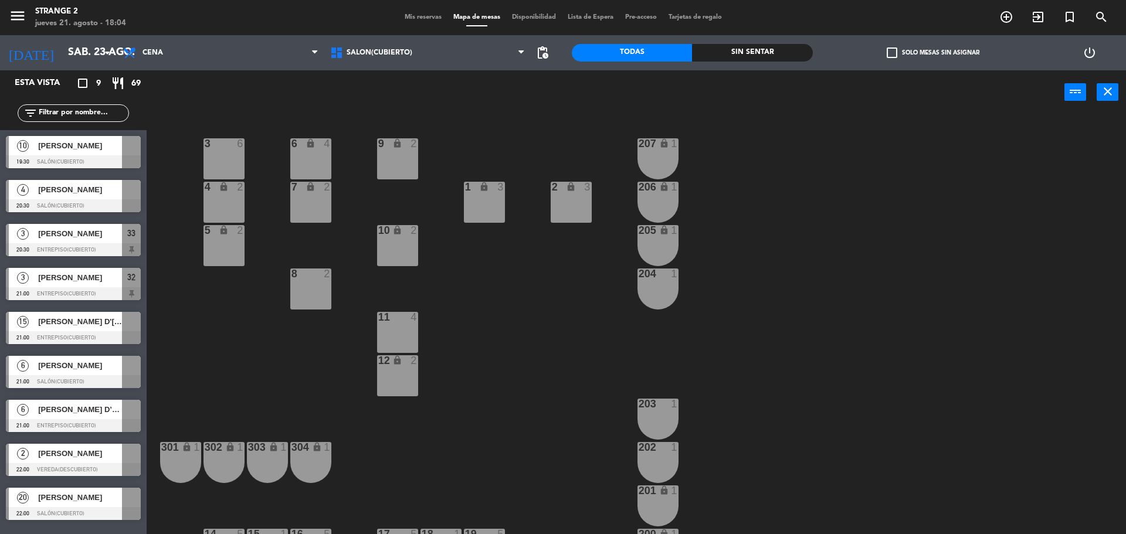
click at [87, 188] on span "[PERSON_NAME]" at bounding box center [80, 190] width 84 height 12
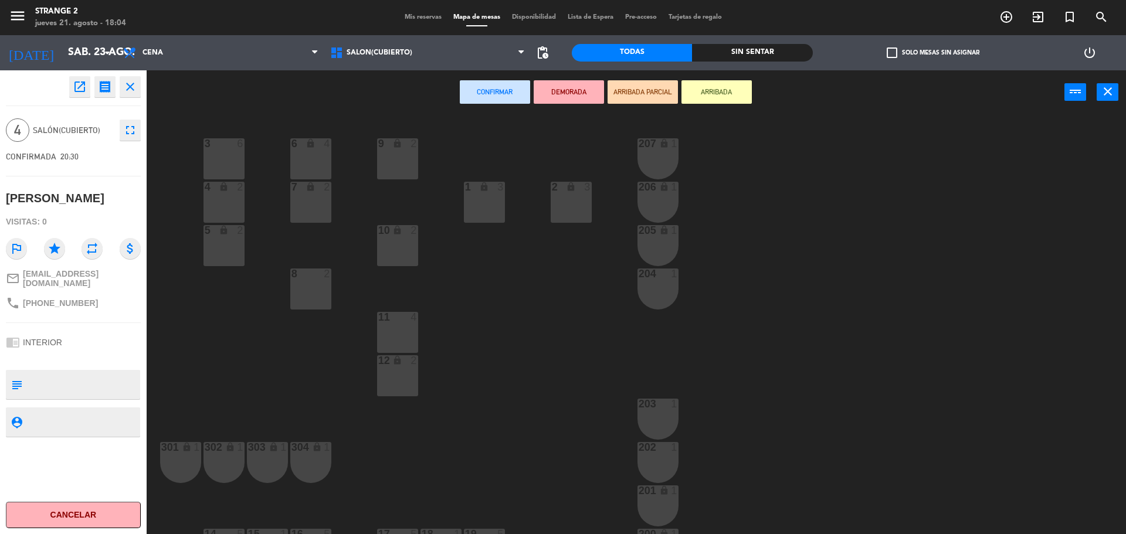
click at [401, 331] on div "11 4" at bounding box center [397, 332] width 41 height 41
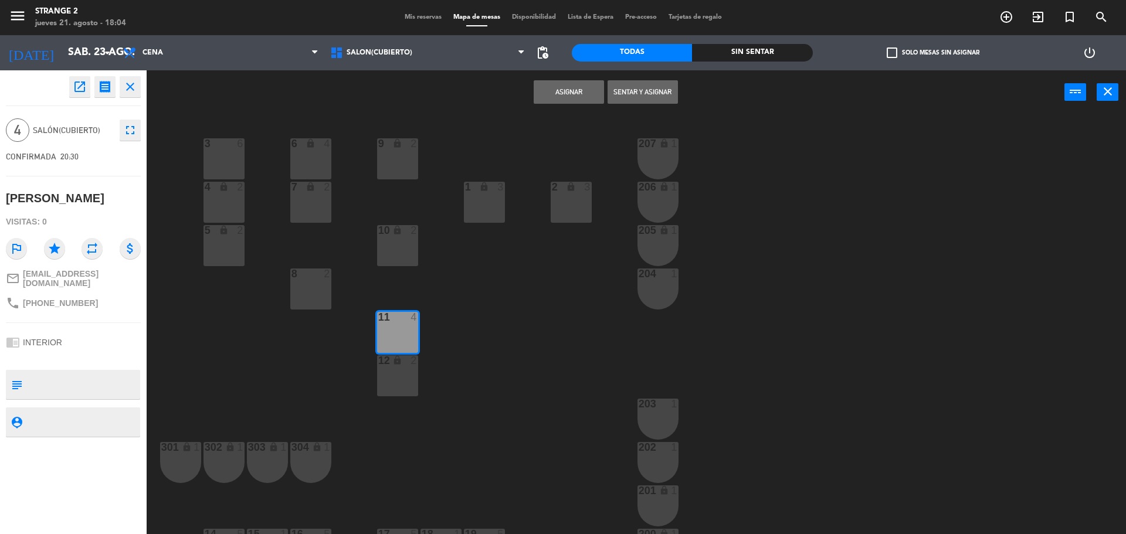
click at [397, 378] on div "12 lock 2" at bounding box center [397, 375] width 41 height 41
click at [563, 89] on button "Asignar" at bounding box center [569, 91] width 70 height 23
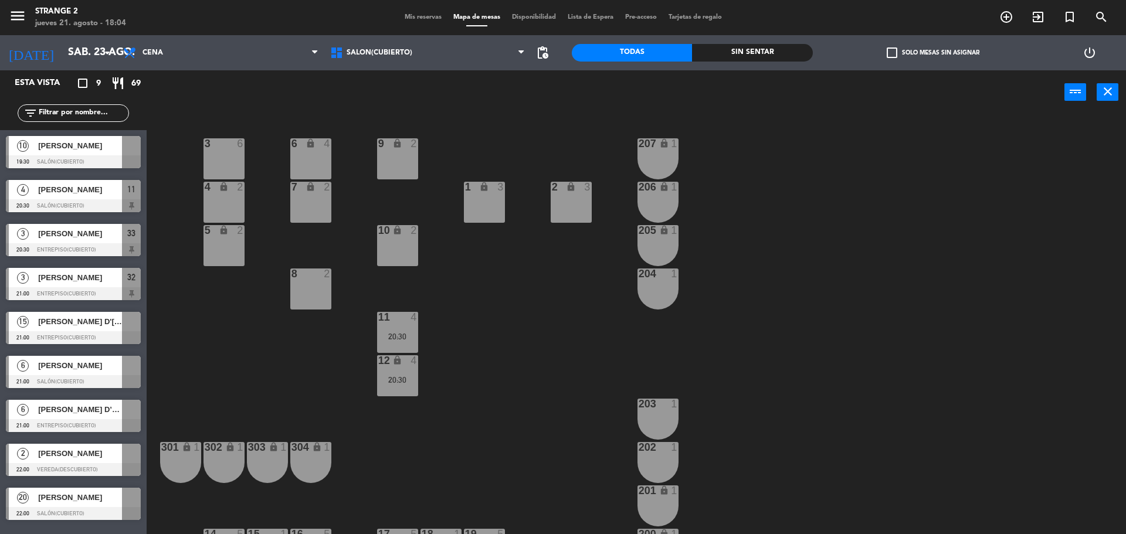
scroll to position [33, 0]
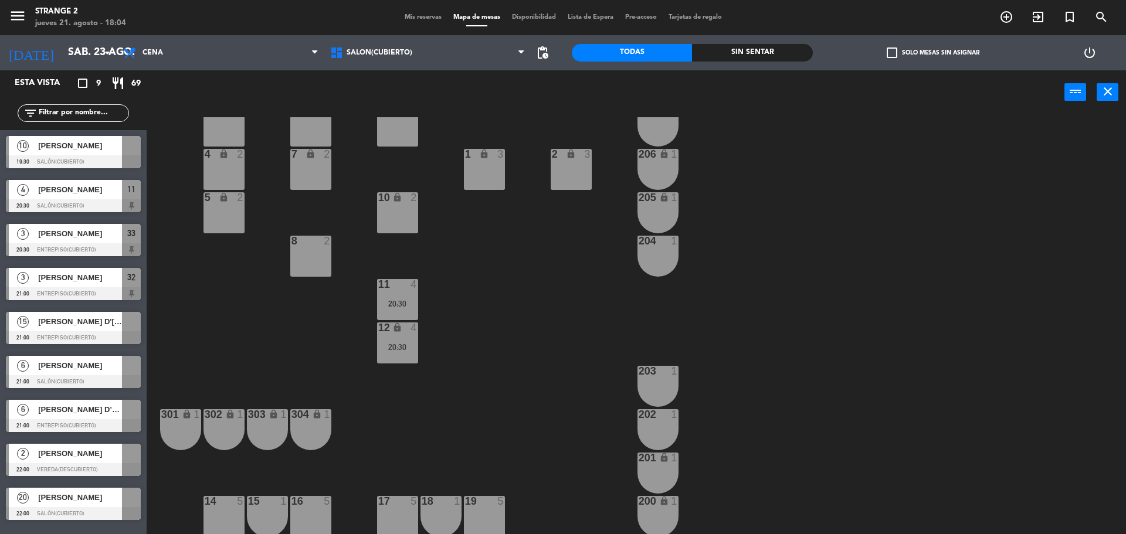
click at [81, 498] on span "[PERSON_NAME]" at bounding box center [80, 498] width 84 height 12
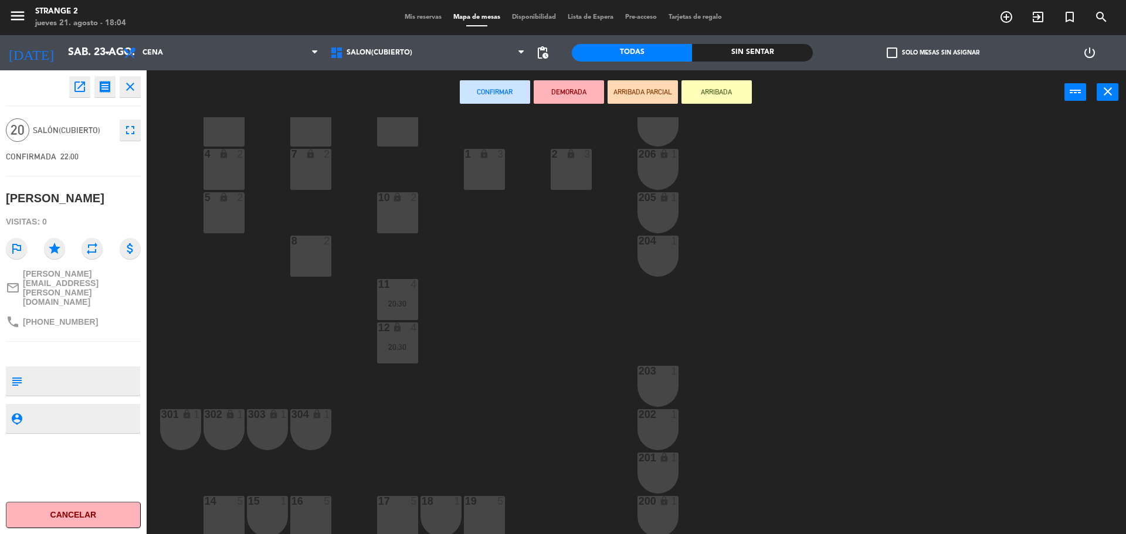
click at [228, 517] on div "14 5" at bounding box center [224, 516] width 41 height 41
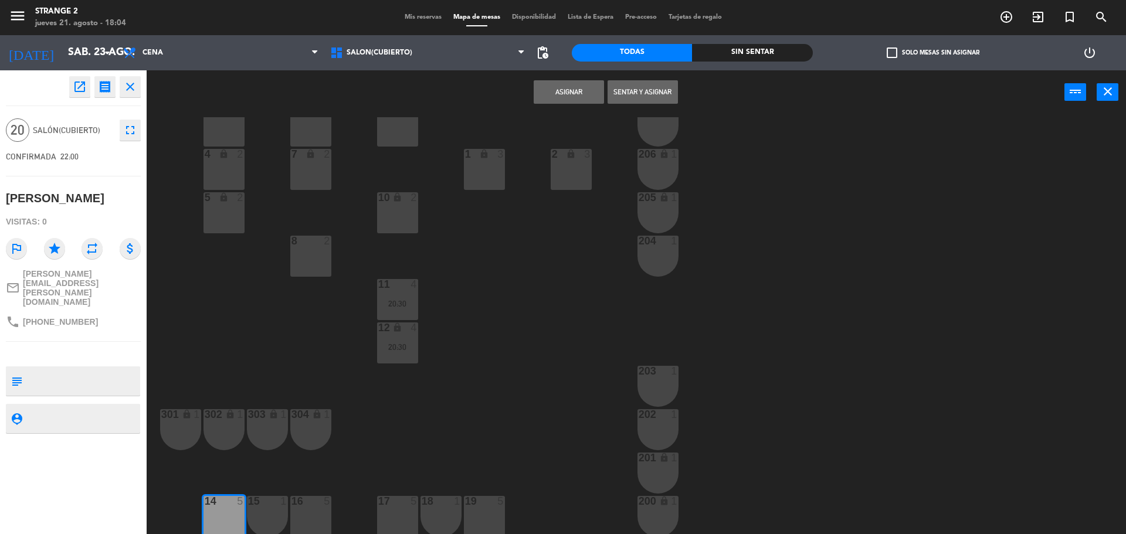
click at [271, 508] on div "15 1" at bounding box center [267, 516] width 41 height 41
click at [314, 514] on div "16 5" at bounding box center [310, 516] width 41 height 41
click at [410, 518] on div "17 5" at bounding box center [397, 516] width 41 height 41
click at [449, 511] on div "18 1" at bounding box center [441, 516] width 41 height 41
click at [489, 515] on div "19 5" at bounding box center [484, 516] width 41 height 41
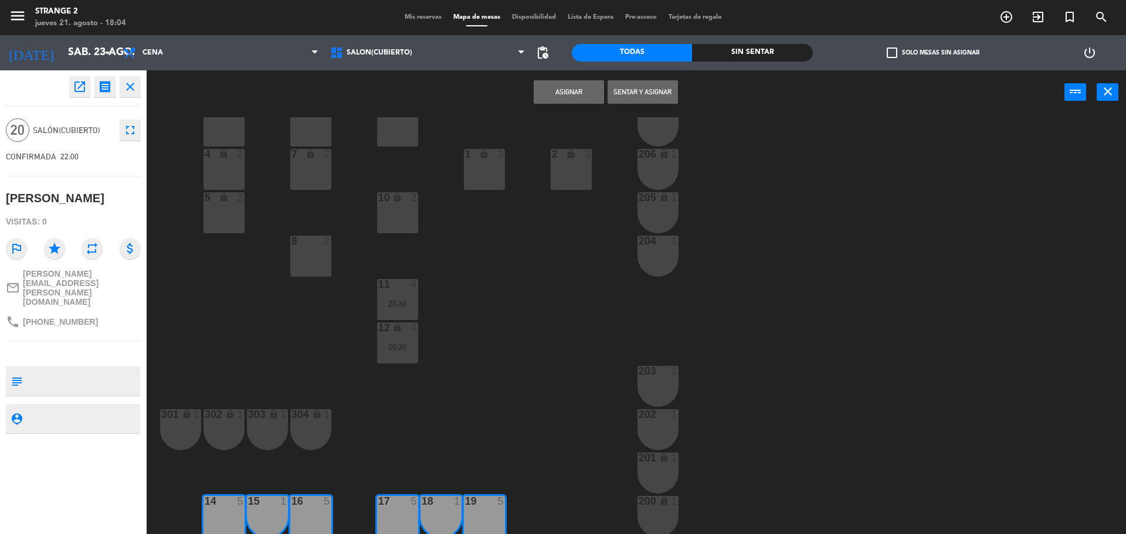
click at [558, 95] on button "Asignar" at bounding box center [569, 91] width 70 height 23
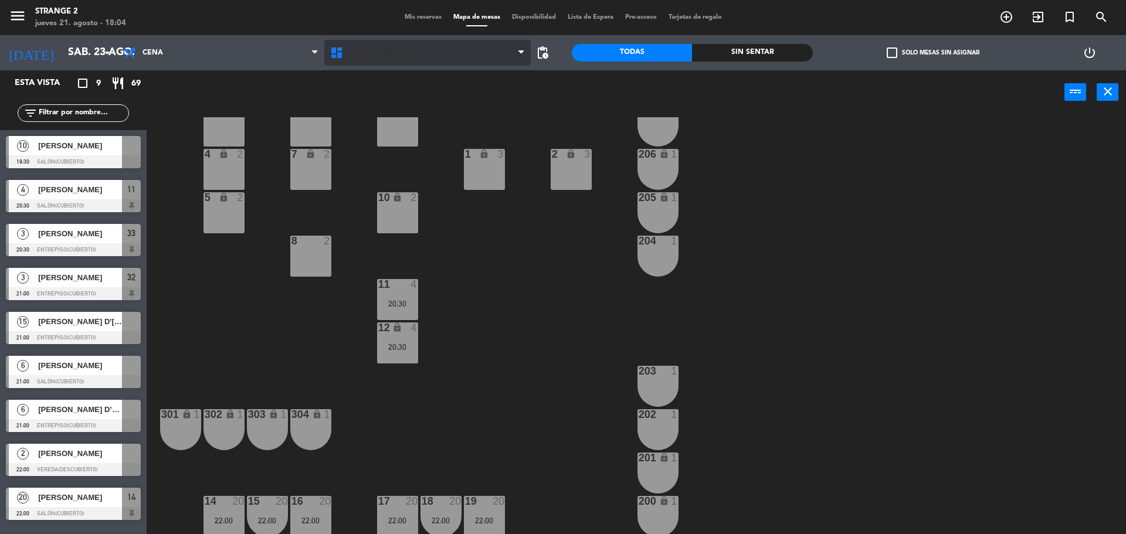
click at [390, 46] on span "Salón(Cubierto)" at bounding box center [427, 53] width 207 height 26
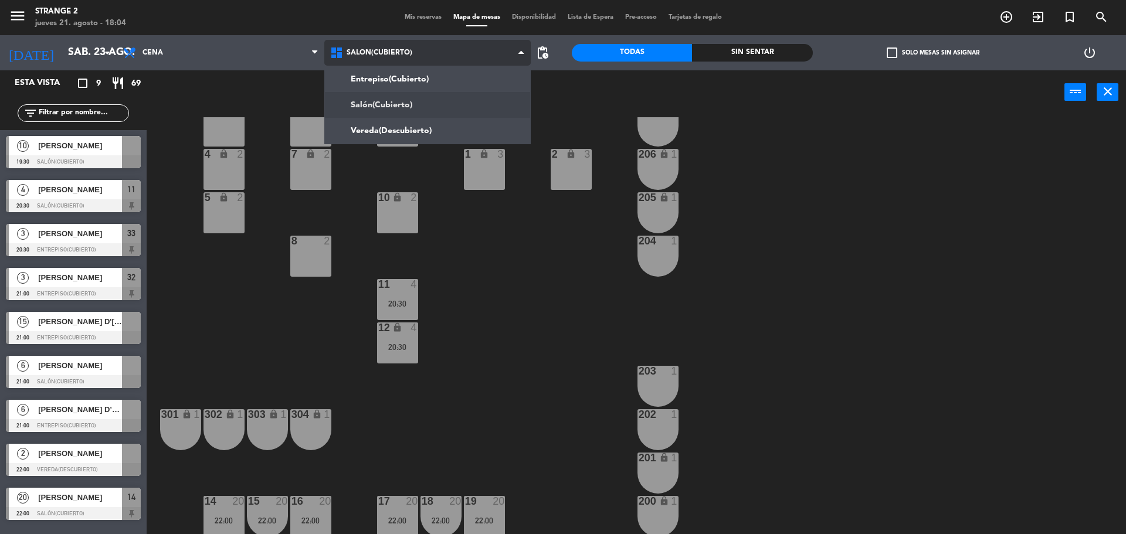
click at [382, 130] on ng-component "menu Strange 2 [DATE] 21. agosto - 18:04 Mis reservas Mapa de mesas Disponibili…" at bounding box center [563, 268] width 1126 height 537
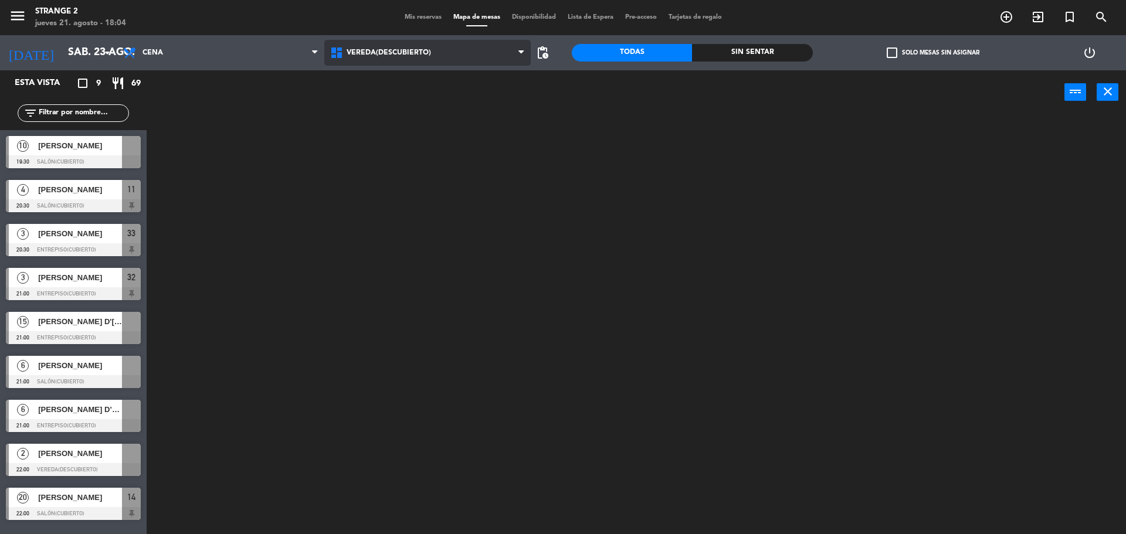
scroll to position [0, 0]
click at [89, 454] on span "[PERSON_NAME]" at bounding box center [80, 454] width 84 height 12
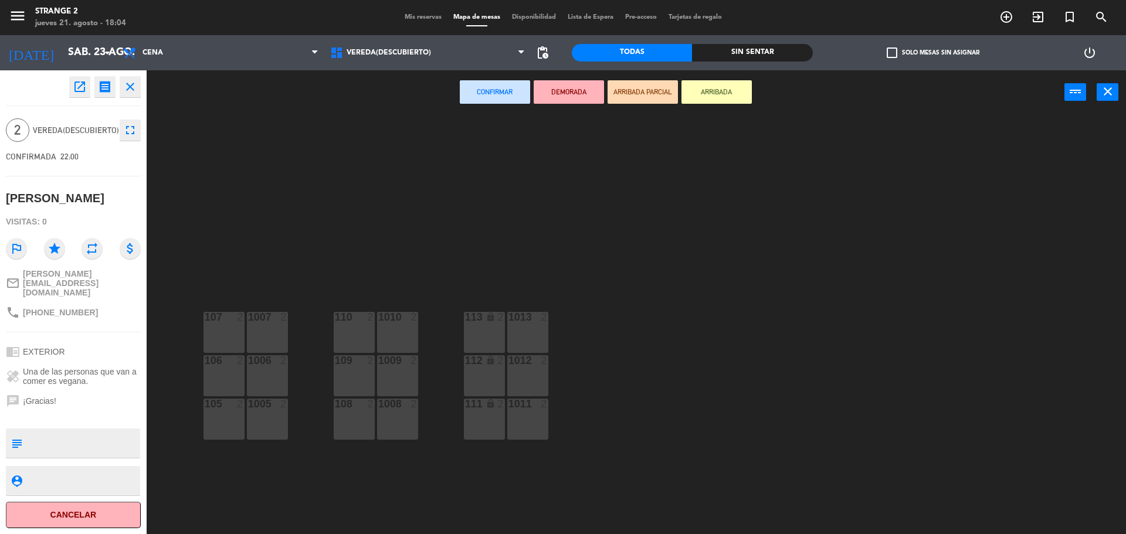
click at [227, 429] on div "105 2" at bounding box center [224, 419] width 41 height 41
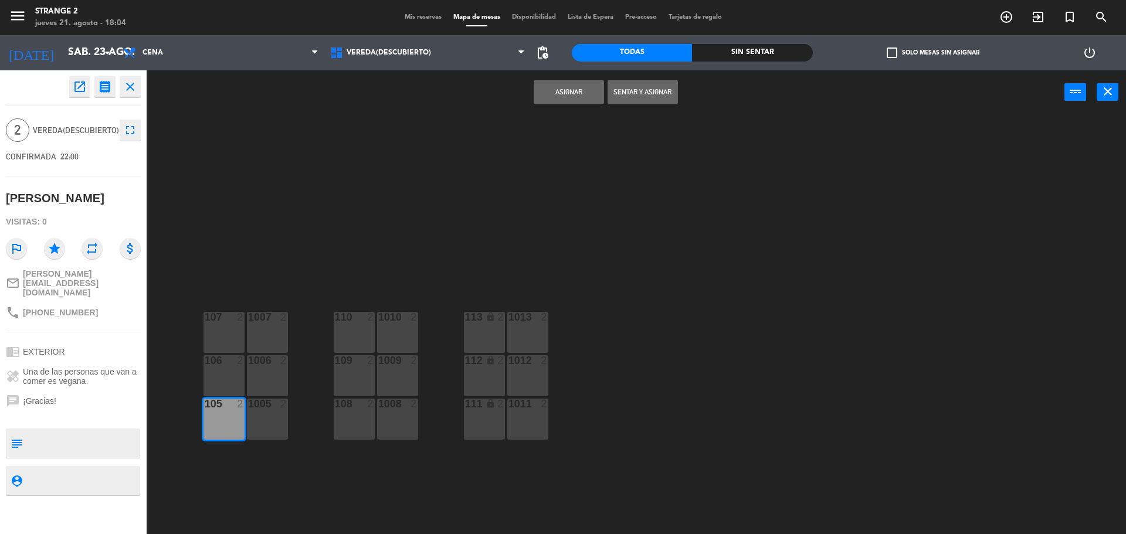
click at [269, 418] on div "1005 2" at bounding box center [267, 419] width 41 height 41
click at [561, 89] on button "Asignar" at bounding box center [569, 91] width 70 height 23
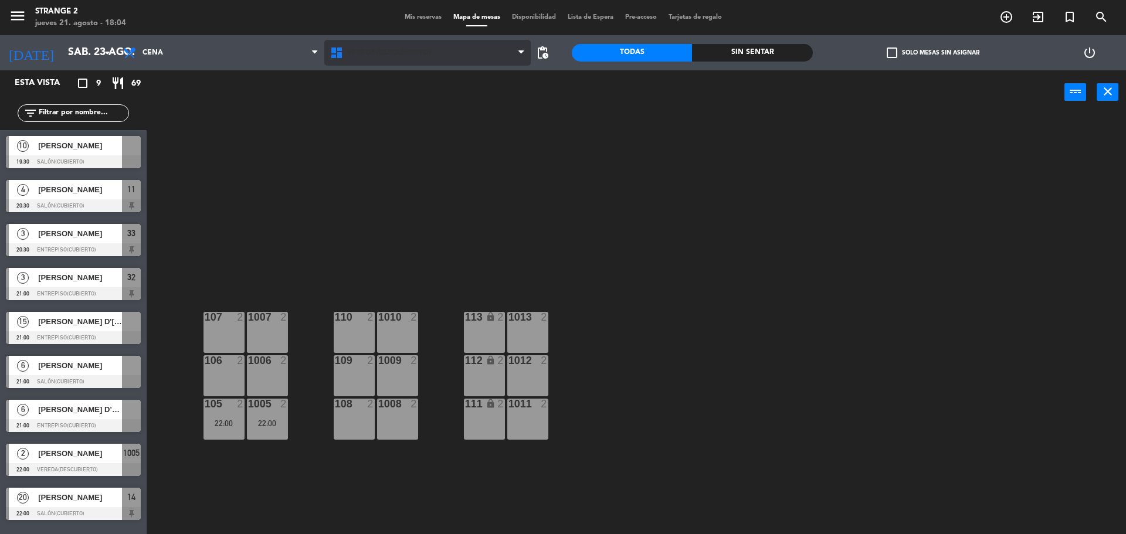
click at [386, 46] on span "Vereda(Descubierto)" at bounding box center [427, 53] width 207 height 26
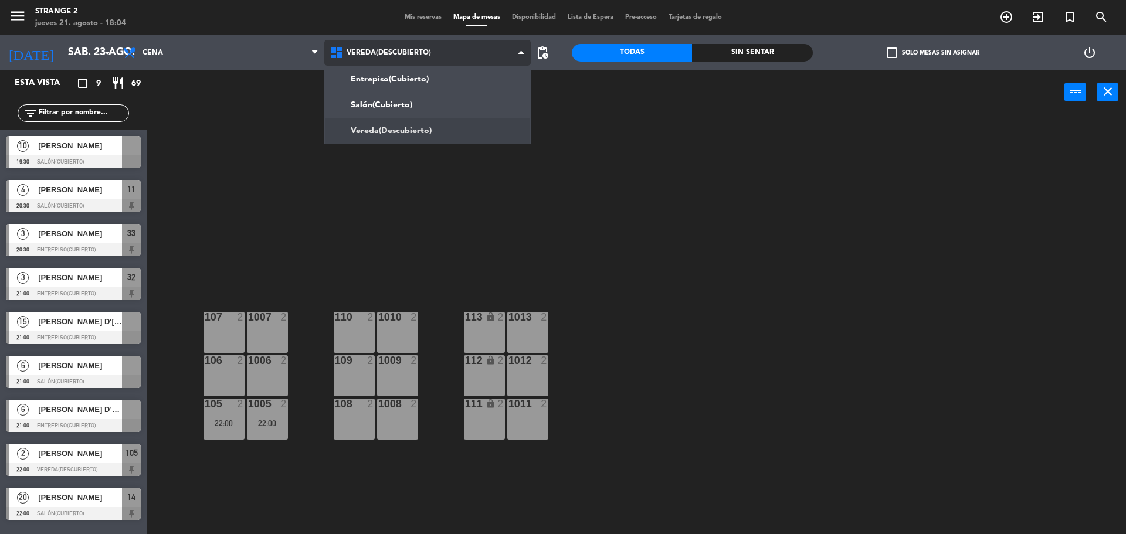
click at [380, 114] on ng-component "menu Strange 2 [DATE] 21. agosto - 18:04 Mis reservas Mapa de mesas Disponibili…" at bounding box center [563, 268] width 1126 height 537
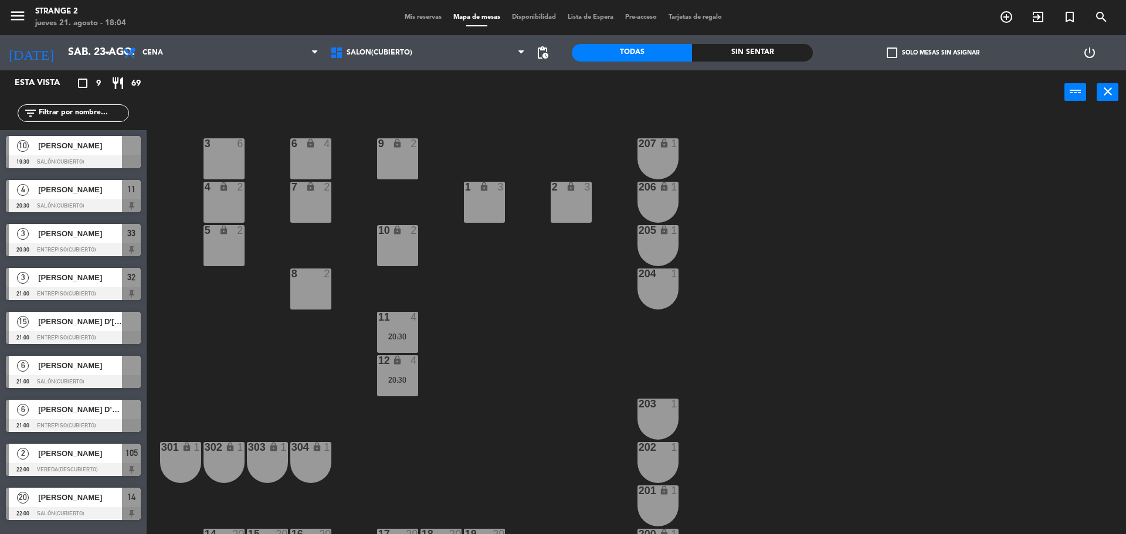
click at [102, 419] on div "[PERSON_NAME] D’[PERSON_NAME]" at bounding box center [79, 409] width 85 height 19
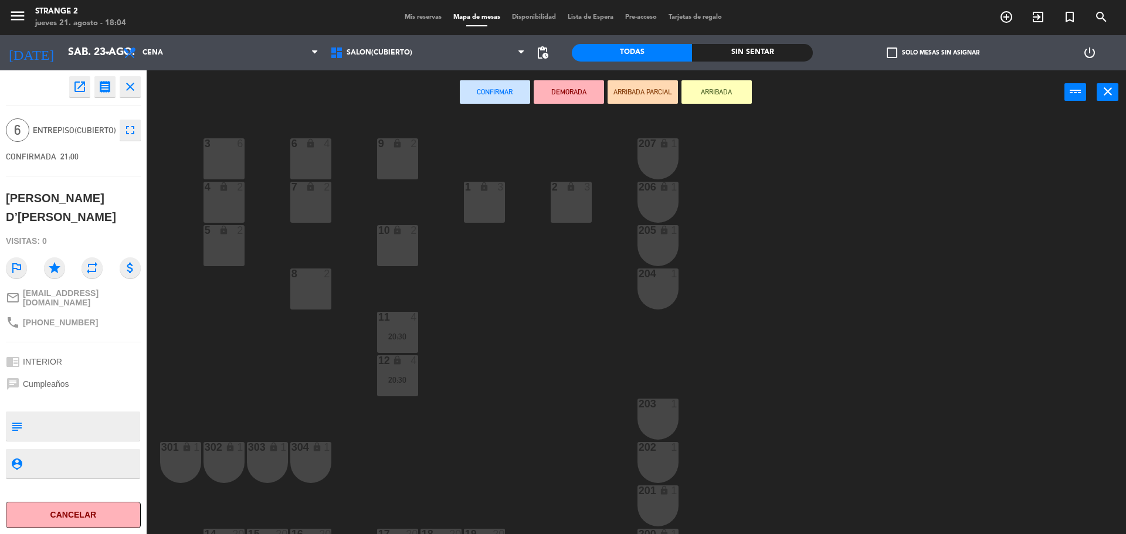
click at [209, 328] on div "3 6 6 lock 4 9 lock 2 207 lock 1 4 lock 2 7 lock 2 206 lock 1 1 lock 3 2 lock 3…" at bounding box center [642, 327] width 968 height 420
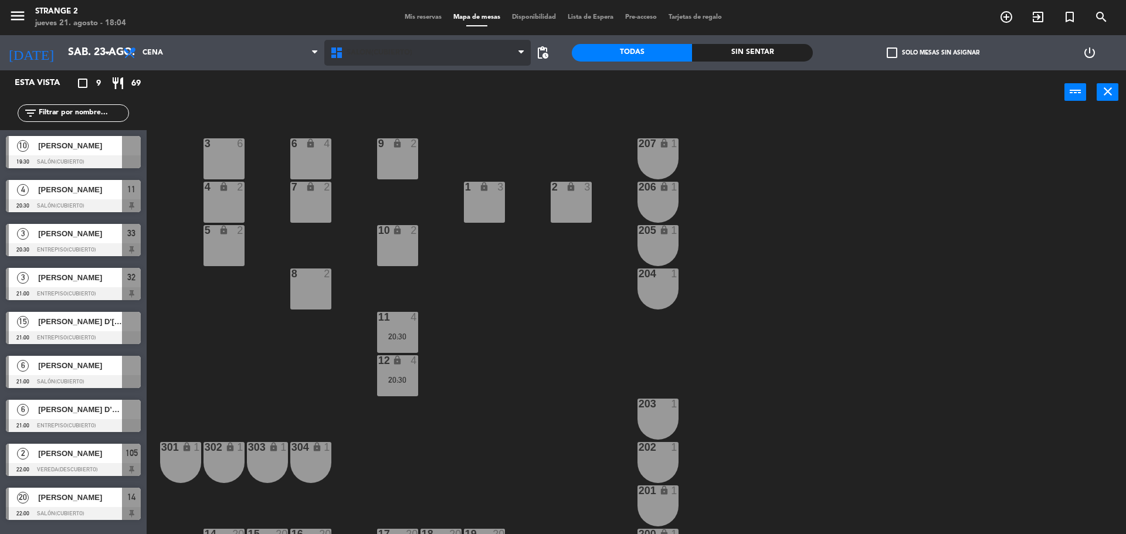
click at [395, 60] on span "Salón(Cubierto)" at bounding box center [427, 53] width 207 height 26
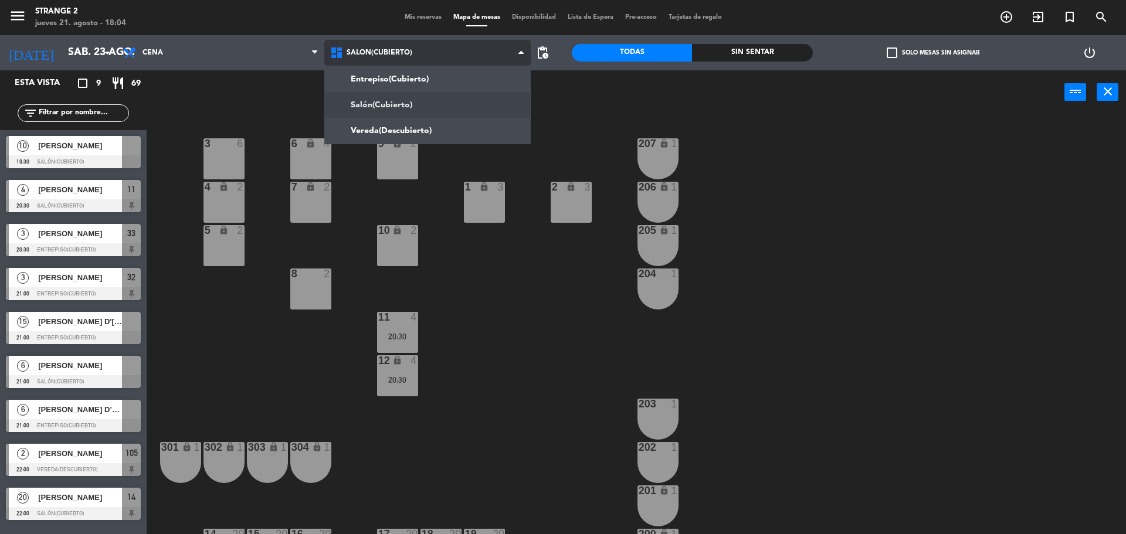
click at [389, 77] on ng-component "menu Strange 2 [DATE] 21. agosto - 18:04 Mis reservas Mapa de mesas Disponibili…" at bounding box center [563, 268] width 1126 height 537
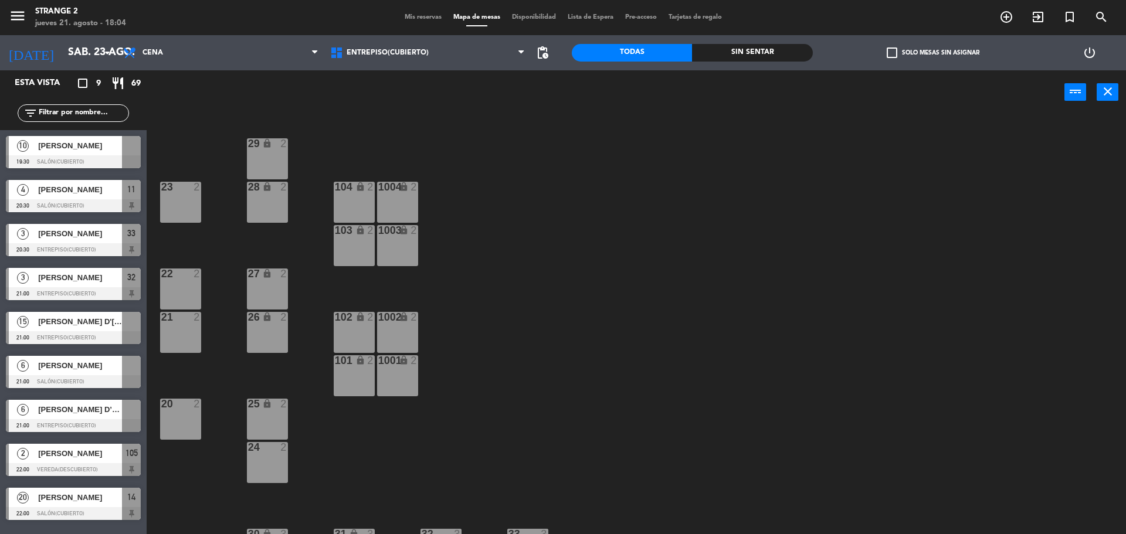
click at [100, 415] on span "[PERSON_NAME] D’[PERSON_NAME]" at bounding box center [80, 410] width 84 height 12
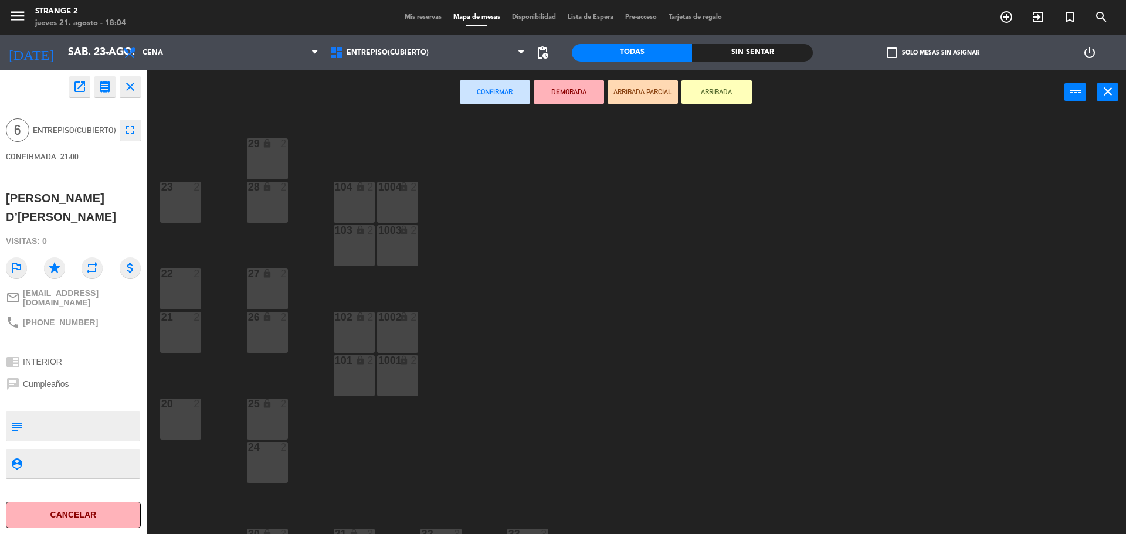
click at [341, 201] on div "104 lock 2" at bounding box center [354, 202] width 41 height 41
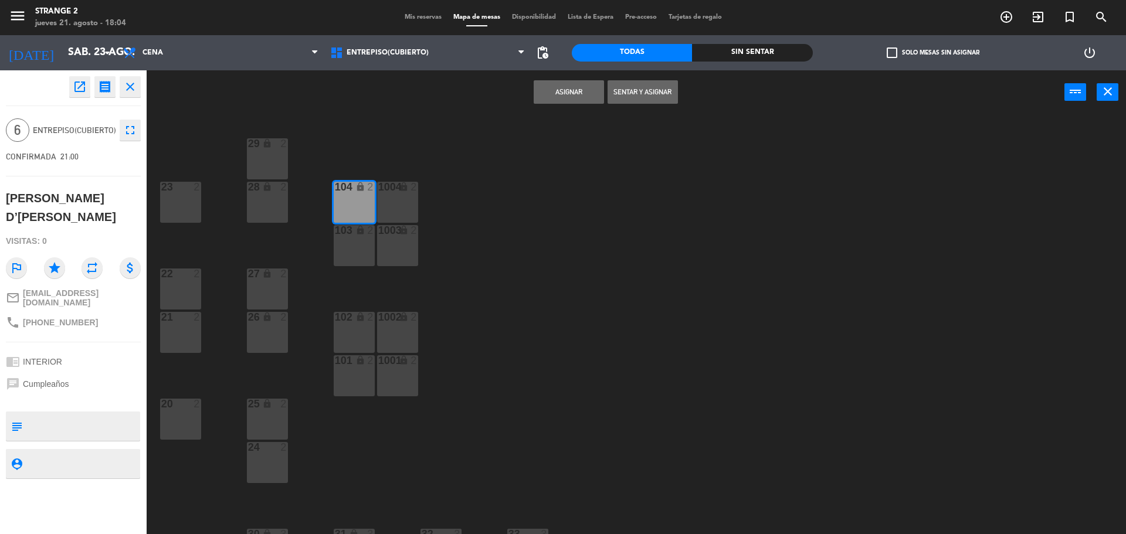
click at [399, 204] on div "1004 lock 2" at bounding box center [397, 202] width 41 height 41
click at [395, 236] on div "1003 lock 2" at bounding box center [397, 231] width 41 height 12
click at [354, 238] on div "103 lock 2" at bounding box center [354, 245] width 41 height 41
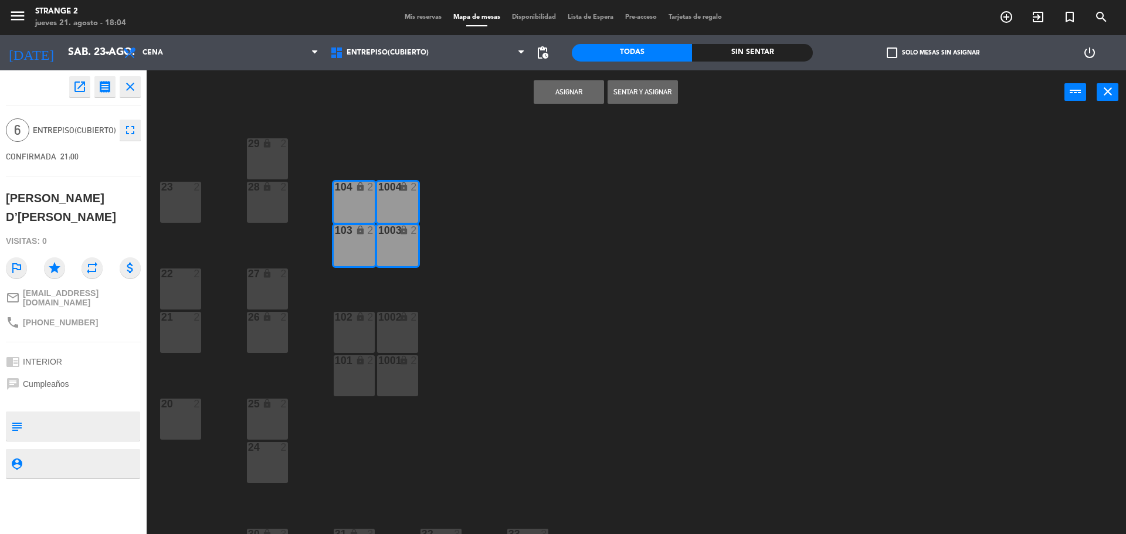
click at [564, 92] on button "Asignar" at bounding box center [569, 91] width 70 height 23
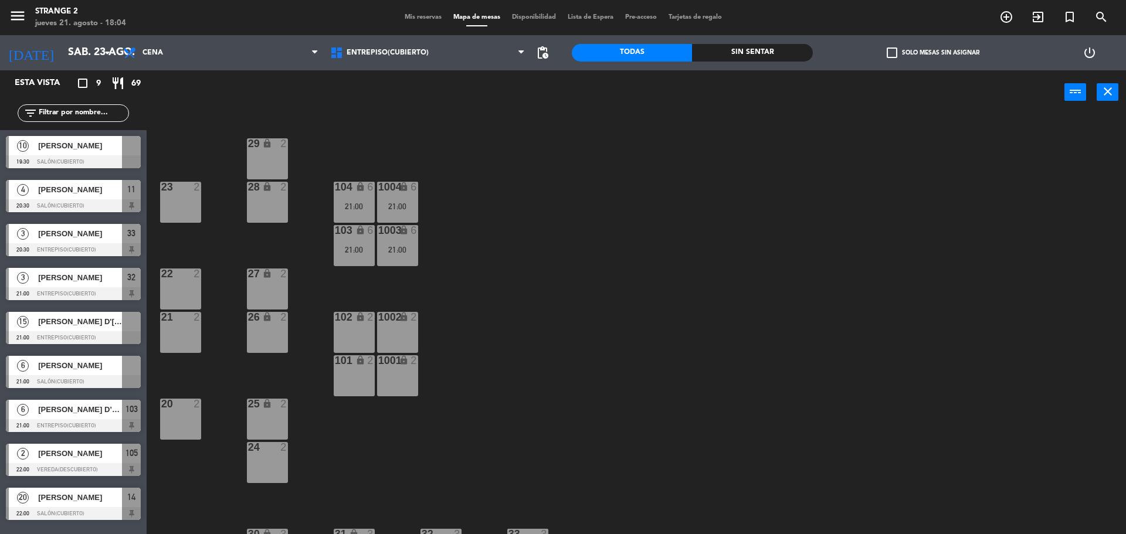
click at [111, 324] on span "[PERSON_NAME] D'[PERSON_NAME]" at bounding box center [80, 322] width 84 height 12
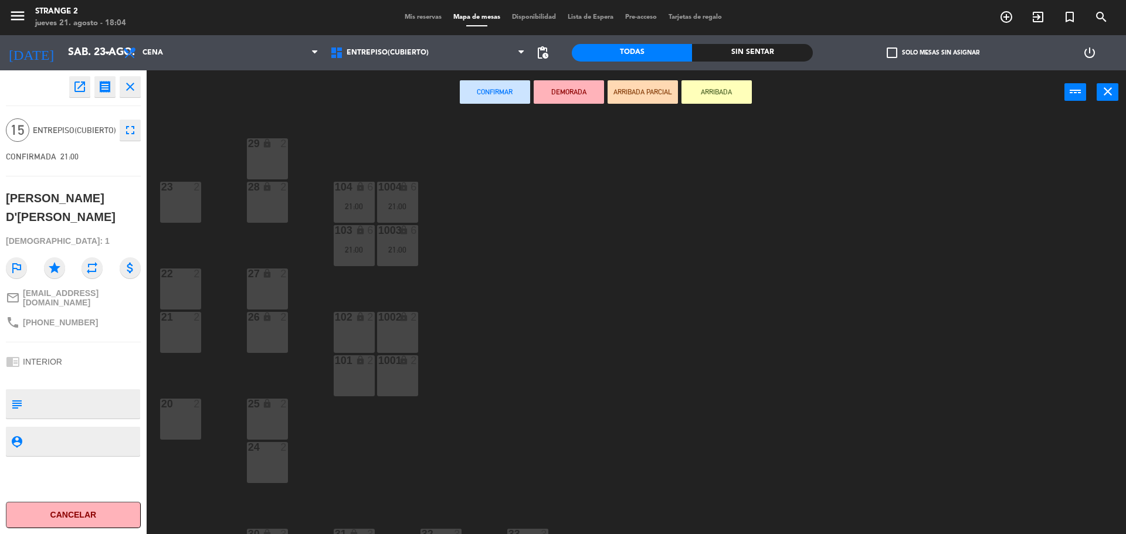
click at [354, 340] on div "102 lock 2" at bounding box center [354, 332] width 41 height 41
click at [401, 341] on div "1002 lock 2" at bounding box center [397, 332] width 41 height 41
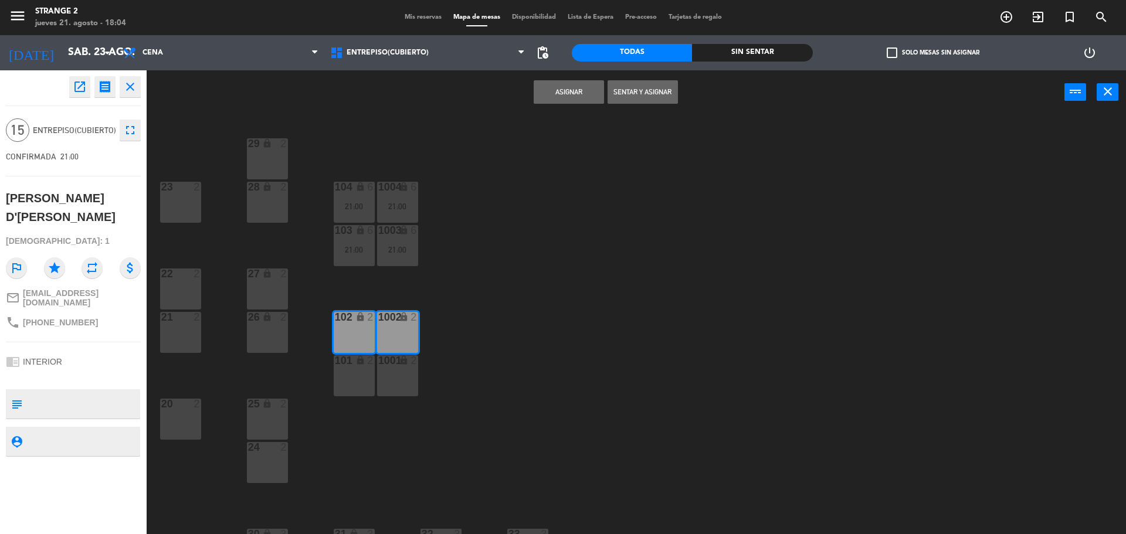
click at [399, 378] on div "1001 lock 2" at bounding box center [397, 375] width 41 height 41
click at [352, 380] on div "101 lock 2" at bounding box center [354, 375] width 41 height 41
click at [274, 334] on div "26 lock 2" at bounding box center [267, 332] width 41 height 41
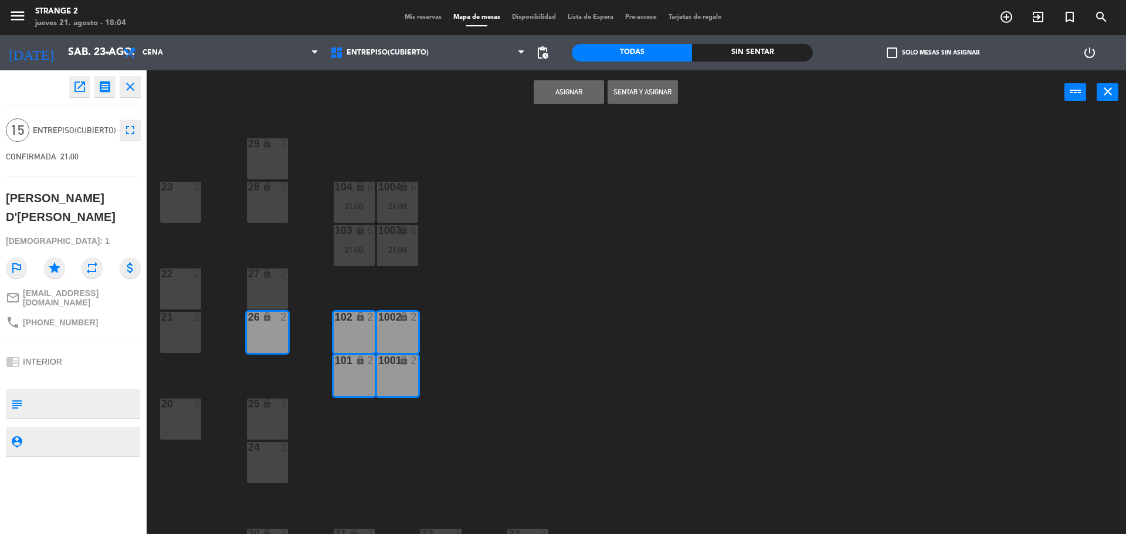
click at [276, 282] on div "27 lock 2" at bounding box center [267, 289] width 41 height 41
click at [272, 210] on div "28 lock 2" at bounding box center [267, 202] width 41 height 41
click at [275, 157] on div "29 lock 2" at bounding box center [267, 158] width 41 height 41
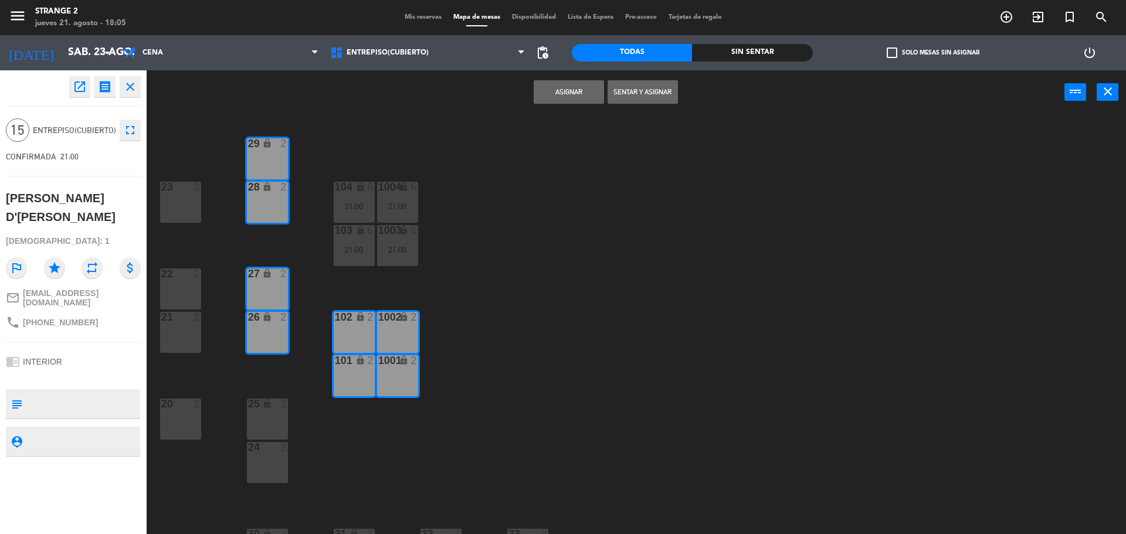
click at [554, 96] on button "Asignar" at bounding box center [569, 91] width 70 height 23
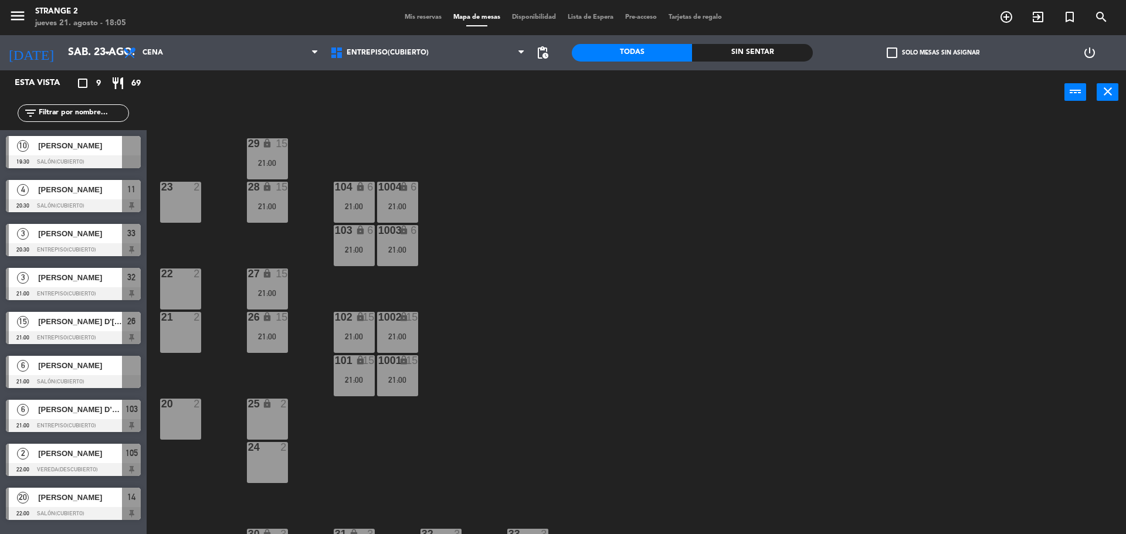
click at [108, 378] on div at bounding box center [73, 381] width 135 height 13
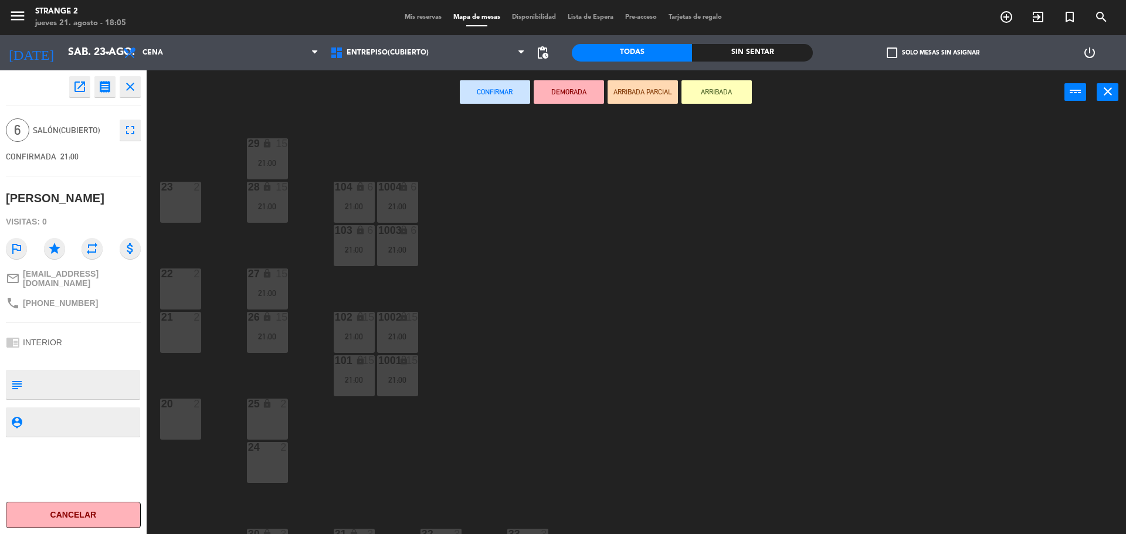
click at [258, 479] on div "24 2" at bounding box center [267, 462] width 41 height 41
click at [265, 435] on div "25 lock 2" at bounding box center [267, 419] width 41 height 41
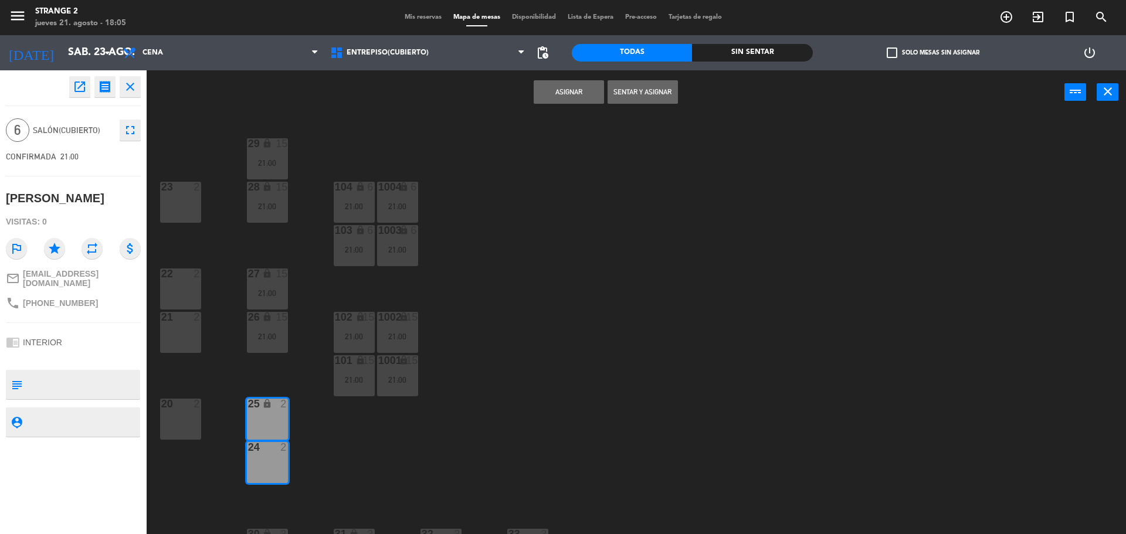
click at [265, 483] on div "24 2" at bounding box center [267, 462] width 41 height 41
click at [269, 423] on div "25 lock 2" at bounding box center [267, 419] width 41 height 41
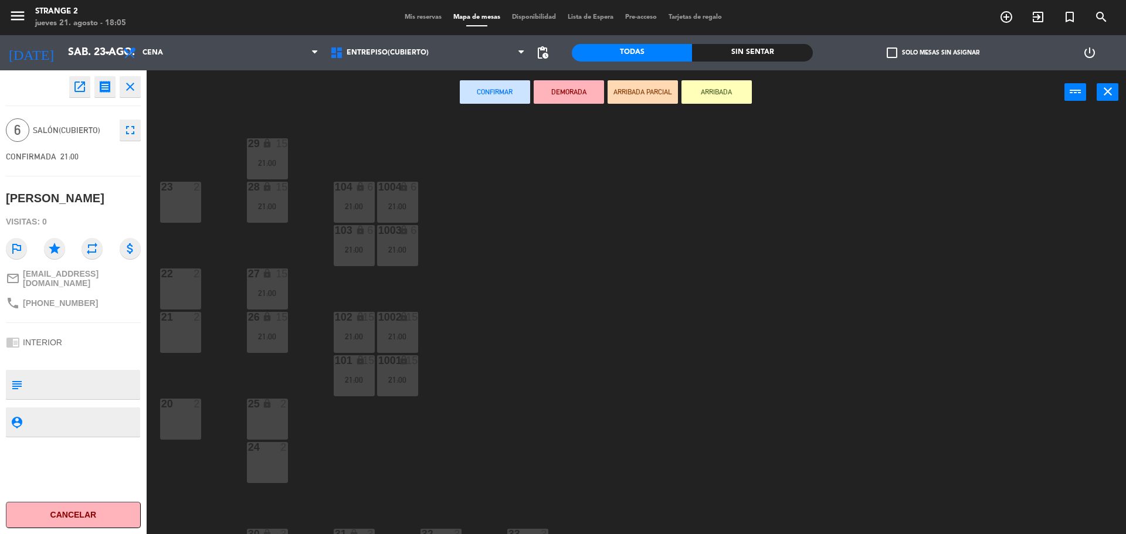
click at [189, 340] on div "21 2" at bounding box center [180, 332] width 41 height 41
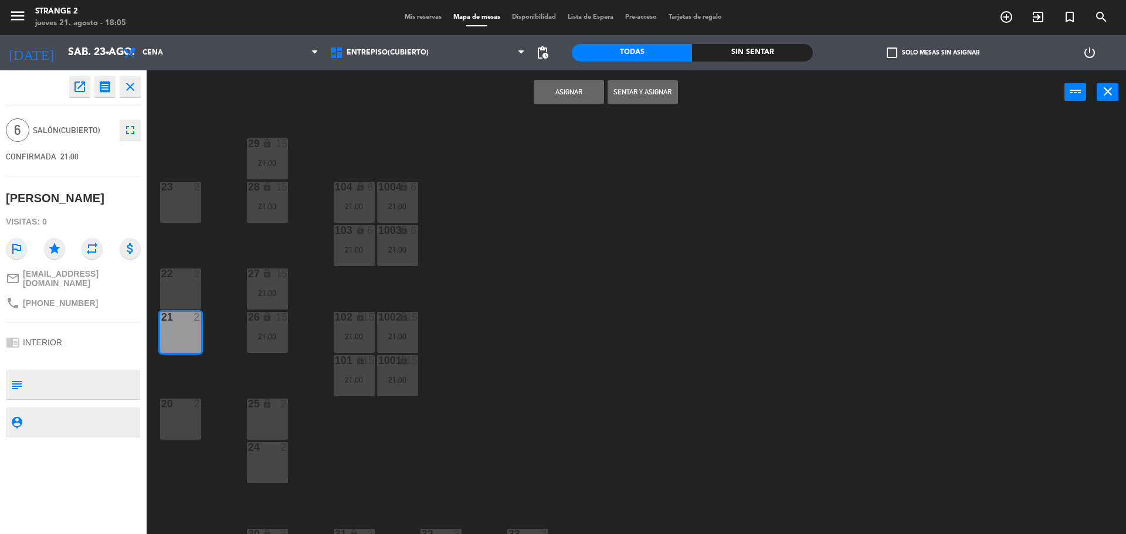
click at [190, 293] on div "22 2" at bounding box center [180, 289] width 41 height 41
click at [570, 90] on button "Asignar" at bounding box center [569, 91] width 70 height 23
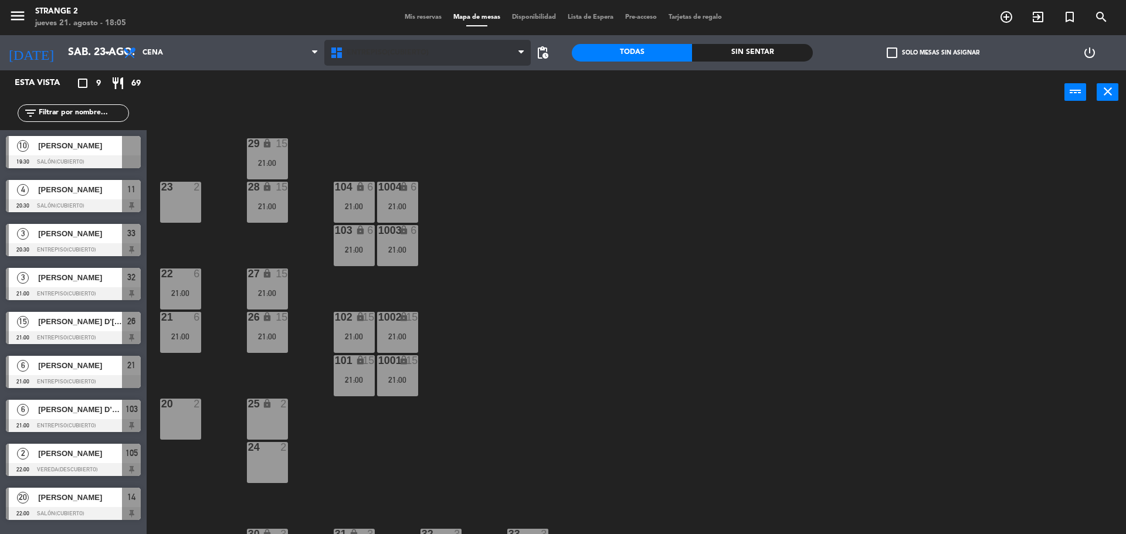
click at [406, 55] on span "Entrepiso(Cubierto)" at bounding box center [388, 53] width 82 height 8
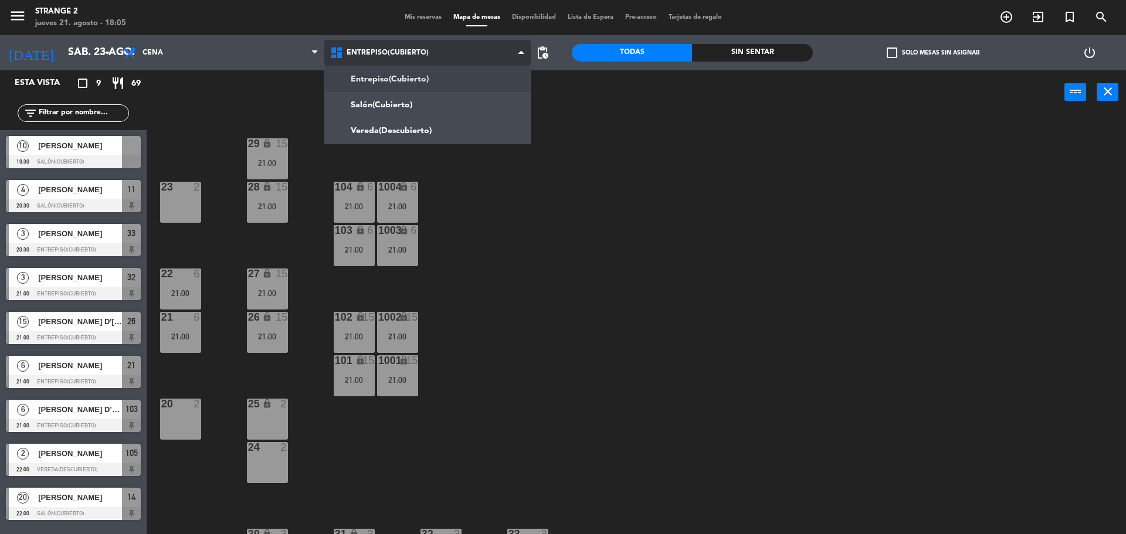
click at [399, 105] on ng-component "menu Strange 2 [DATE] 21. agosto - 18:05 Mis reservas Mapa de mesas Disponibili…" at bounding box center [563, 268] width 1126 height 537
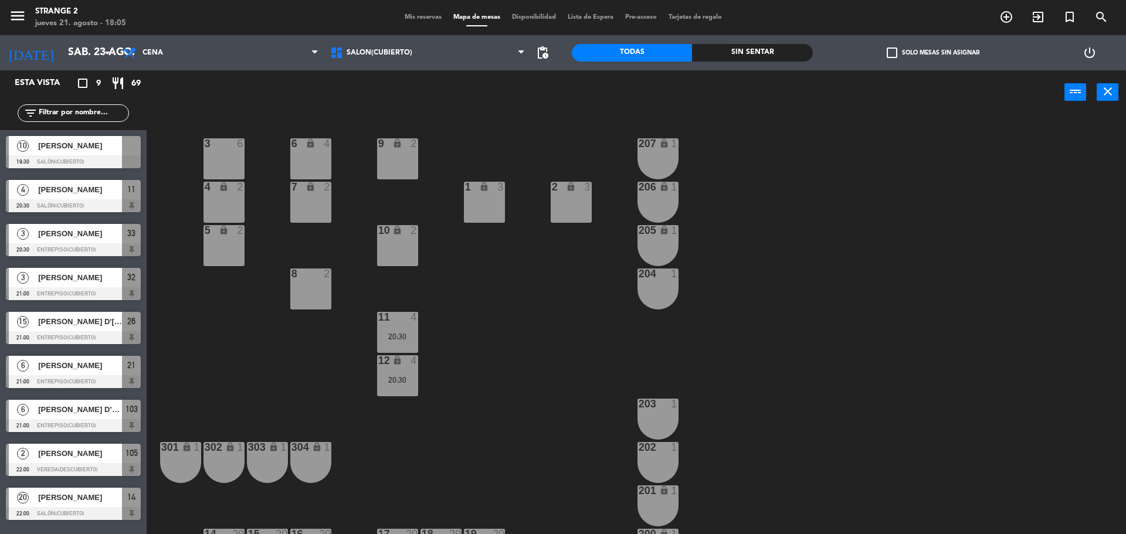
click at [104, 152] on span "[PERSON_NAME]" at bounding box center [80, 146] width 84 height 12
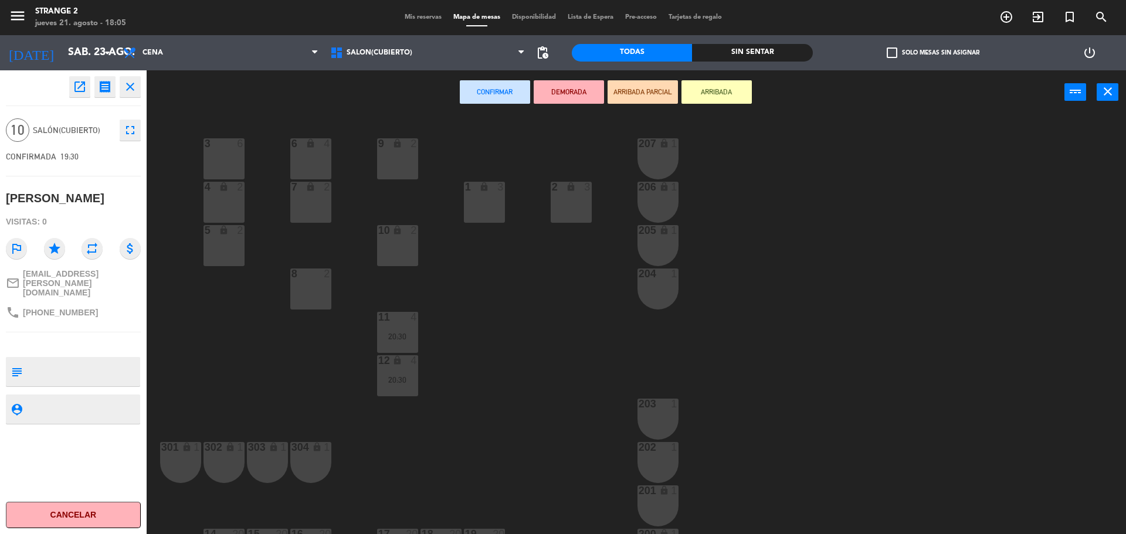
click at [229, 164] on div "3 6" at bounding box center [224, 158] width 41 height 41
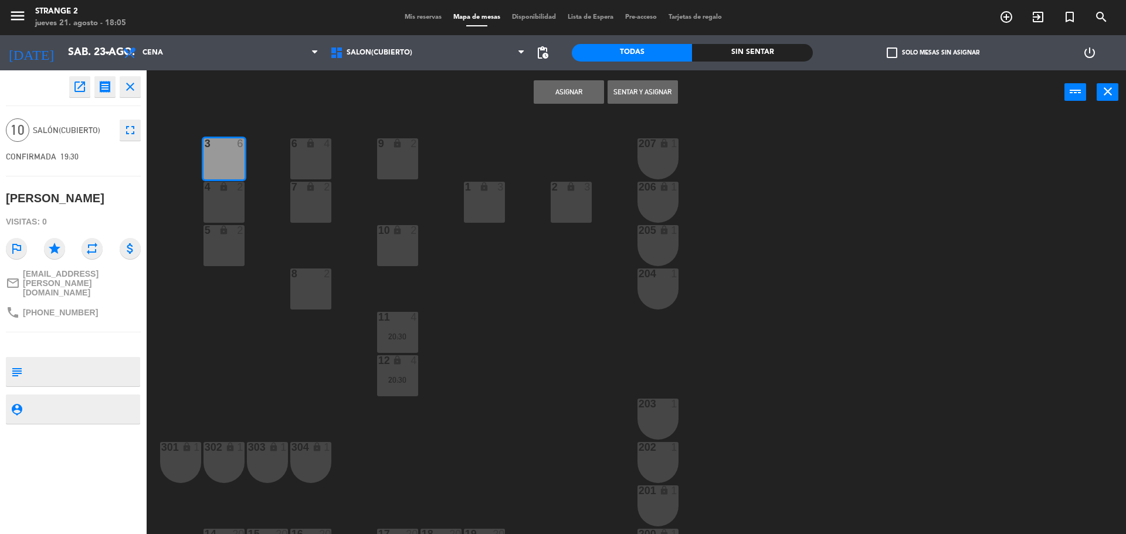
click at [229, 201] on div "4 lock 2" at bounding box center [224, 202] width 41 height 41
click at [225, 238] on div "5 lock 2" at bounding box center [224, 245] width 41 height 41
click at [570, 84] on button "Asignar" at bounding box center [569, 91] width 70 height 23
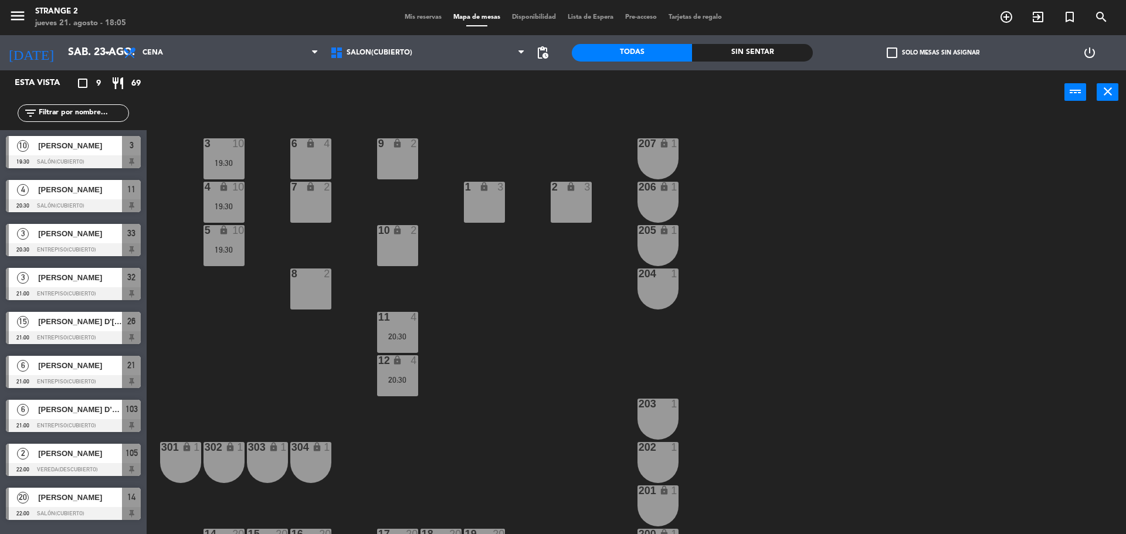
scroll to position [33, 0]
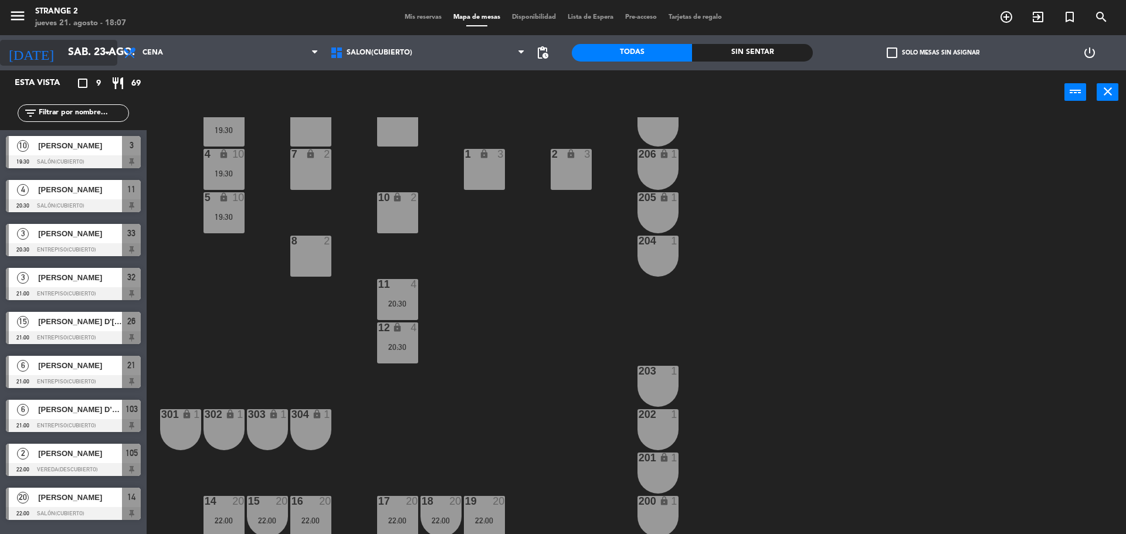
click at [100, 46] on input "sáb. 23 ago." at bounding box center [130, 52] width 136 height 23
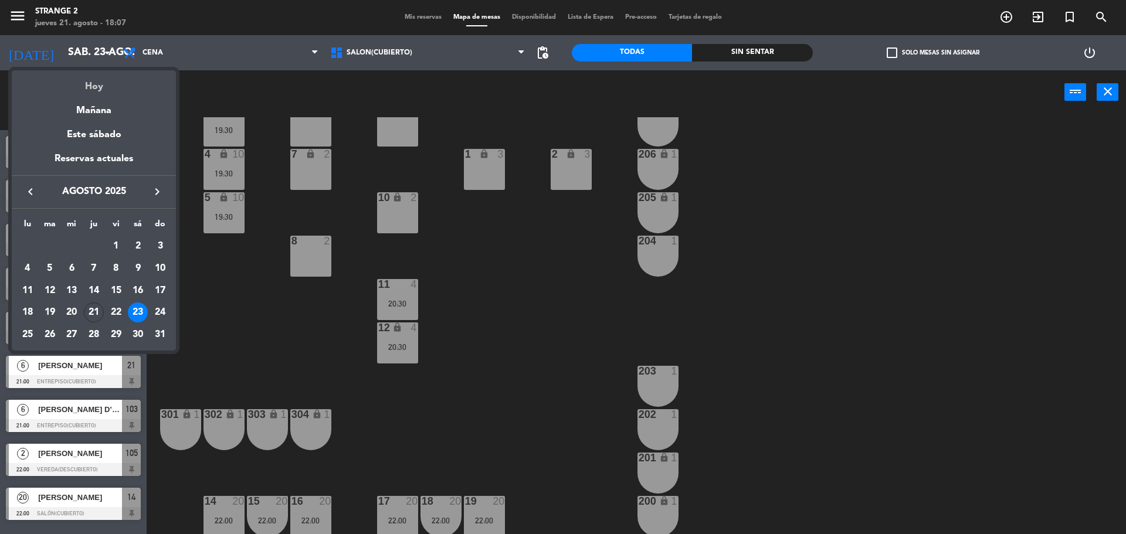
click at [102, 80] on div "Hoy" at bounding box center [94, 82] width 164 height 24
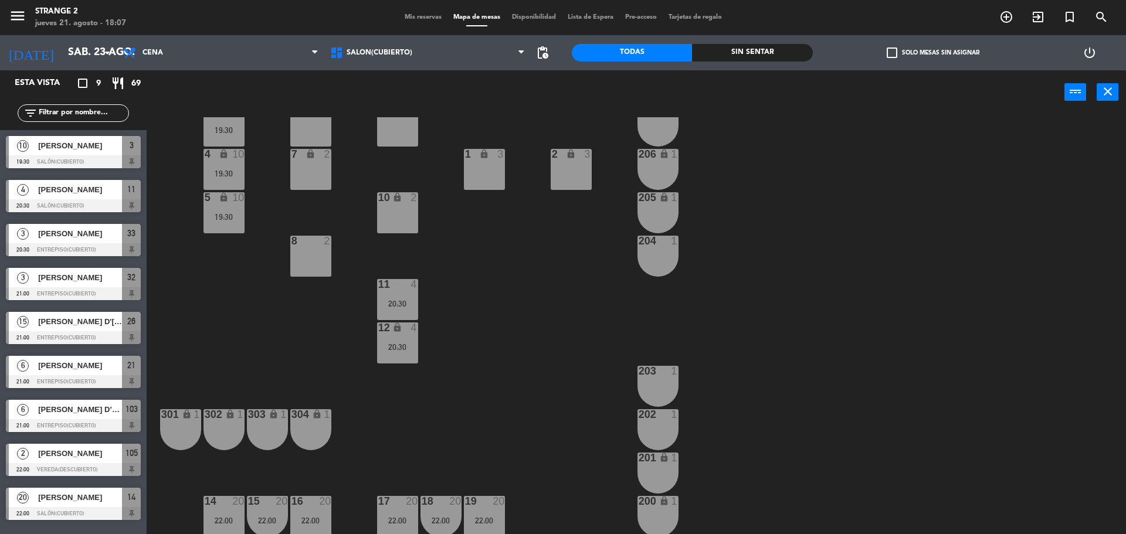
type input "jue. 21 ago."
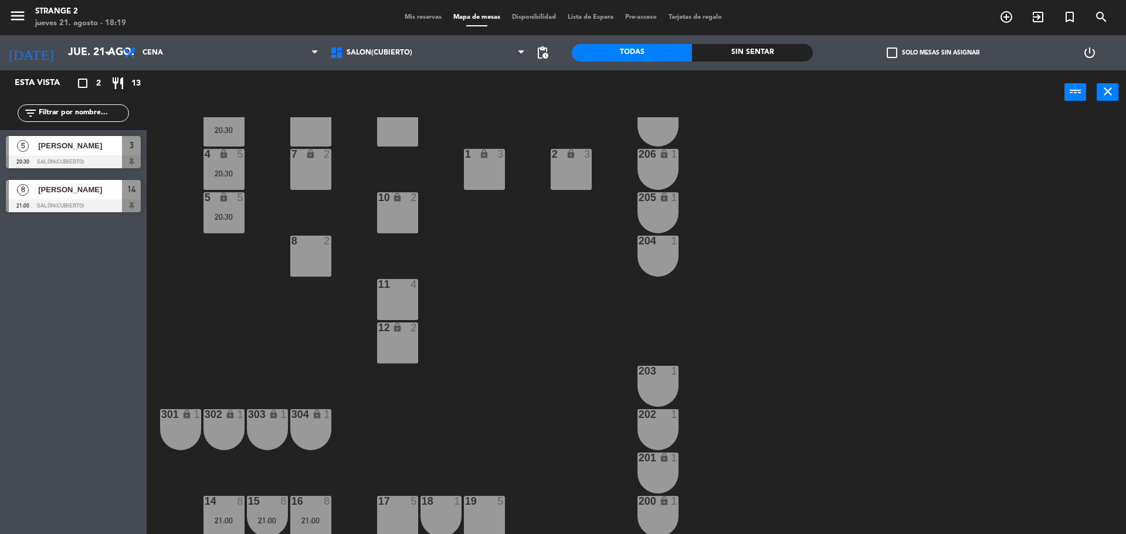
click at [206, 283] on div "3 5 20:30 6 lock 4 9 lock 2 207 lock 1 4 lock 5 20:30 7 lock 2 206 lock 1 1 loc…" at bounding box center [642, 327] width 968 height 420
click at [656, 267] on div "204 1" at bounding box center [658, 256] width 41 height 41
click at [658, 221] on div "205 lock 1" at bounding box center [658, 212] width 41 height 41
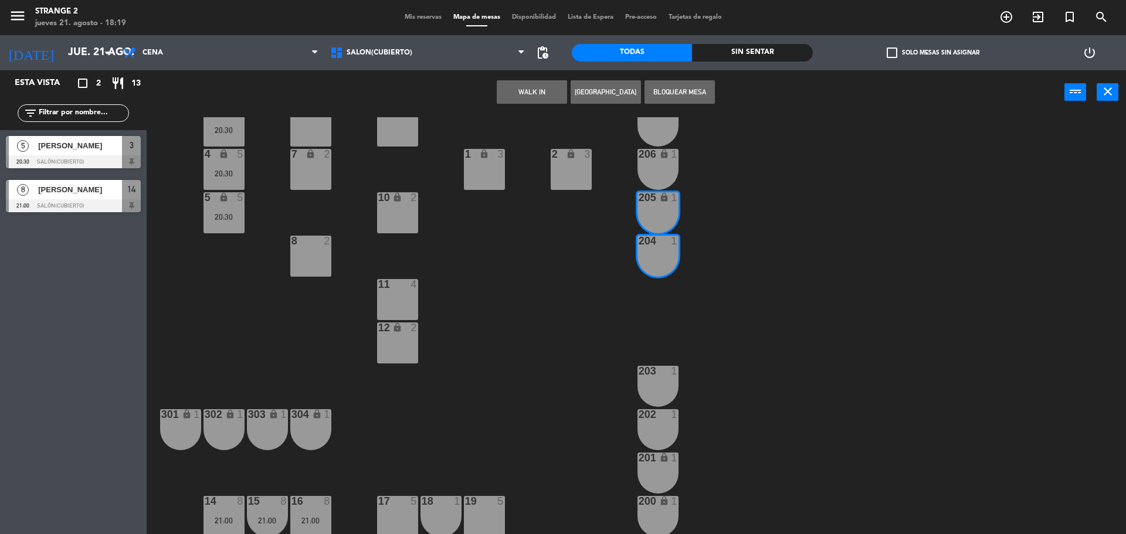
click at [539, 97] on button "WALK IN" at bounding box center [532, 91] width 70 height 23
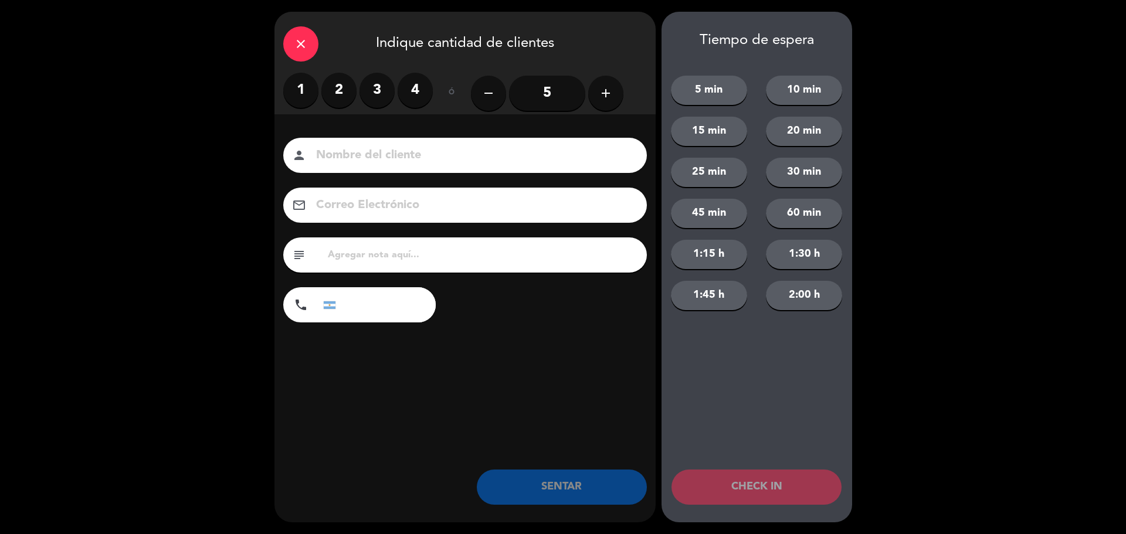
click at [338, 92] on label "2" at bounding box center [338, 90] width 35 height 35
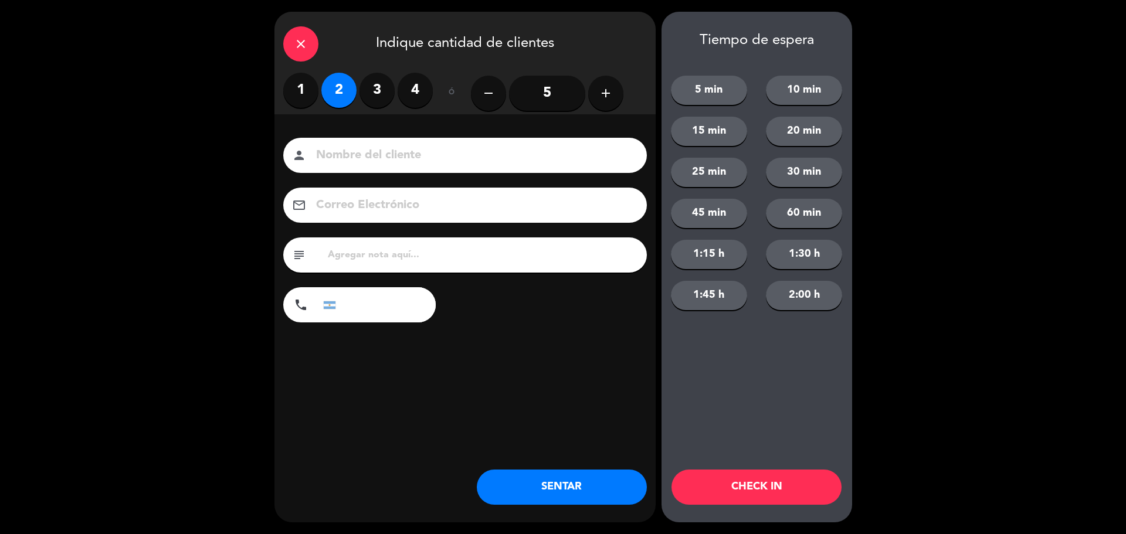
click at [557, 492] on button "SENTAR" at bounding box center [562, 487] width 170 height 35
